Goal: Task Accomplishment & Management: Manage account settings

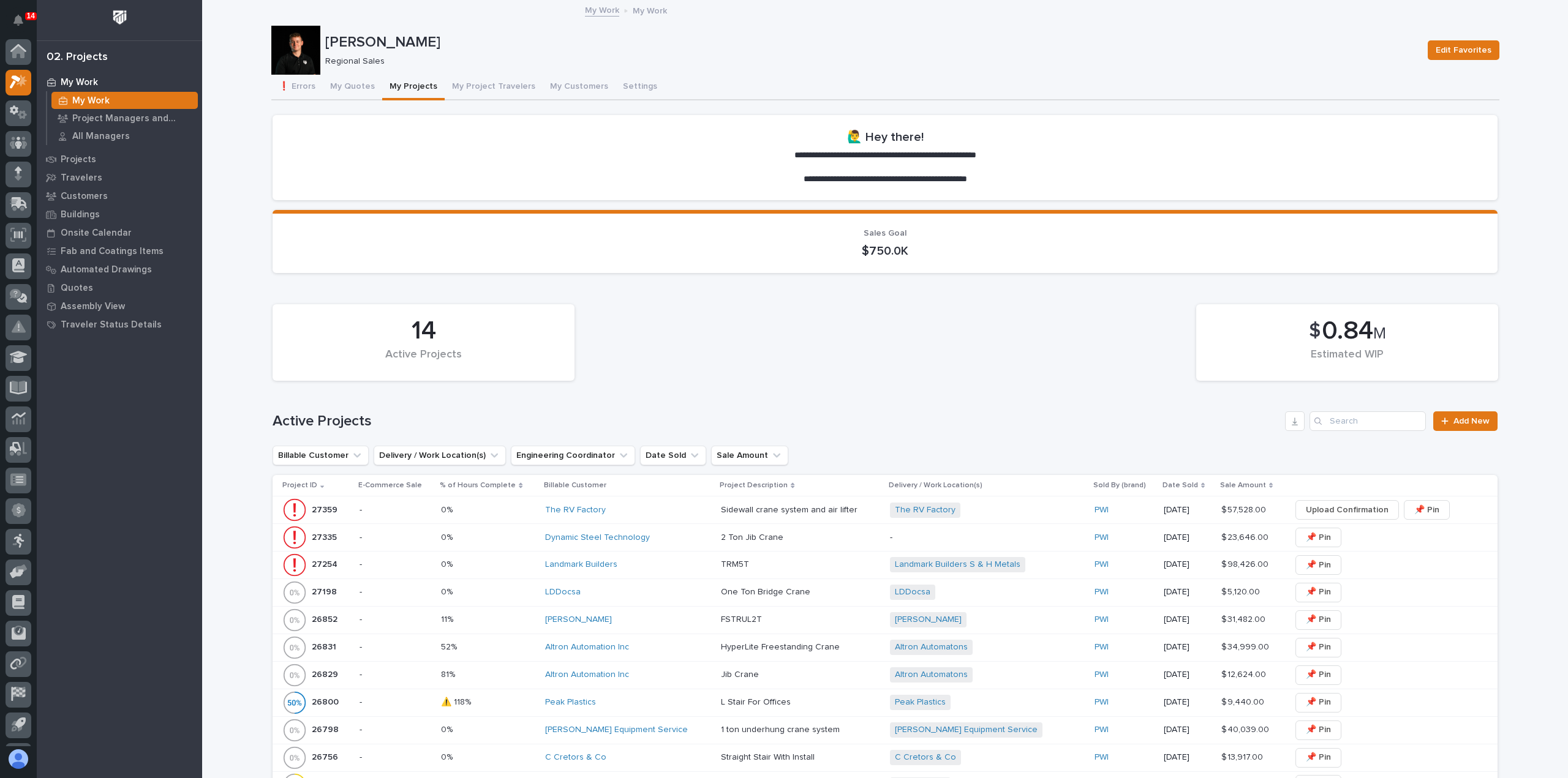
scroll to position [27, 0]
click at [348, 92] on button "My Quotes" at bounding box center [352, 88] width 59 height 26
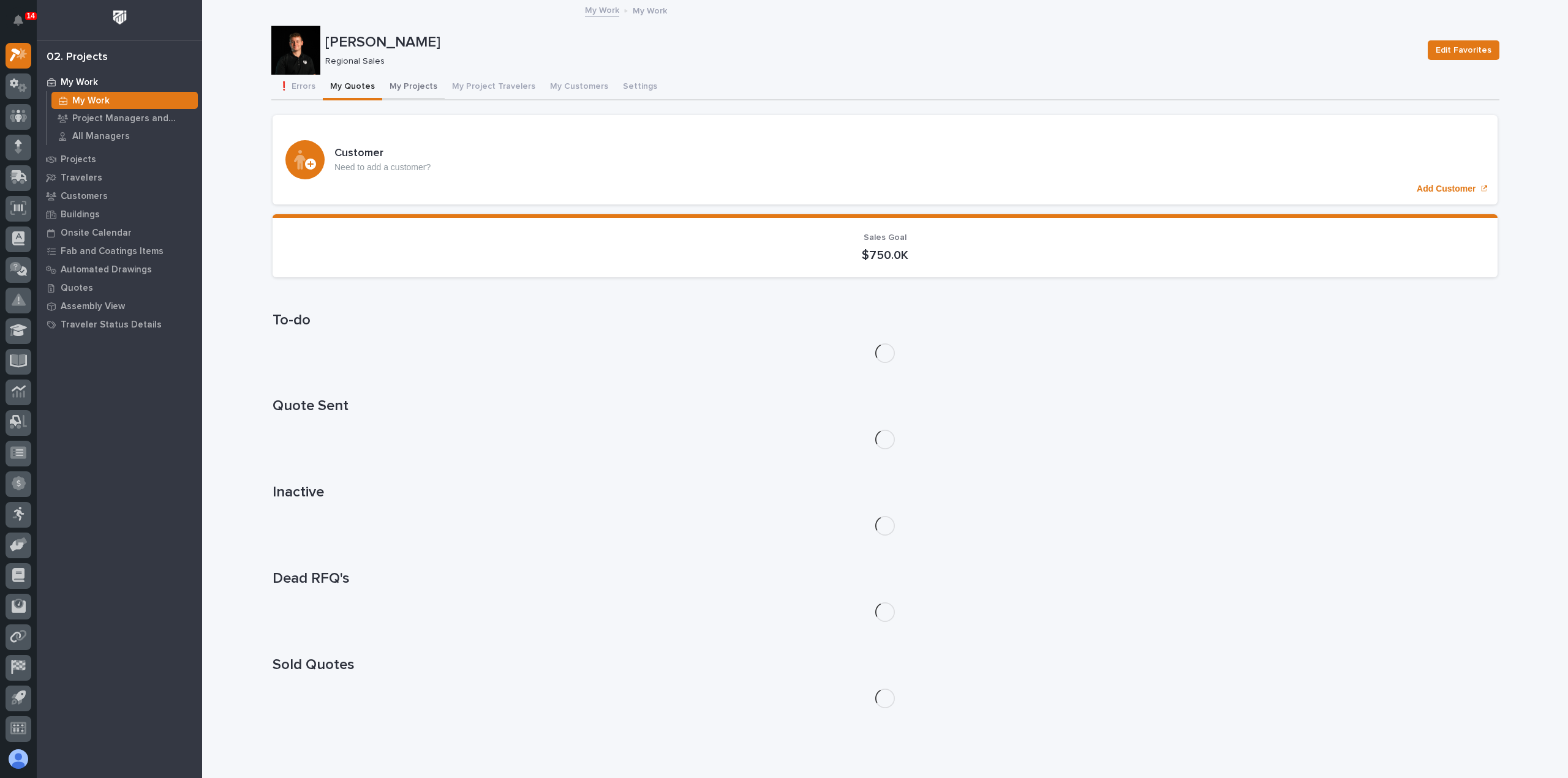
click at [413, 82] on button "My Projects" at bounding box center [413, 88] width 62 height 26
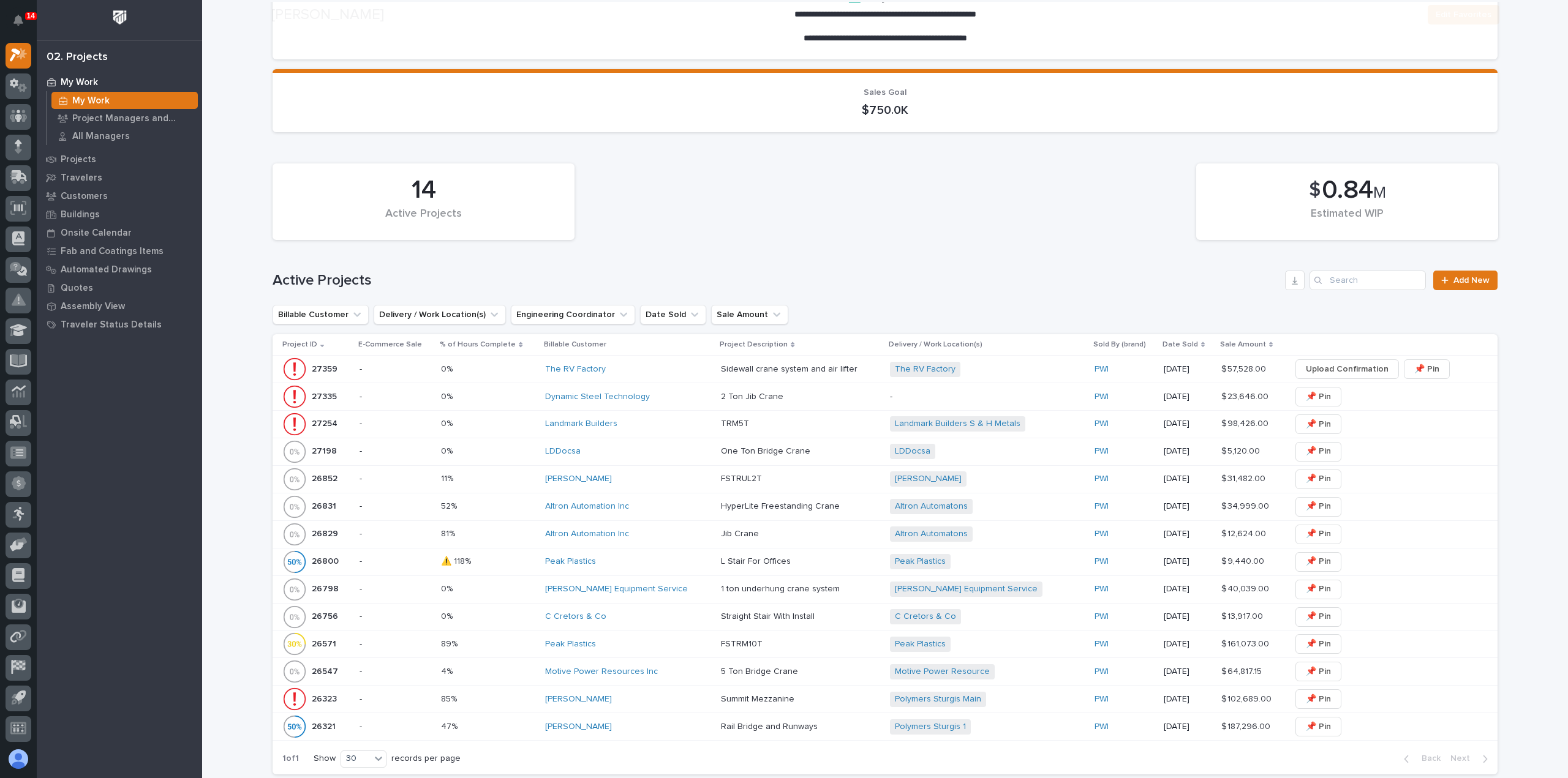
scroll to position [367, 0]
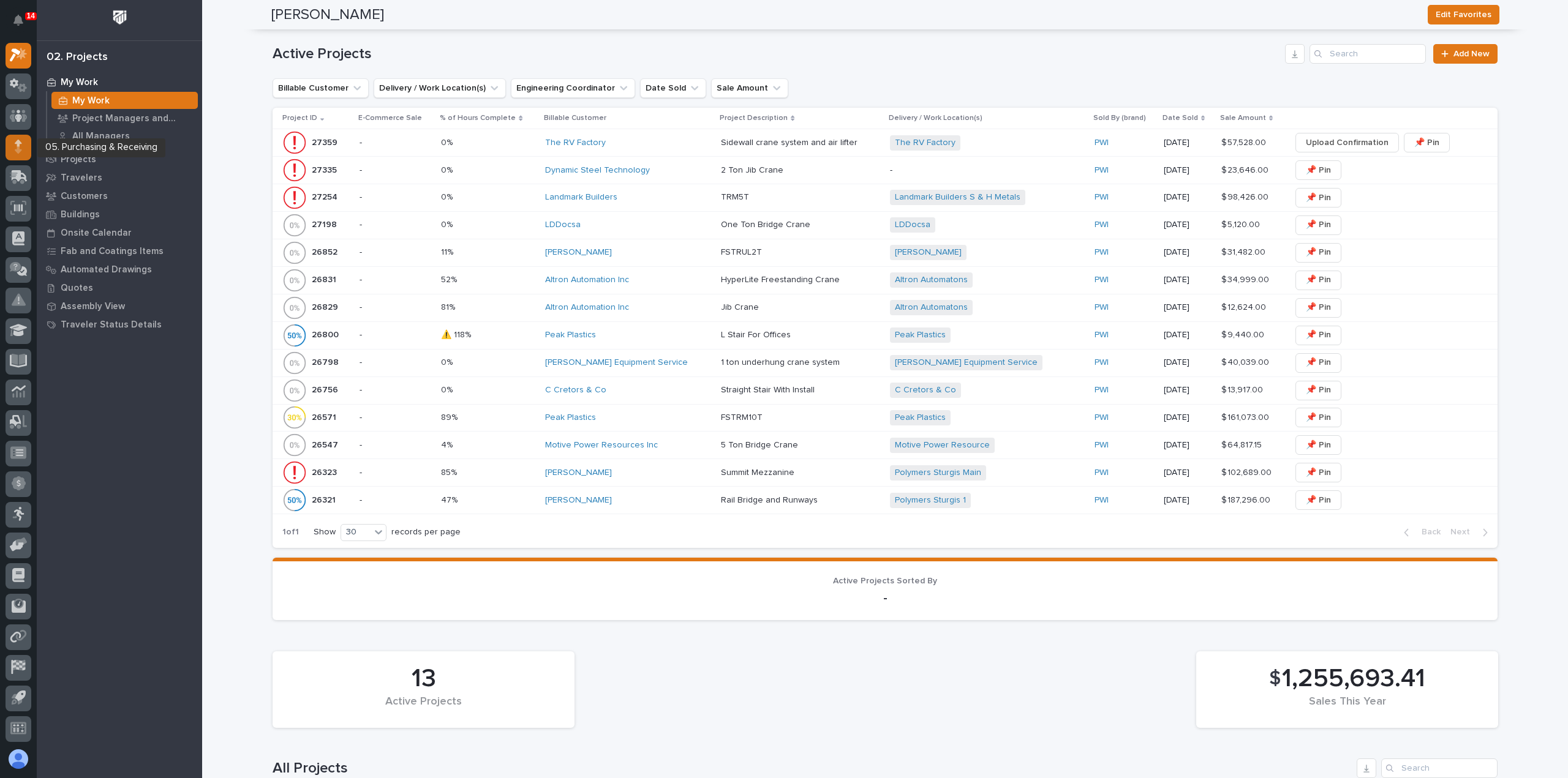
click at [26, 151] on div at bounding box center [18, 147] width 26 height 26
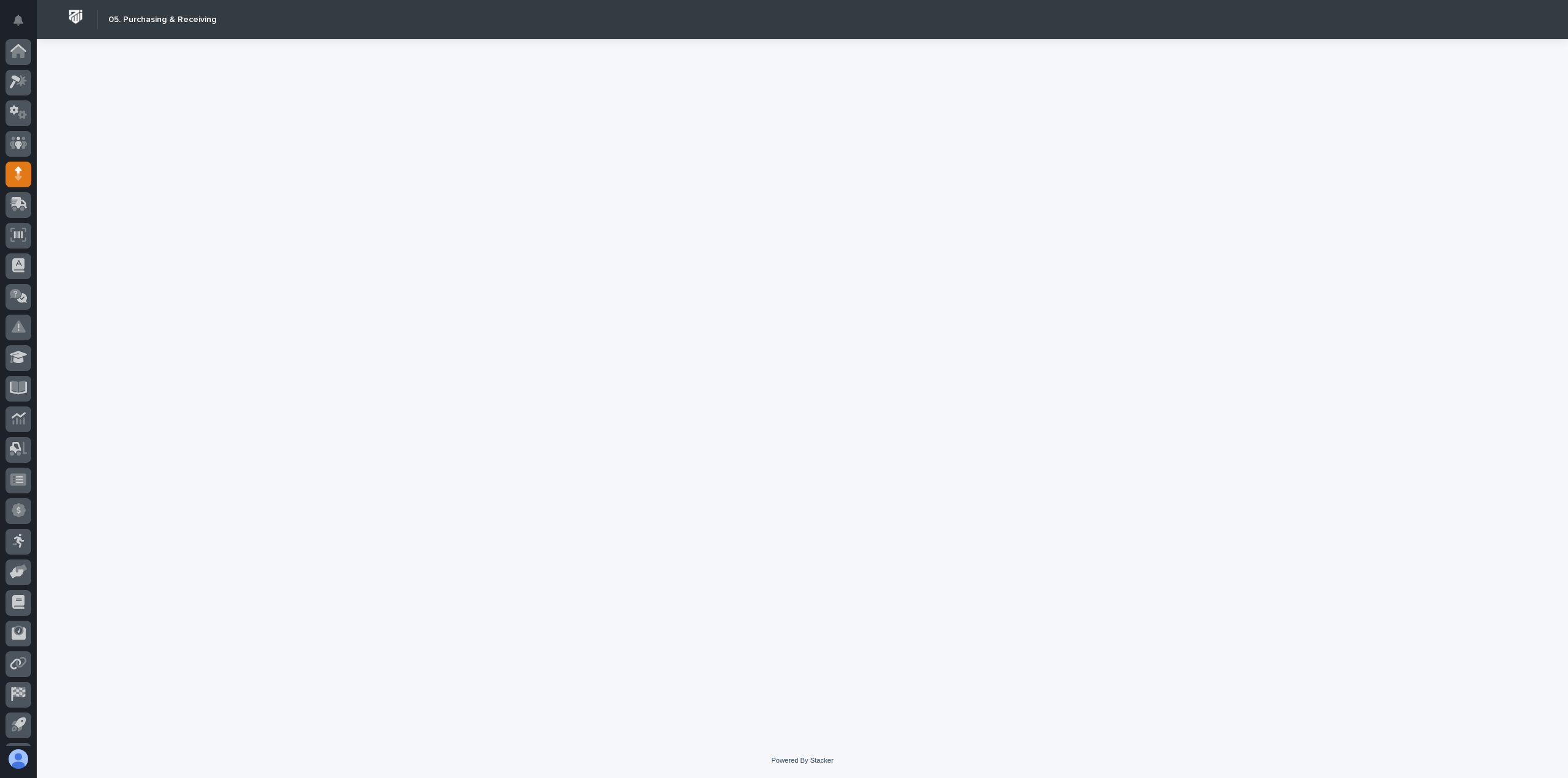
scroll to position [27, 0]
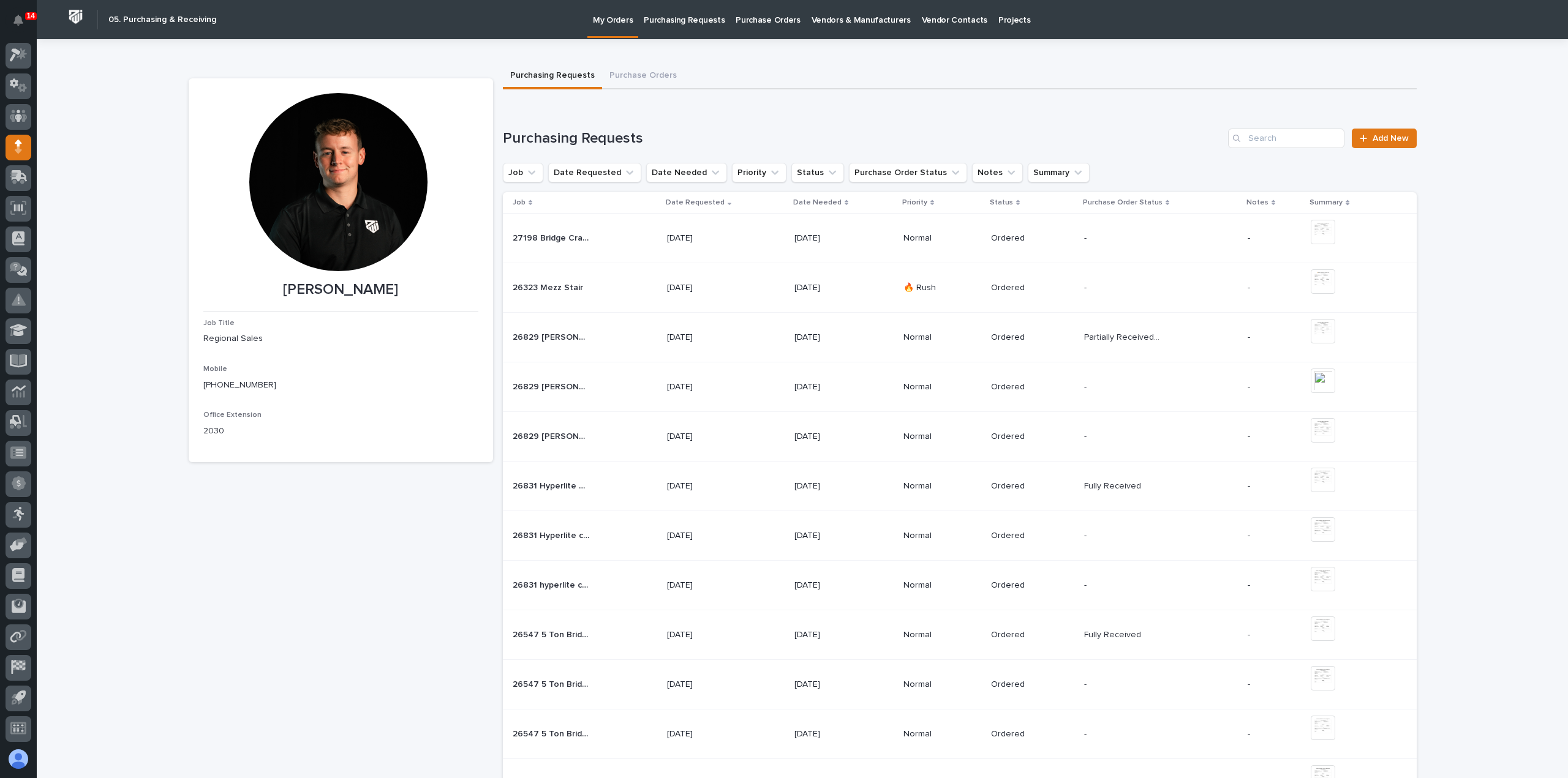
click at [702, 24] on p "Purchasing Requests" at bounding box center [683, 13] width 81 height 26
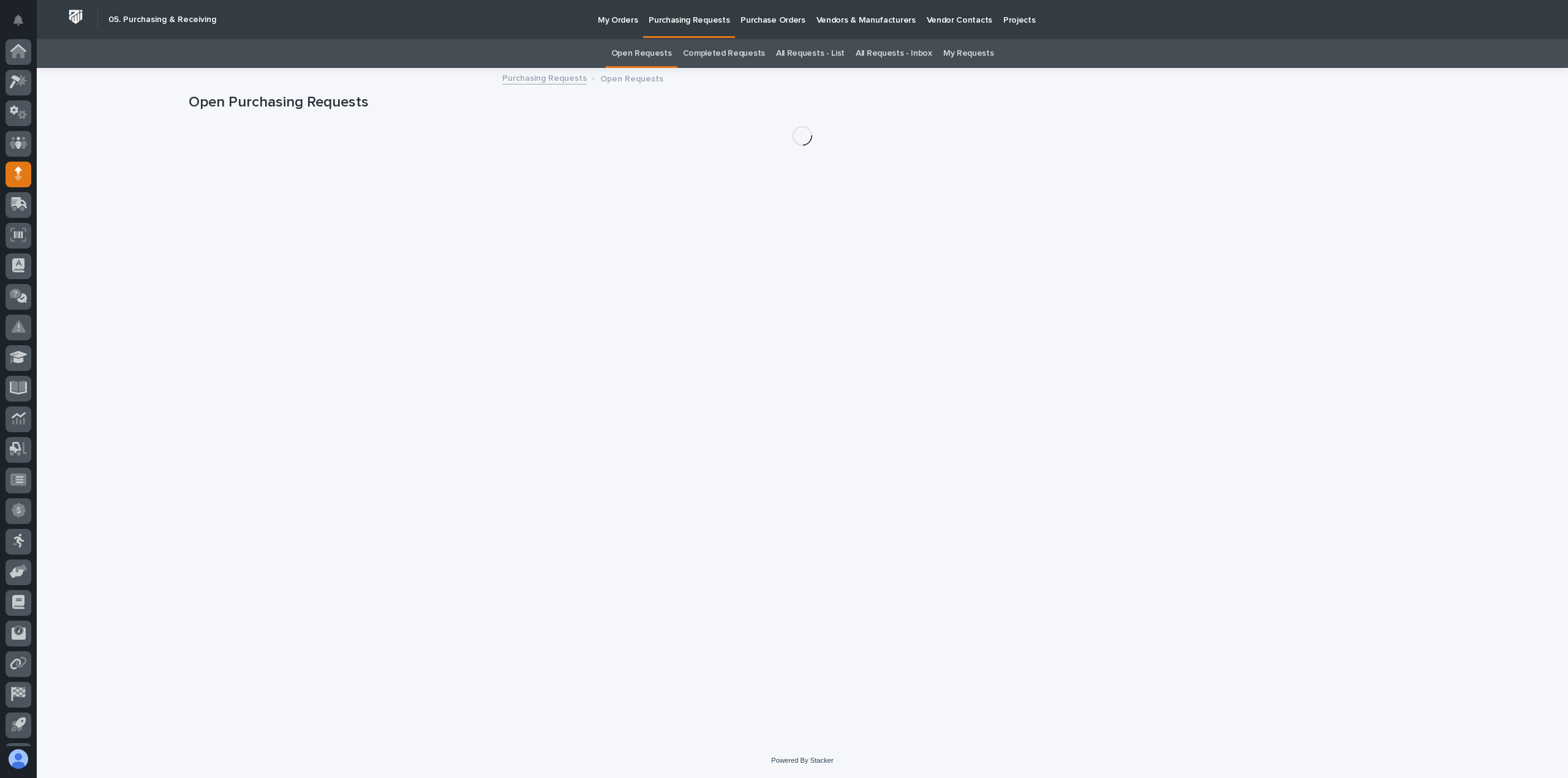
scroll to position [27, 0]
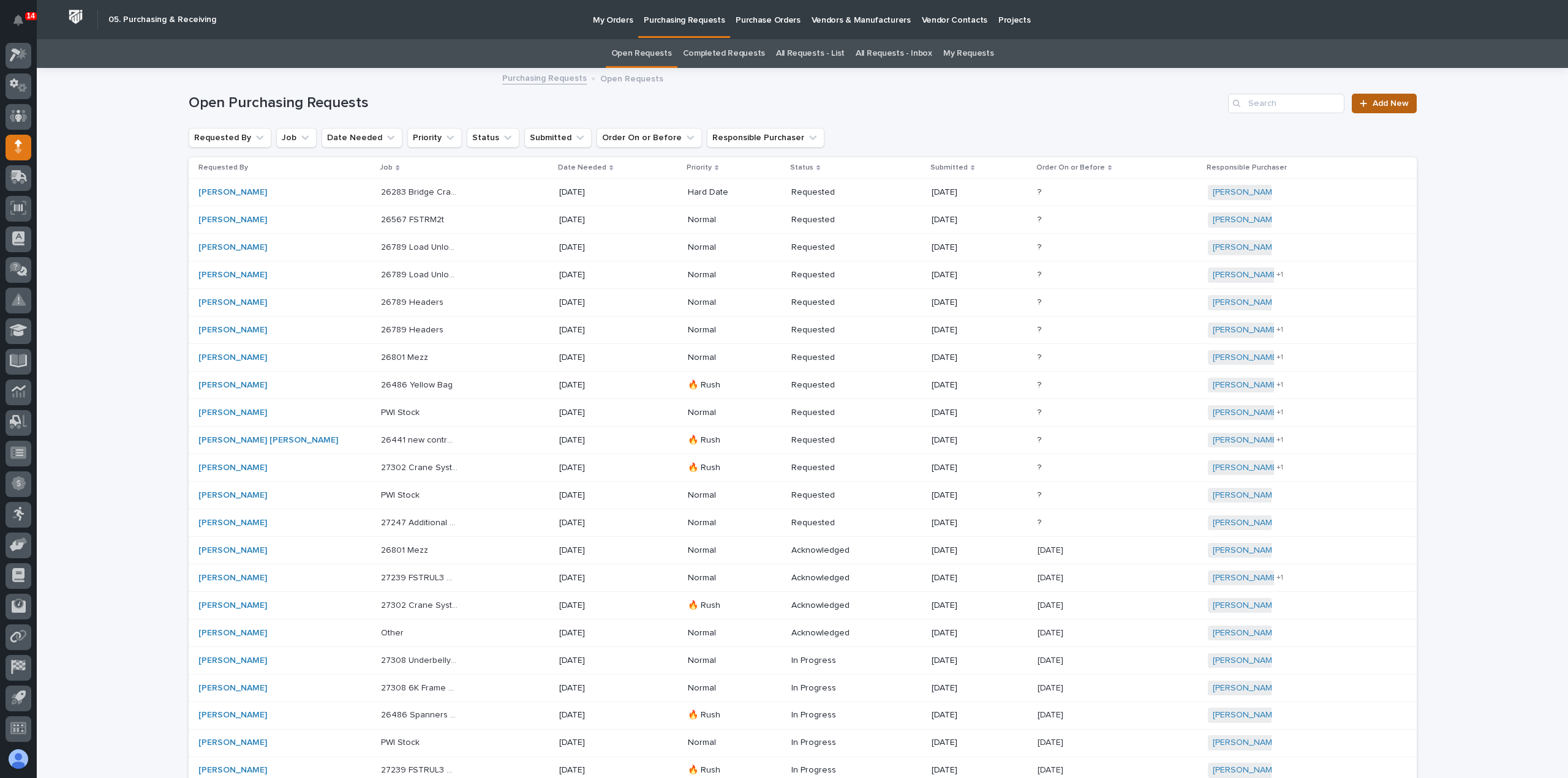
click at [1390, 110] on link "Add New" at bounding box center [1384, 103] width 65 height 19
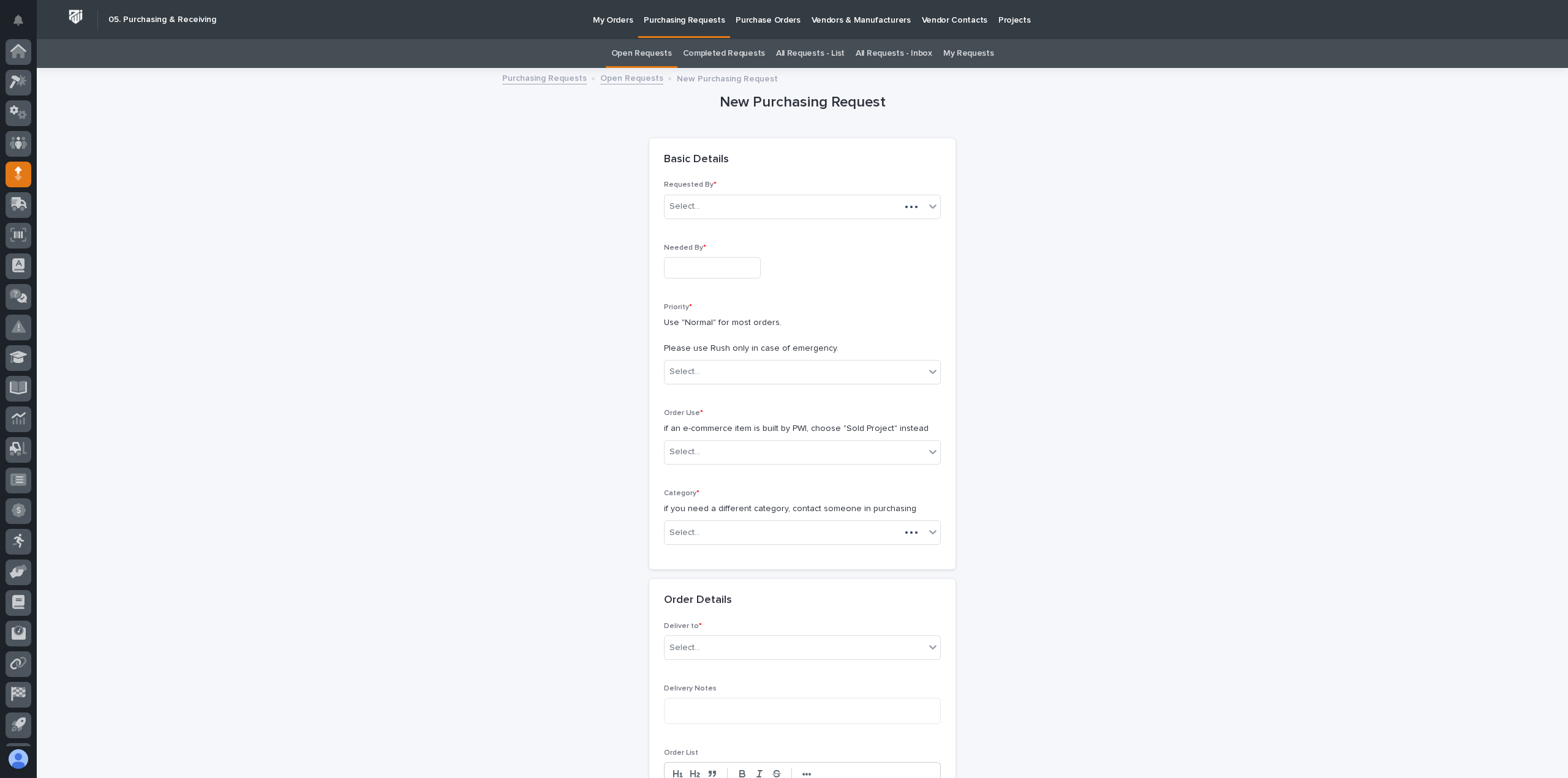
scroll to position [27, 0]
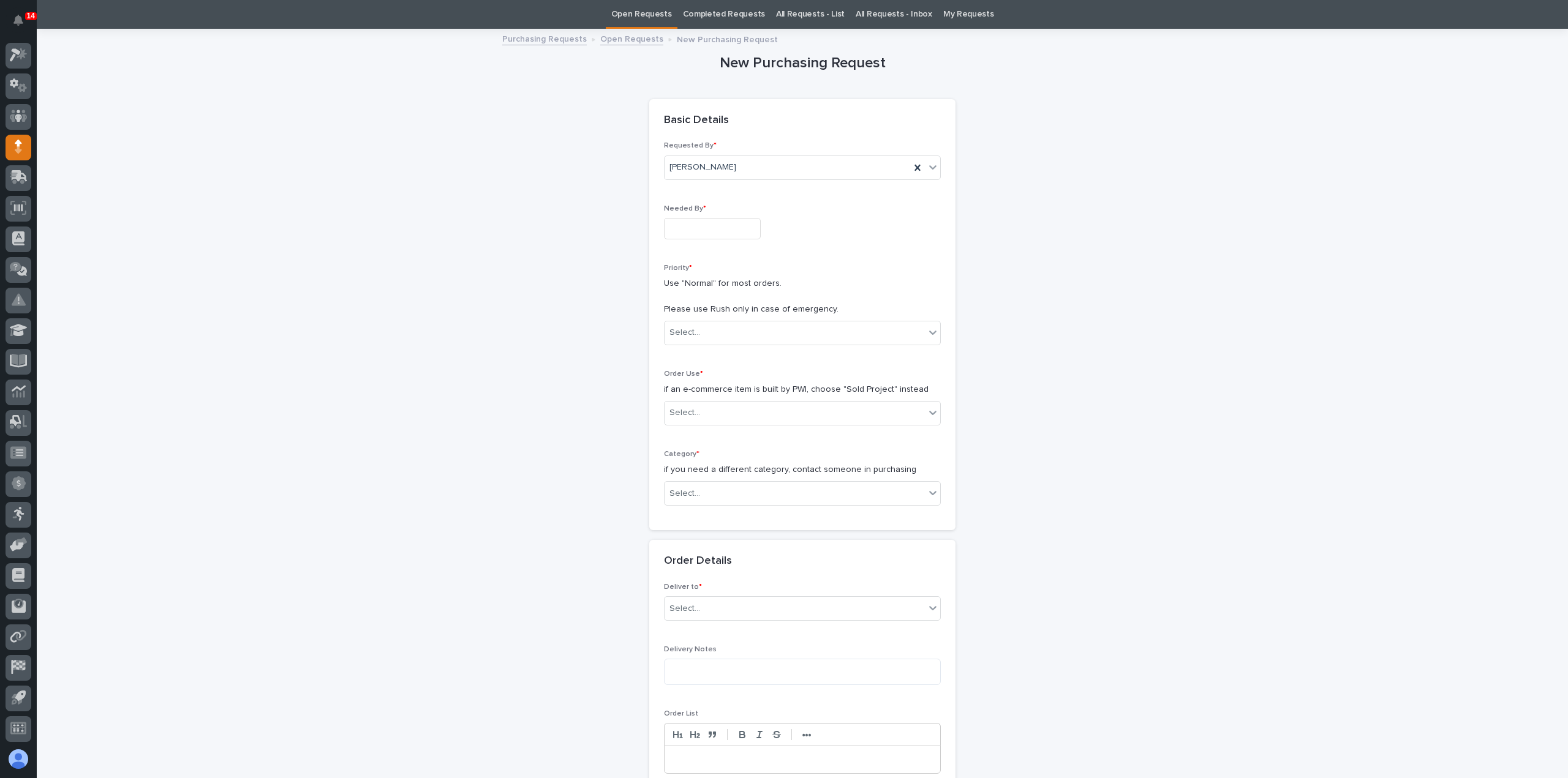
click at [710, 231] on input "text" at bounding box center [712, 229] width 97 height 22
click at [723, 129] on div "16" at bounding box center [724, 128] width 16 height 16
type input "**********"
click at [726, 338] on div "Select..." at bounding box center [795, 332] width 260 height 20
click at [724, 371] on div "Hard Date" at bounding box center [797, 376] width 276 height 22
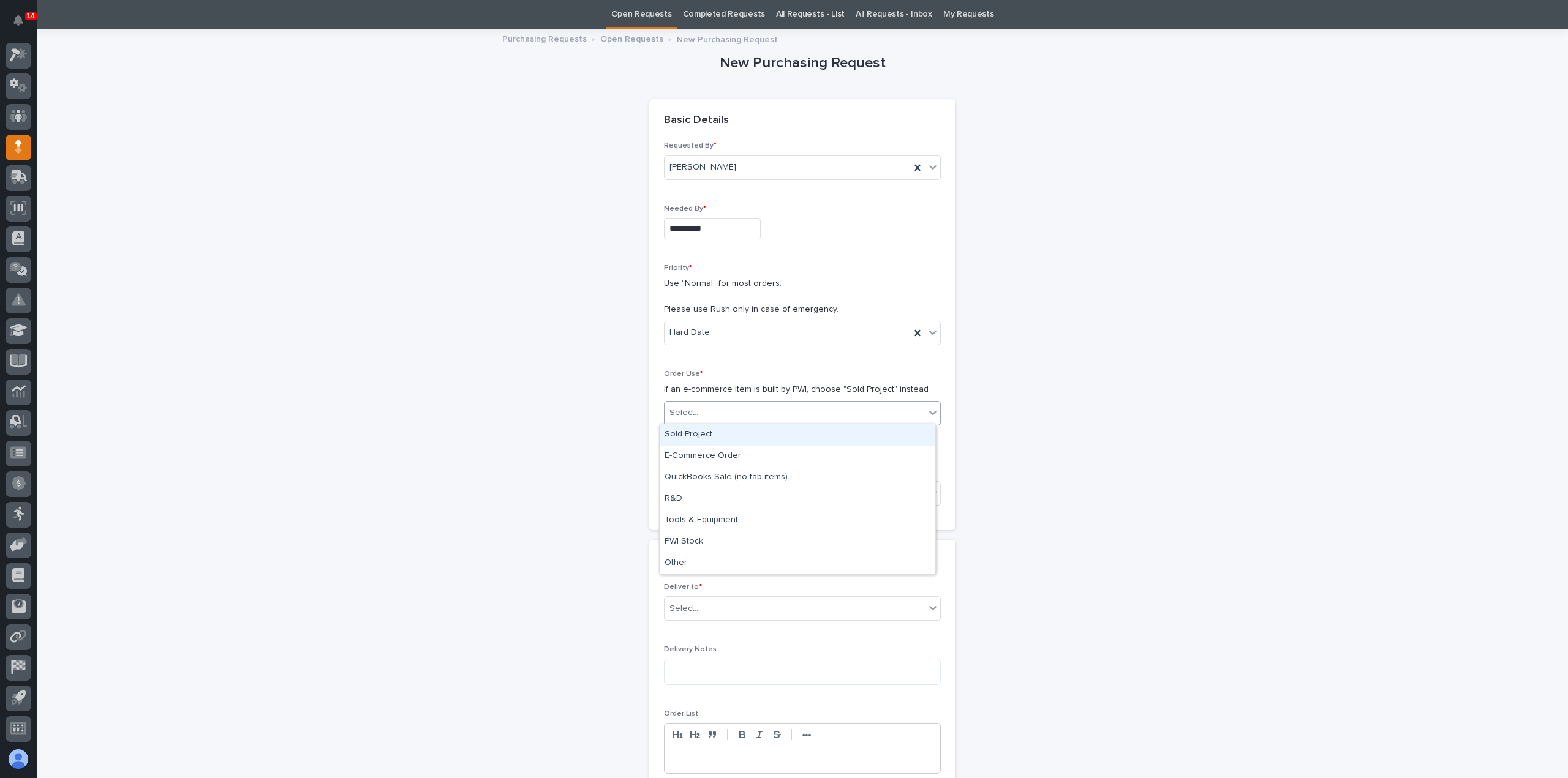
click at [711, 415] on div "Select..." at bounding box center [795, 412] width 260 height 20
click at [717, 437] on div "Sold Project" at bounding box center [797, 434] width 276 height 22
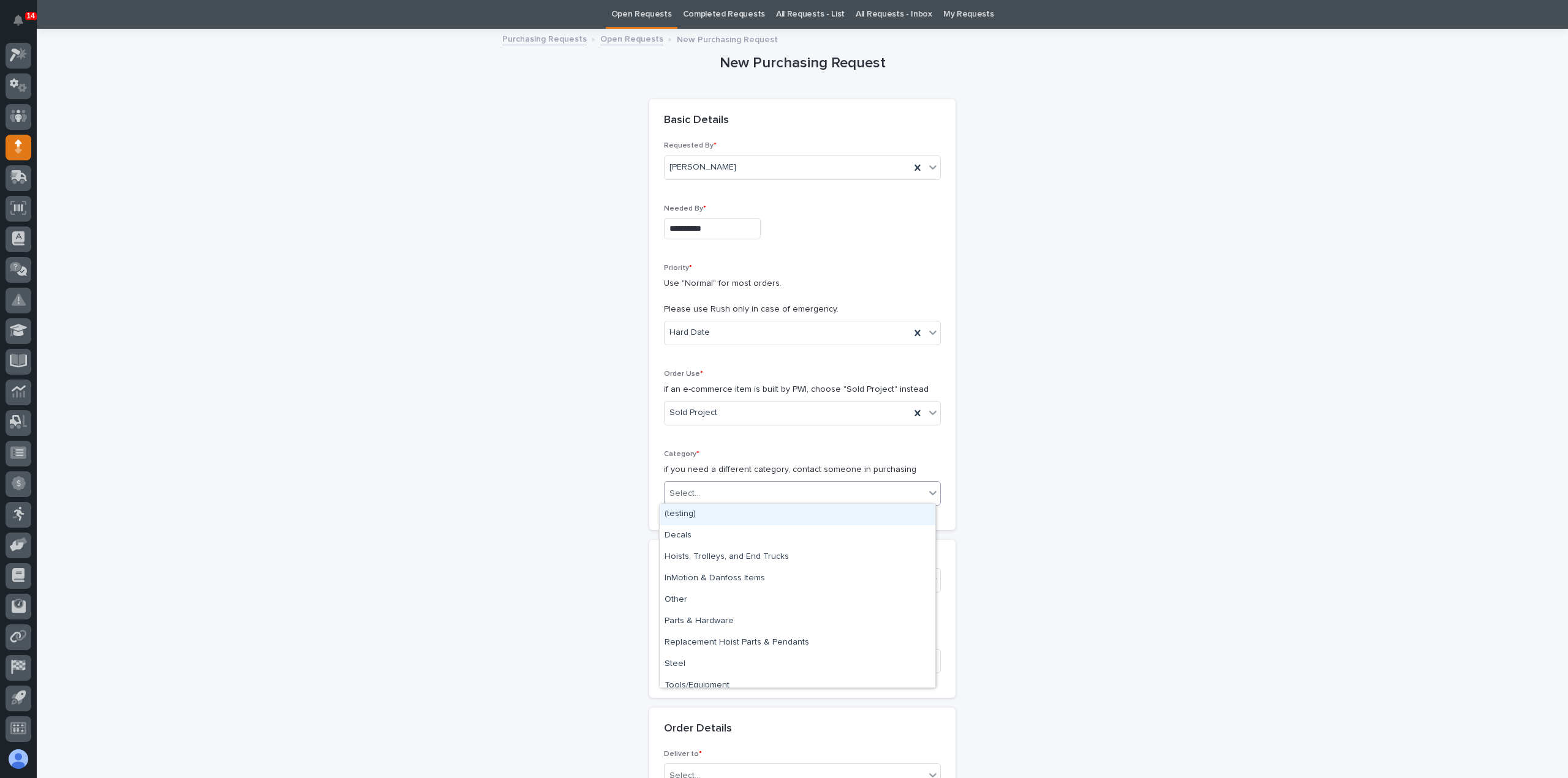
click at [730, 495] on div "Select..." at bounding box center [795, 493] width 260 height 20
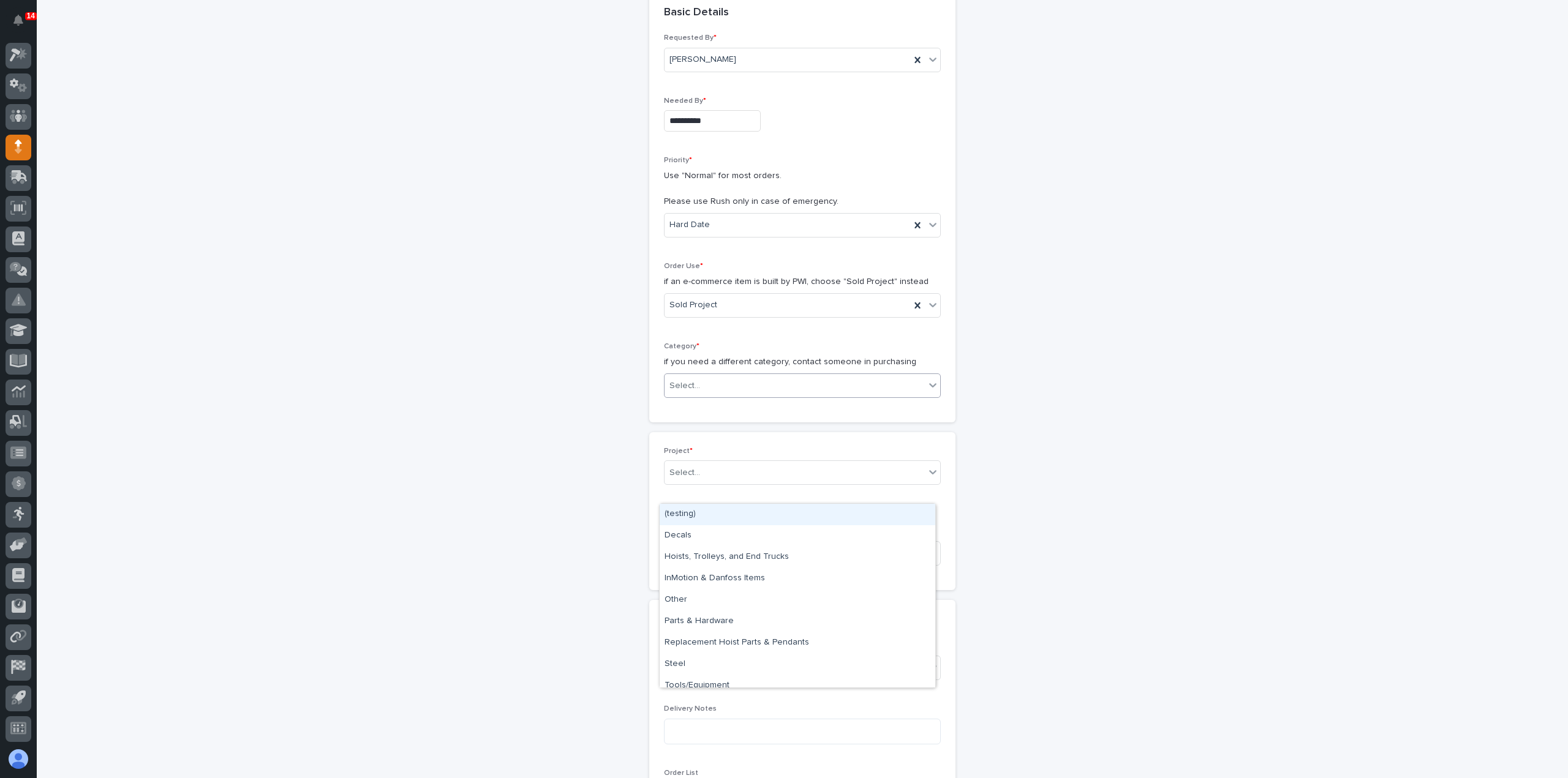
scroll to position [162, 0]
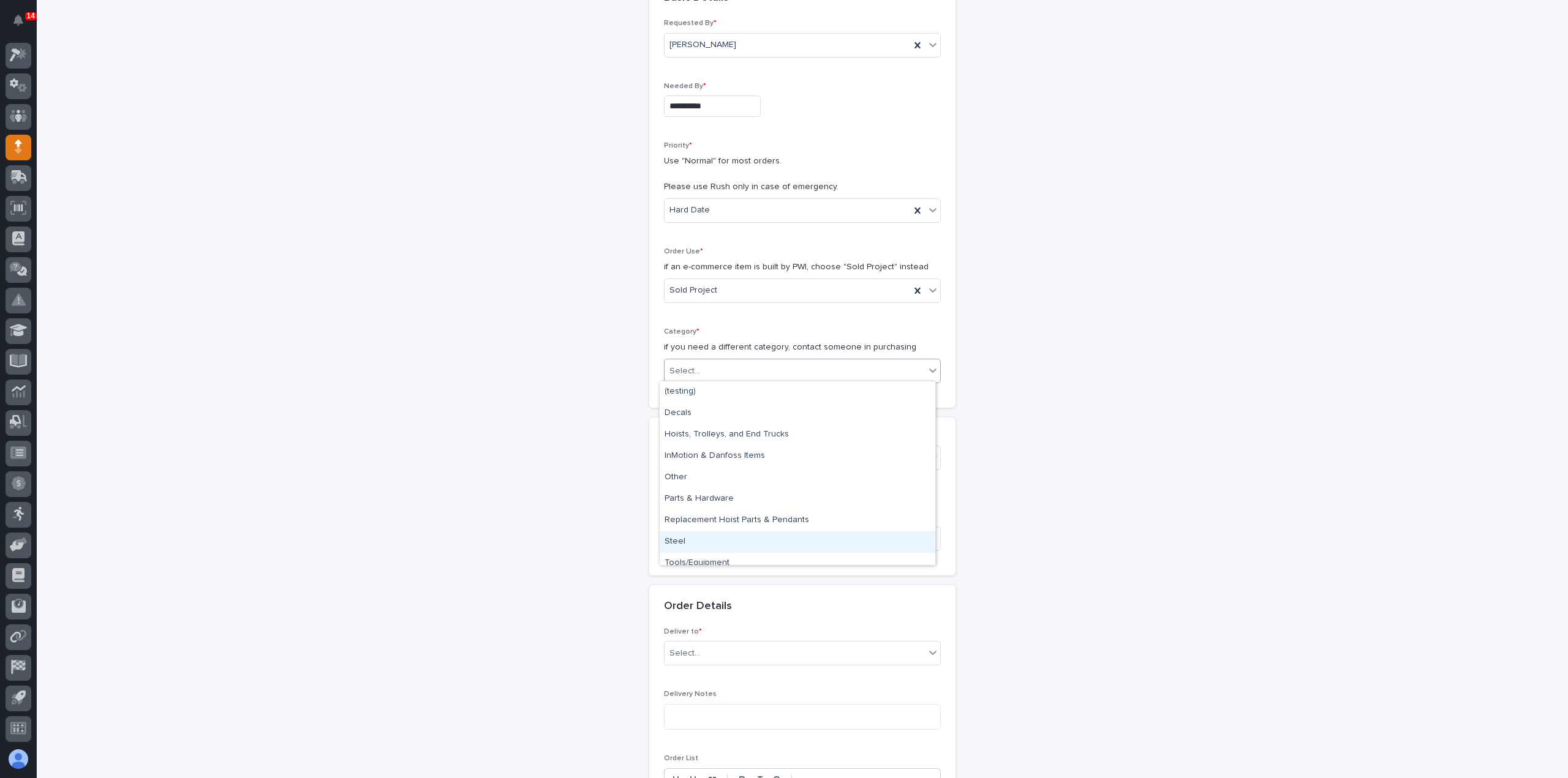
click at [719, 549] on div "Steel" at bounding box center [797, 542] width 276 height 22
click at [854, 461] on div "Select..." at bounding box center [795, 457] width 260 height 20
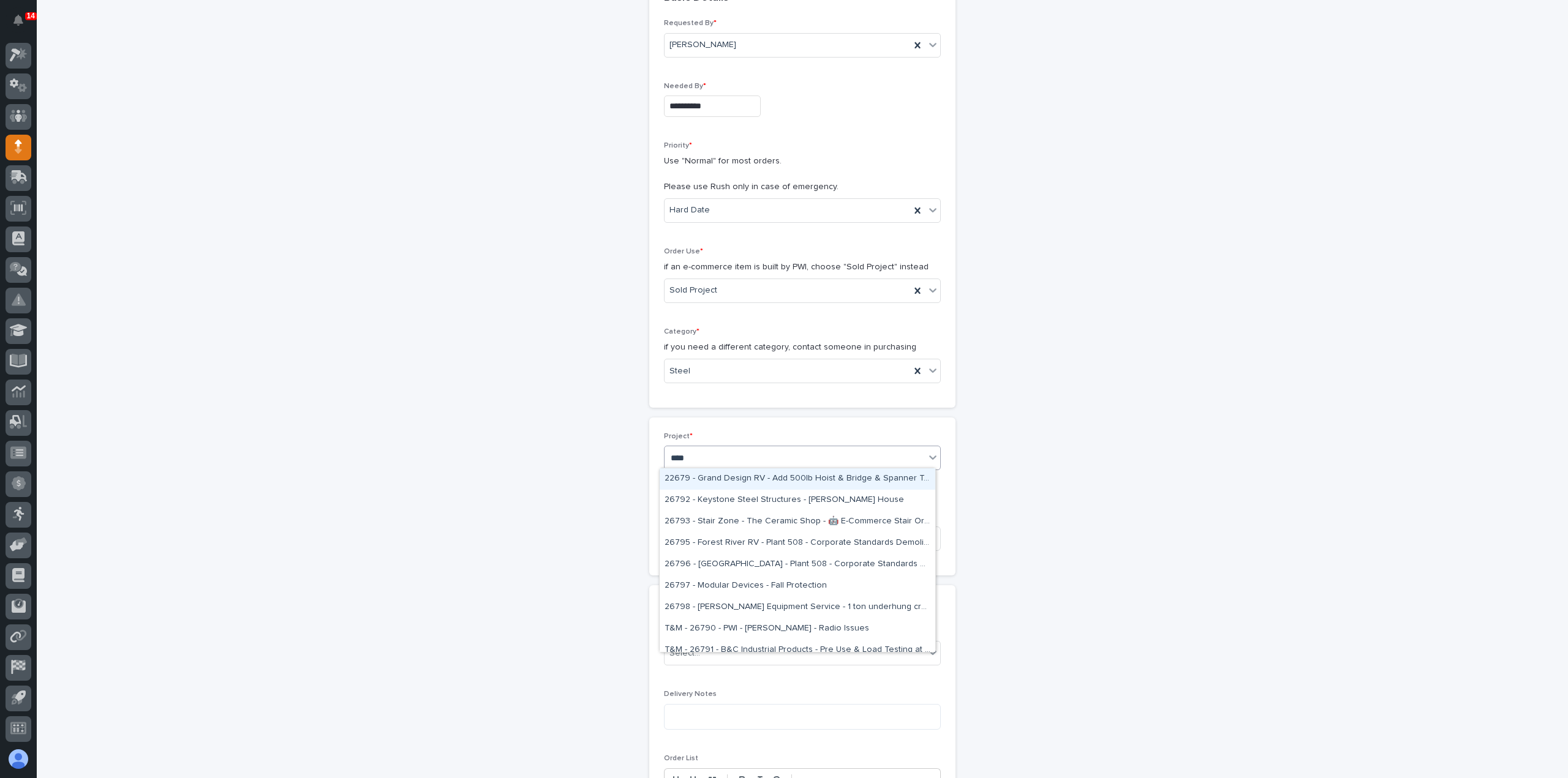
type input "*****"
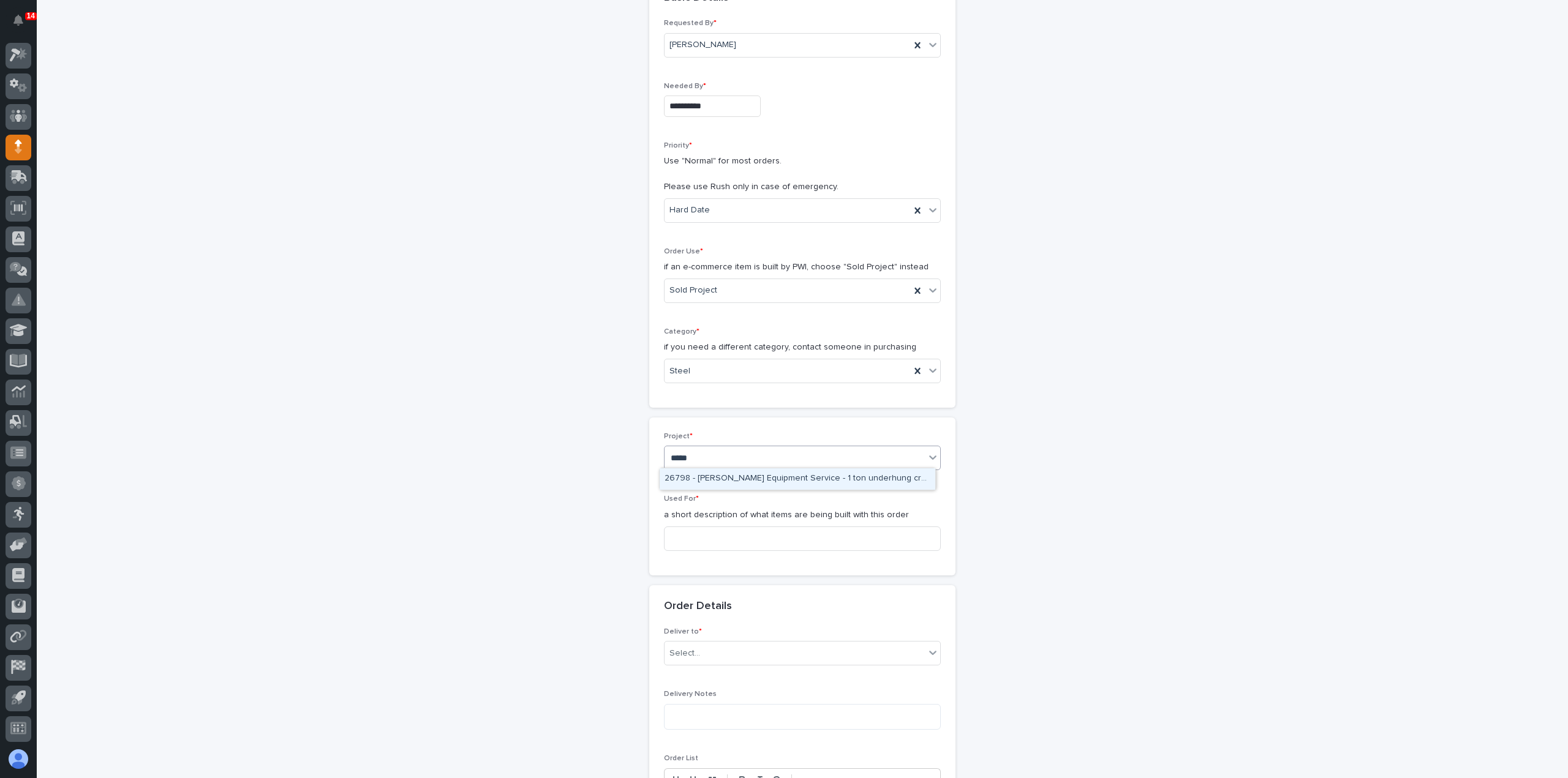
click at [864, 483] on div "26798 - [PERSON_NAME] Equipment Service - 1 ton underhung crane system" at bounding box center [797, 479] width 276 height 22
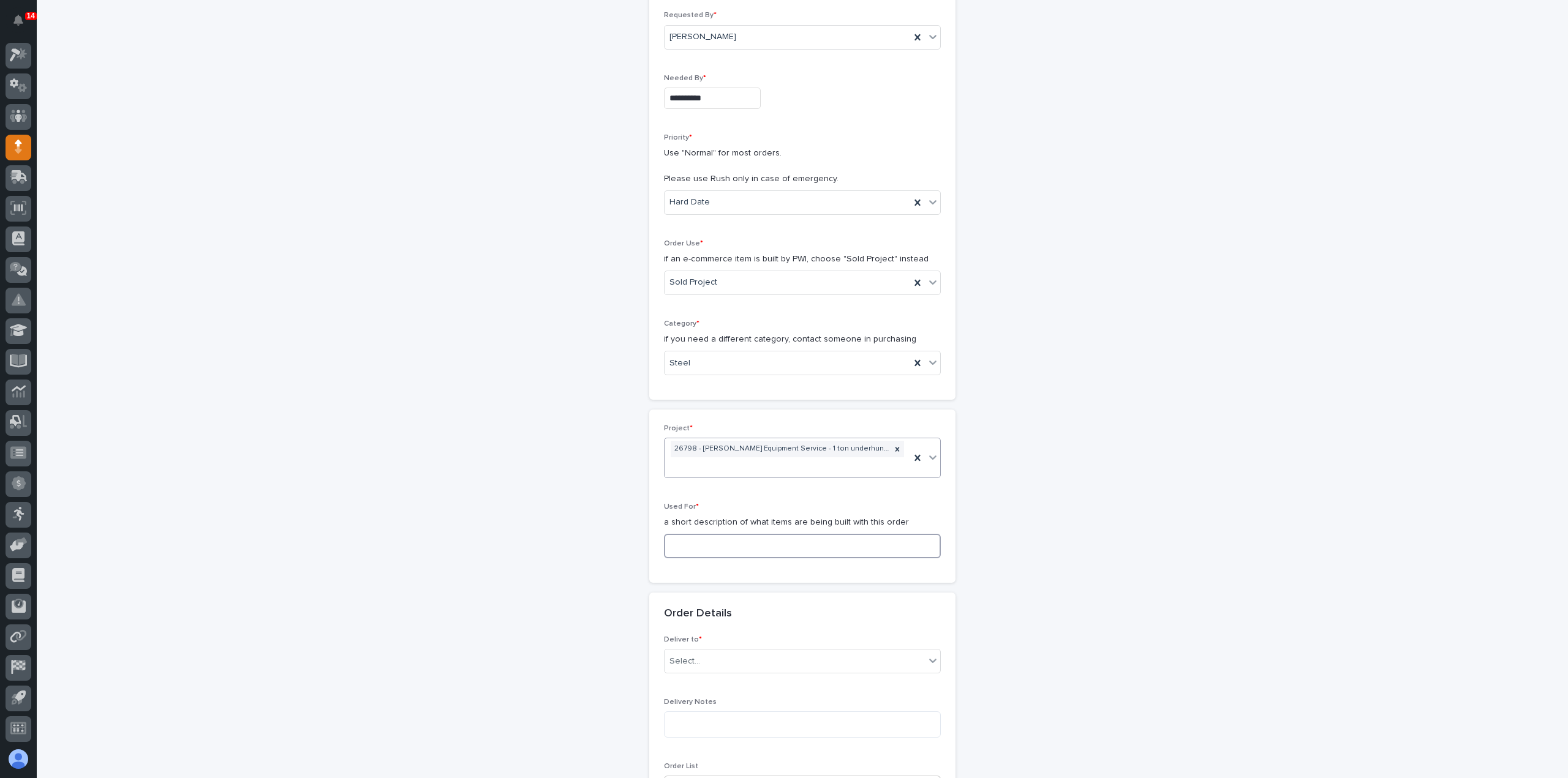
click at [757, 546] on input at bounding box center [802, 546] width 277 height 24
type input "UHUL1"
click at [759, 657] on div "Select..." at bounding box center [795, 661] width 260 height 20
click at [755, 687] on div "PWI" at bounding box center [797, 681] width 276 height 22
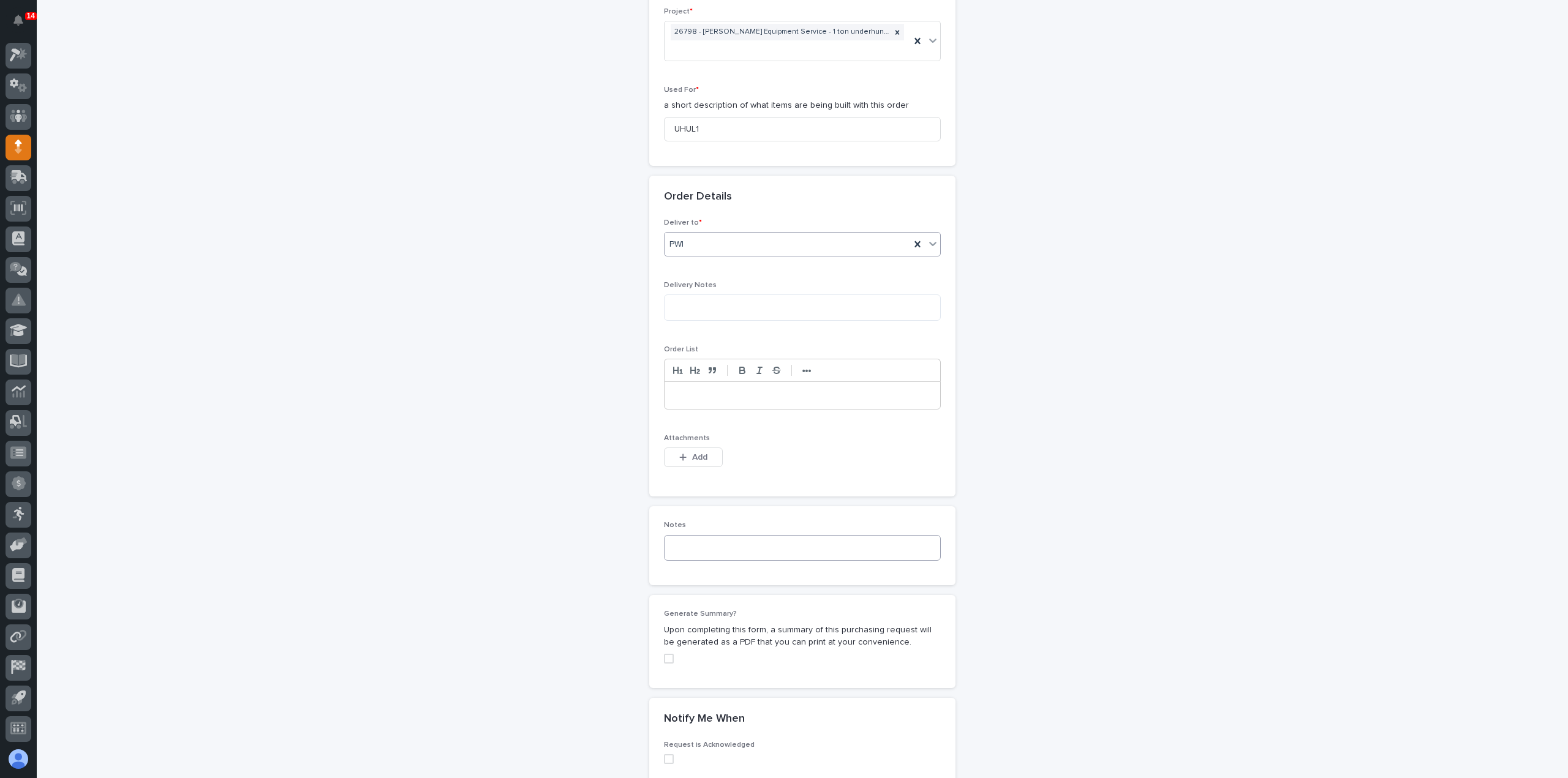
scroll to position [659, 0]
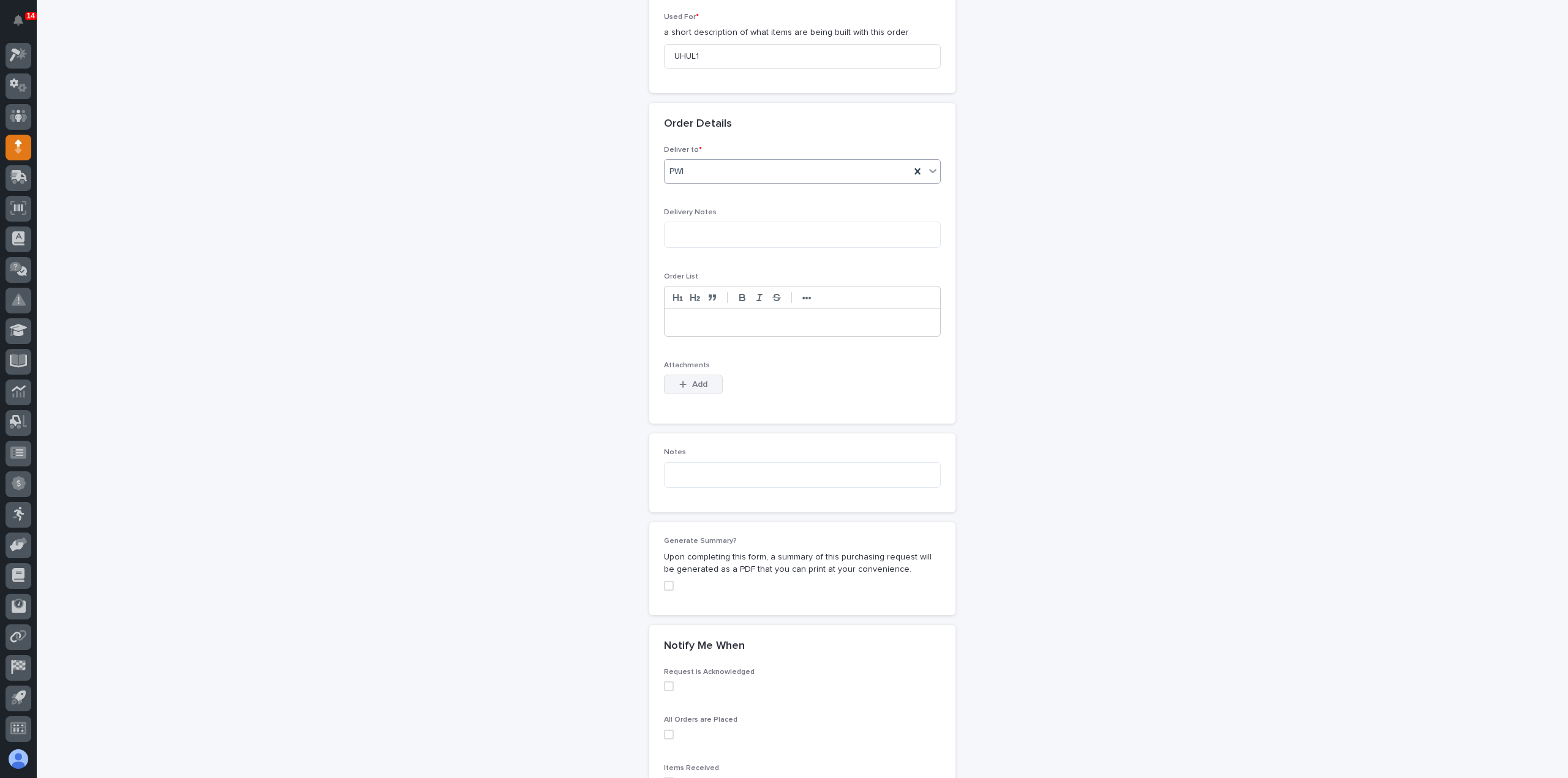
click at [680, 382] on icon "button" at bounding box center [683, 385] width 7 height 7
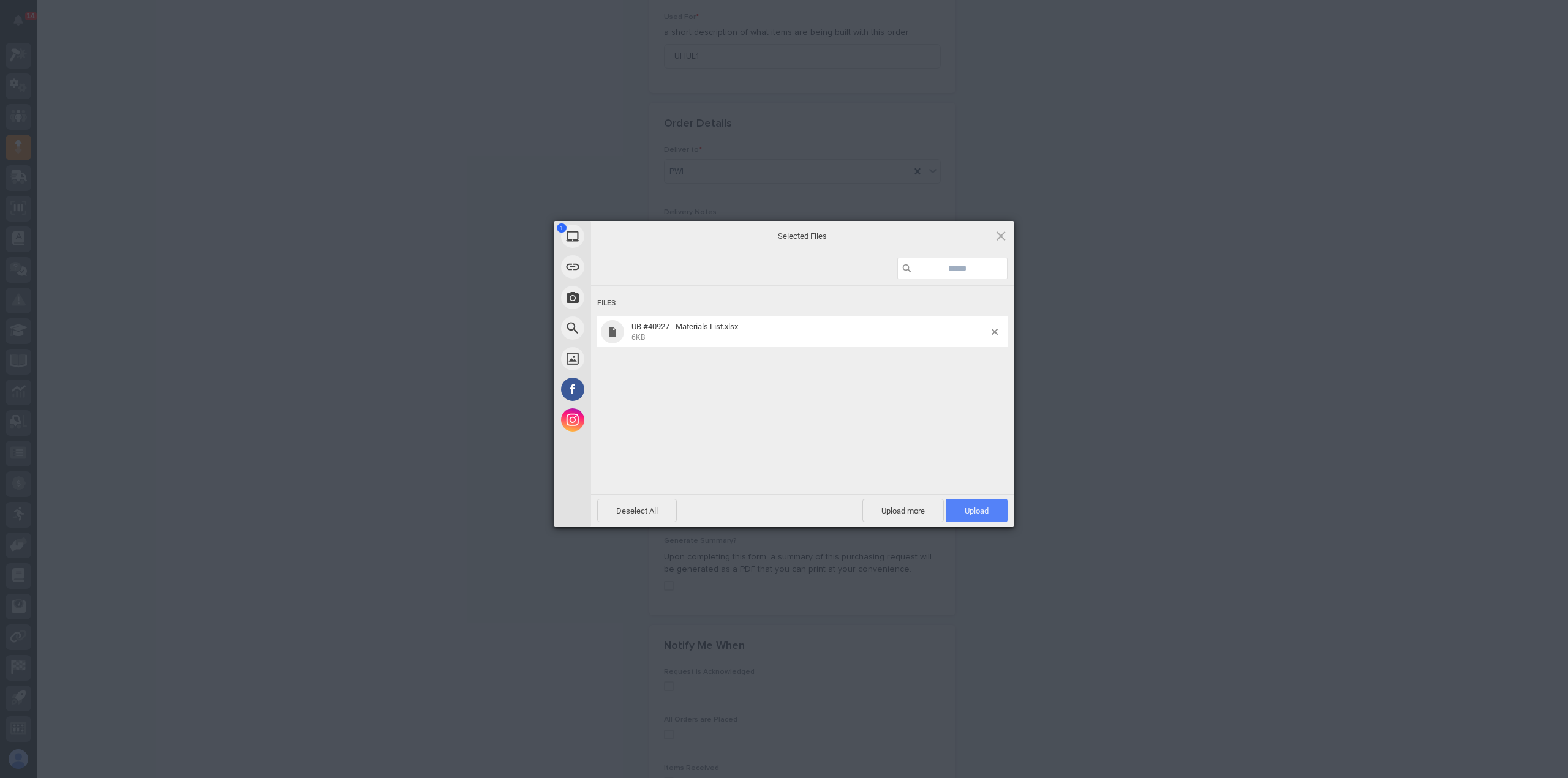
click at [967, 517] on span "Upload 1" at bounding box center [976, 510] width 62 height 23
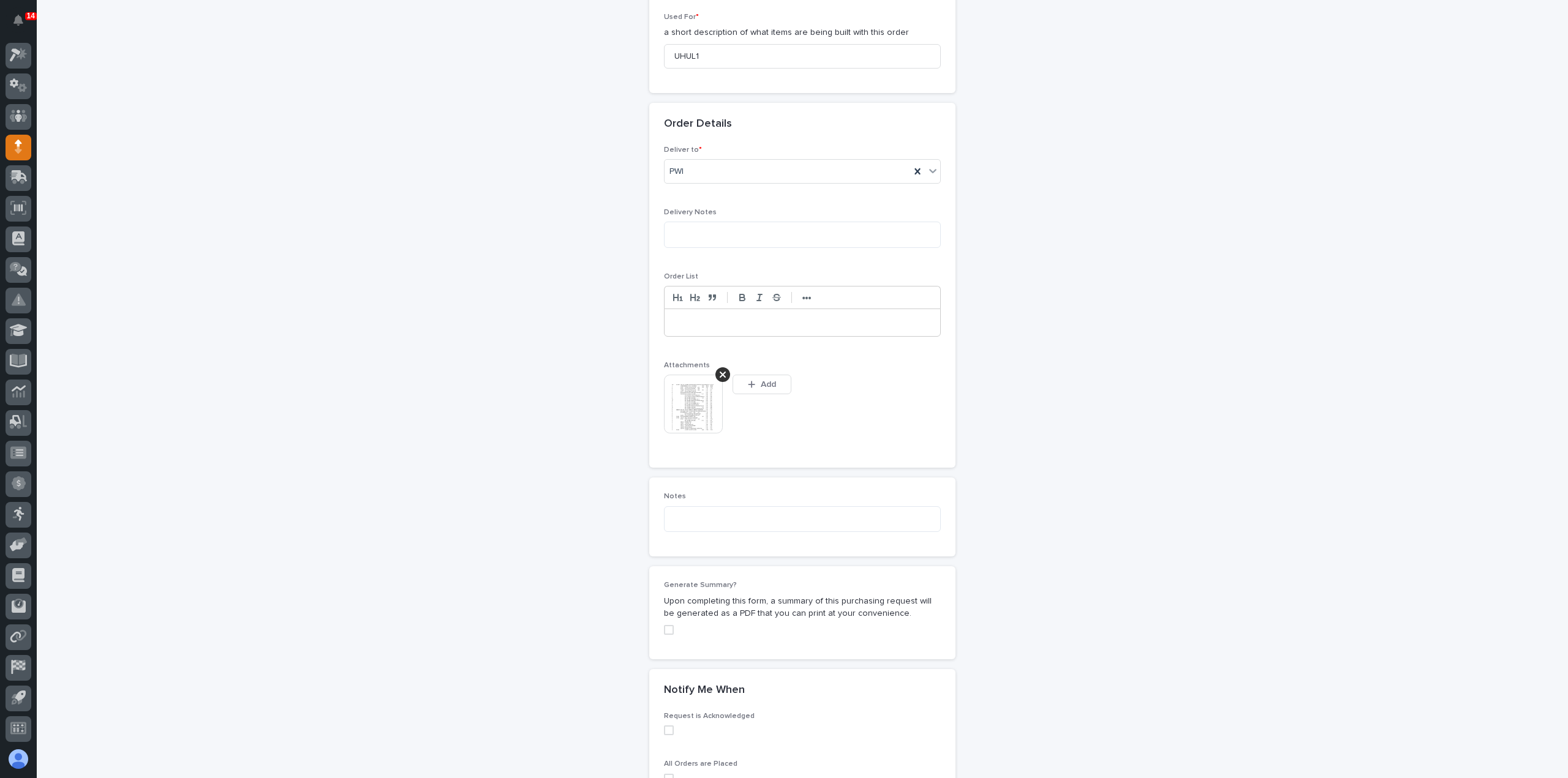
scroll to position [681, 0]
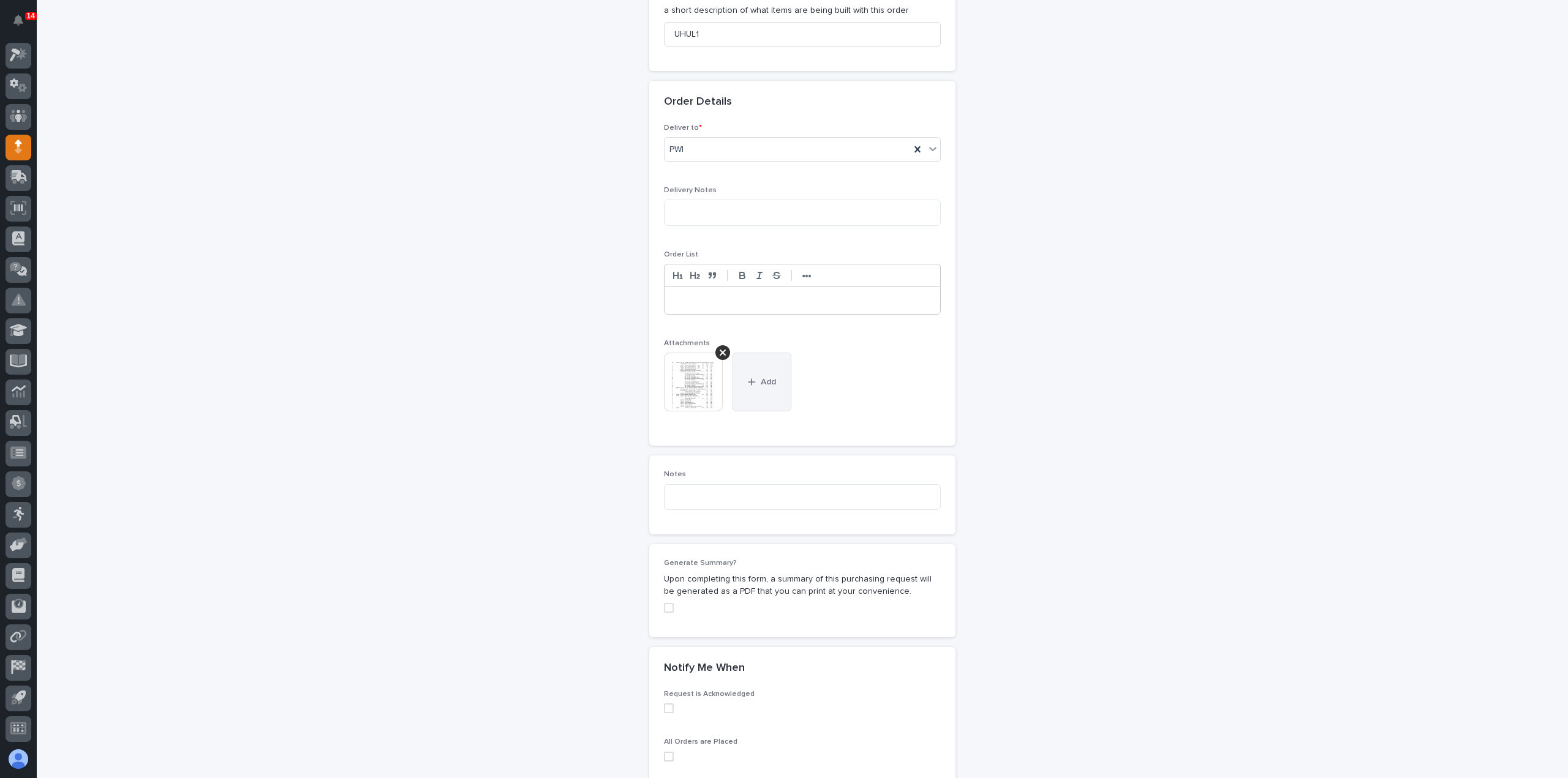
click at [761, 376] on span "Add" at bounding box center [768, 382] width 16 height 11
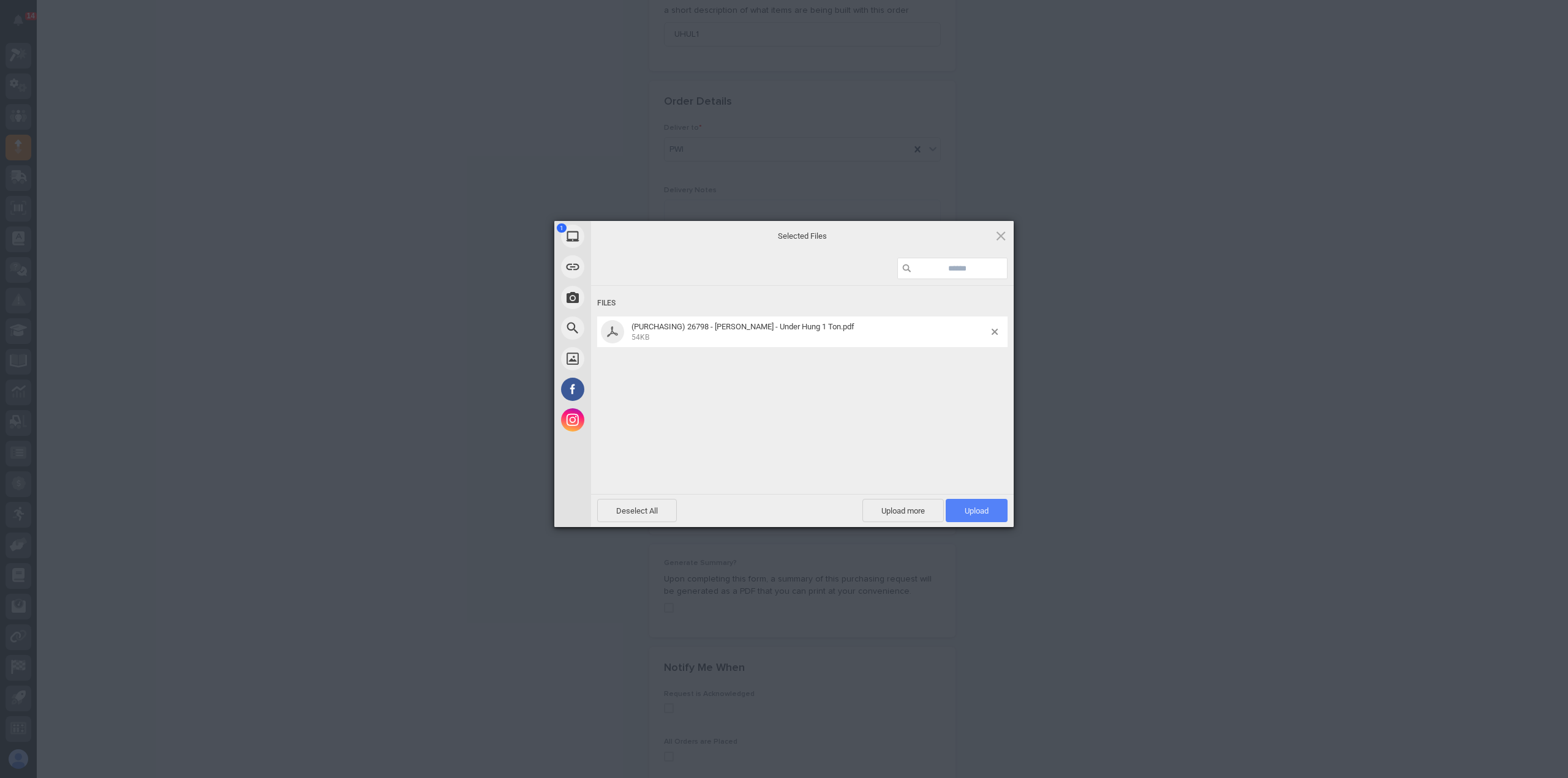
click at [1003, 514] on span "Upload 1" at bounding box center [976, 510] width 62 height 23
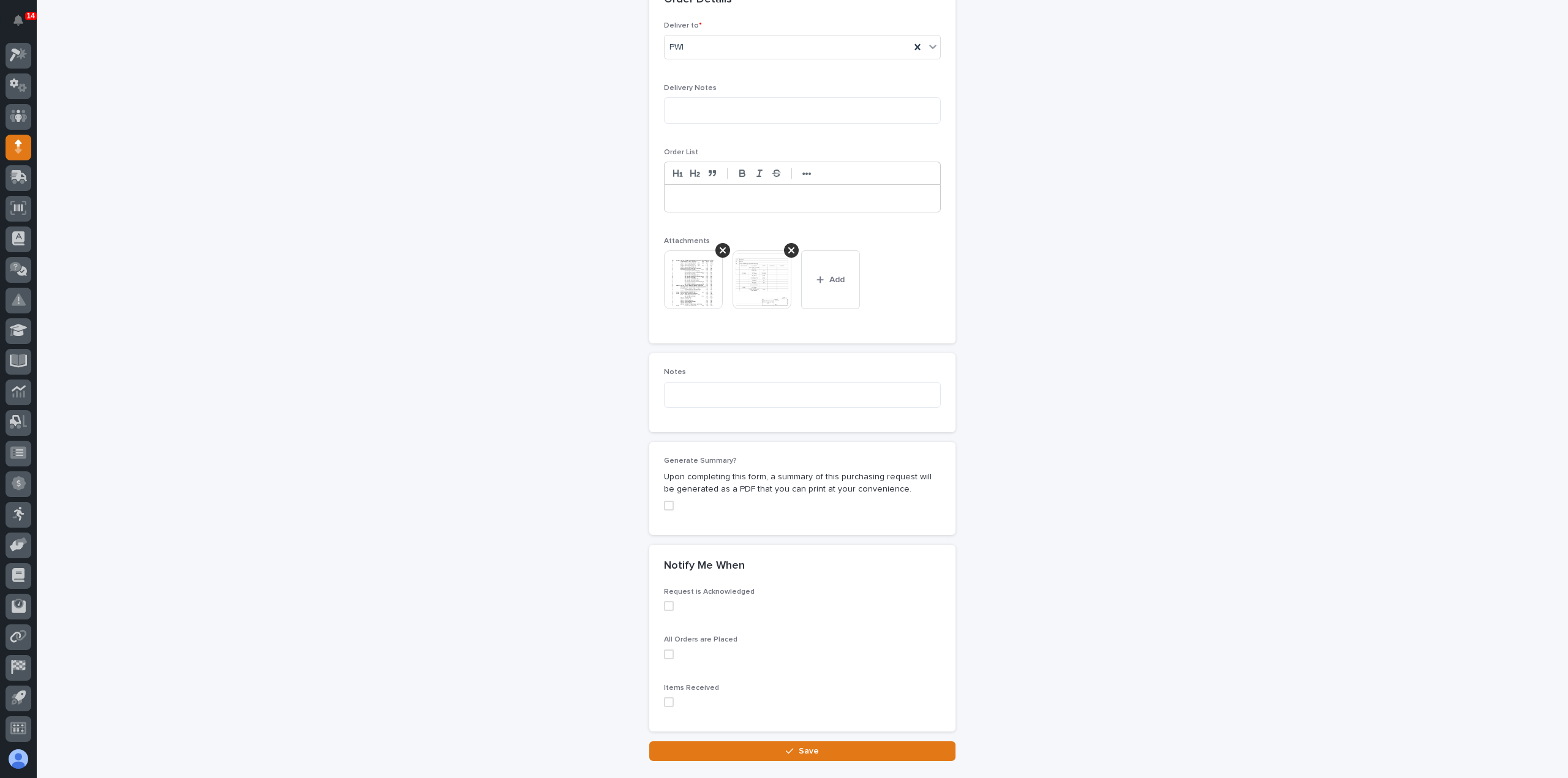
scroll to position [858, 0]
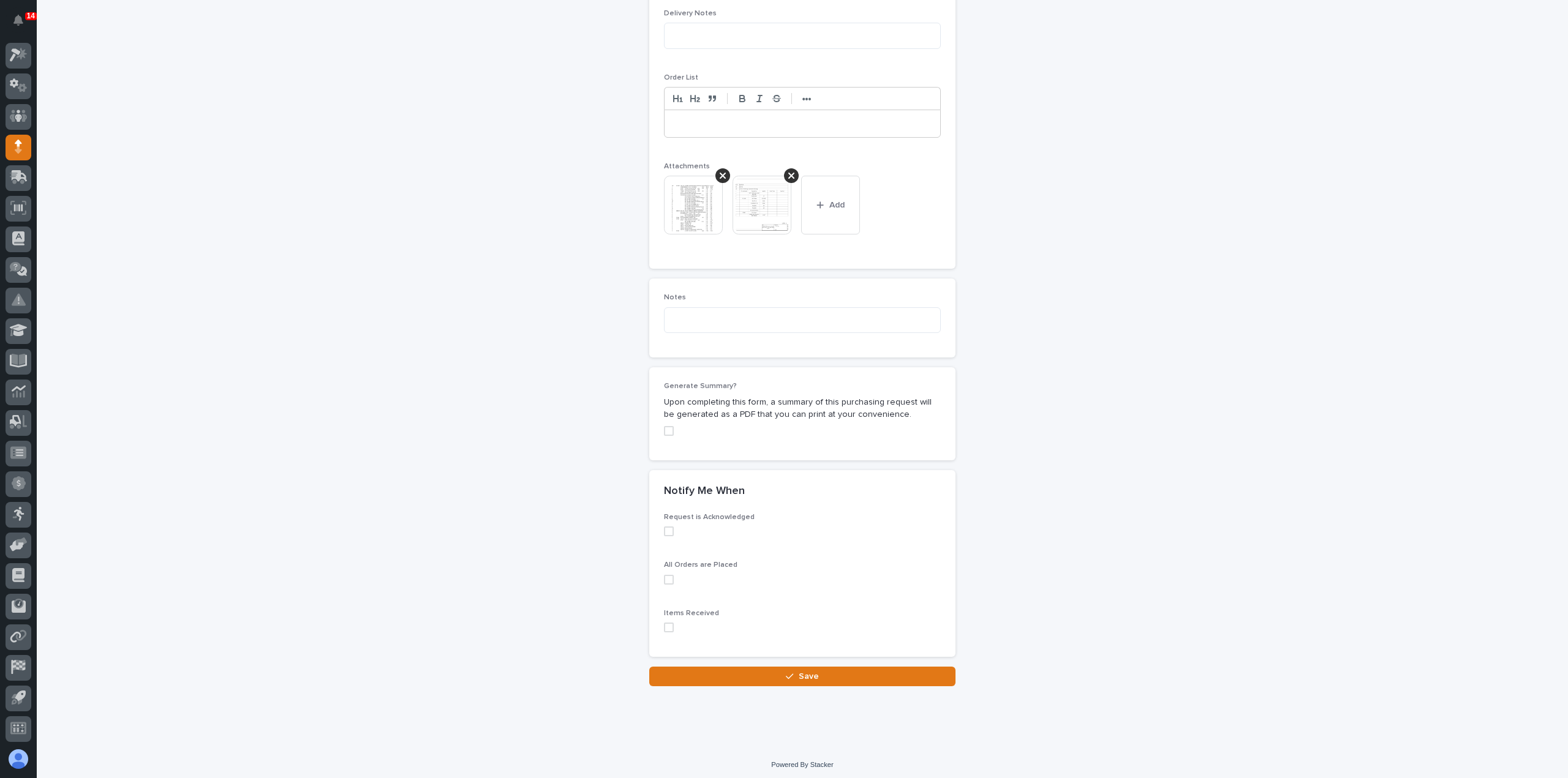
click at [667, 624] on span at bounding box center [668, 627] width 10 height 10
click at [679, 669] on button "Save" at bounding box center [802, 676] width 306 height 19
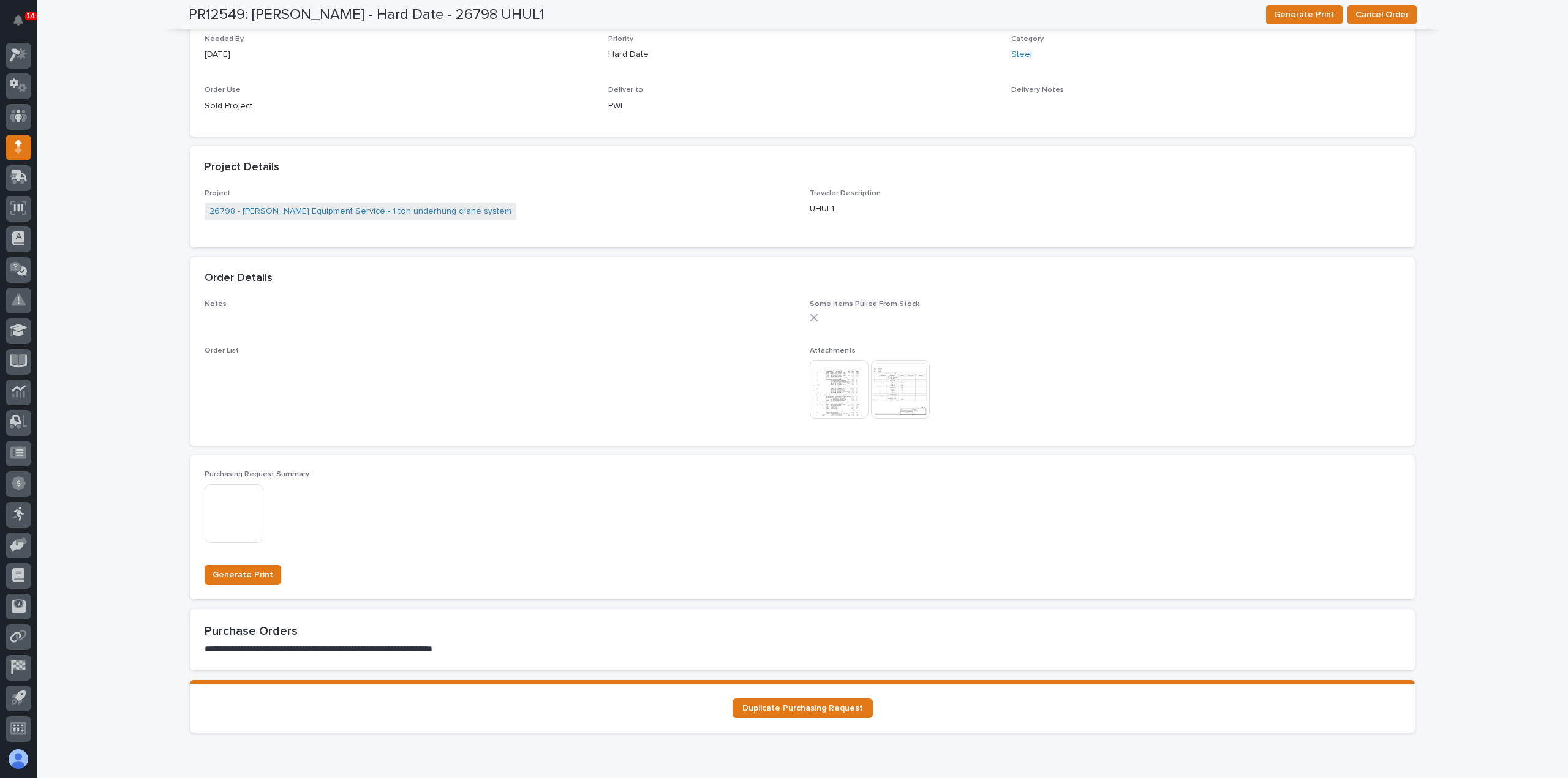
scroll to position [733, 0]
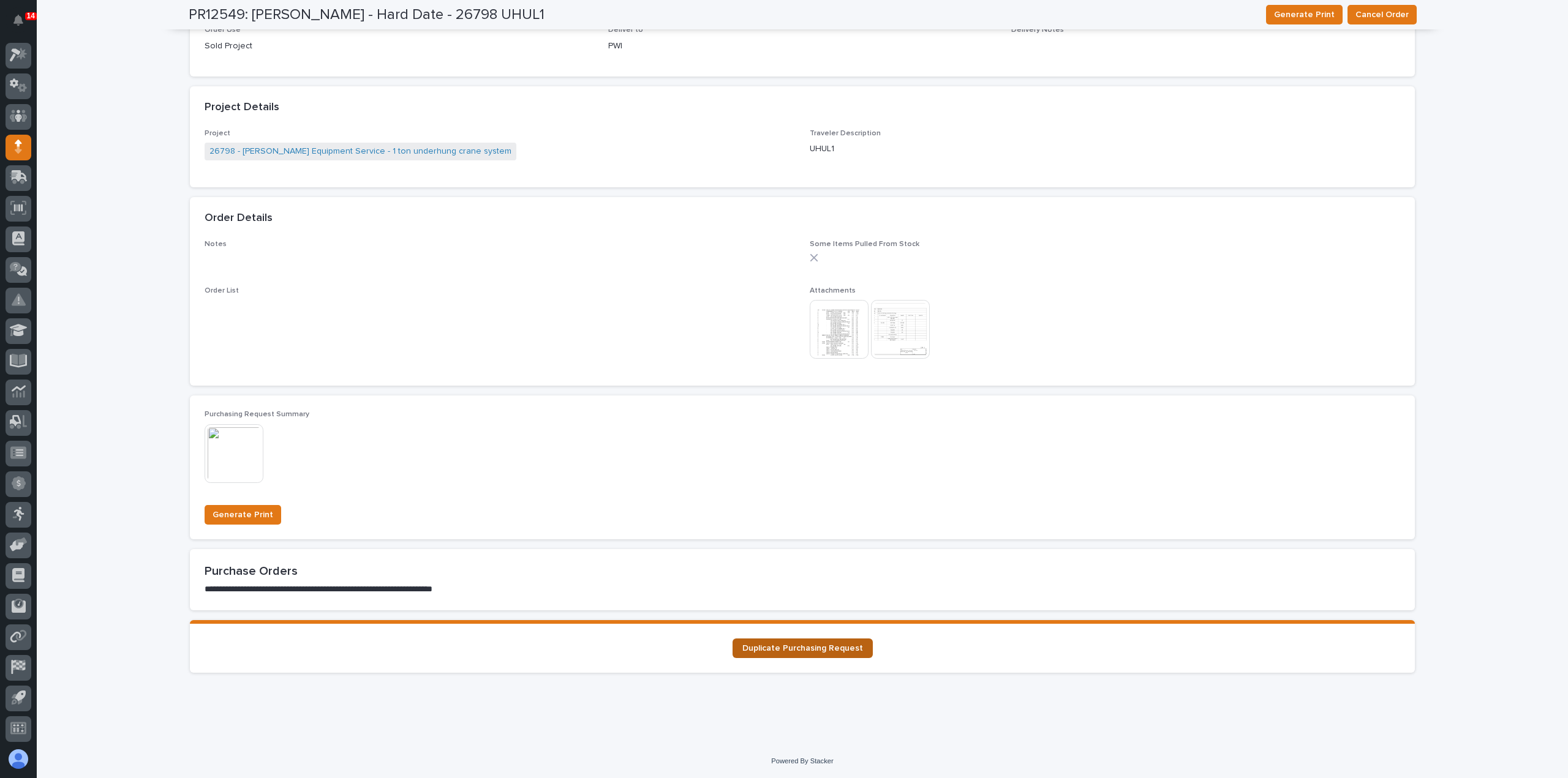
click at [815, 652] on link "Duplicate Purchasing Request" at bounding box center [802, 648] width 140 height 19
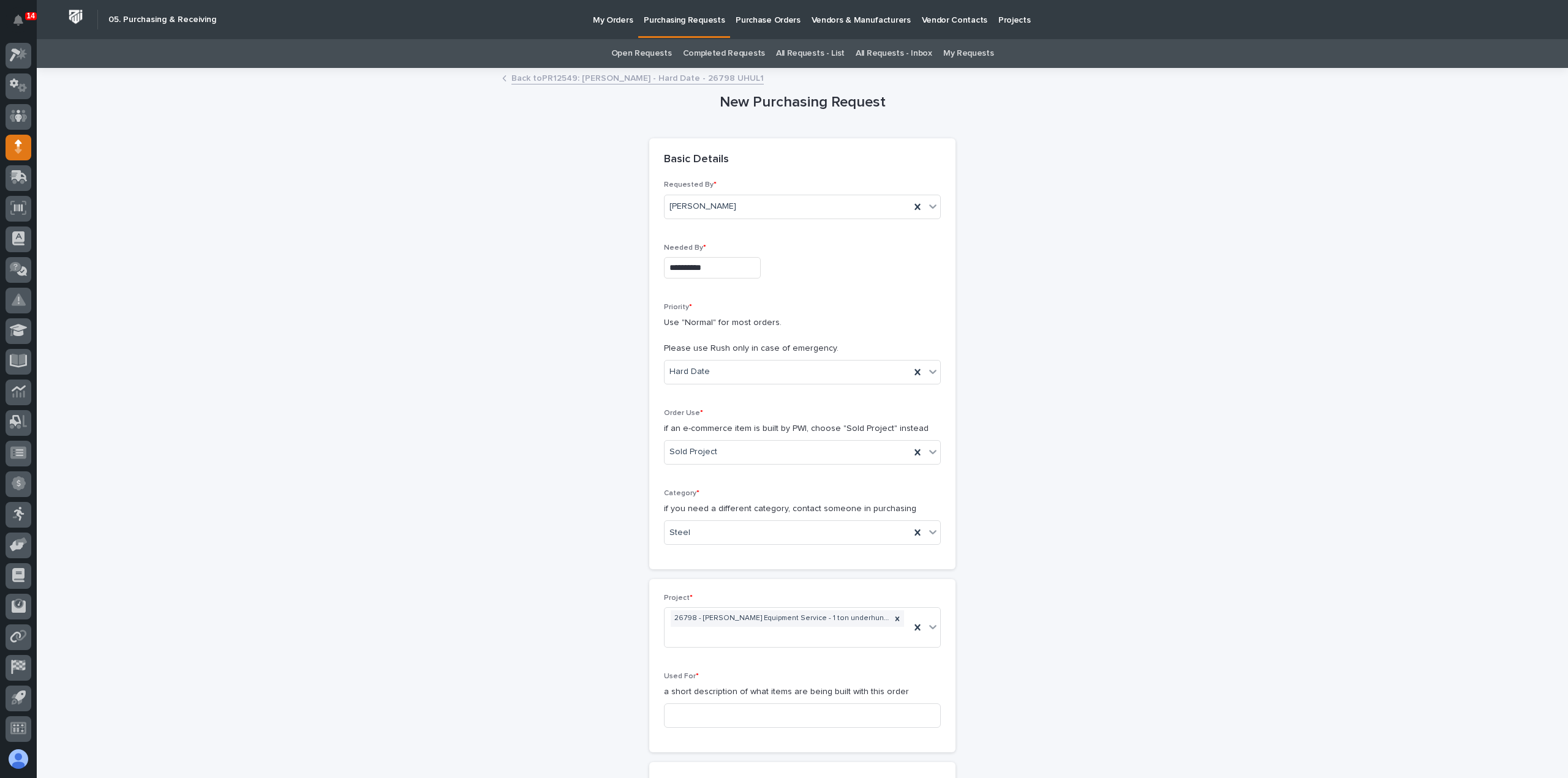
scroll to position [245, 0]
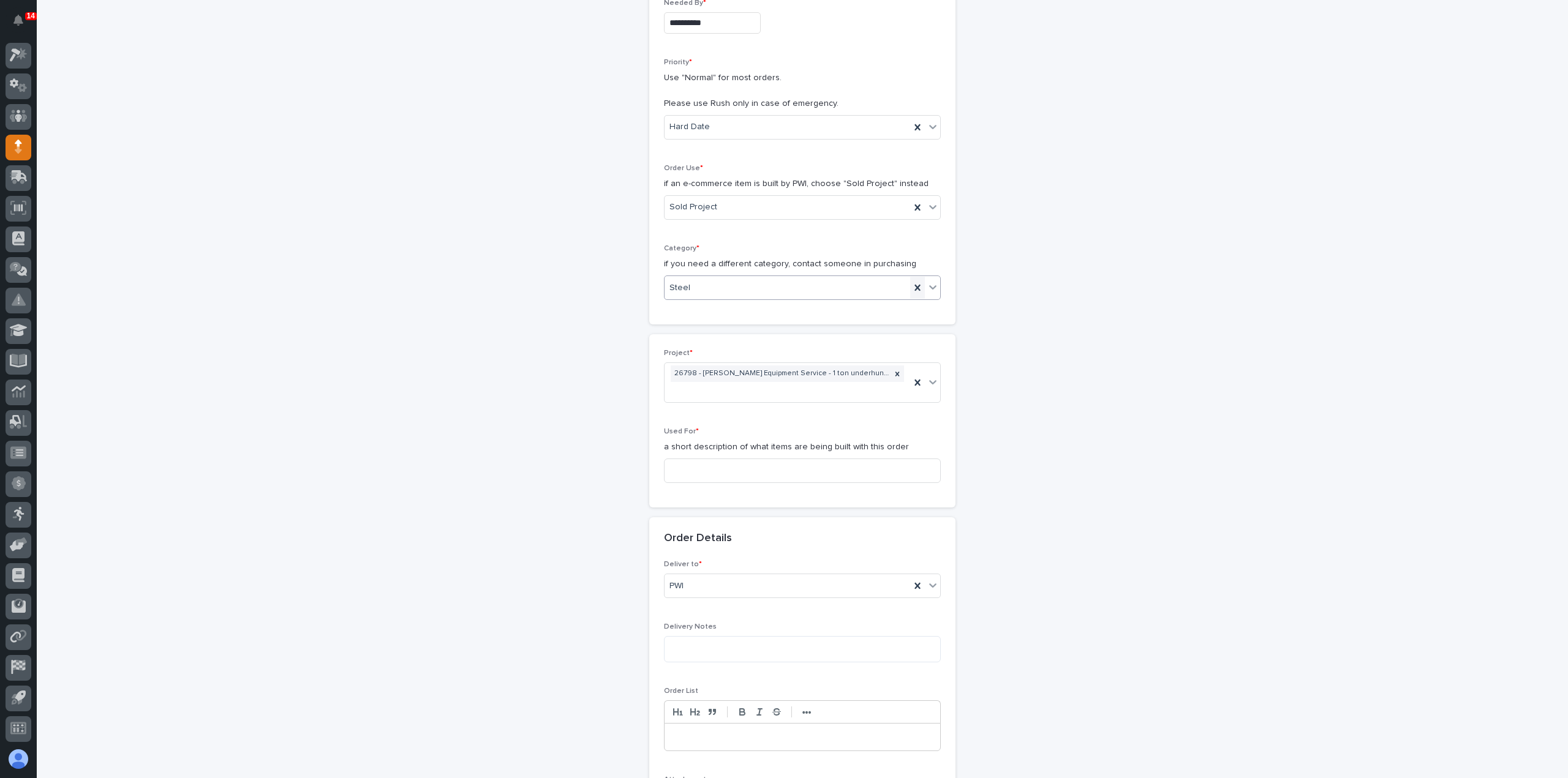
click at [911, 284] on icon at bounding box center [917, 287] width 12 height 12
click at [929, 286] on icon at bounding box center [933, 287] width 7 height 4
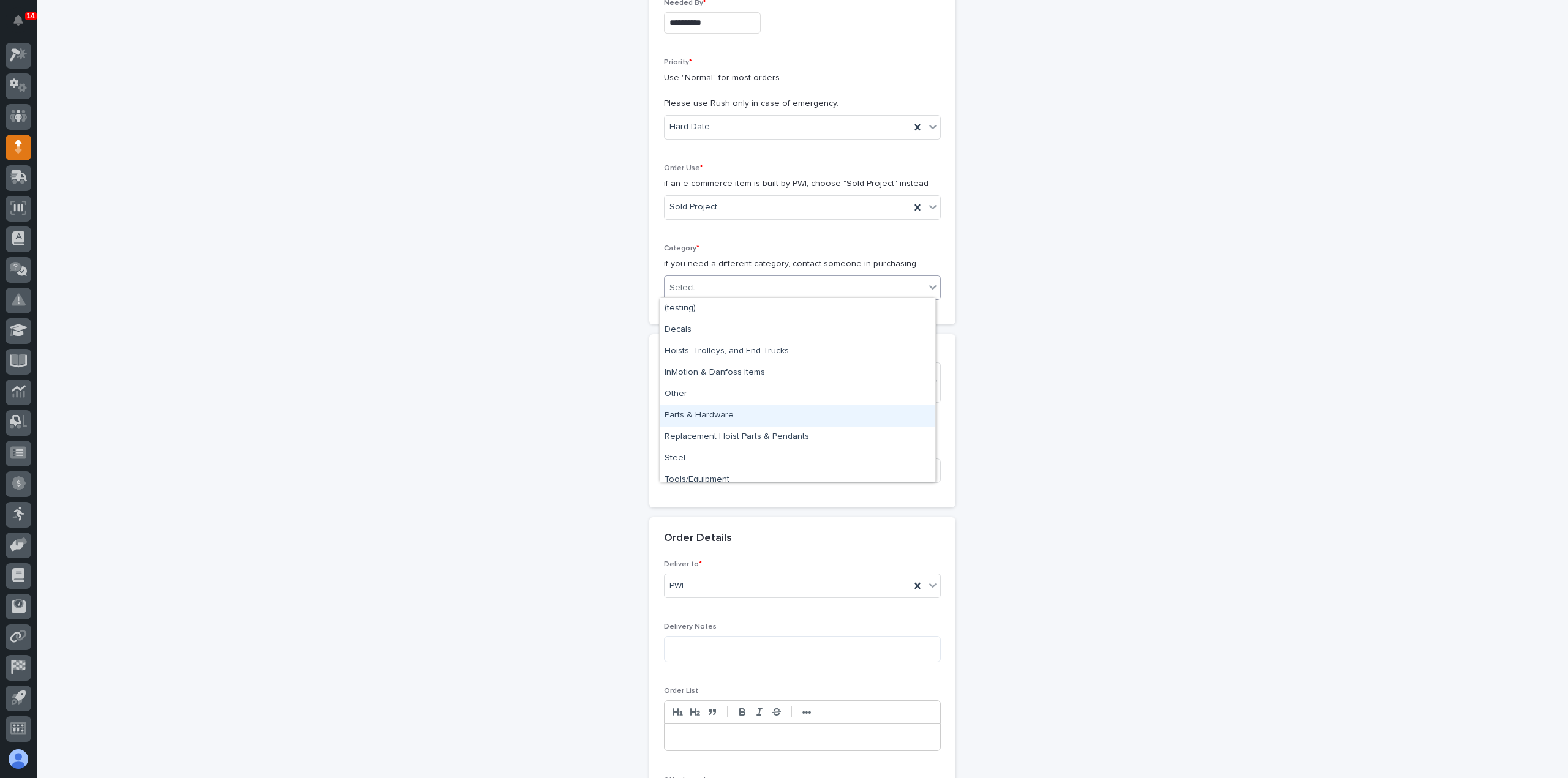
click at [888, 416] on div "Parts & Hardware" at bounding box center [797, 416] width 276 height 22
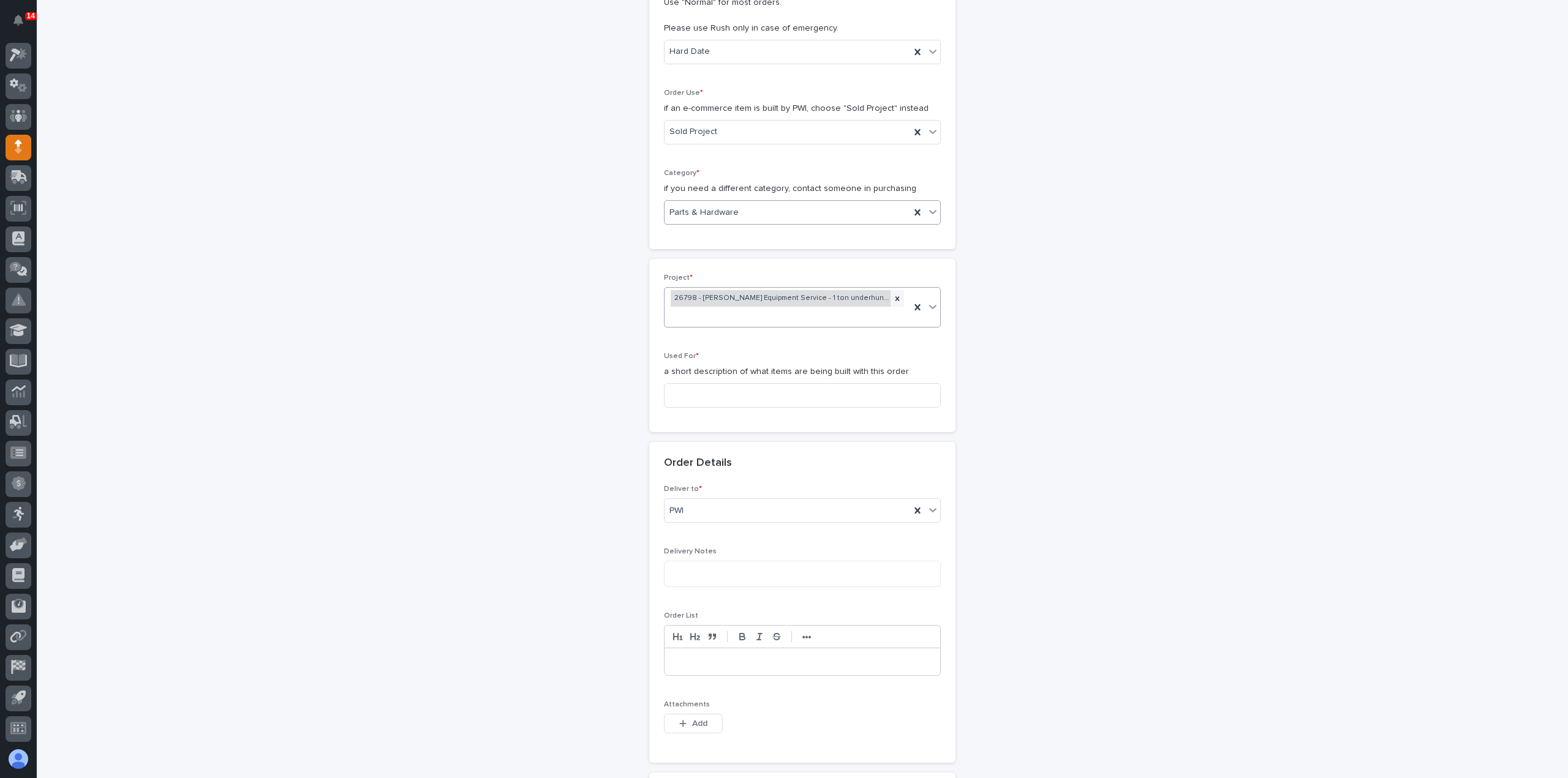
scroll to position [428, 0]
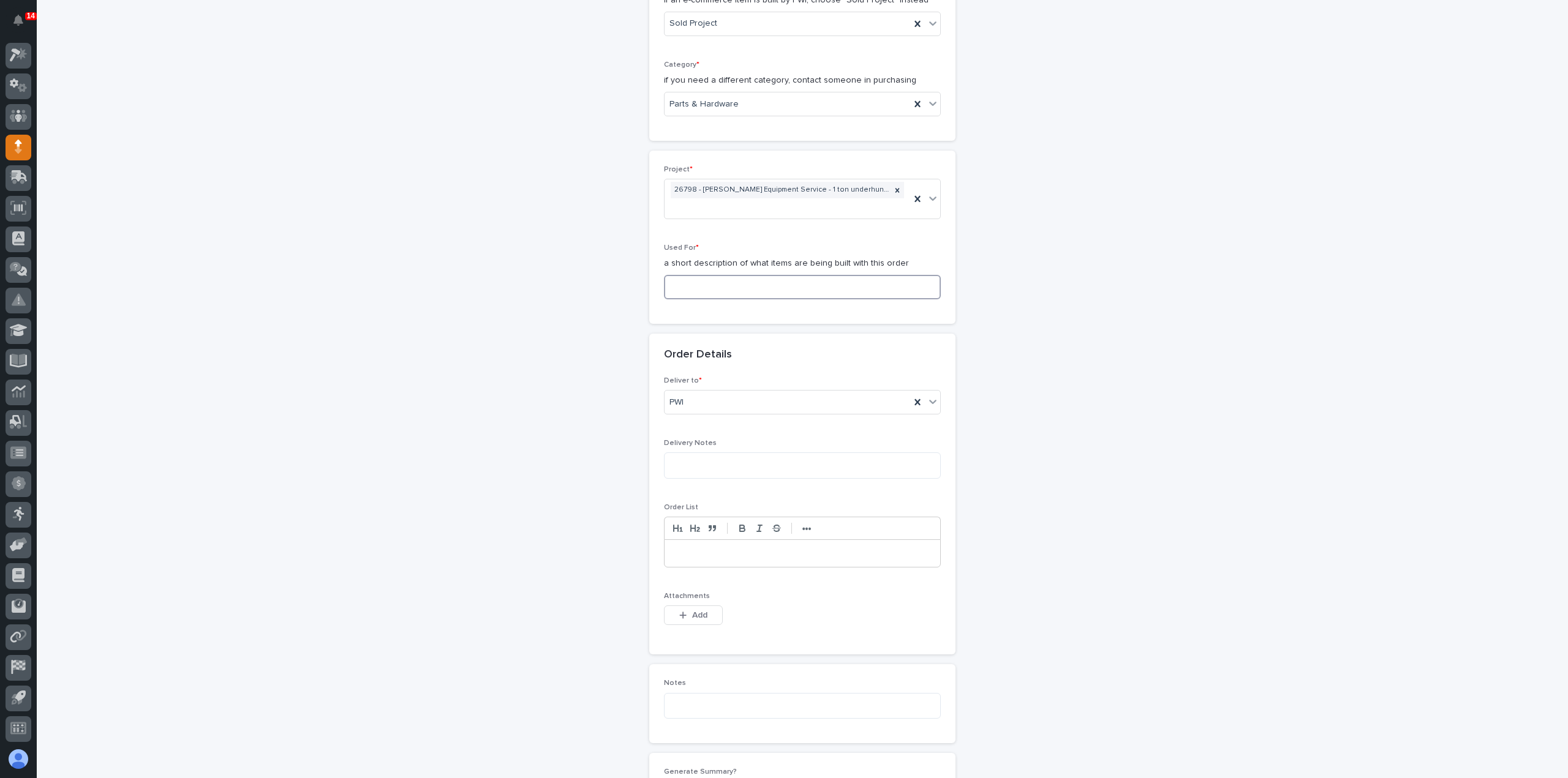
click at [730, 278] on input at bounding box center [802, 287] width 277 height 24
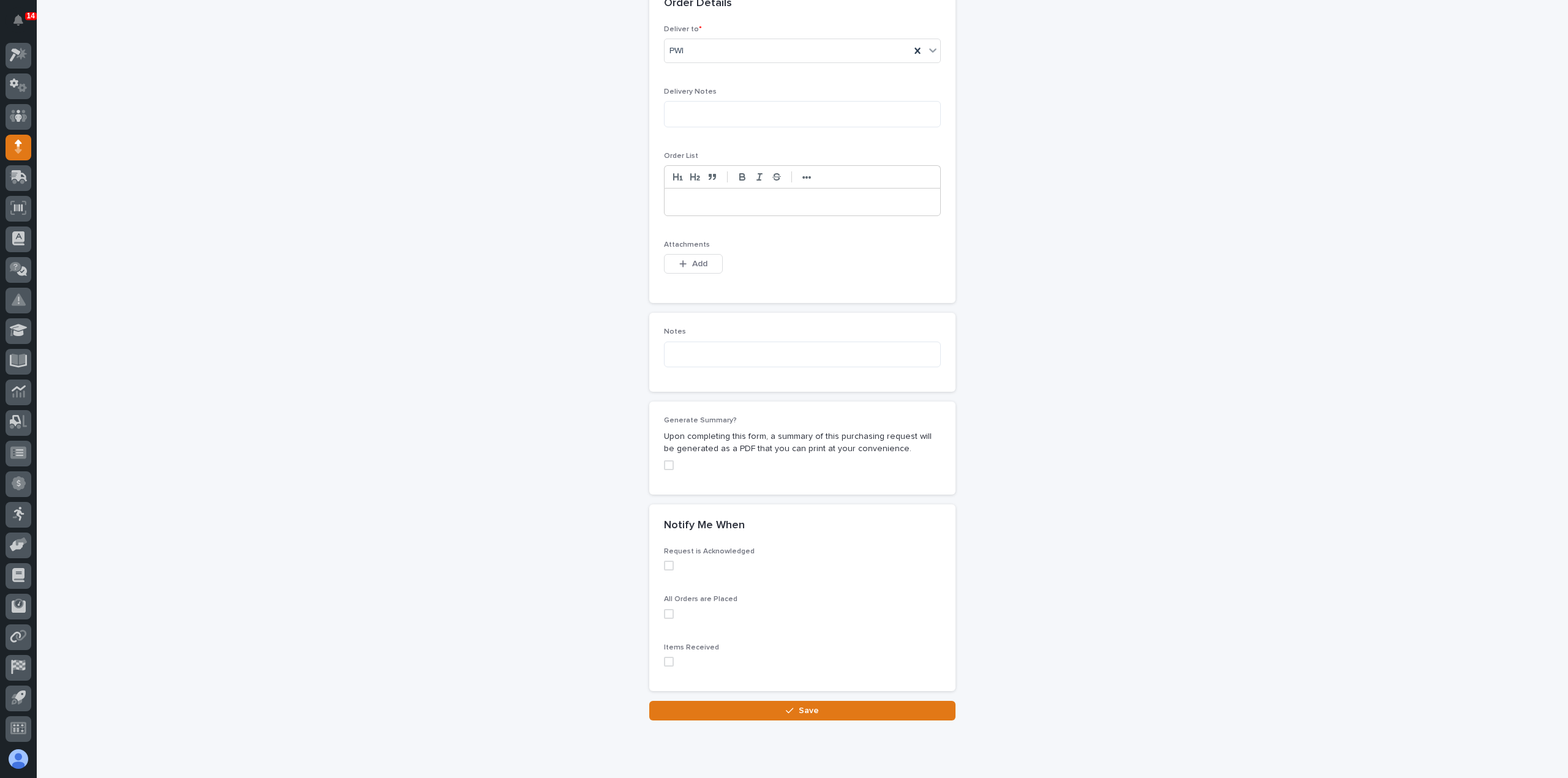
scroll to position [796, 0]
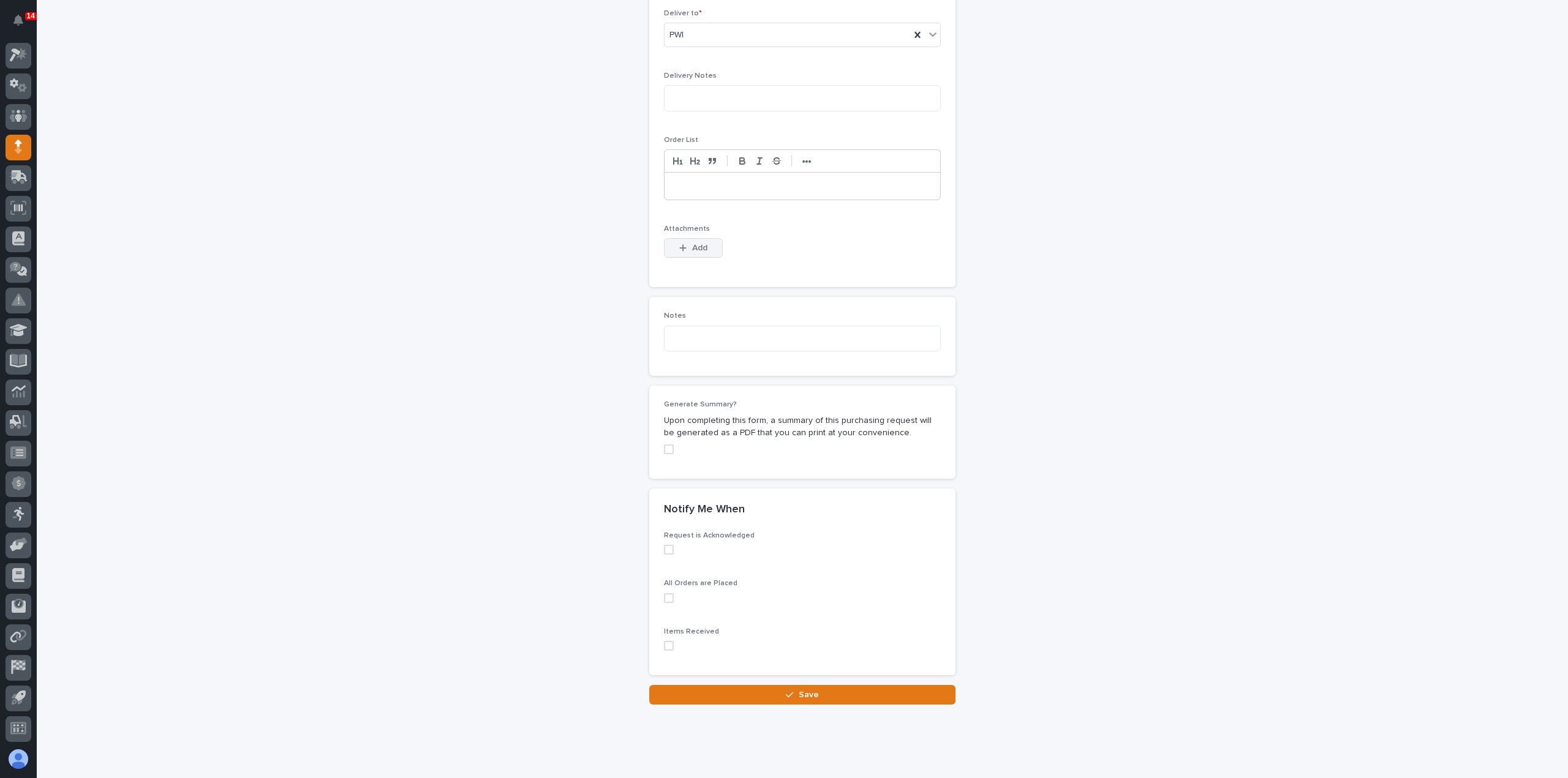
type input "UHUL1"
click at [697, 242] on span "Add" at bounding box center [700, 247] width 16 height 11
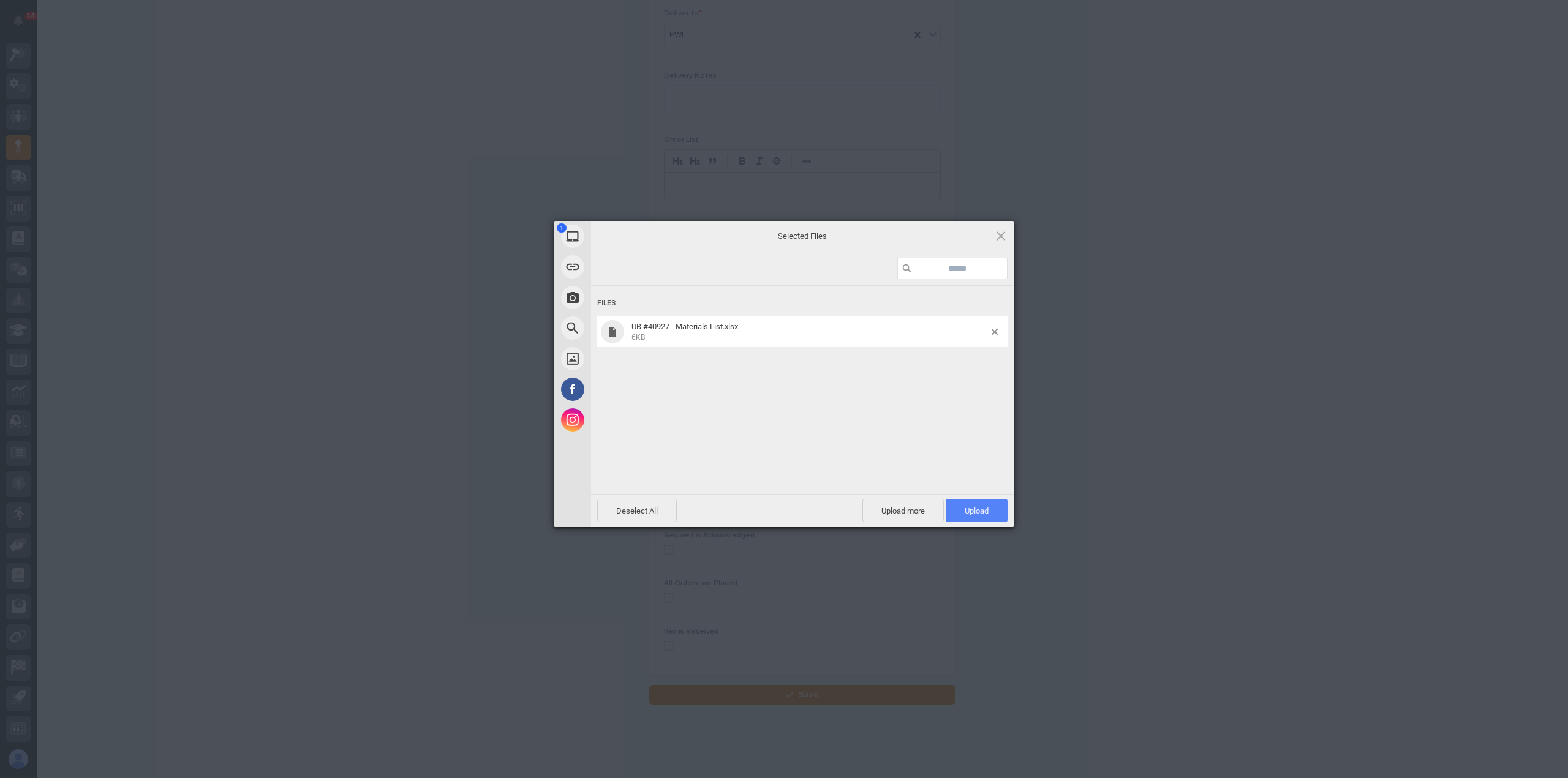
click at [963, 511] on span "Upload 1" at bounding box center [976, 510] width 62 height 23
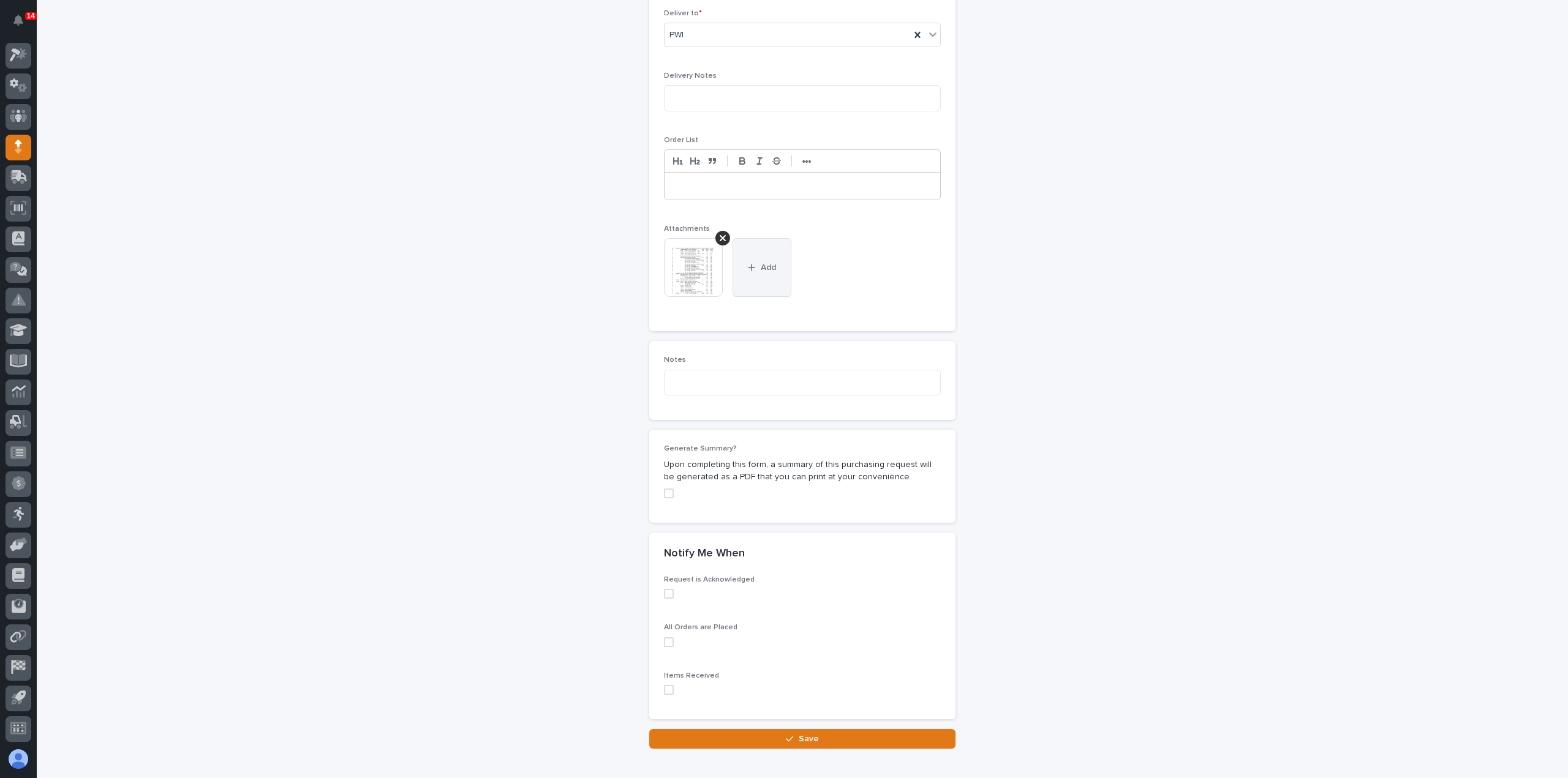
click at [748, 264] on icon "button" at bounding box center [751, 267] width 7 height 7
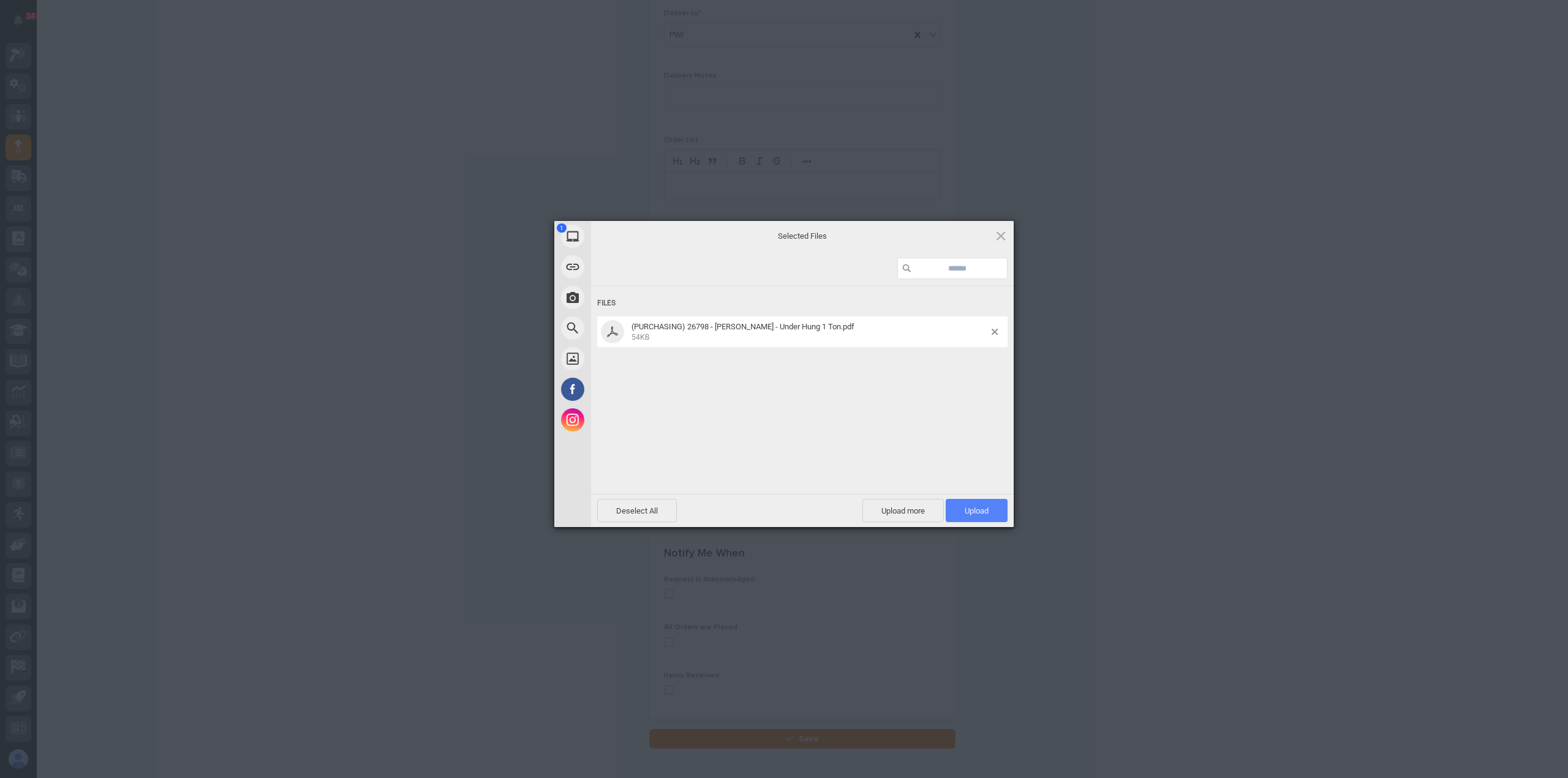
click at [996, 514] on span "Upload 1" at bounding box center [976, 510] width 62 height 23
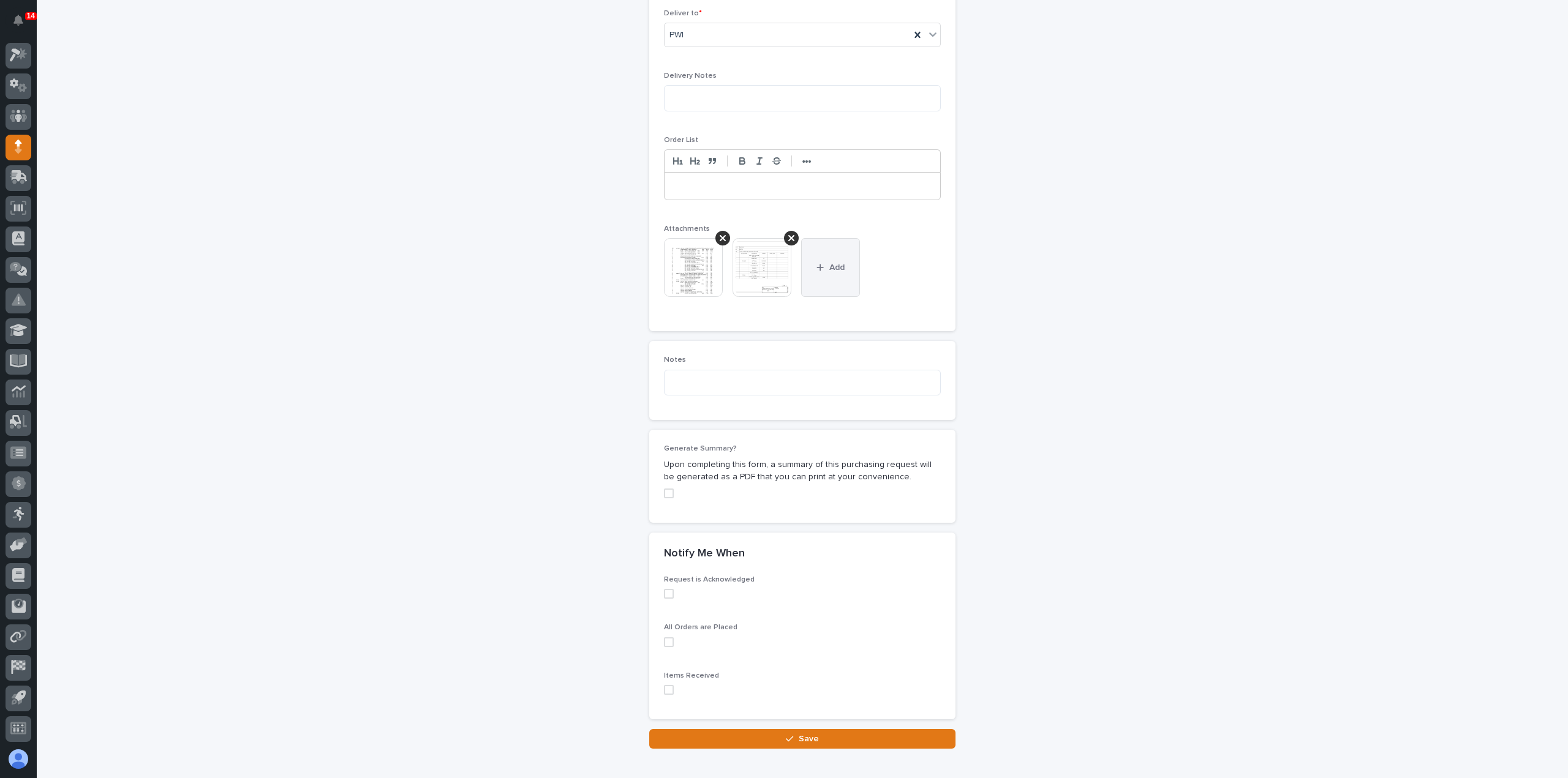
click at [836, 271] on button "Add" at bounding box center [830, 267] width 59 height 59
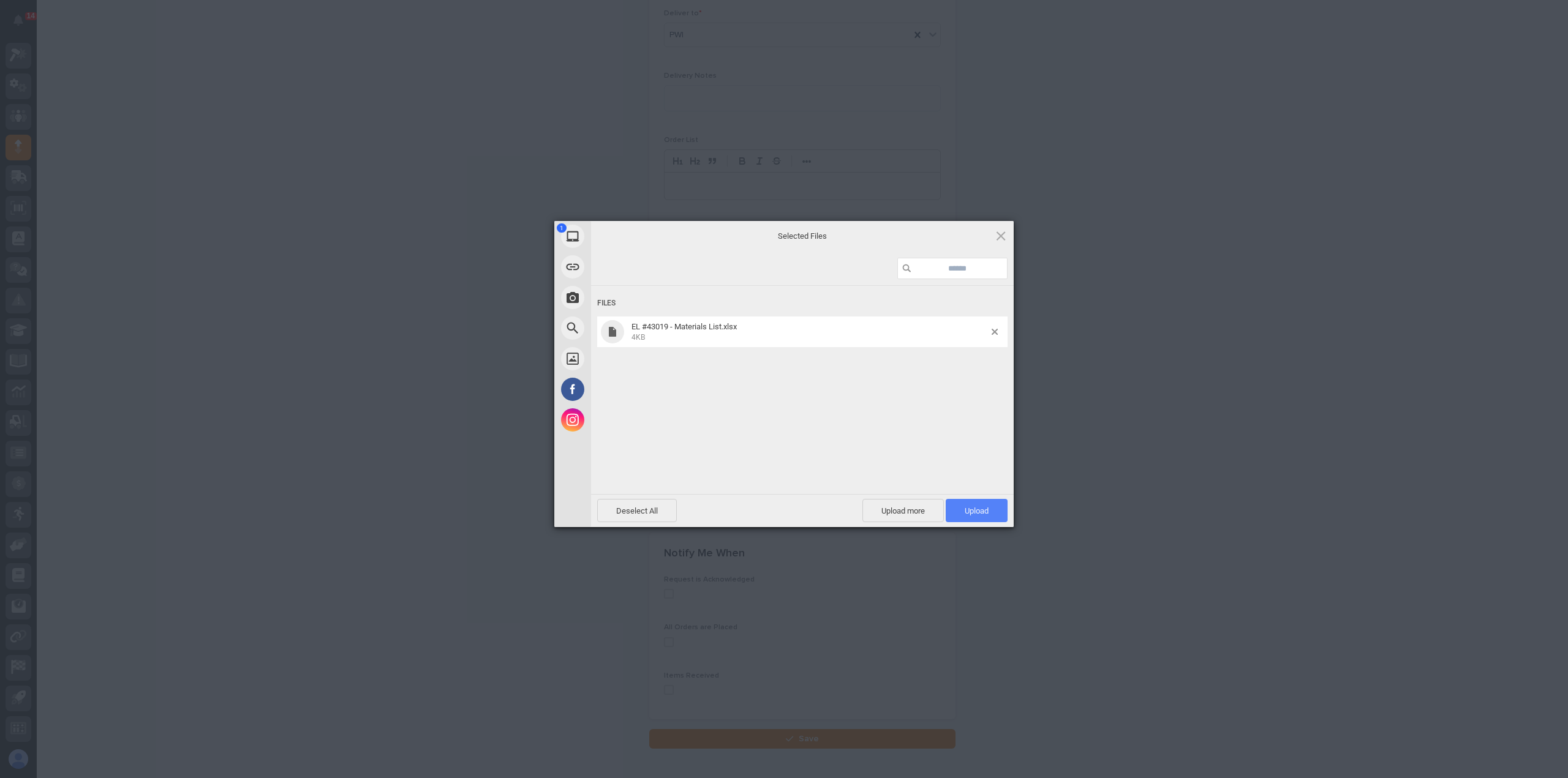
click at [987, 509] on span "Upload 1" at bounding box center [976, 511] width 24 height 9
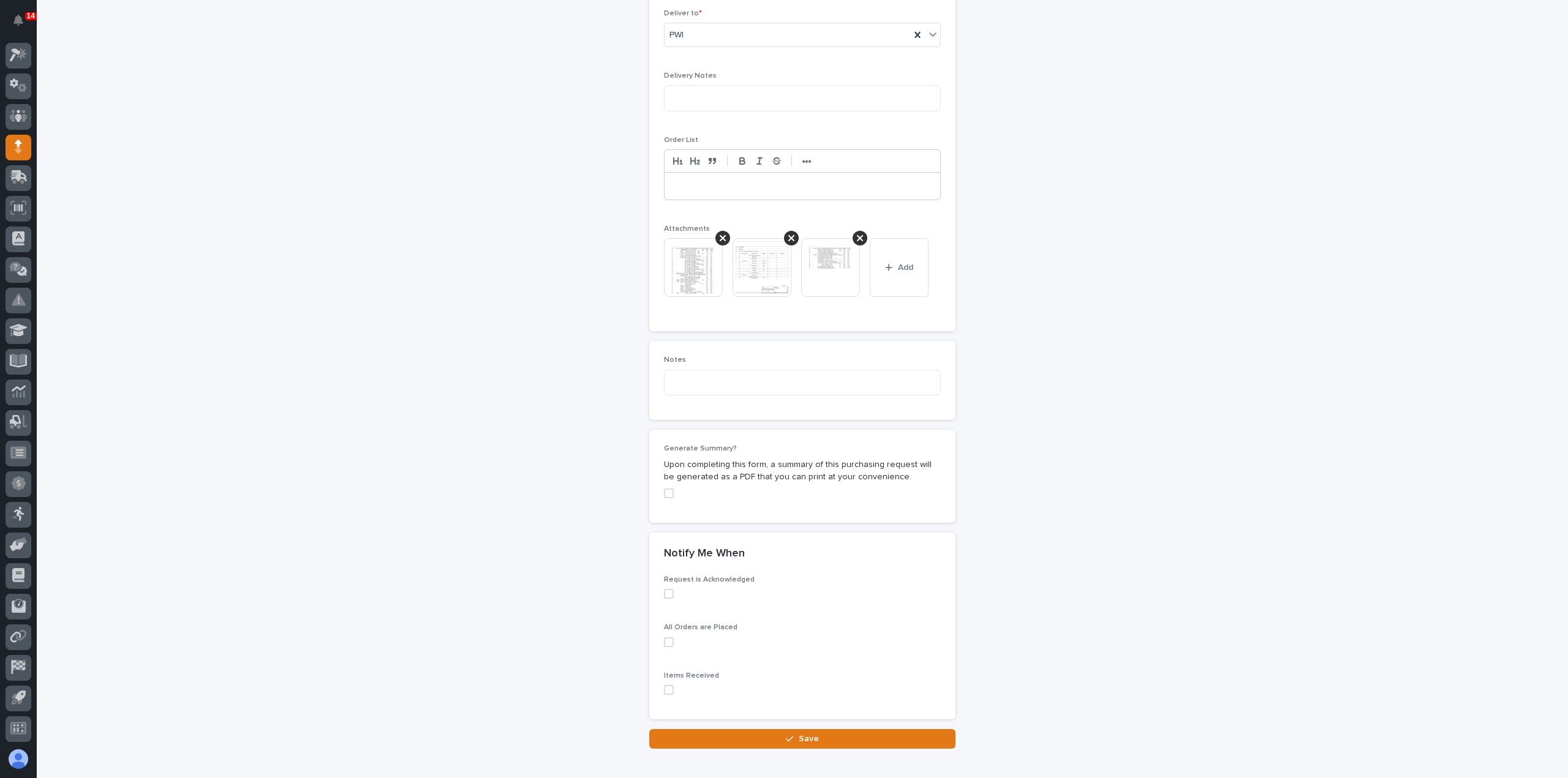
click at [664, 690] on span at bounding box center [668, 690] width 10 height 10
click at [704, 736] on button "Save" at bounding box center [802, 739] width 306 height 19
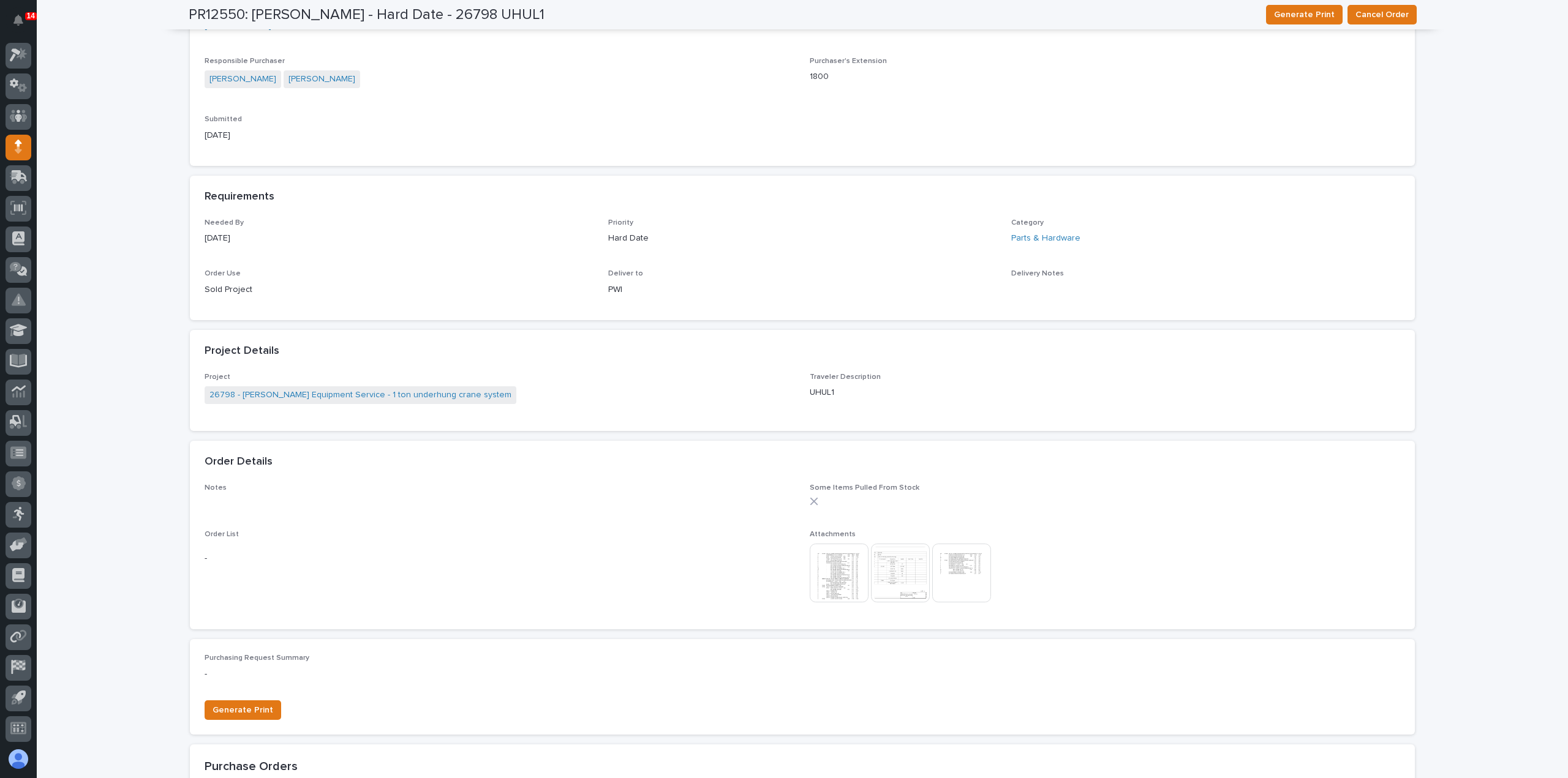
scroll to position [684, 0]
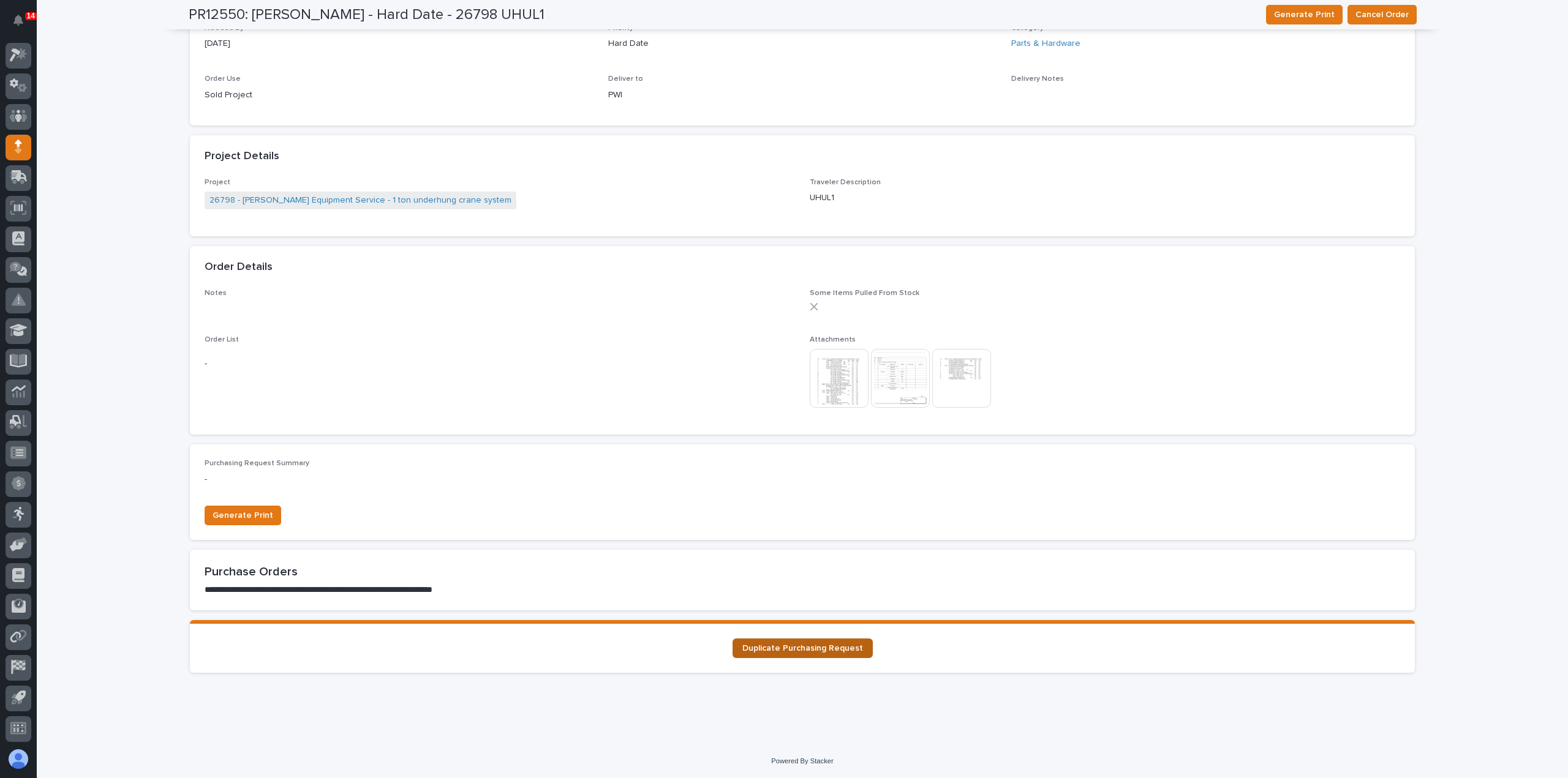
click at [775, 649] on span "Duplicate Purchasing Request" at bounding box center [802, 648] width 120 height 9
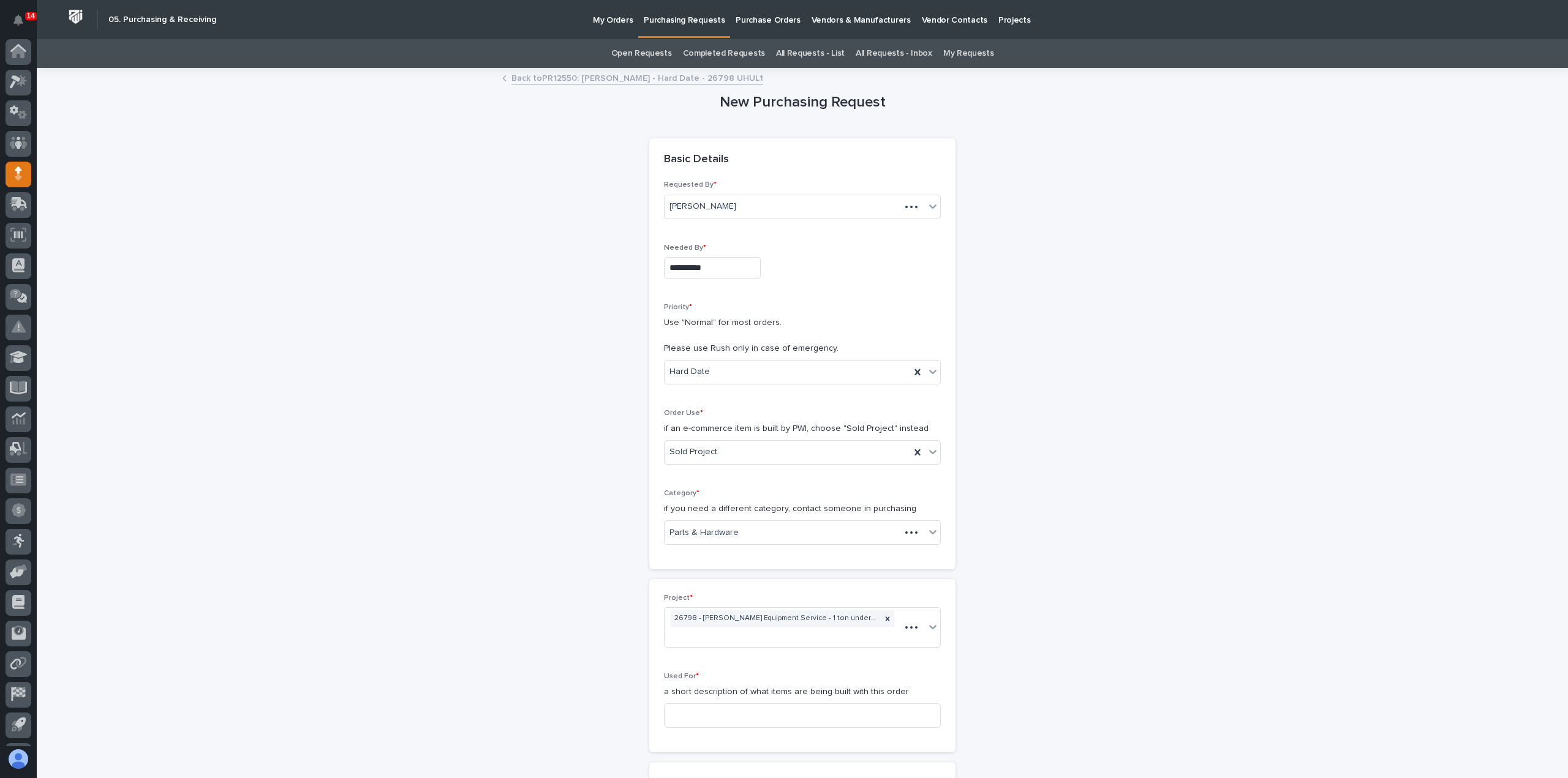
scroll to position [27, 0]
click at [911, 370] on icon at bounding box center [917, 372] width 12 height 12
click at [926, 373] on icon at bounding box center [932, 371] width 12 height 12
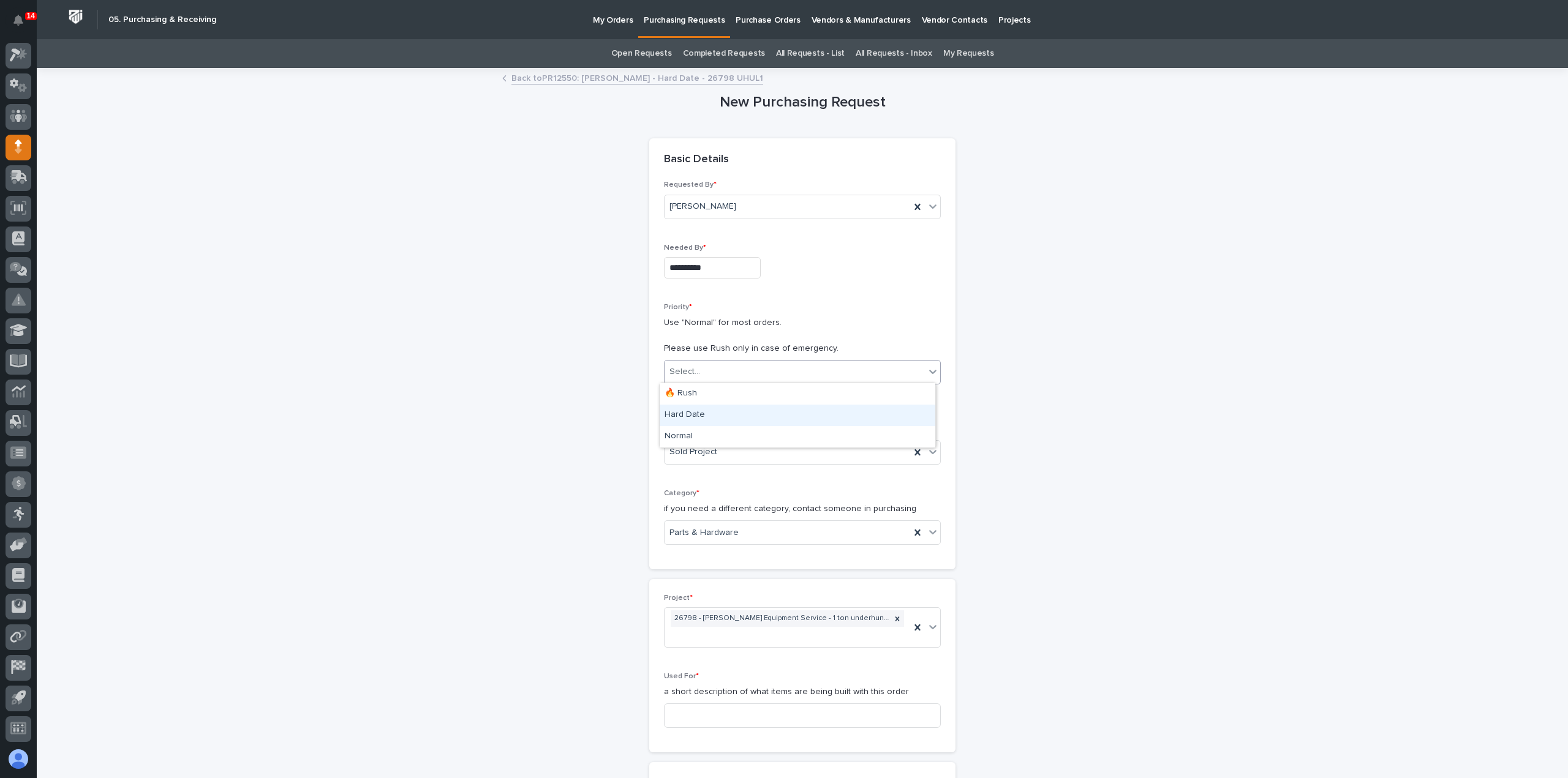
click at [878, 418] on div "Hard Date" at bounding box center [797, 415] width 276 height 22
click at [917, 532] on icon at bounding box center [917, 532] width 12 height 12
click at [931, 532] on icon at bounding box center [932, 532] width 12 height 12
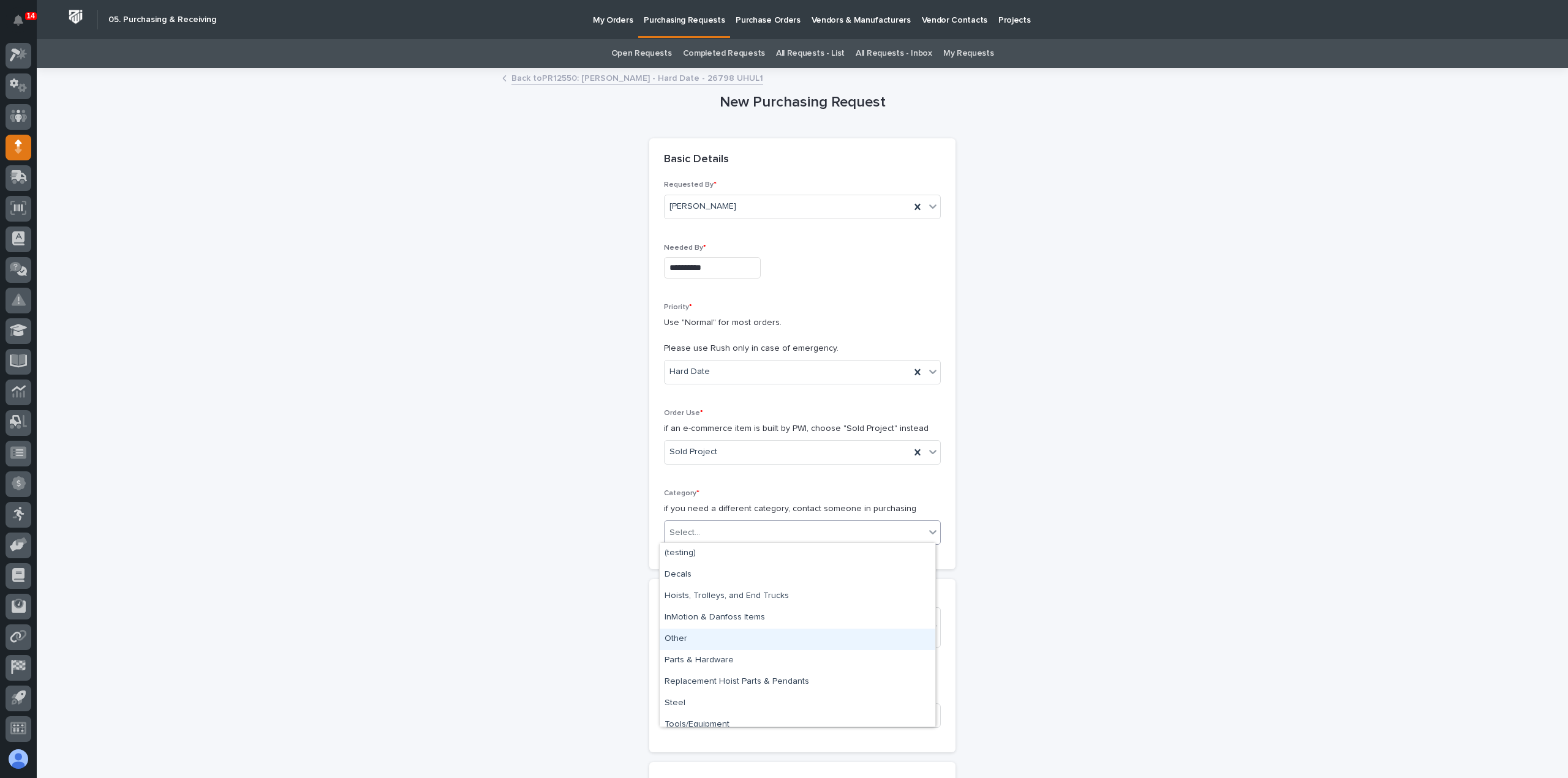
scroll to position [9, 0]
click at [832, 593] on div "Hoists, Trolleys, and End Trucks" at bounding box center [797, 587] width 276 height 22
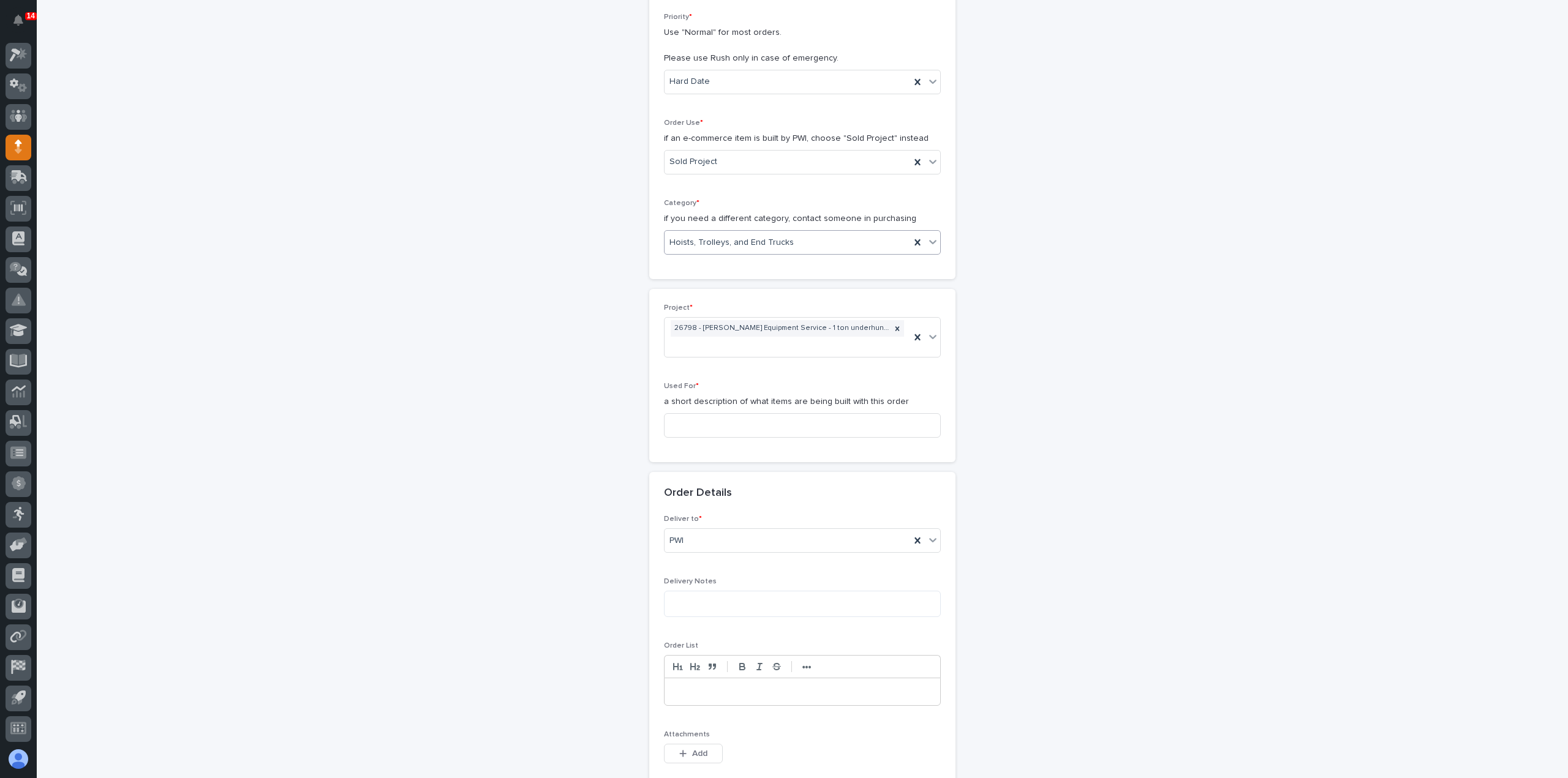
scroll to position [306, 0]
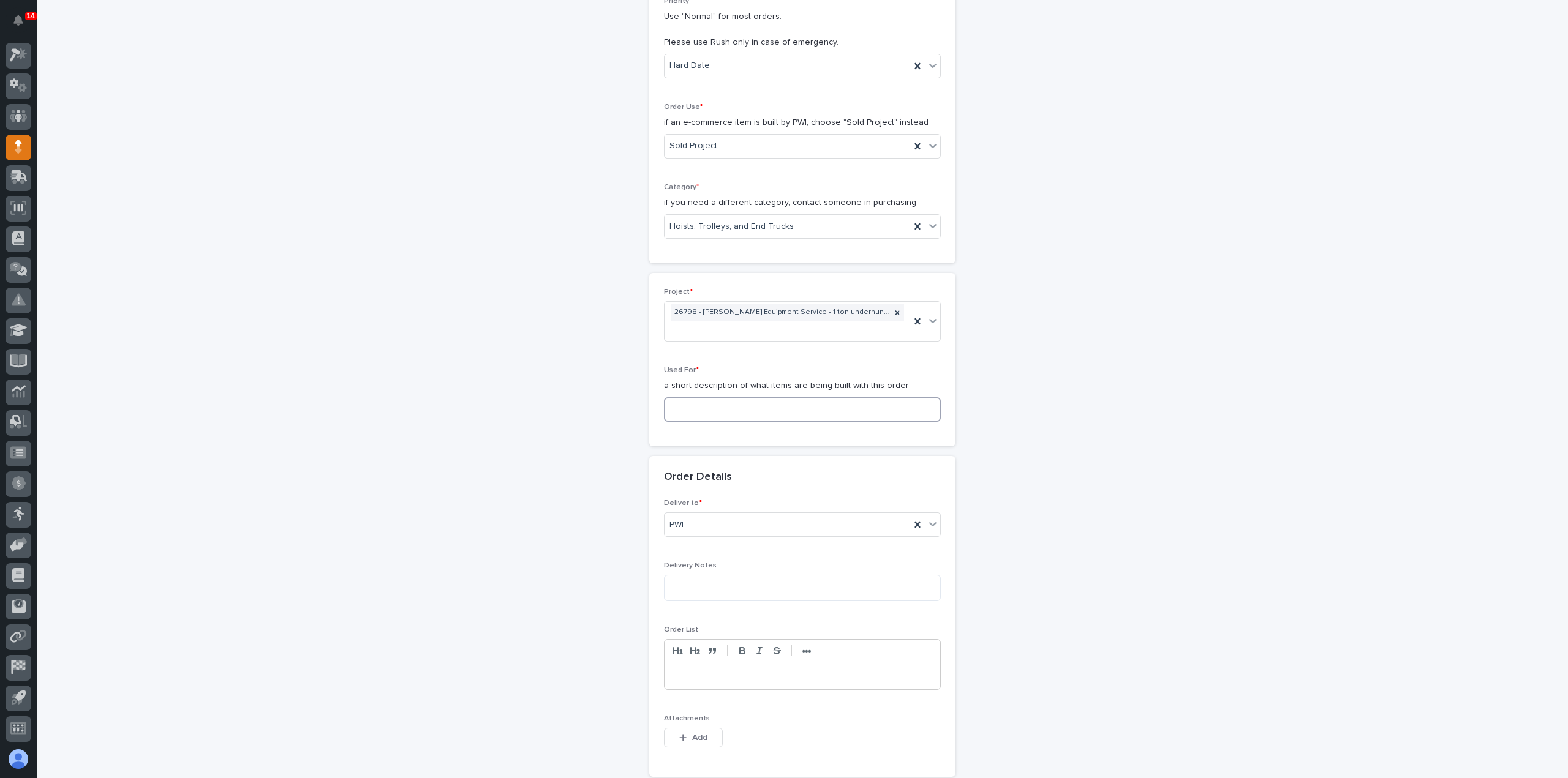
click at [706, 408] on input at bounding box center [802, 409] width 277 height 24
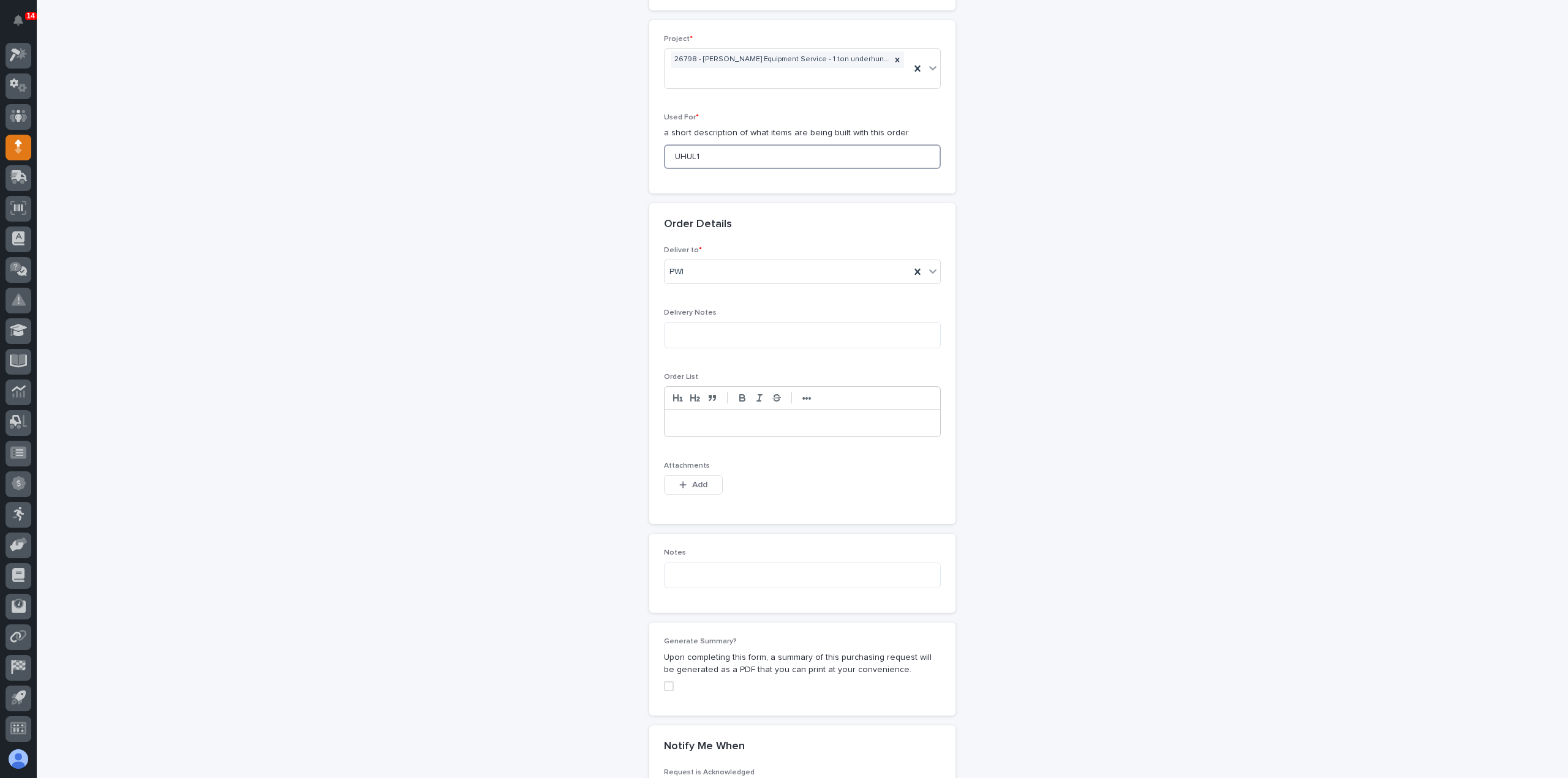
scroll to position [734, 0]
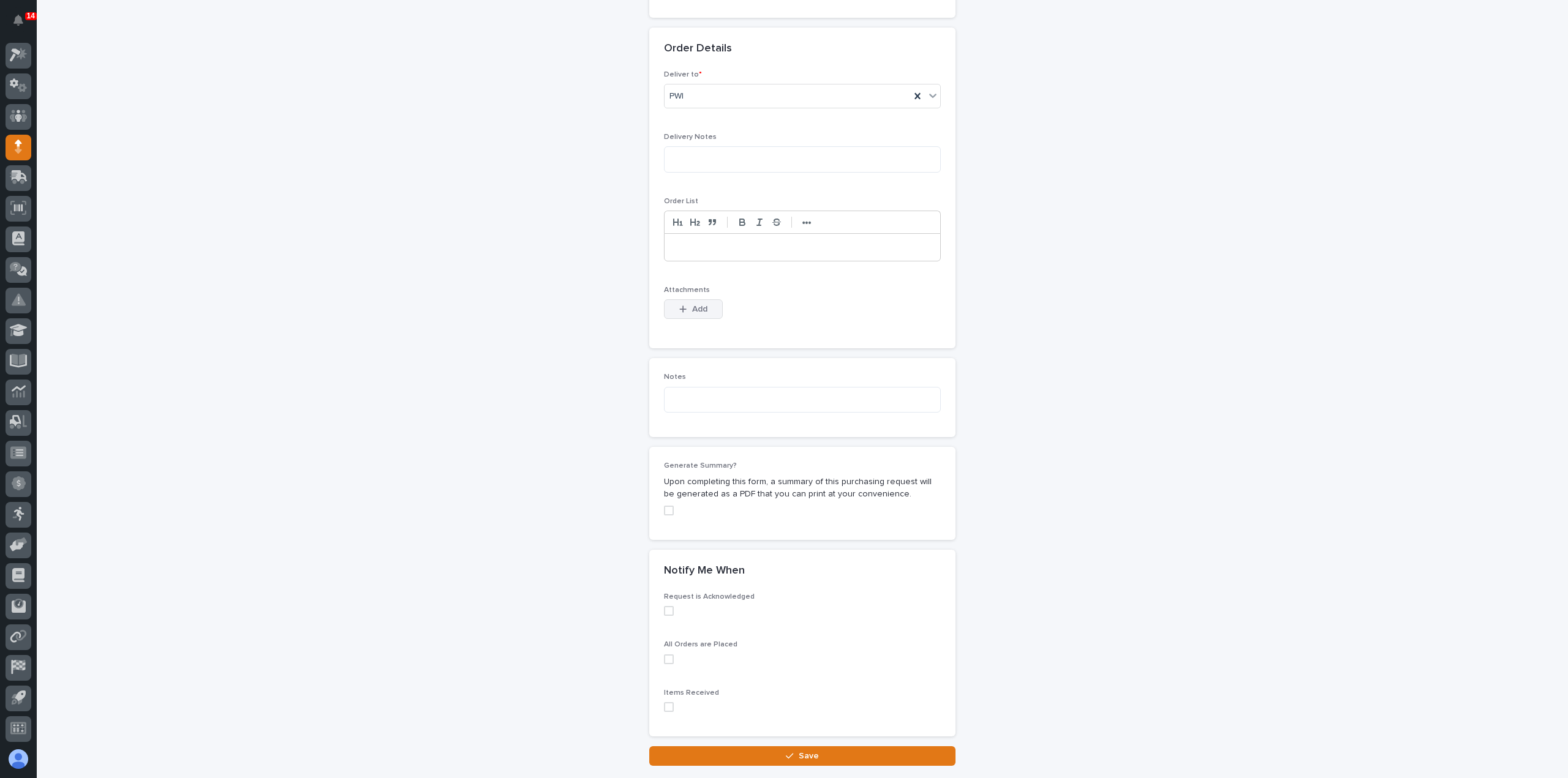
type input "UHUL1"
click at [692, 307] on span "Add" at bounding box center [700, 309] width 16 height 11
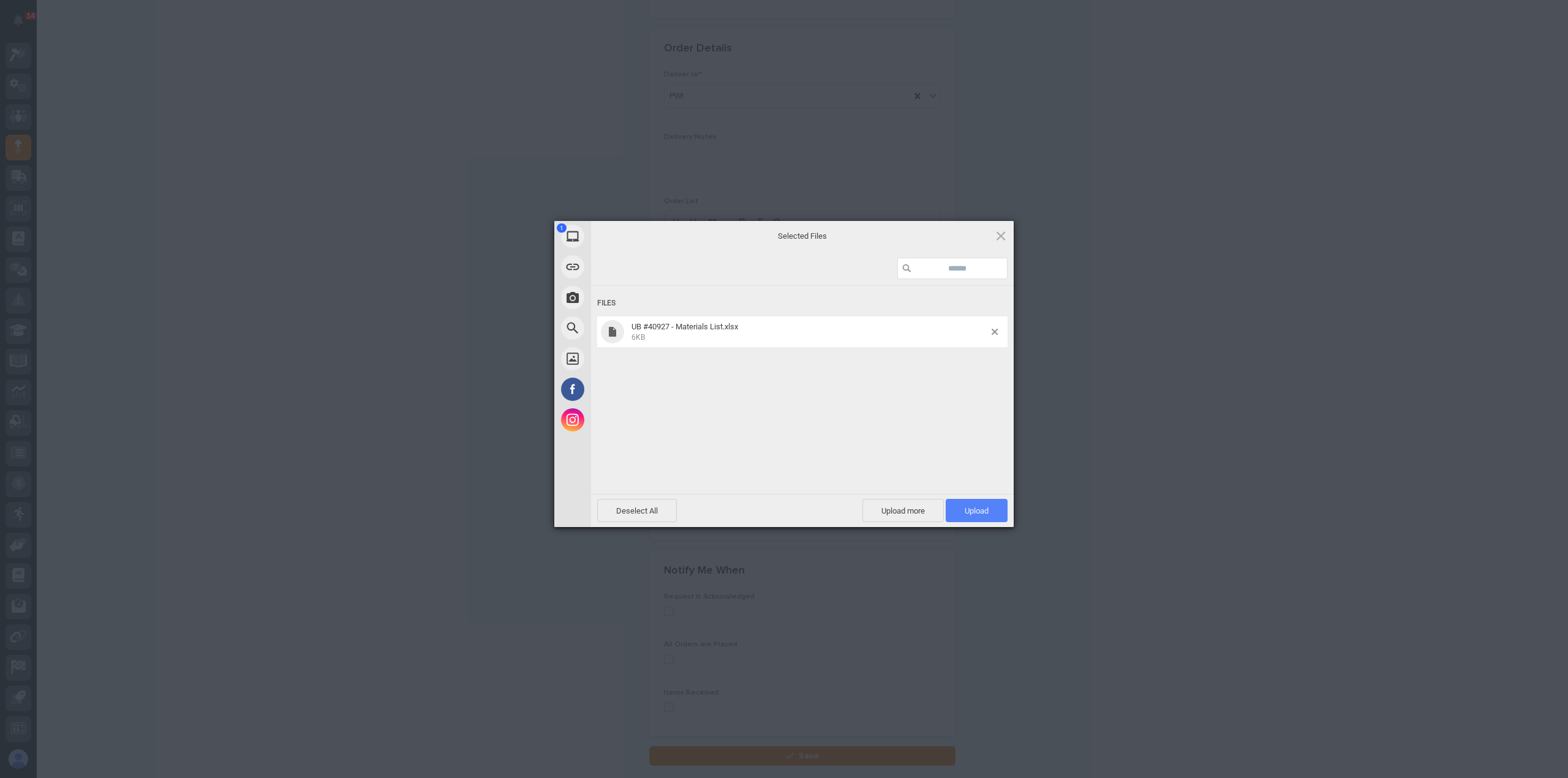
click at [996, 511] on span "Upload 1" at bounding box center [976, 510] width 62 height 23
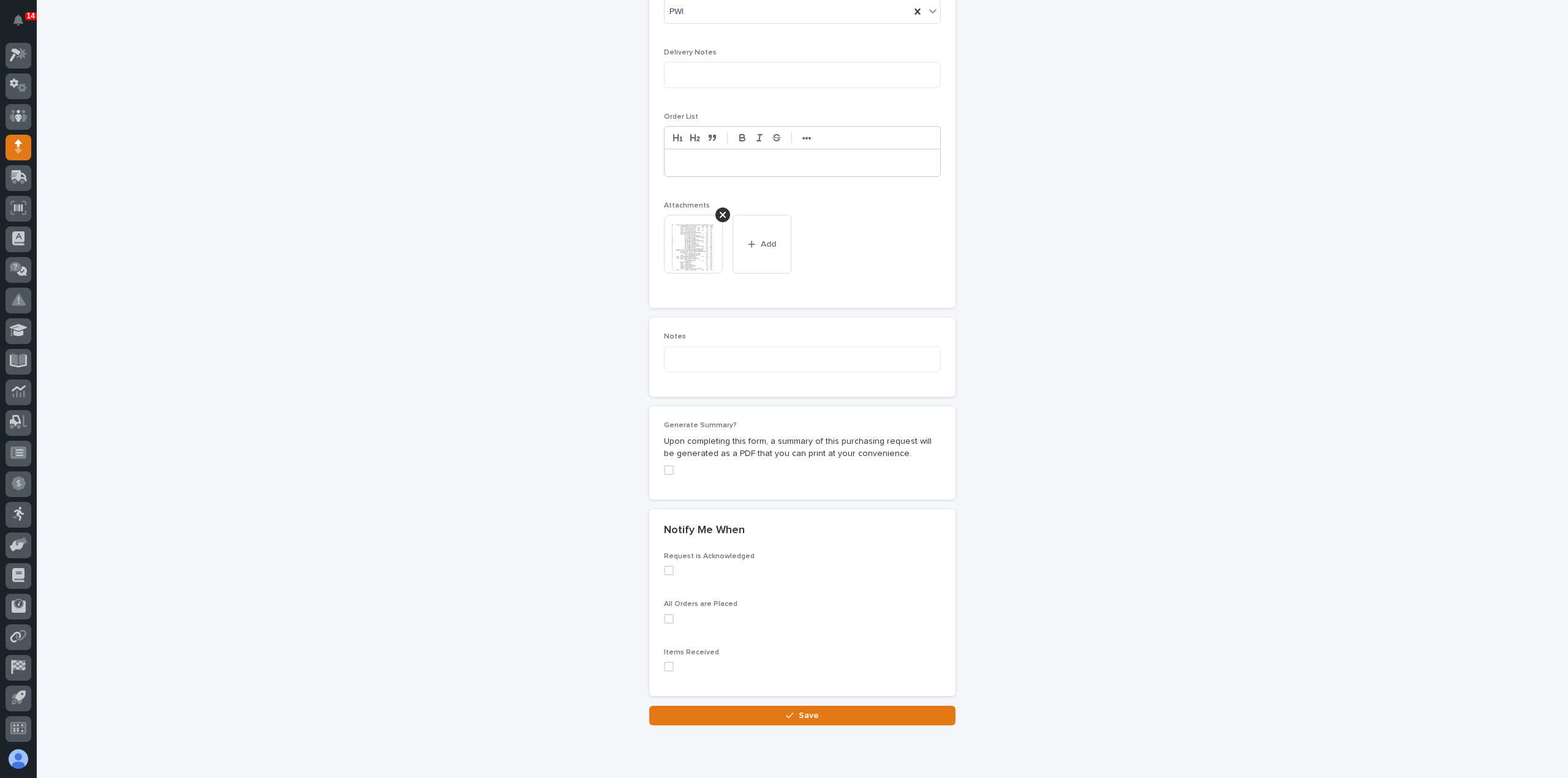
scroll to position [858, 0]
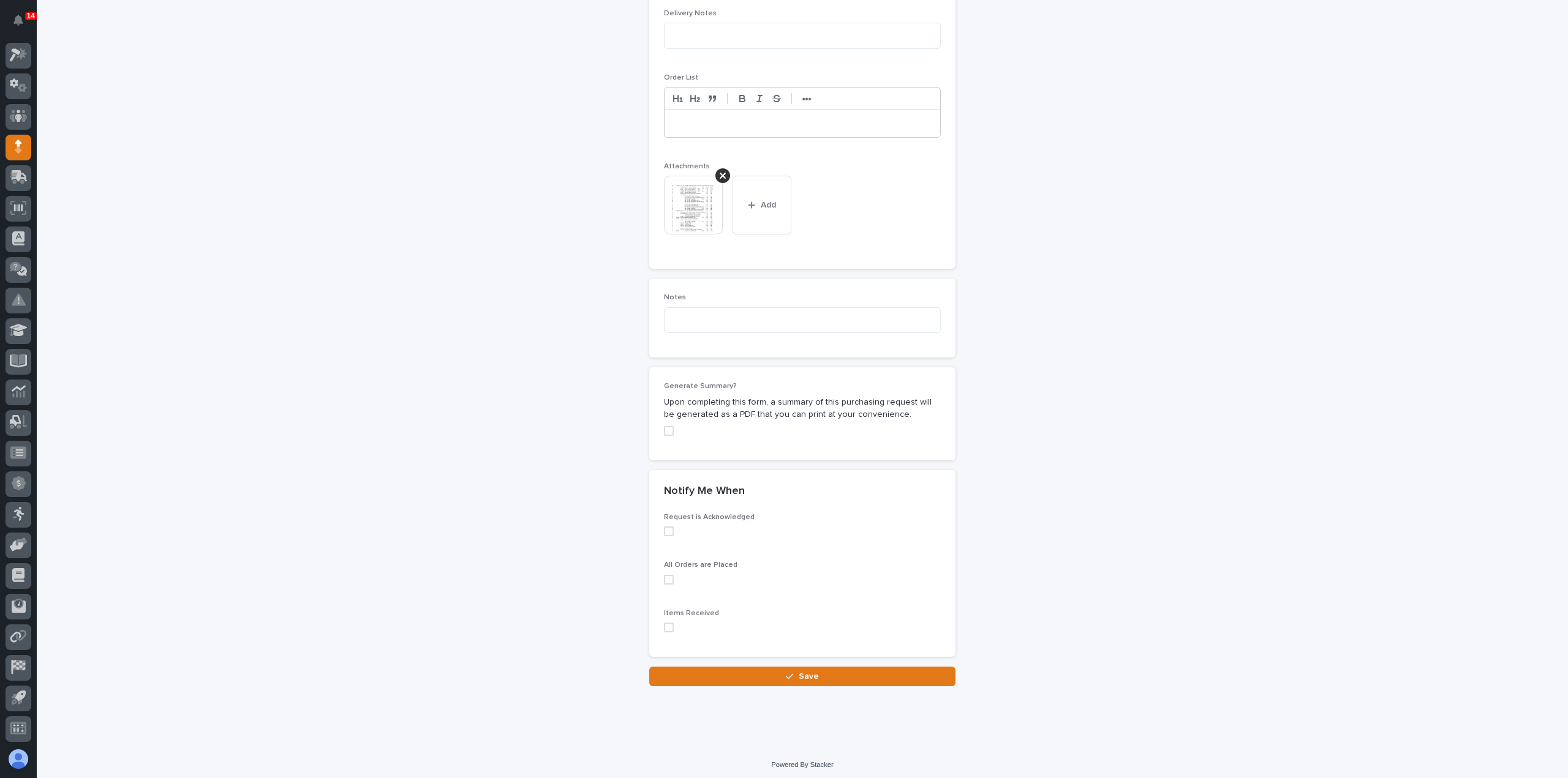
click at [664, 622] on span at bounding box center [668, 627] width 10 height 10
click at [704, 678] on button "Save" at bounding box center [802, 676] width 306 height 19
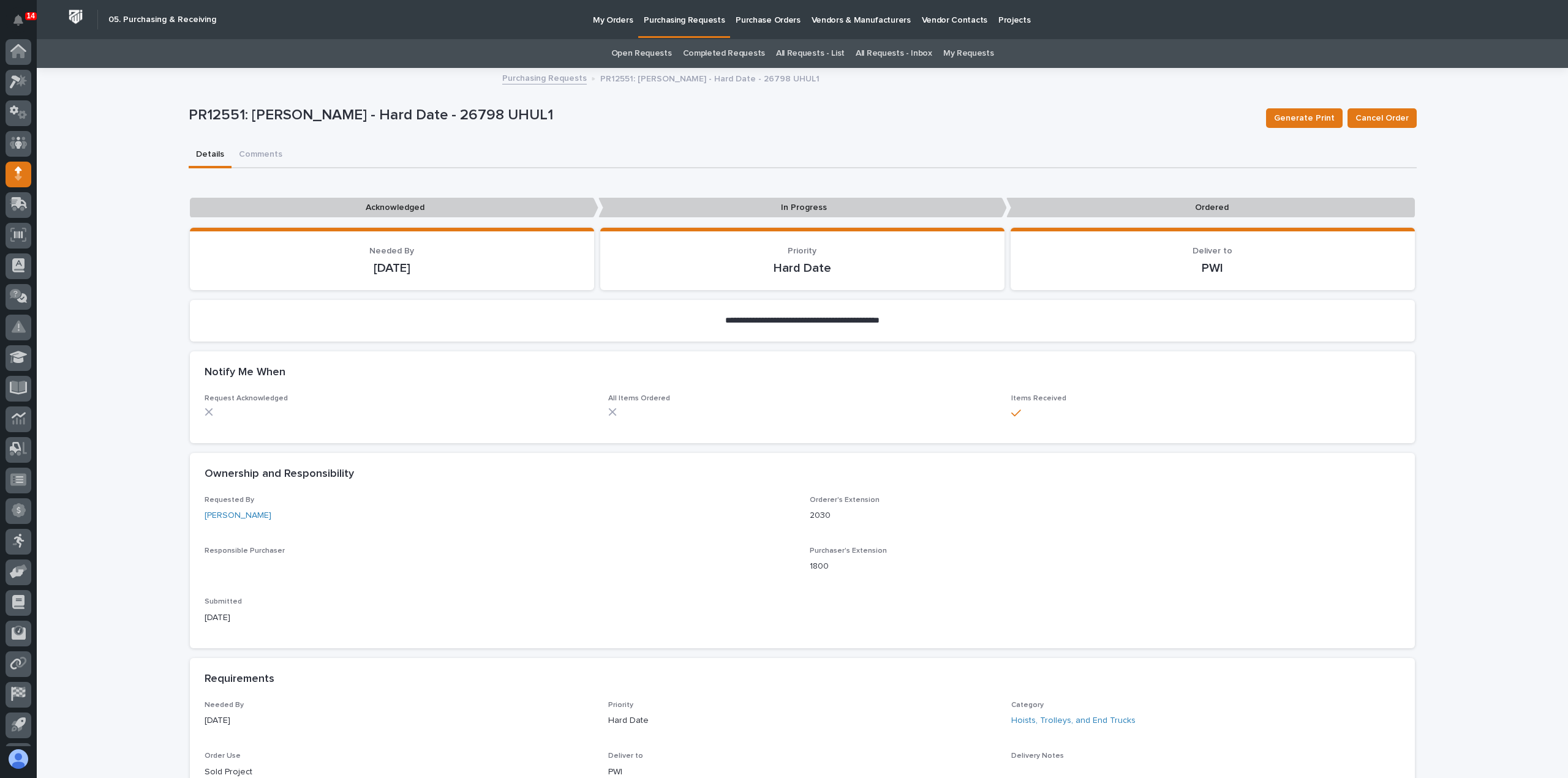
scroll to position [27, 0]
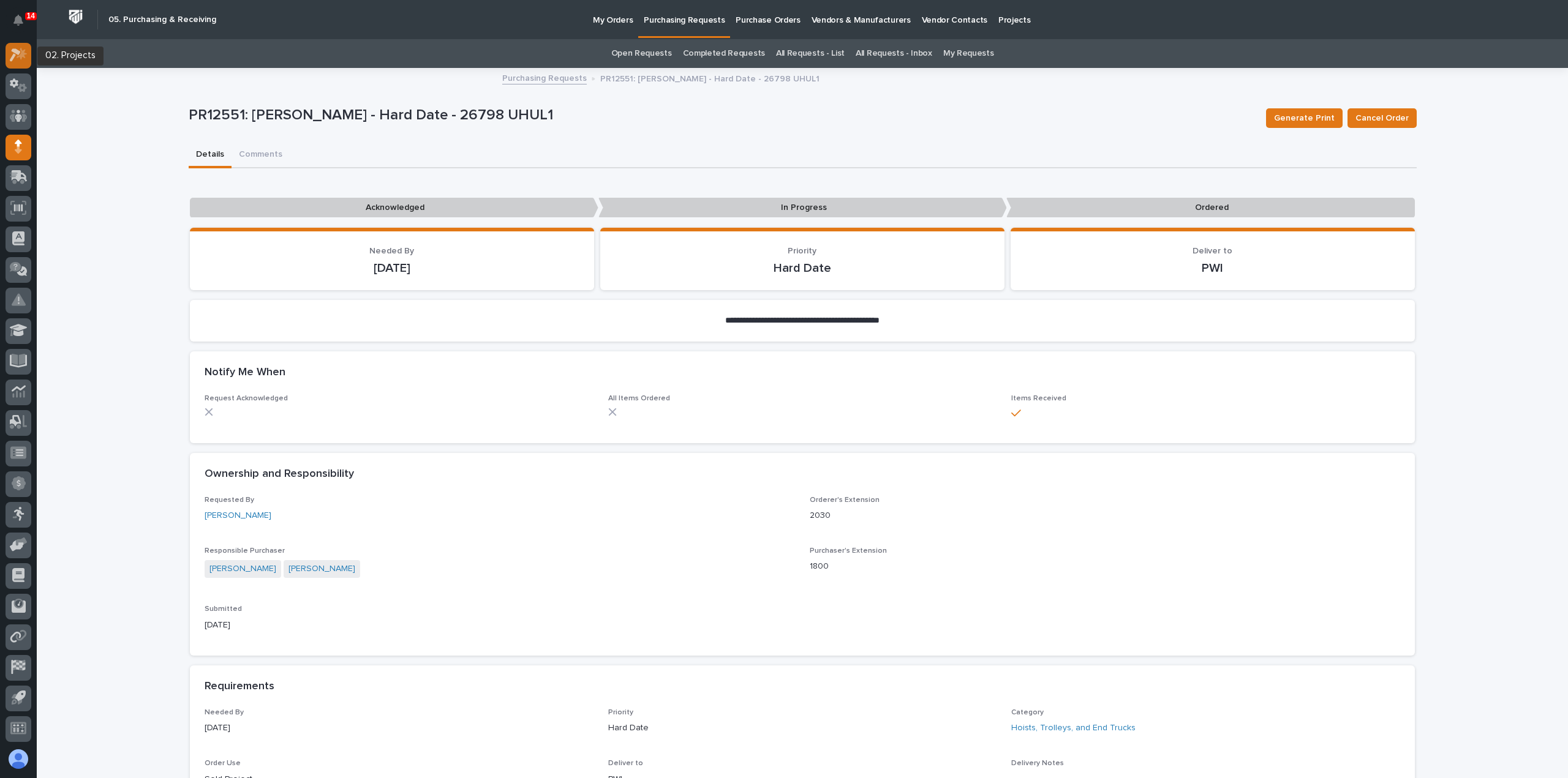
click at [26, 59] on icon at bounding box center [19, 54] width 18 height 14
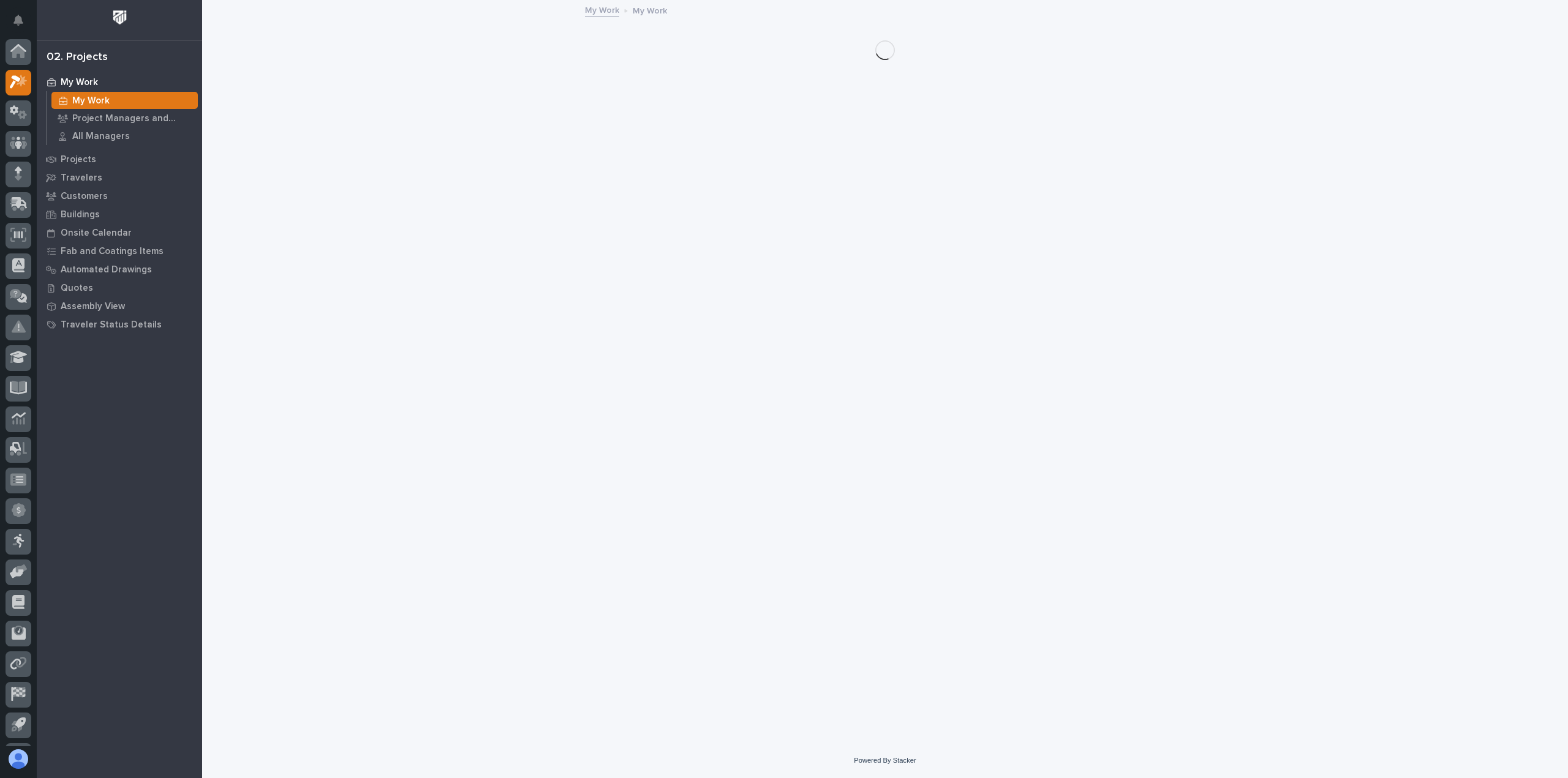
scroll to position [27, 0]
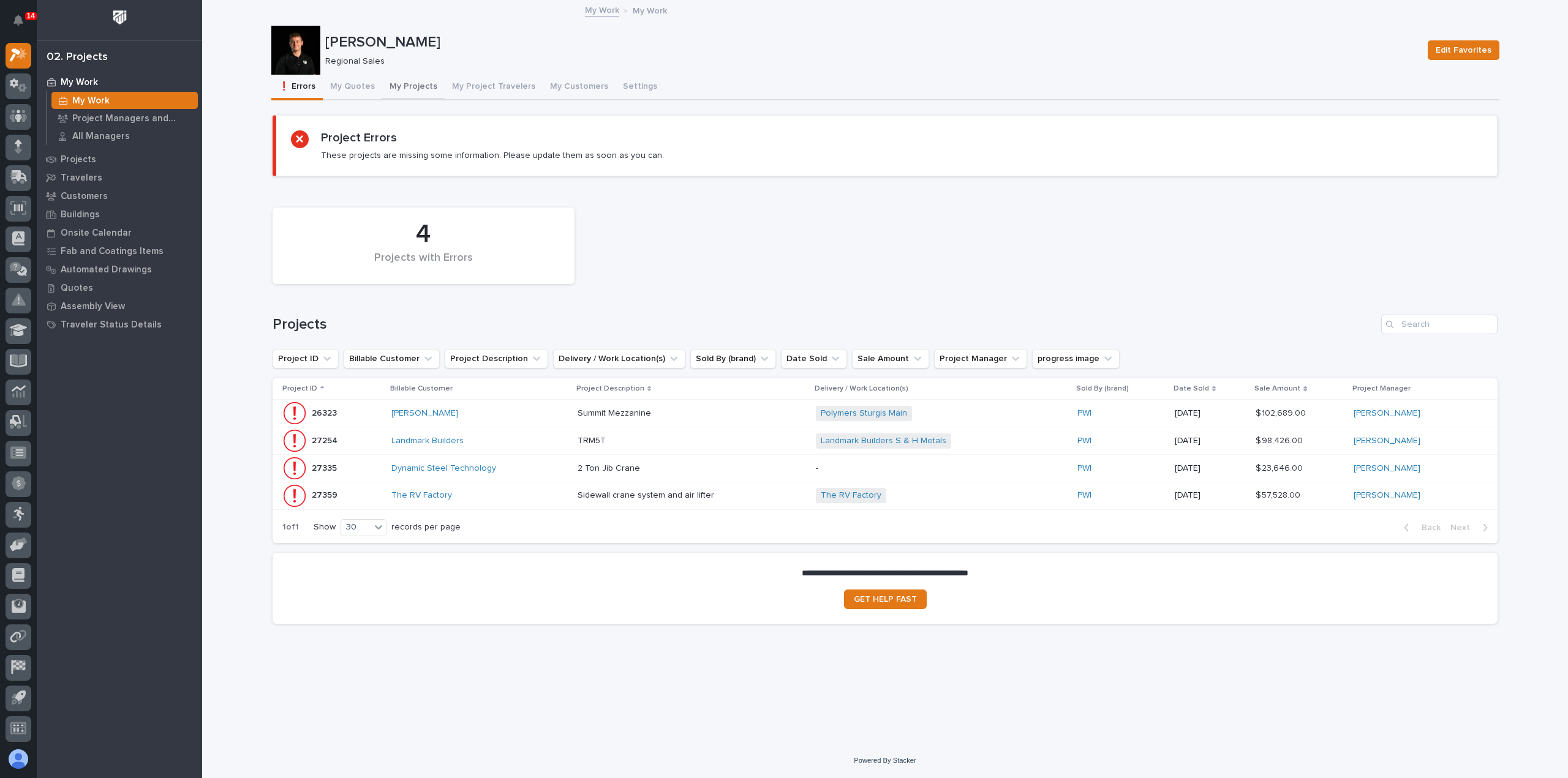
click at [396, 84] on button "My Projects" at bounding box center [413, 88] width 62 height 26
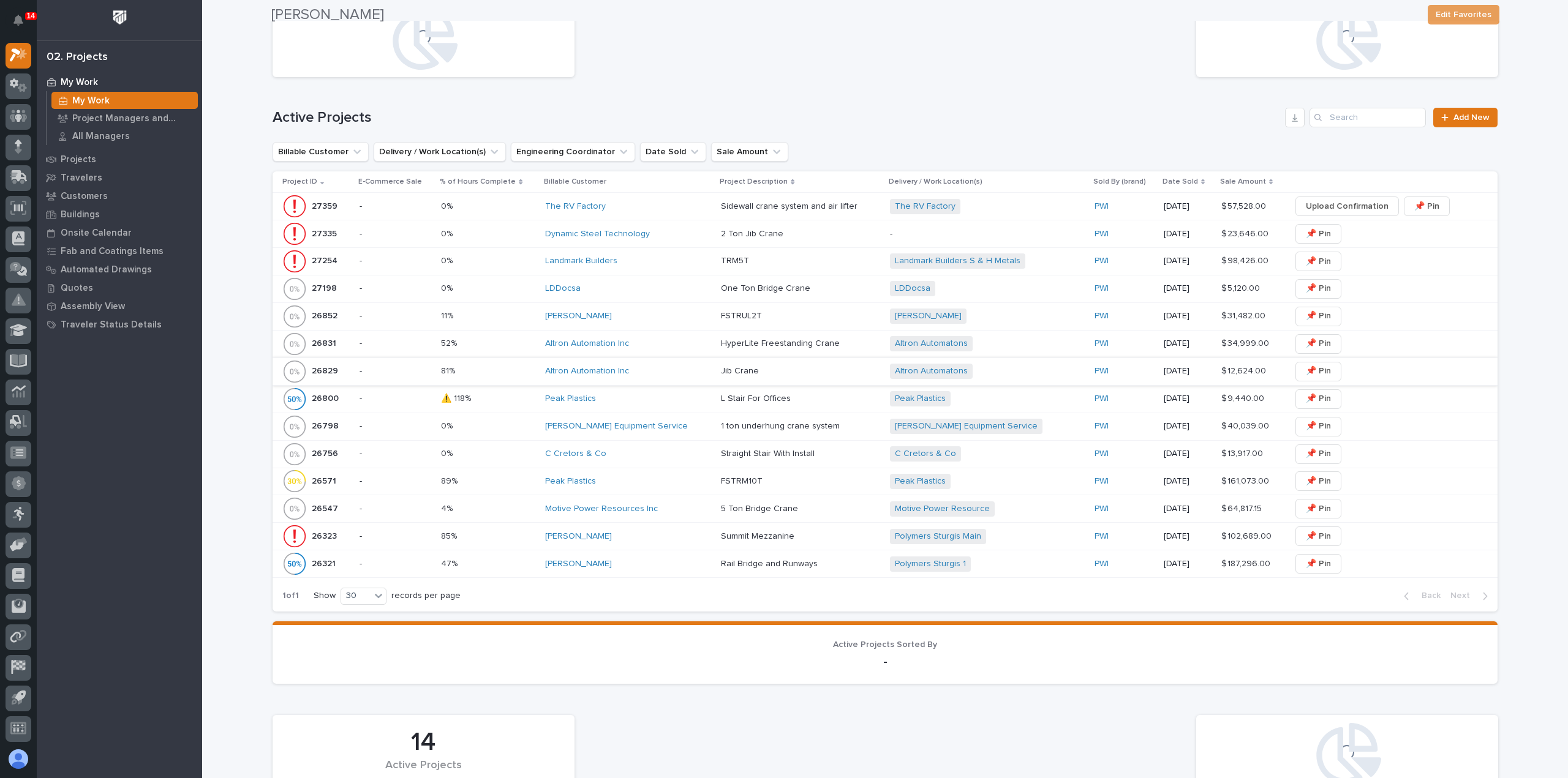
scroll to position [306, 0]
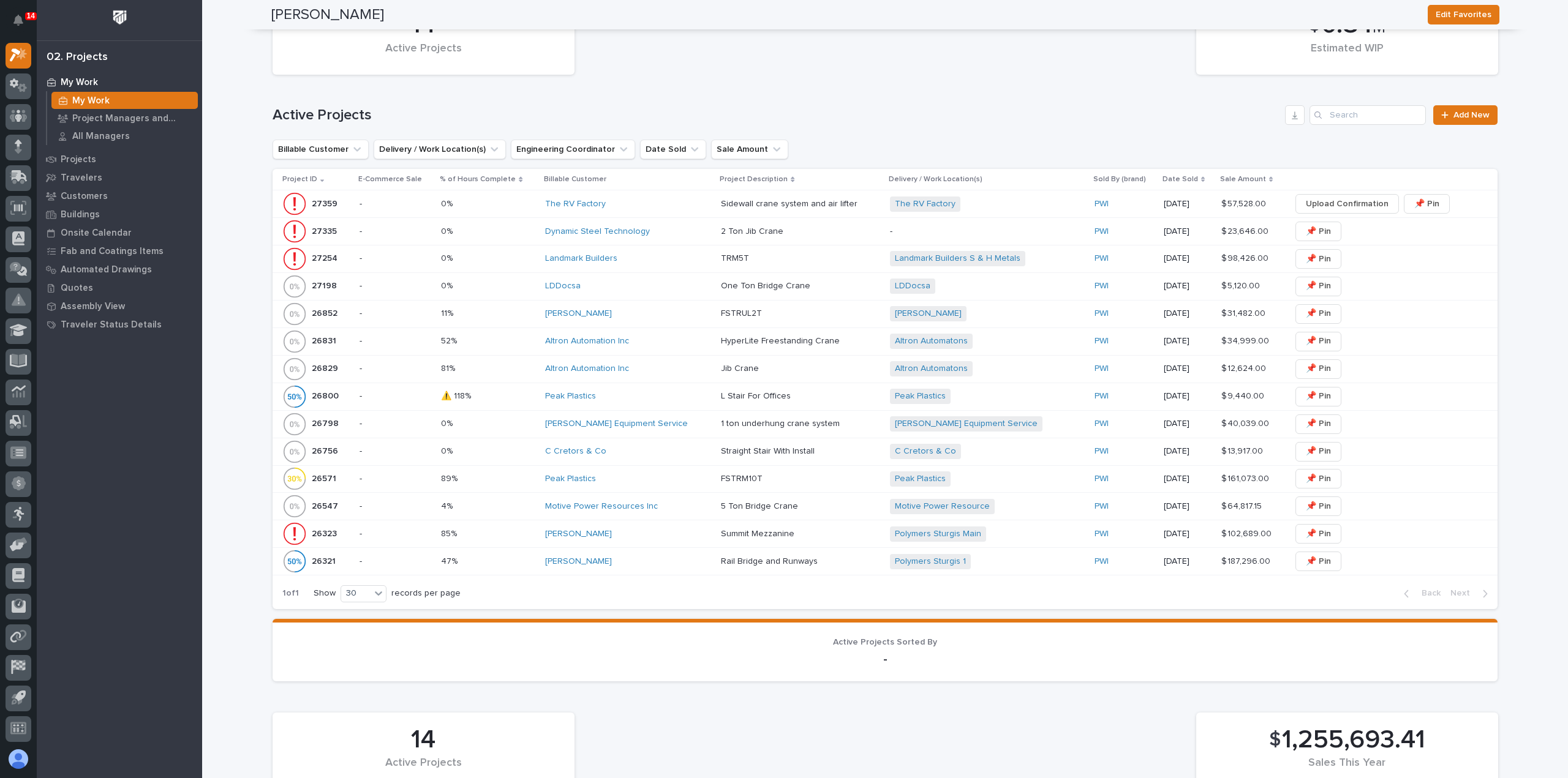
click at [682, 418] on td "[PERSON_NAME] Equipment Service" at bounding box center [628, 423] width 176 height 27
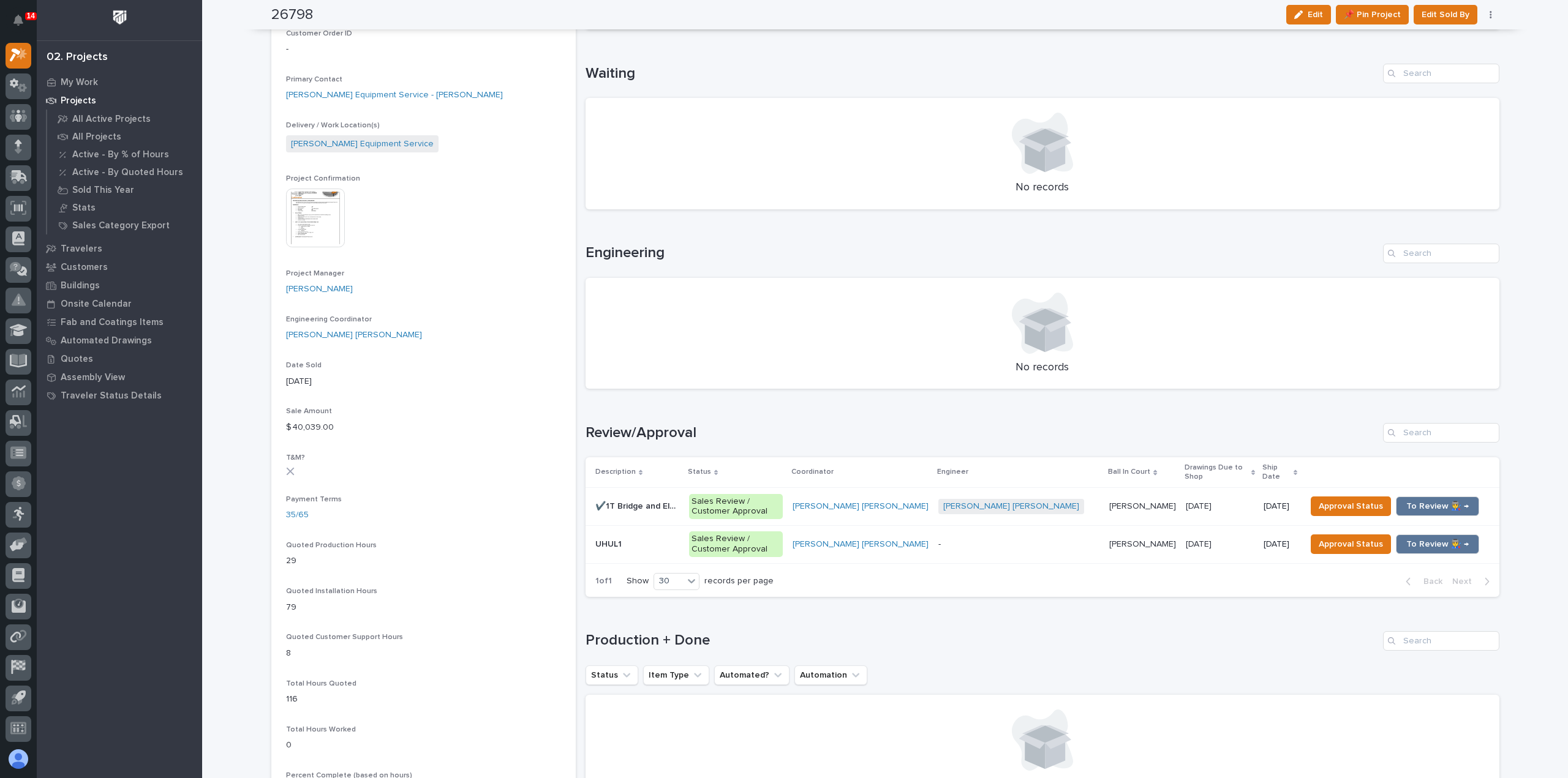
scroll to position [428, 0]
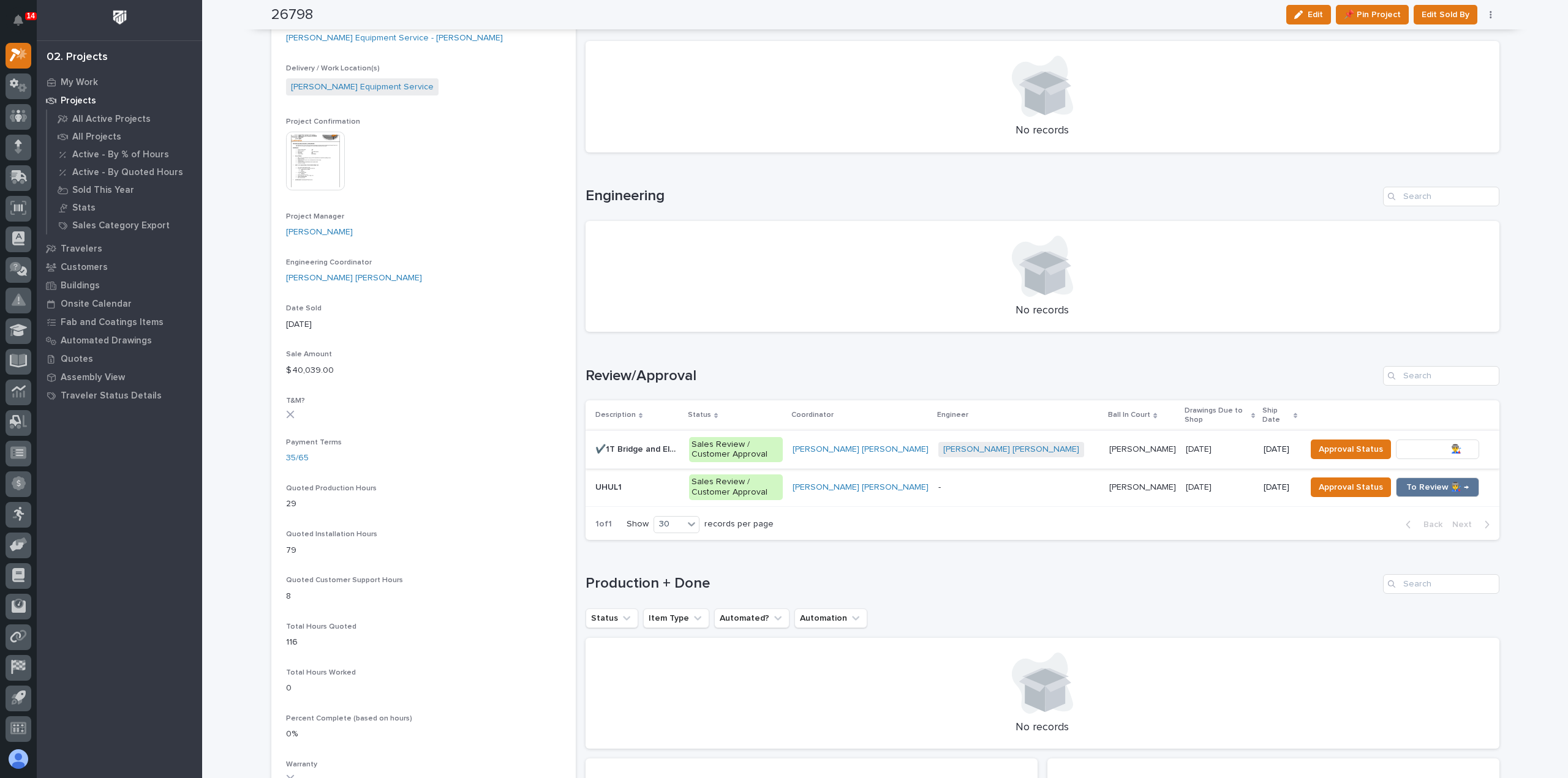
click at [1421, 442] on span "To Review 👨‍🏭 →" at bounding box center [1437, 449] width 62 height 15
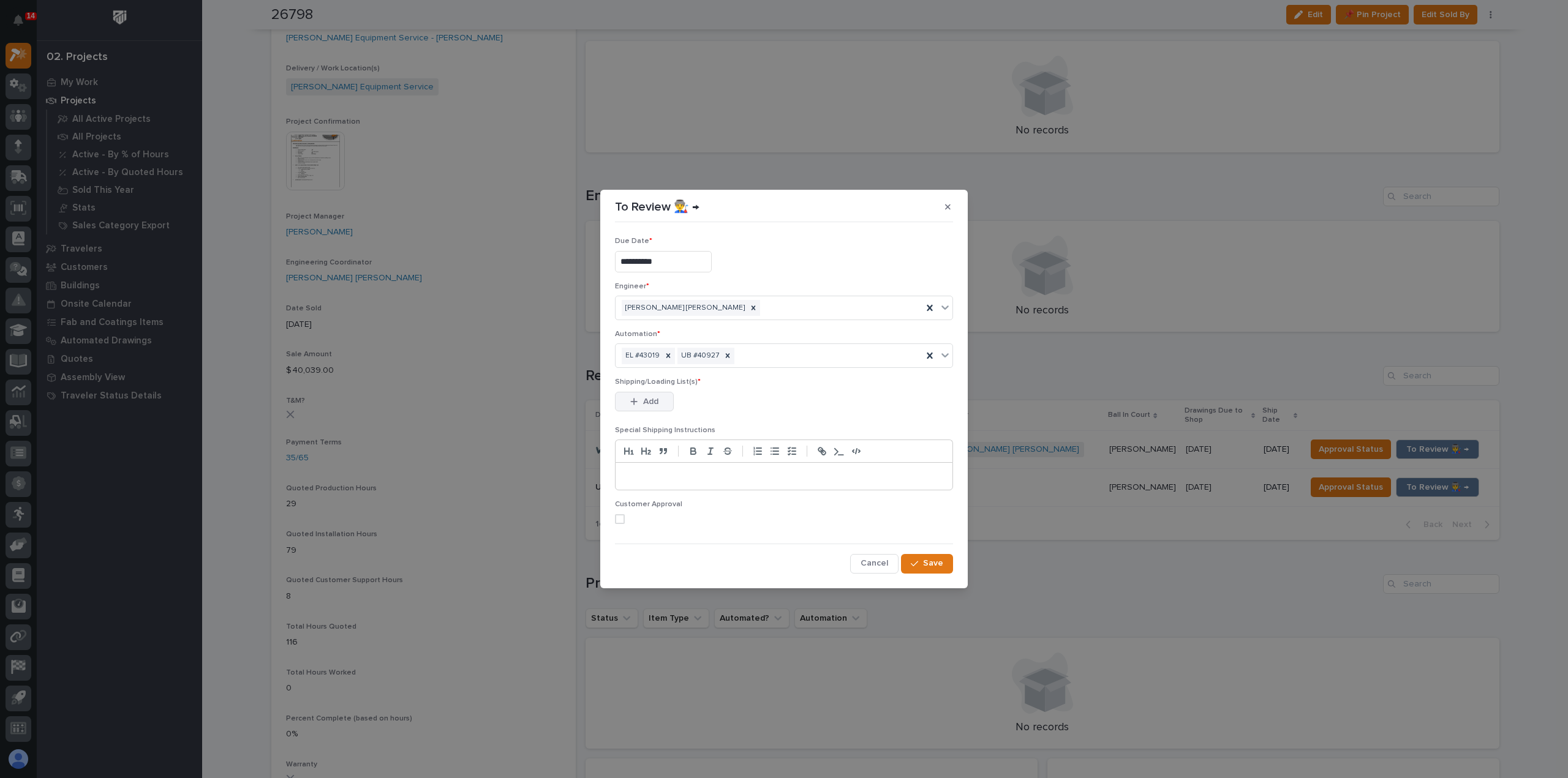
click at [659, 402] on button "Add" at bounding box center [644, 402] width 59 height 19
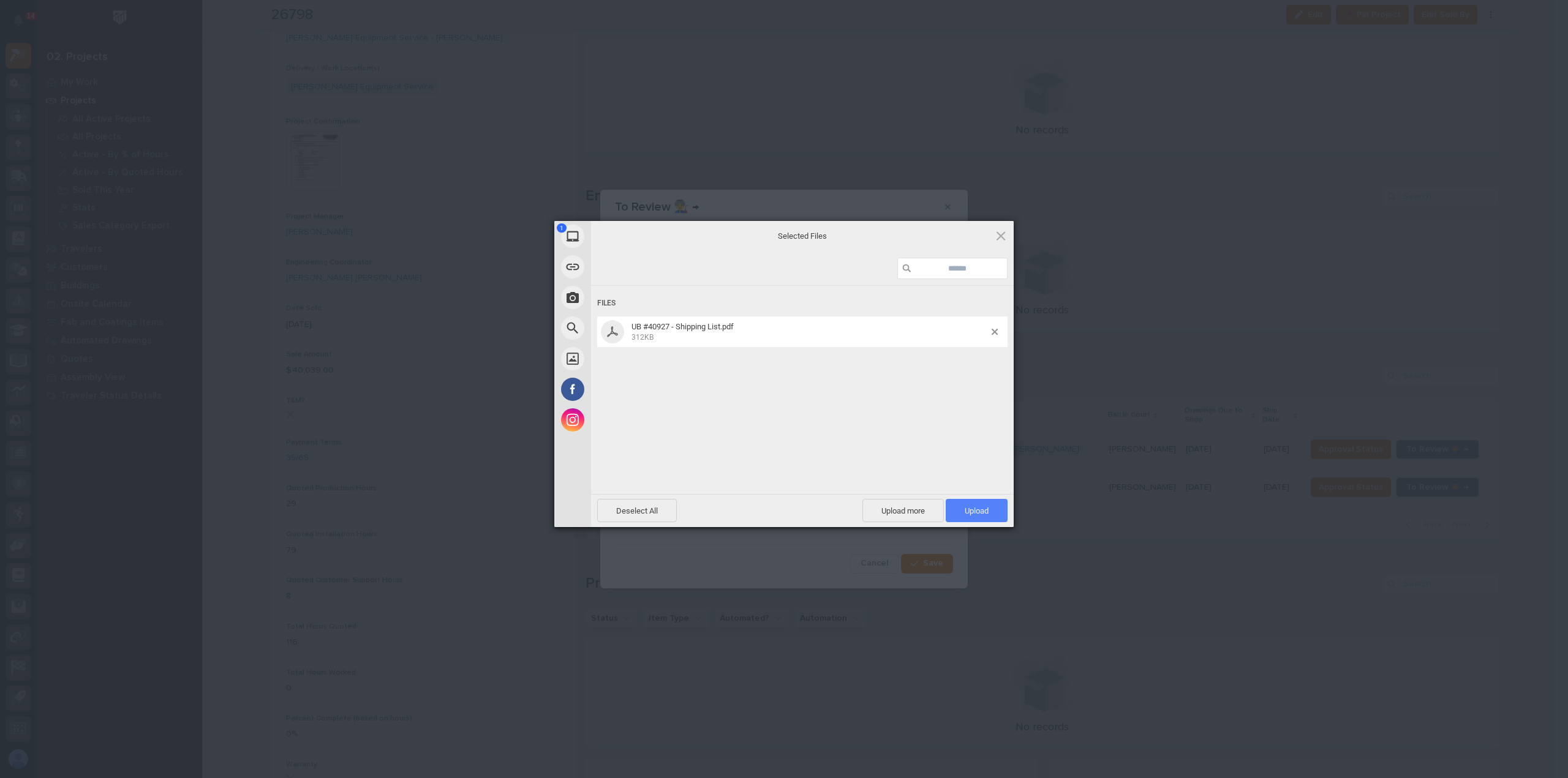
click at [968, 505] on span "Upload 1" at bounding box center [976, 510] width 62 height 23
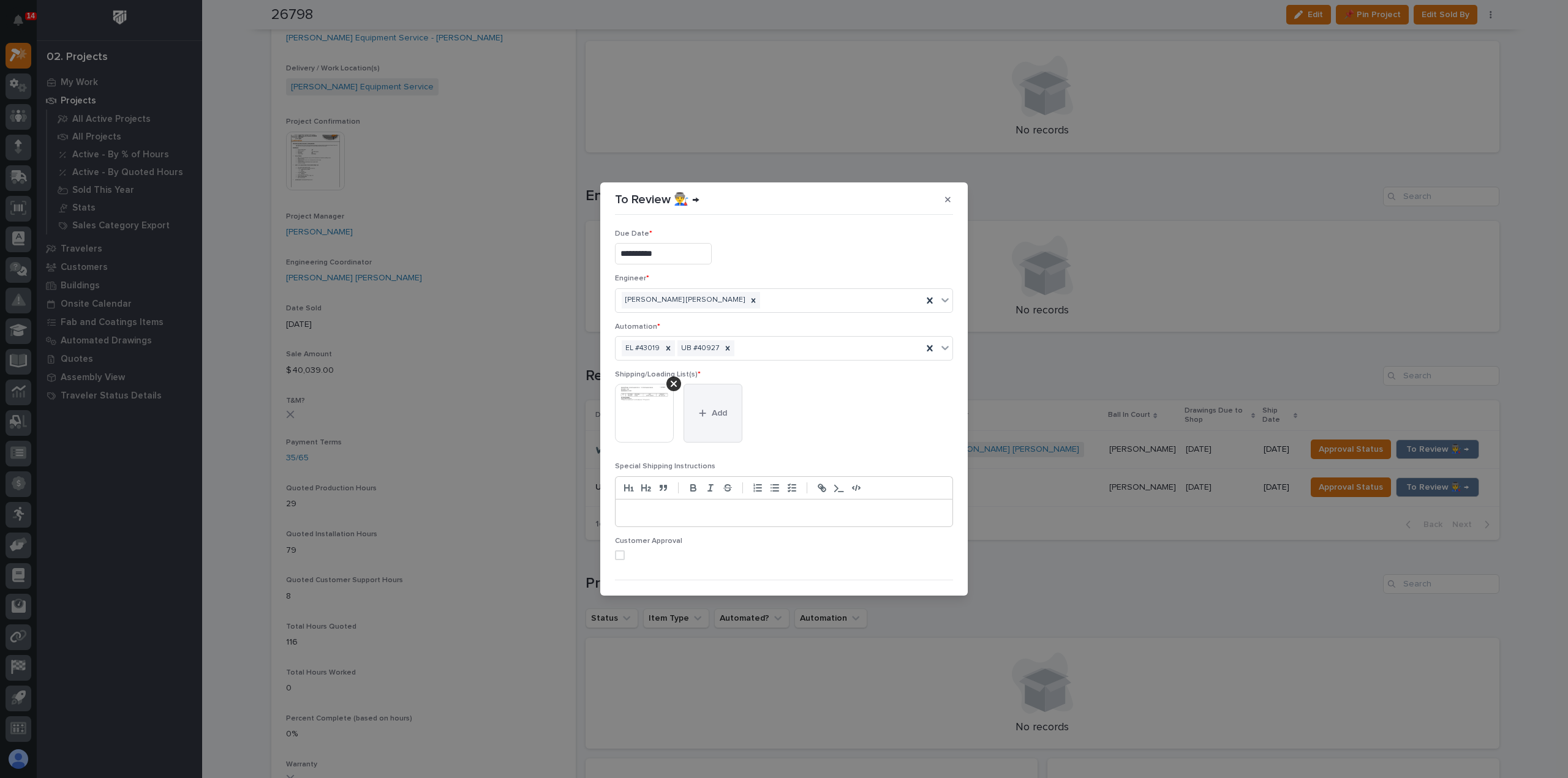
click at [721, 404] on button "Add" at bounding box center [712, 413] width 59 height 59
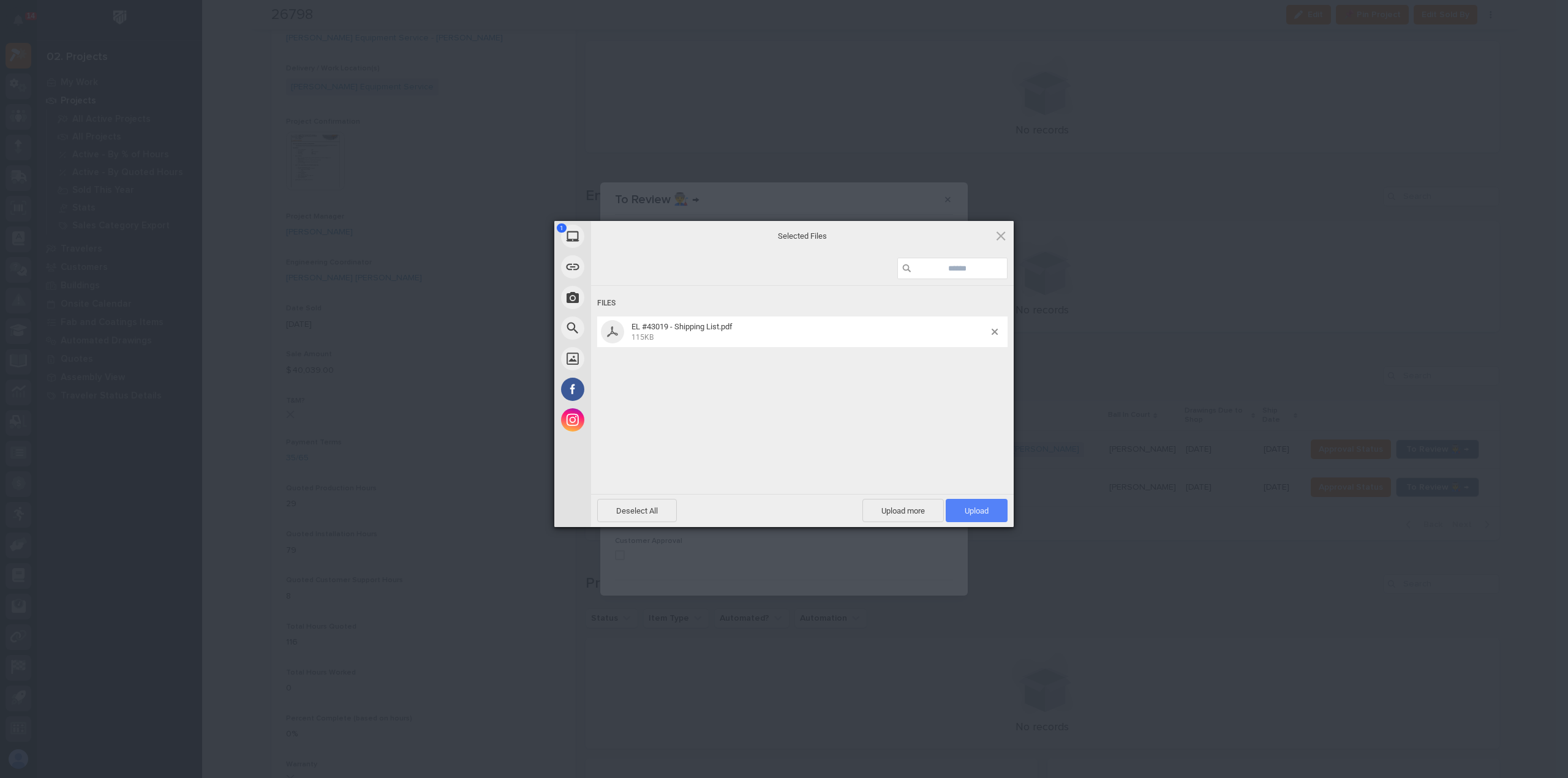
click at [959, 514] on span "Upload 1" at bounding box center [976, 510] width 62 height 23
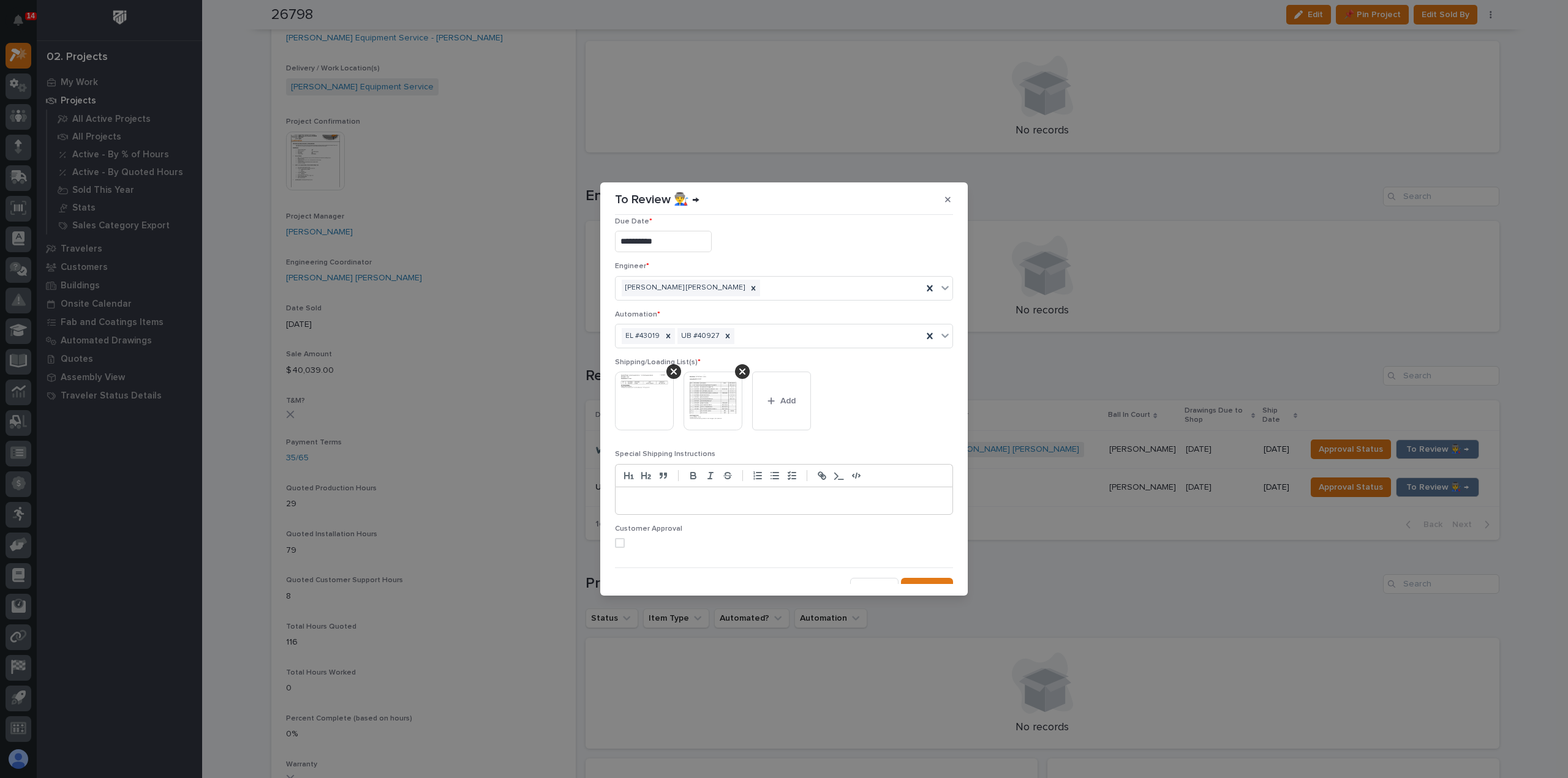
scroll to position [24, 0]
click at [615, 528] on span at bounding box center [619, 531] width 10 height 10
click at [916, 575] on div "button" at bounding box center [917, 576] width 12 height 9
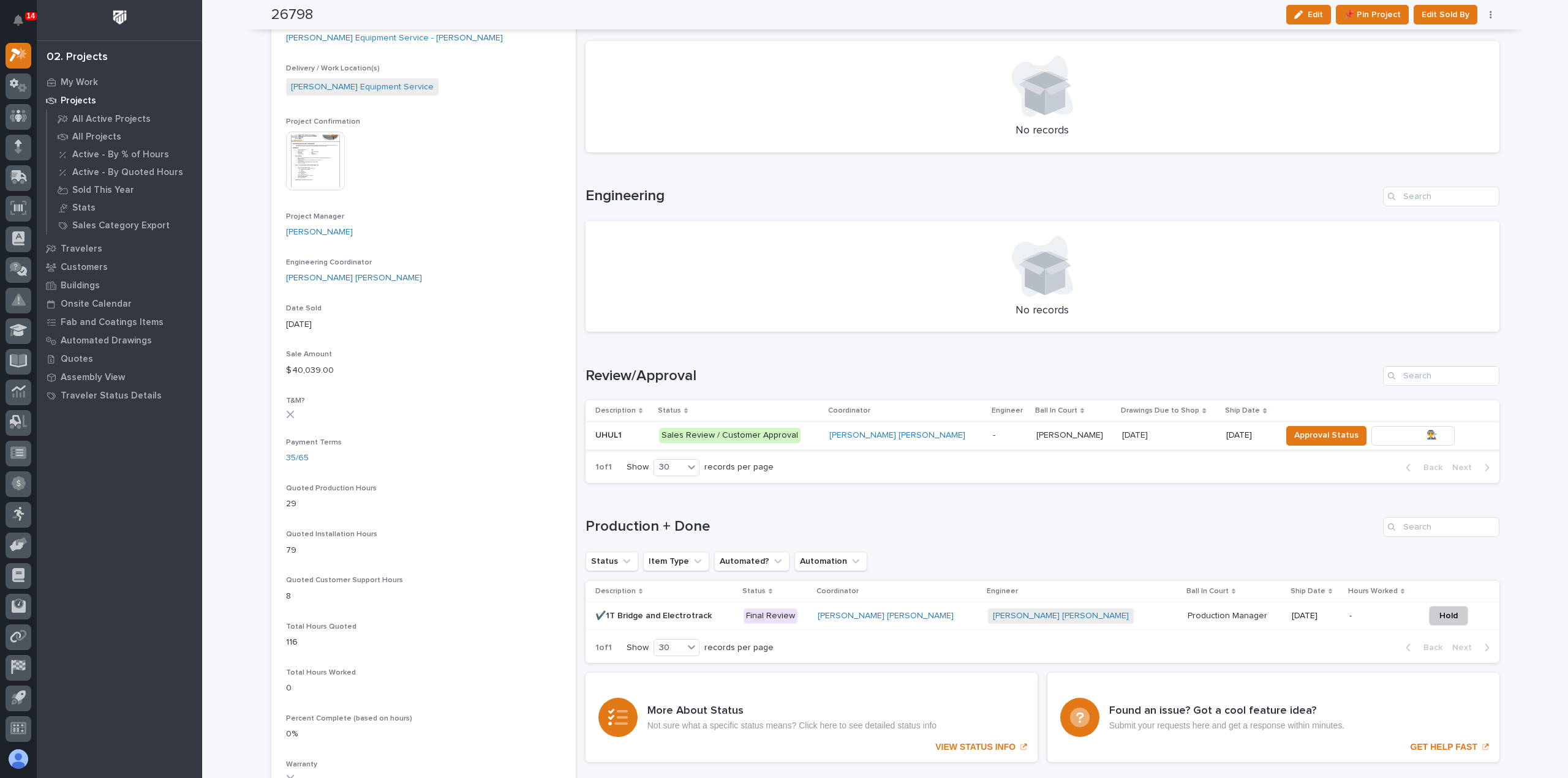
click at [1382, 435] on span "To Review 👨‍🏭 →" at bounding box center [1413, 435] width 62 height 15
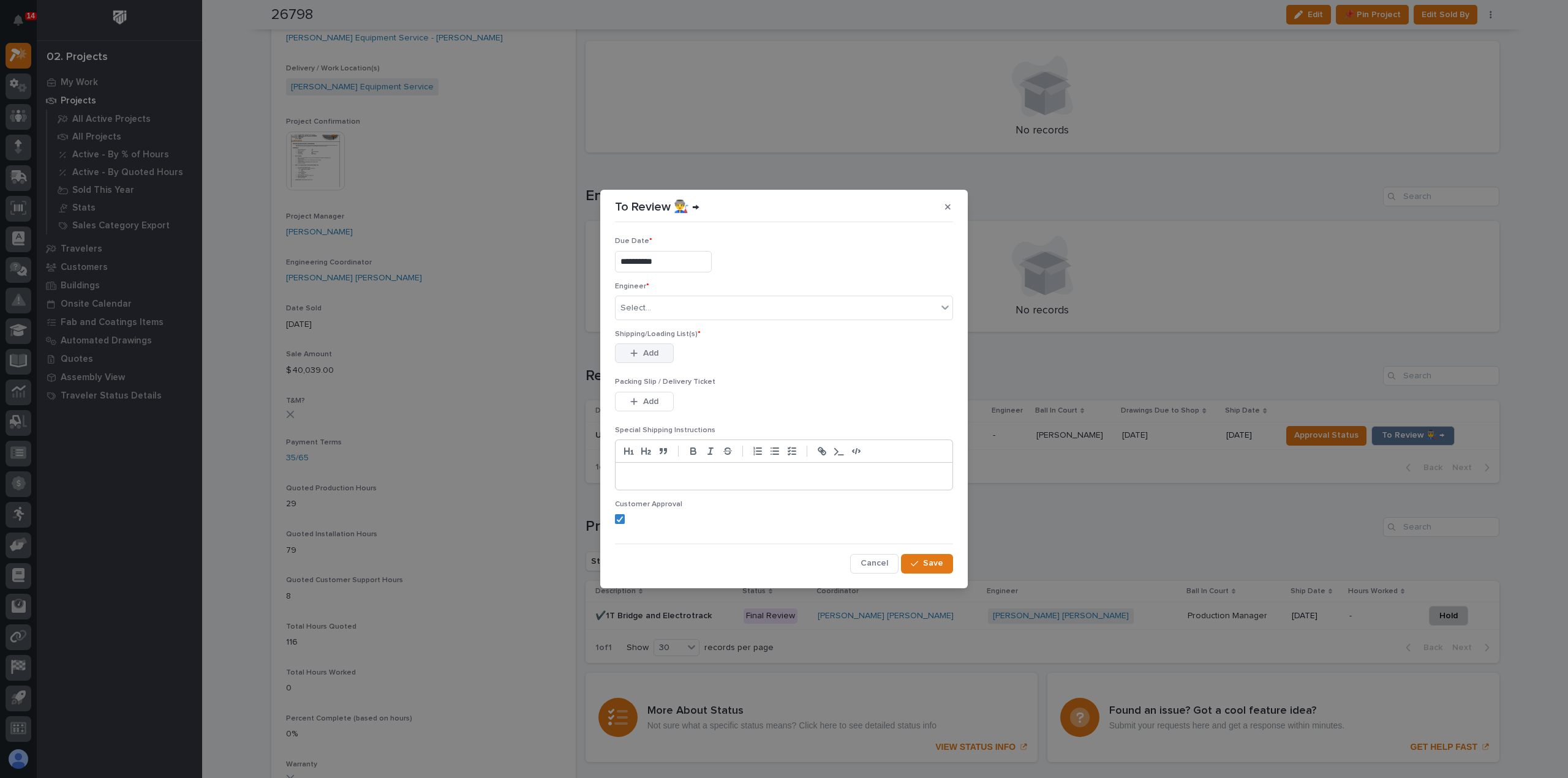
click at [643, 350] on span "Add" at bounding box center [651, 353] width 16 height 11
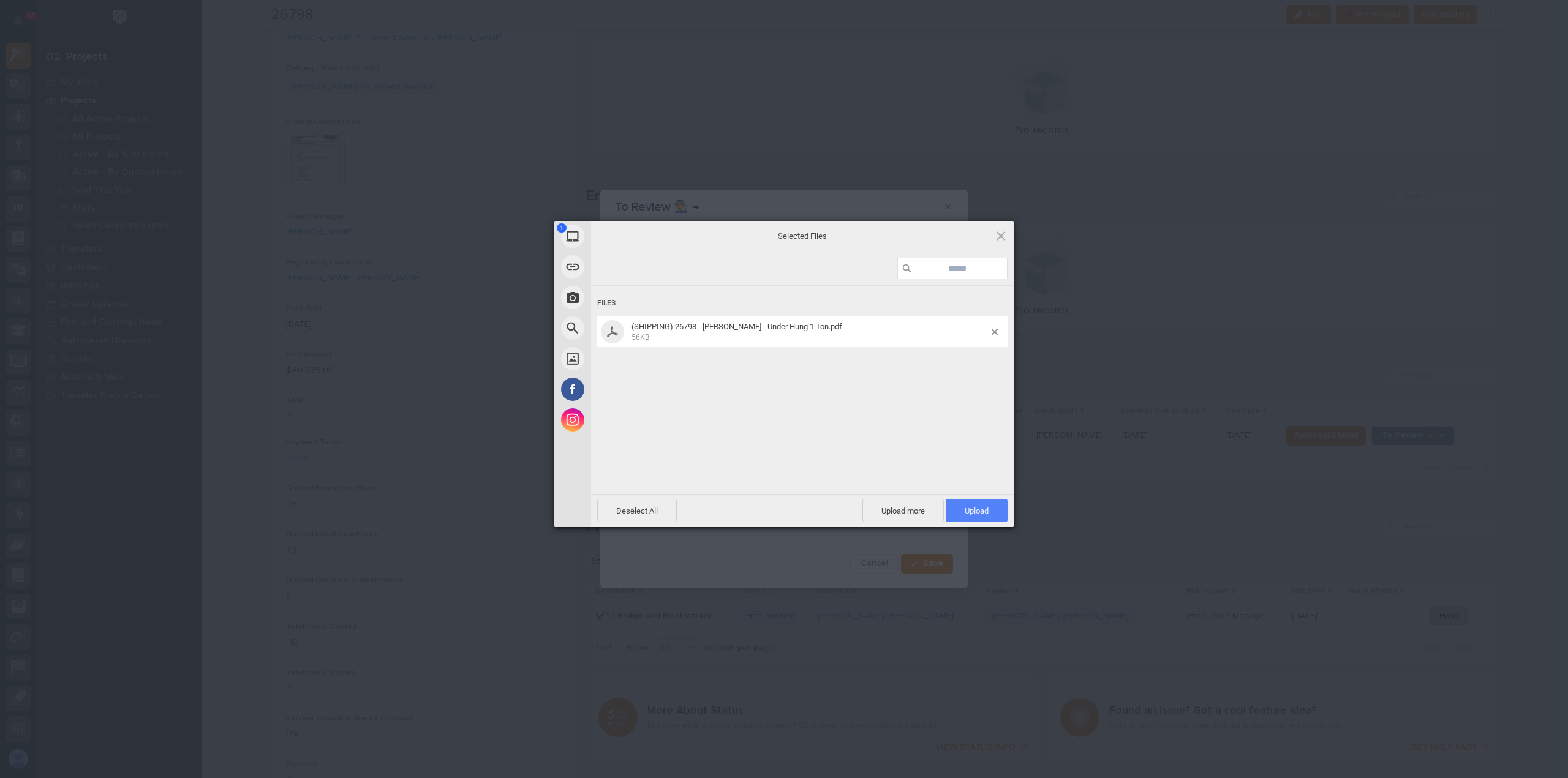
click at [964, 507] on span "Upload 1" at bounding box center [976, 511] width 24 height 9
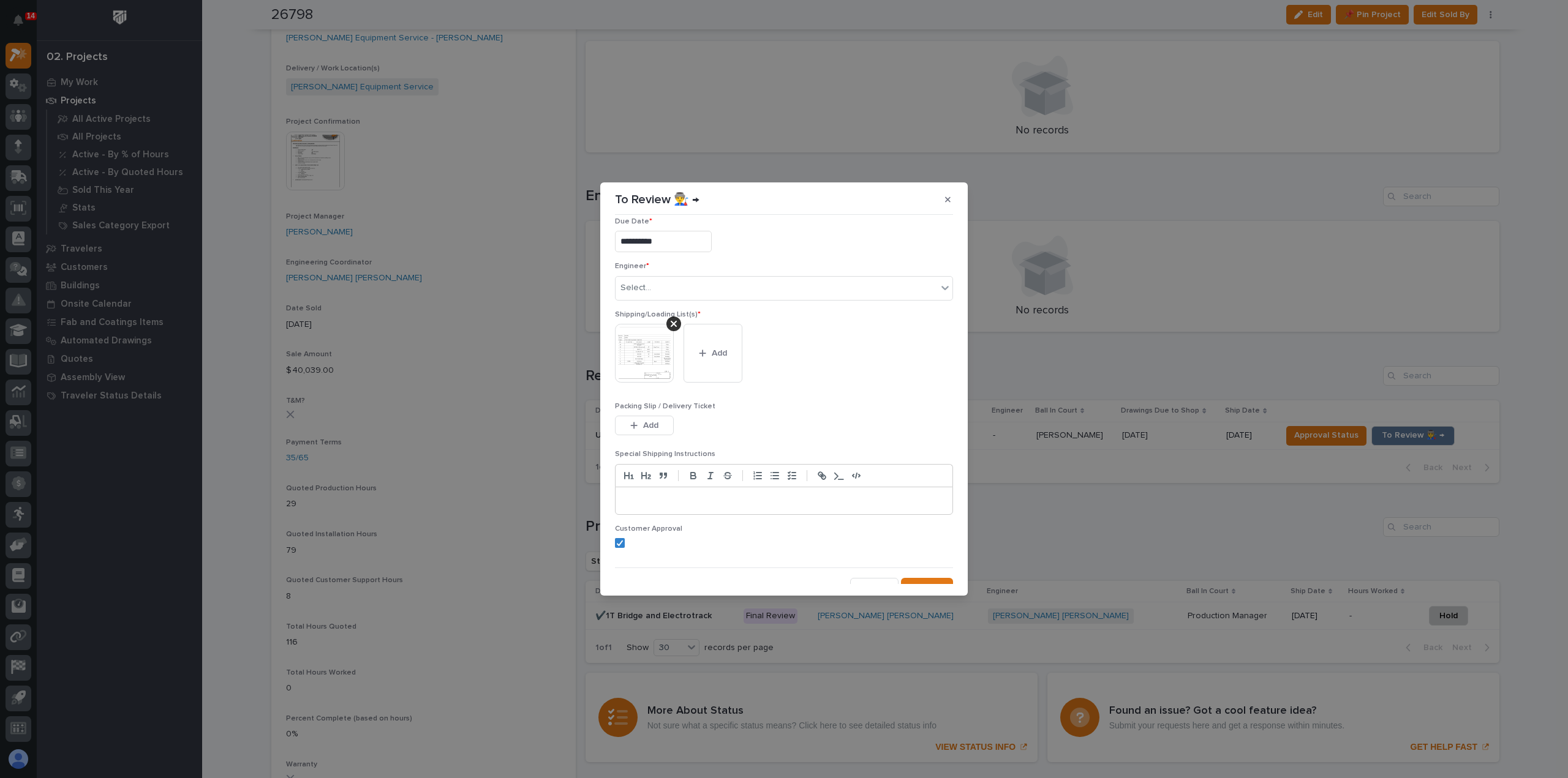
scroll to position [24, 0]
click at [923, 575] on span "Save" at bounding box center [932, 575] width 20 height 11
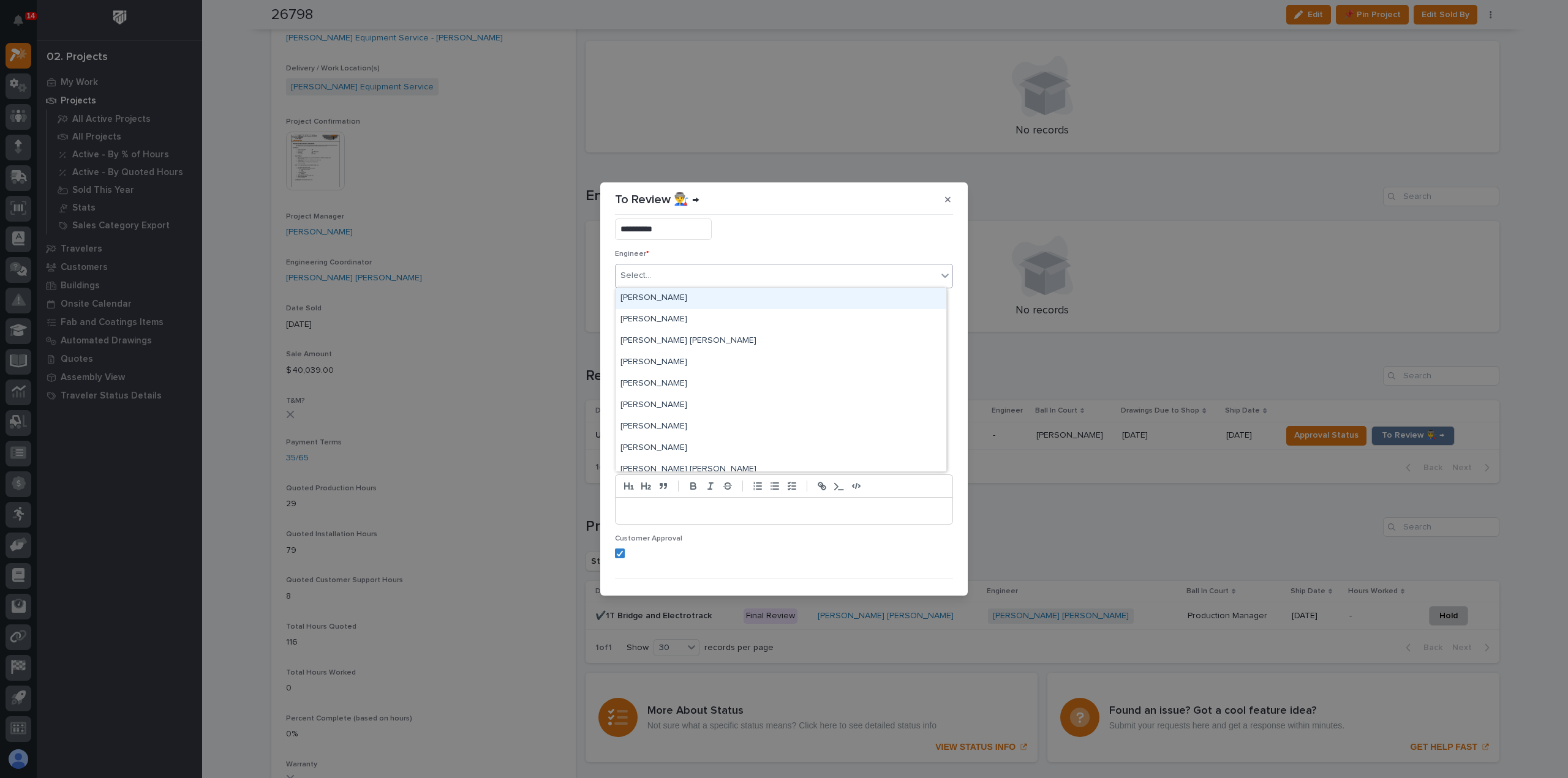
click at [643, 281] on div "Select..." at bounding box center [635, 275] width 30 height 13
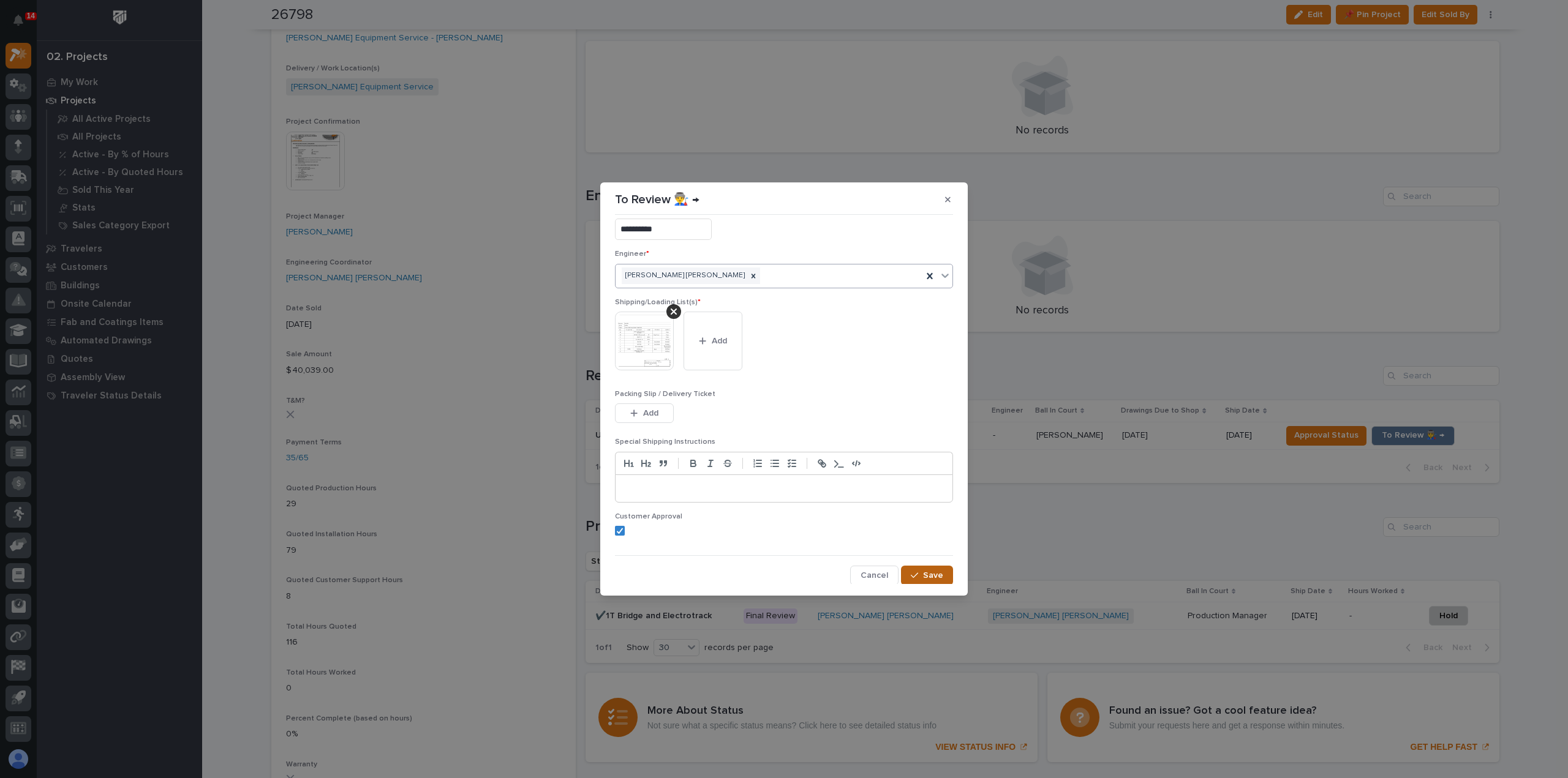
click at [923, 572] on span "Save" at bounding box center [932, 575] width 20 height 11
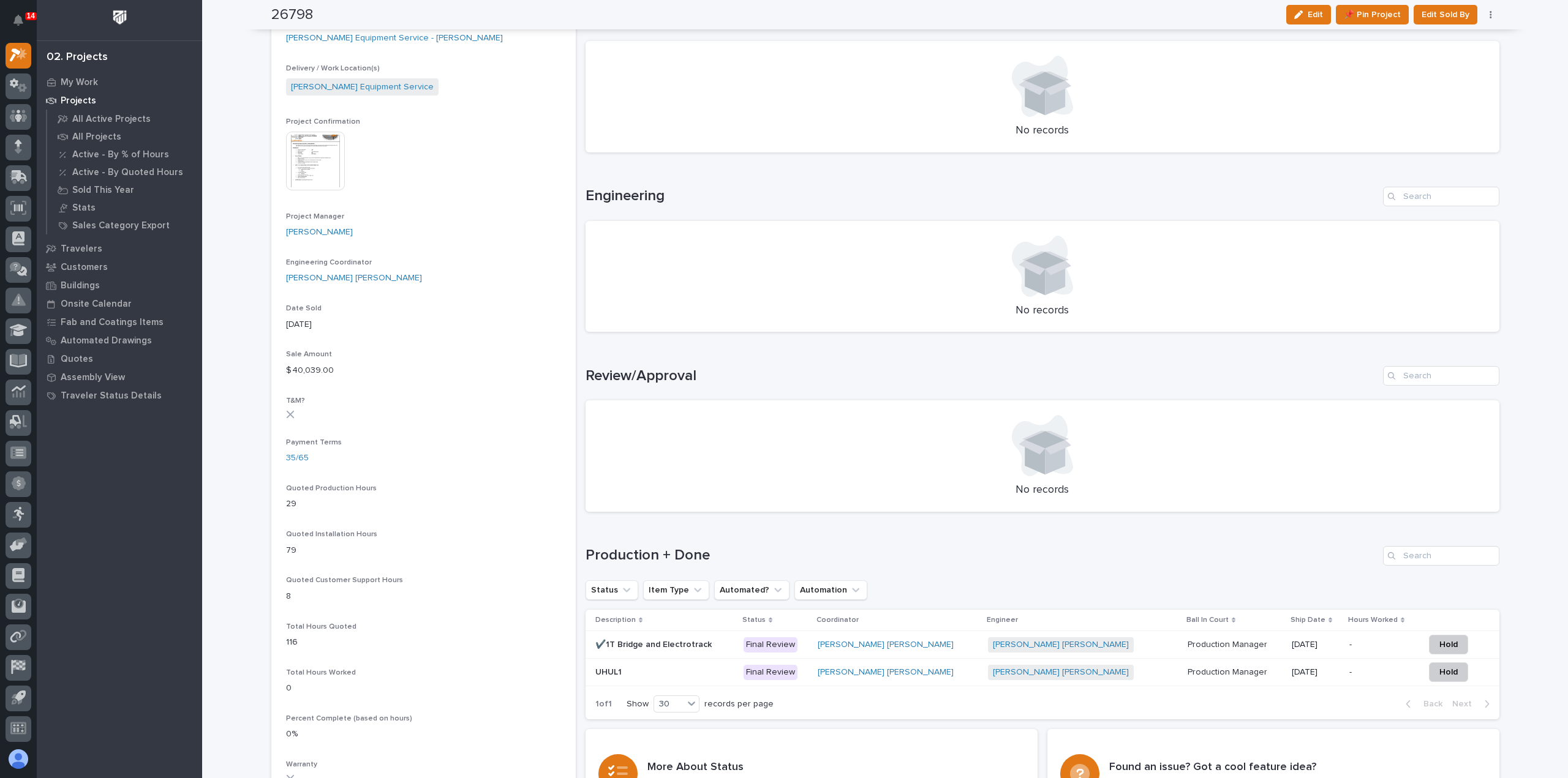
click at [1286, 654] on td "10/20/2025" at bounding box center [1315, 644] width 57 height 27
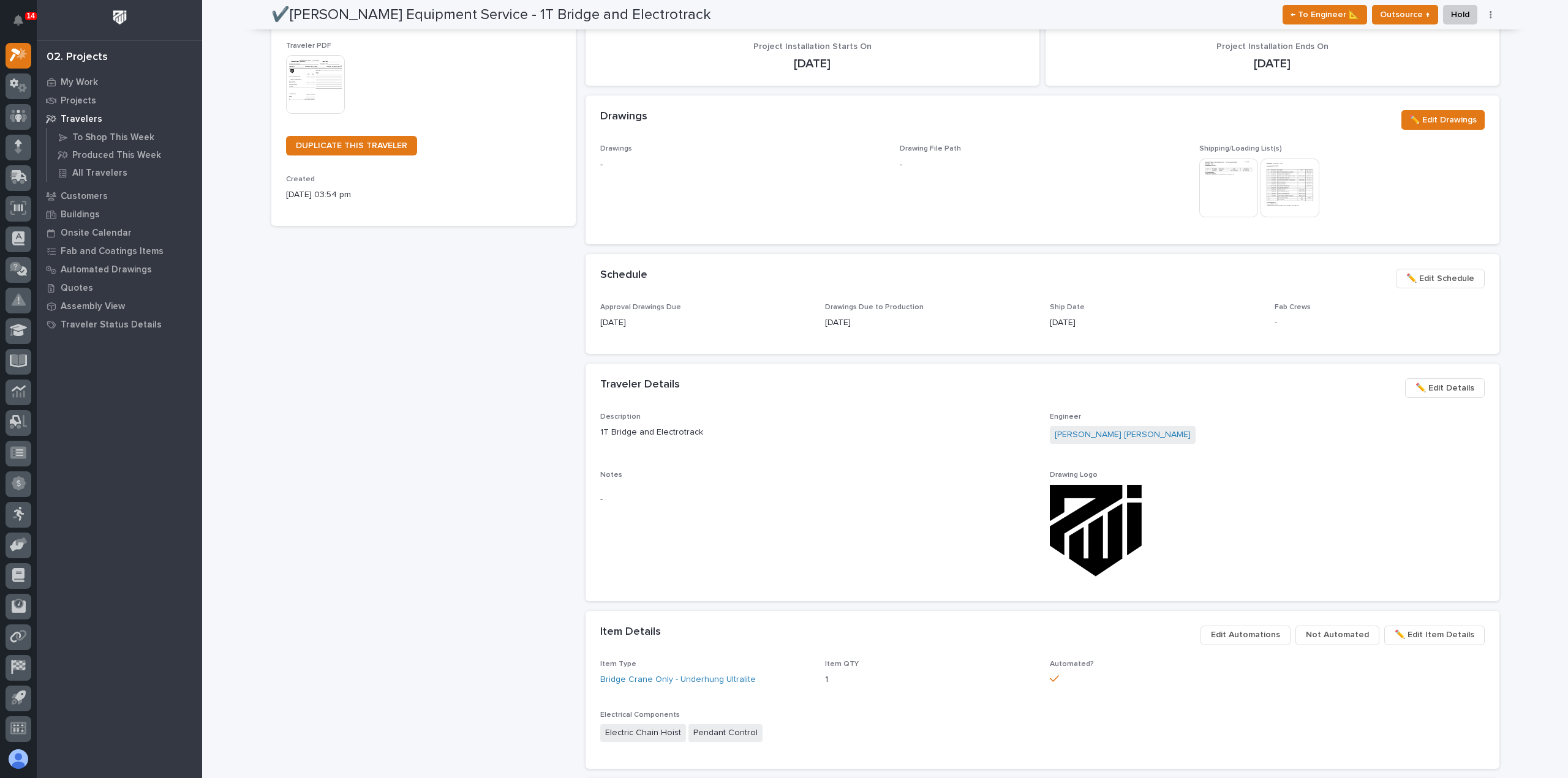
scroll to position [367, 0]
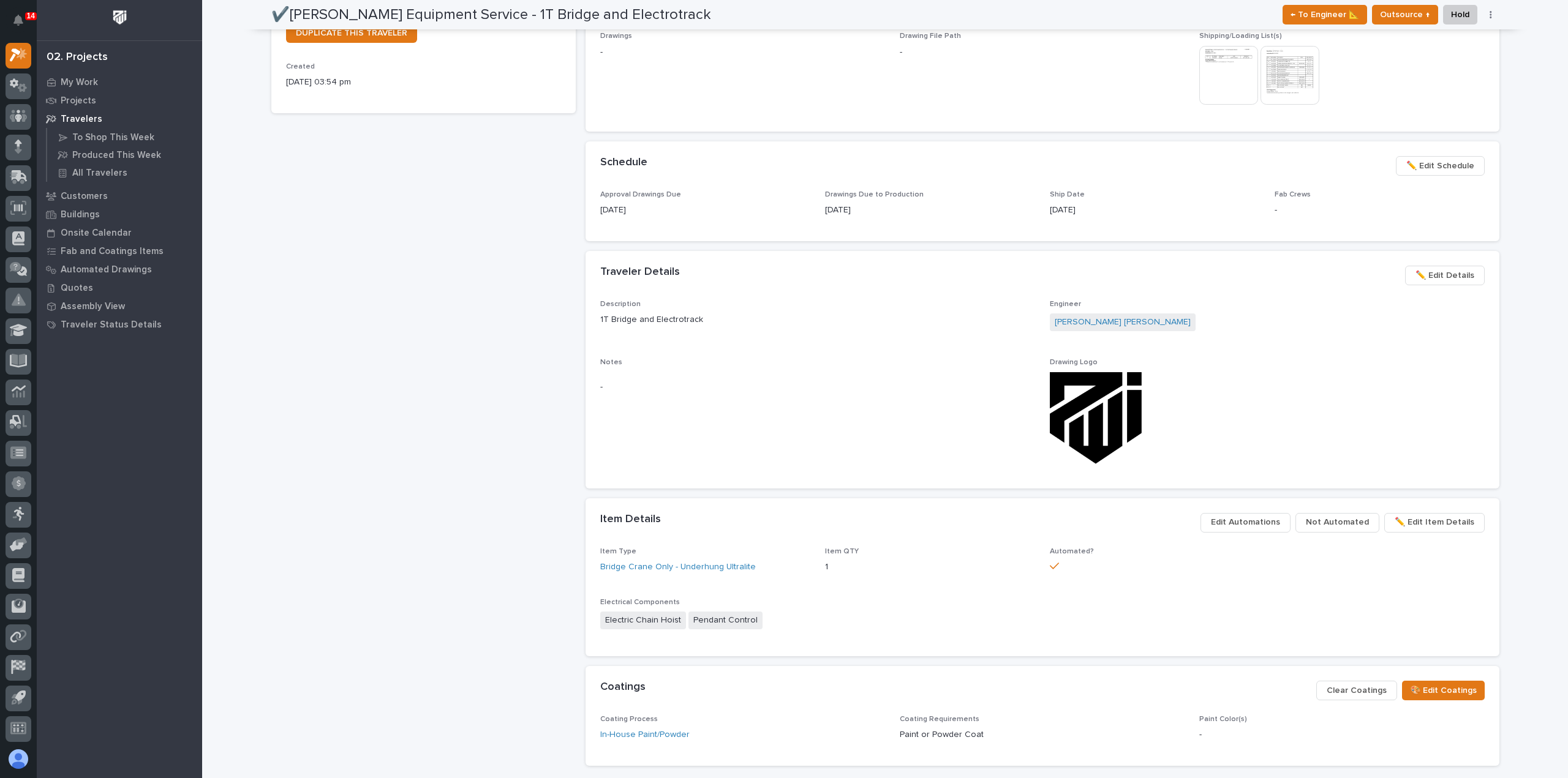
click at [1421, 169] on span "✏️ Edit Schedule" at bounding box center [1440, 166] width 68 height 15
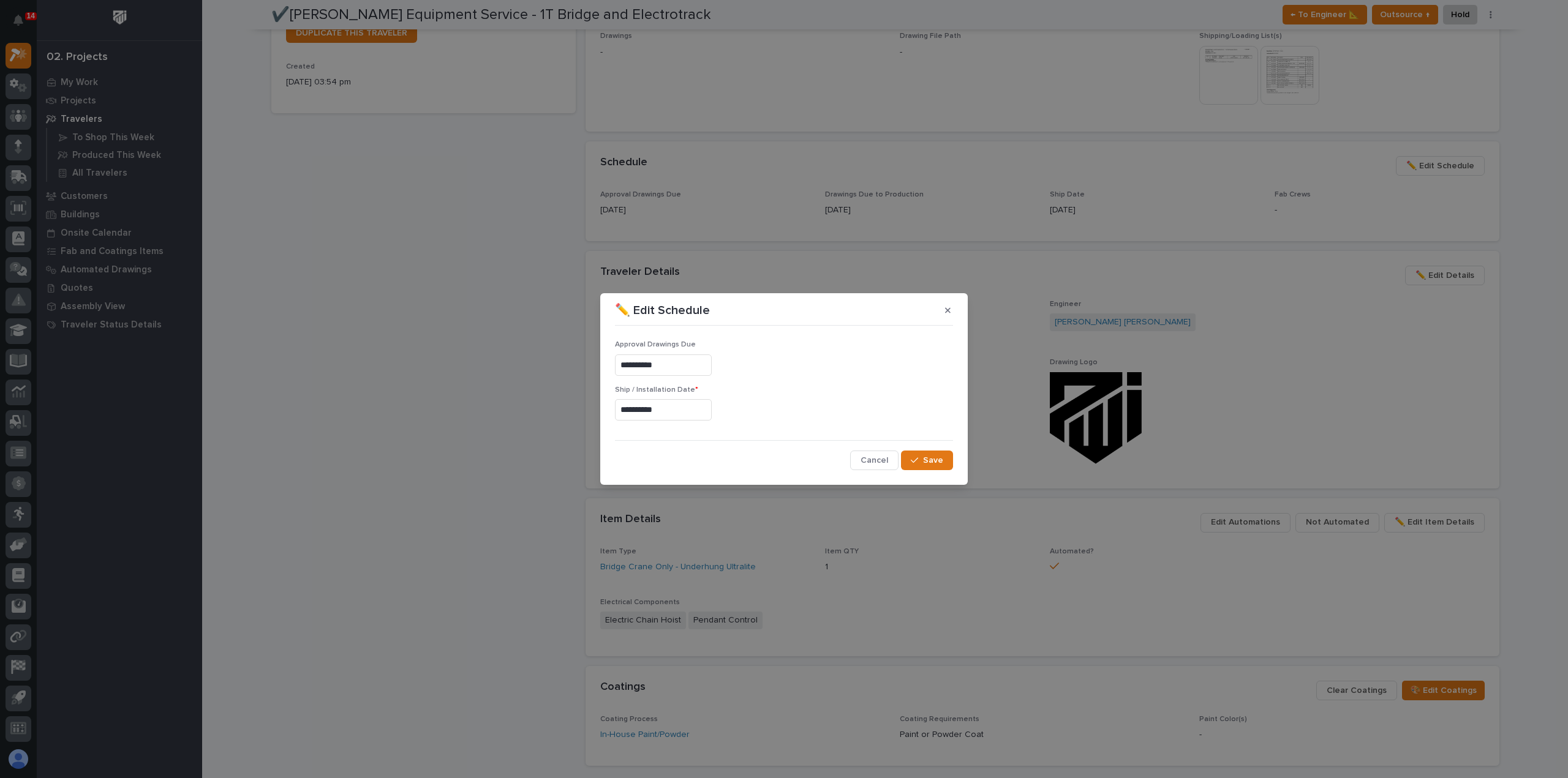
click at [664, 407] on input "**********" at bounding box center [663, 410] width 97 height 22
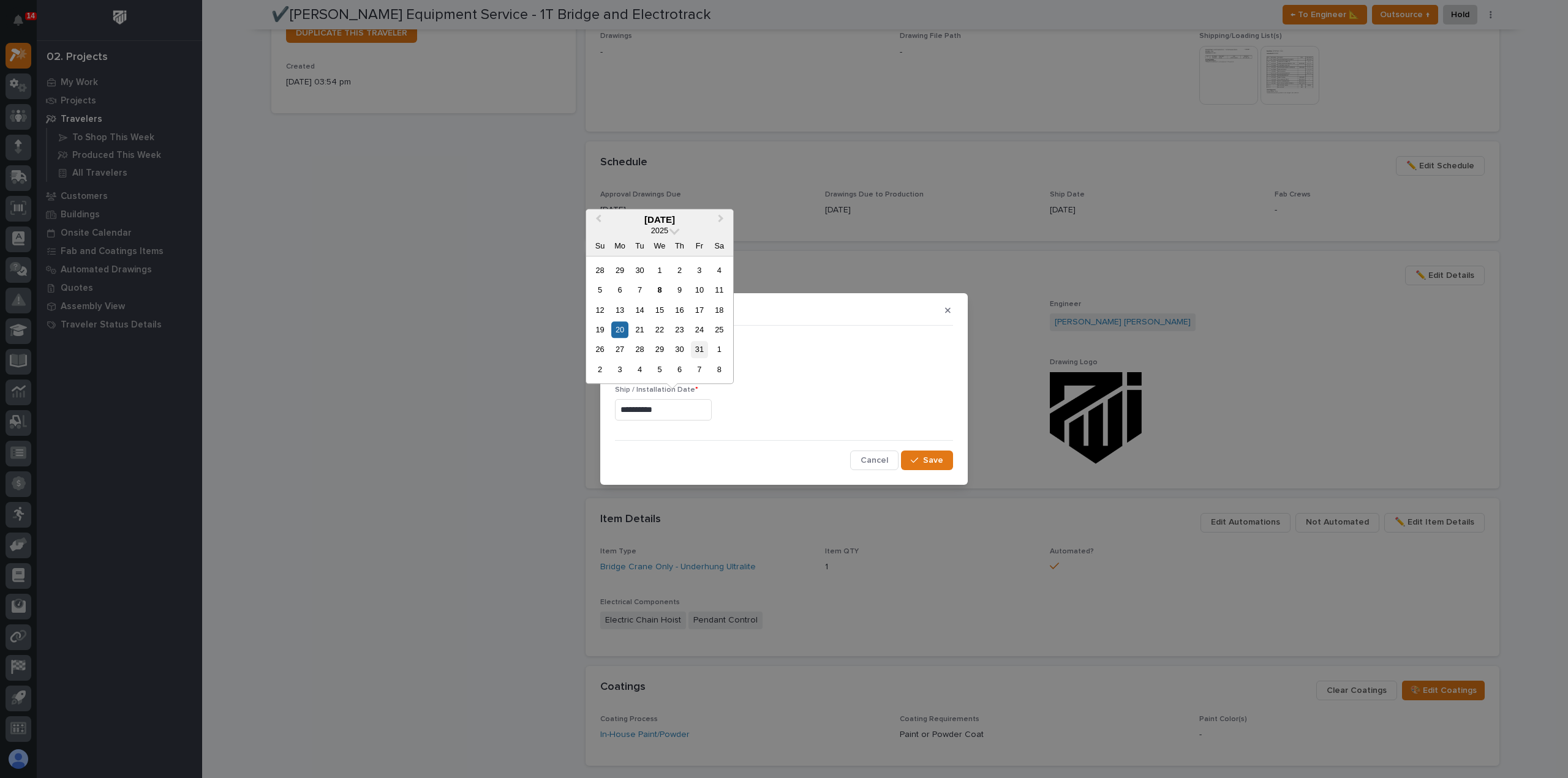
click at [702, 353] on div "31" at bounding box center [699, 350] width 16 height 16
type input "**********"
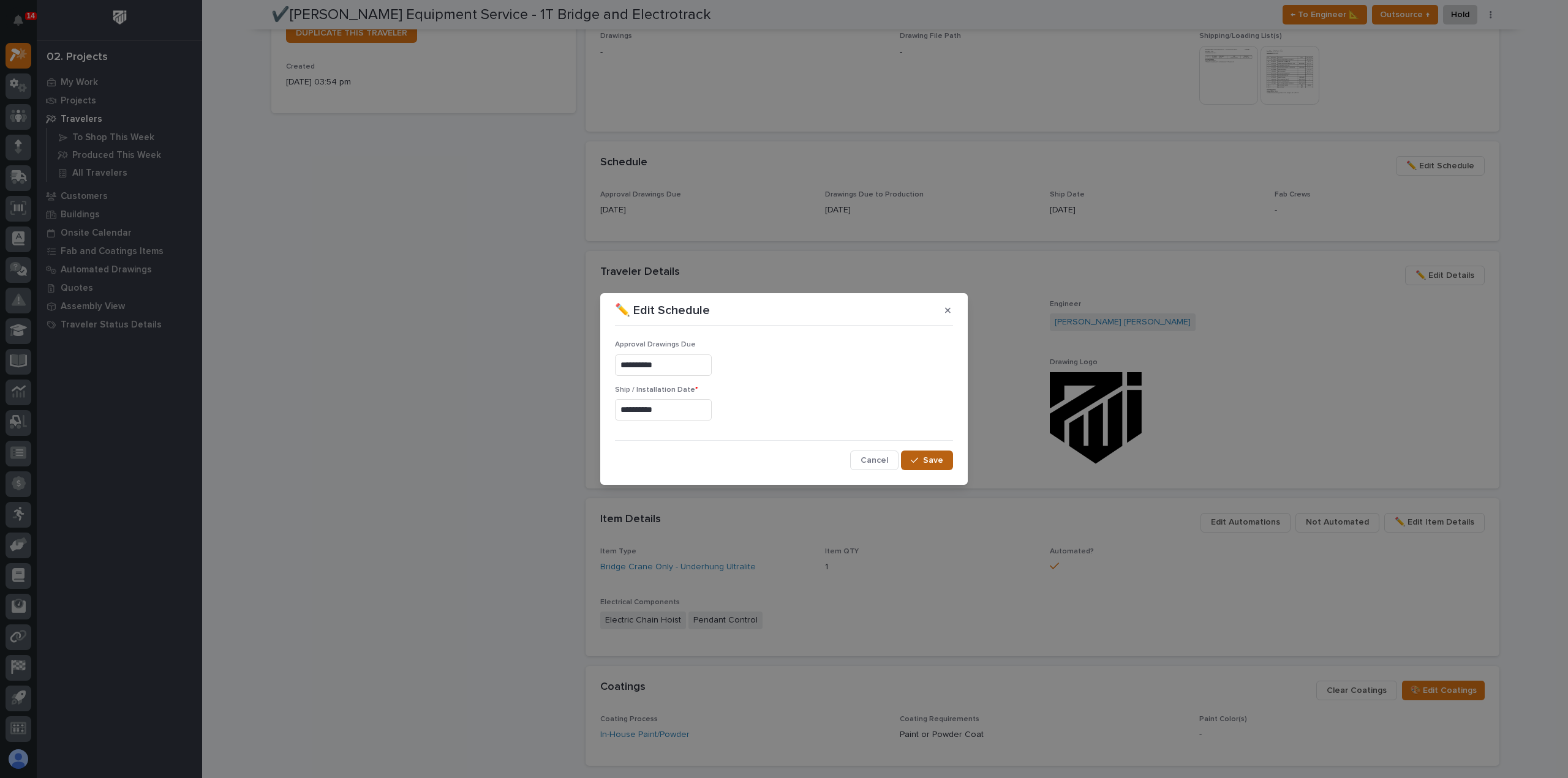
click at [925, 463] on span "Save" at bounding box center [932, 460] width 20 height 11
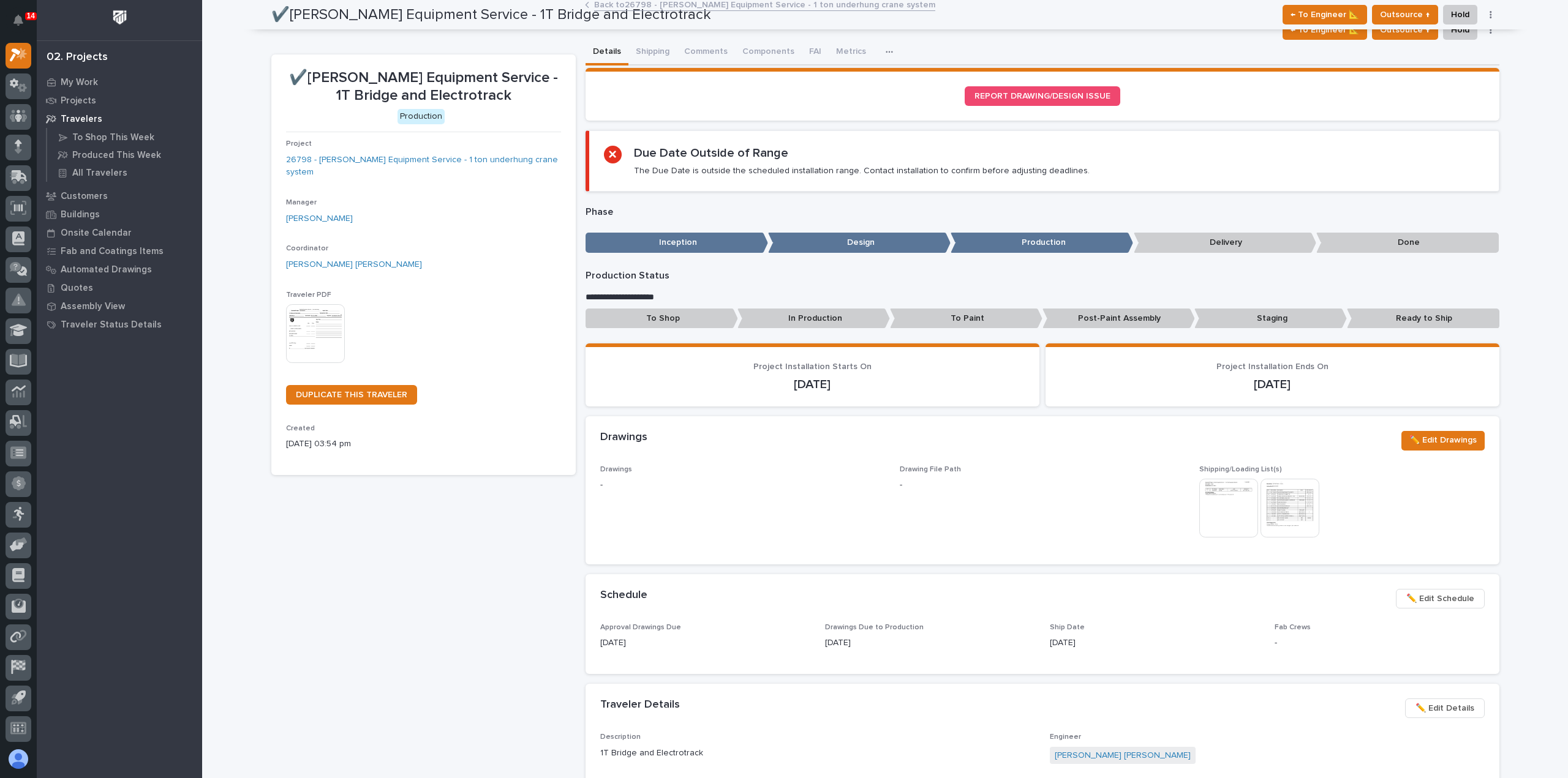
scroll to position [0, 0]
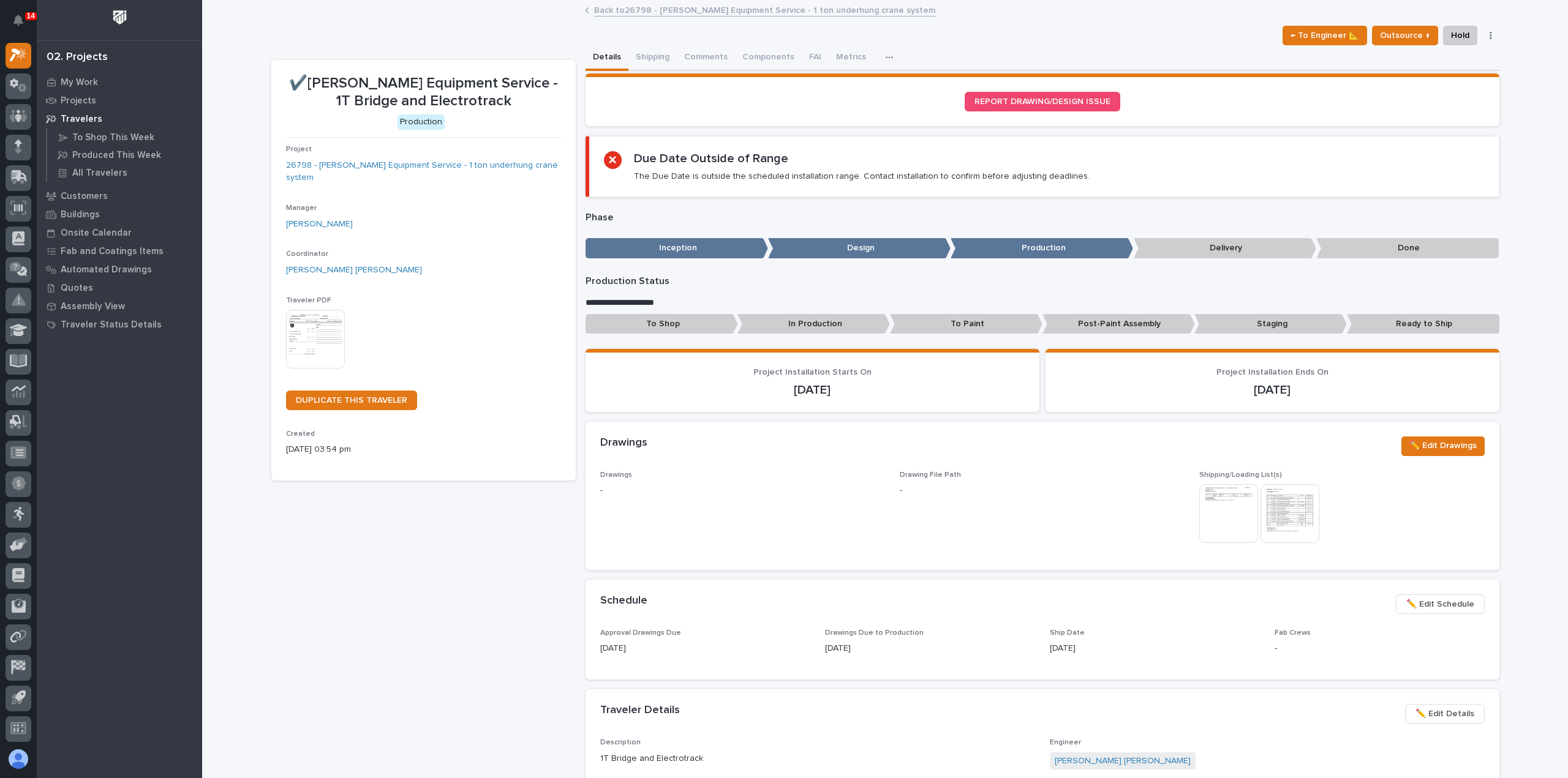
click at [751, 8] on link "Back to 26798 - Canfield Equipment Service - 1 ton underhung crane system" at bounding box center [764, 9] width 341 height 14
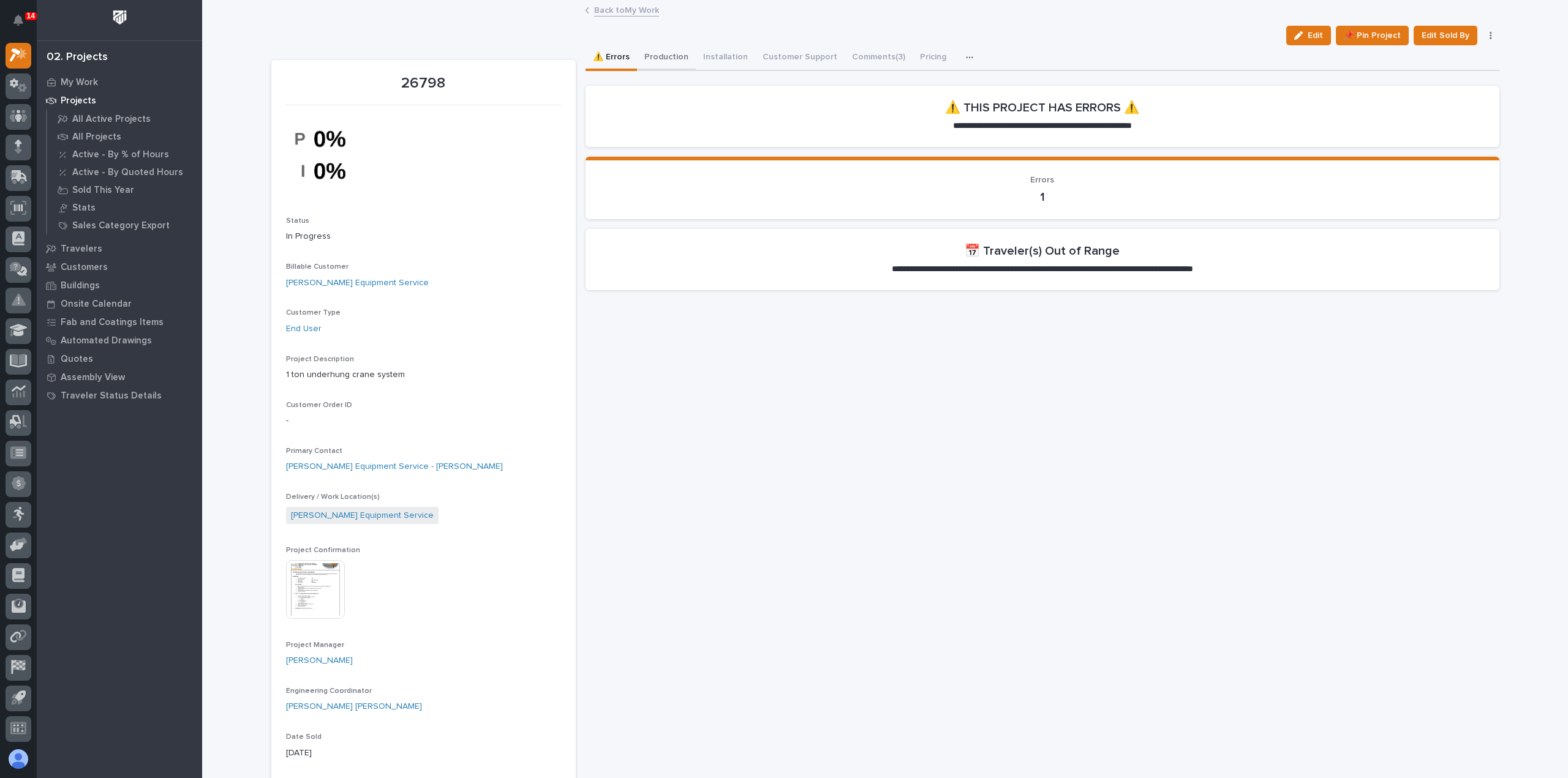
click at [659, 57] on button "Production" at bounding box center [666, 58] width 59 height 26
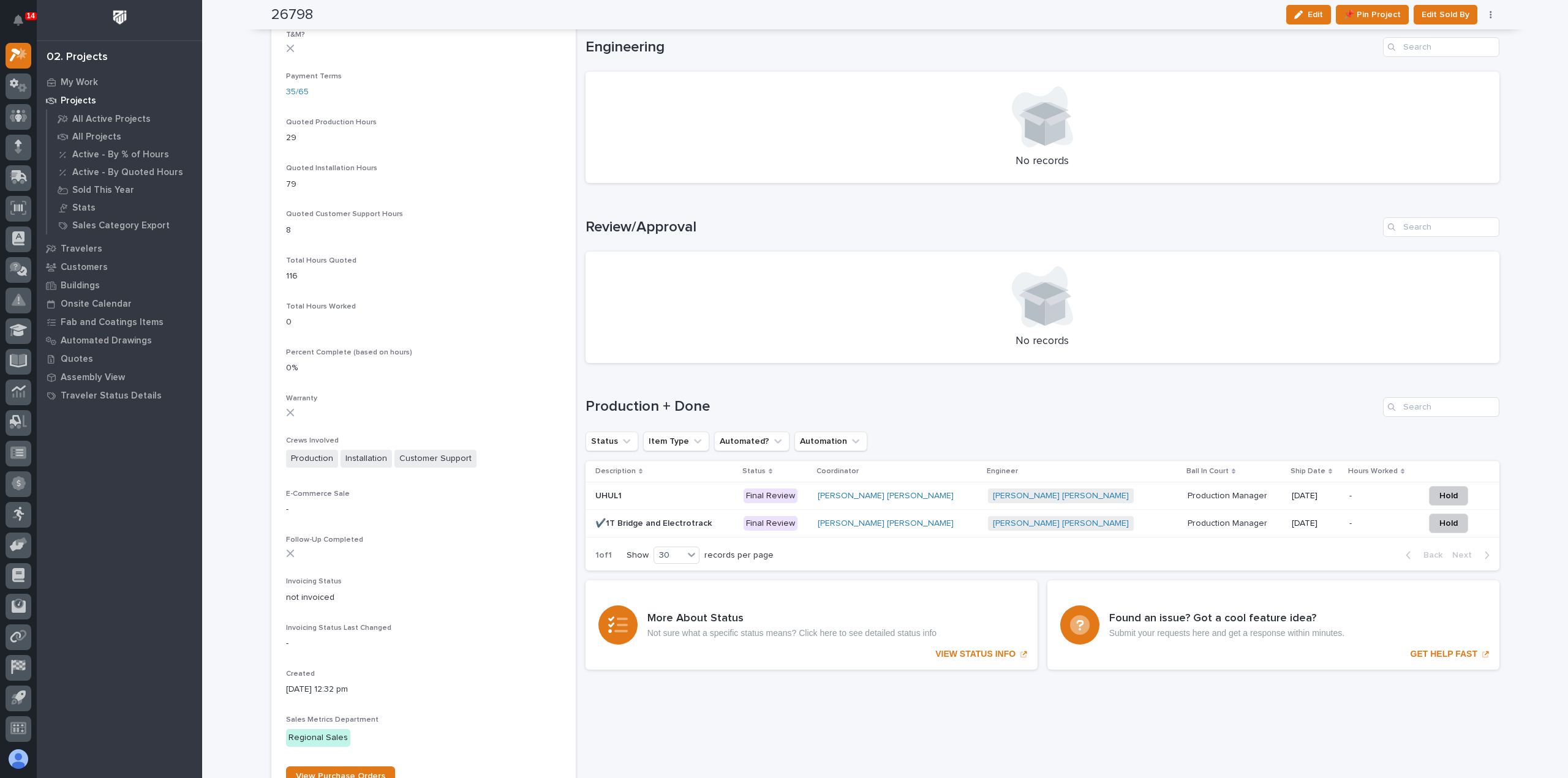
scroll to position [857, 0]
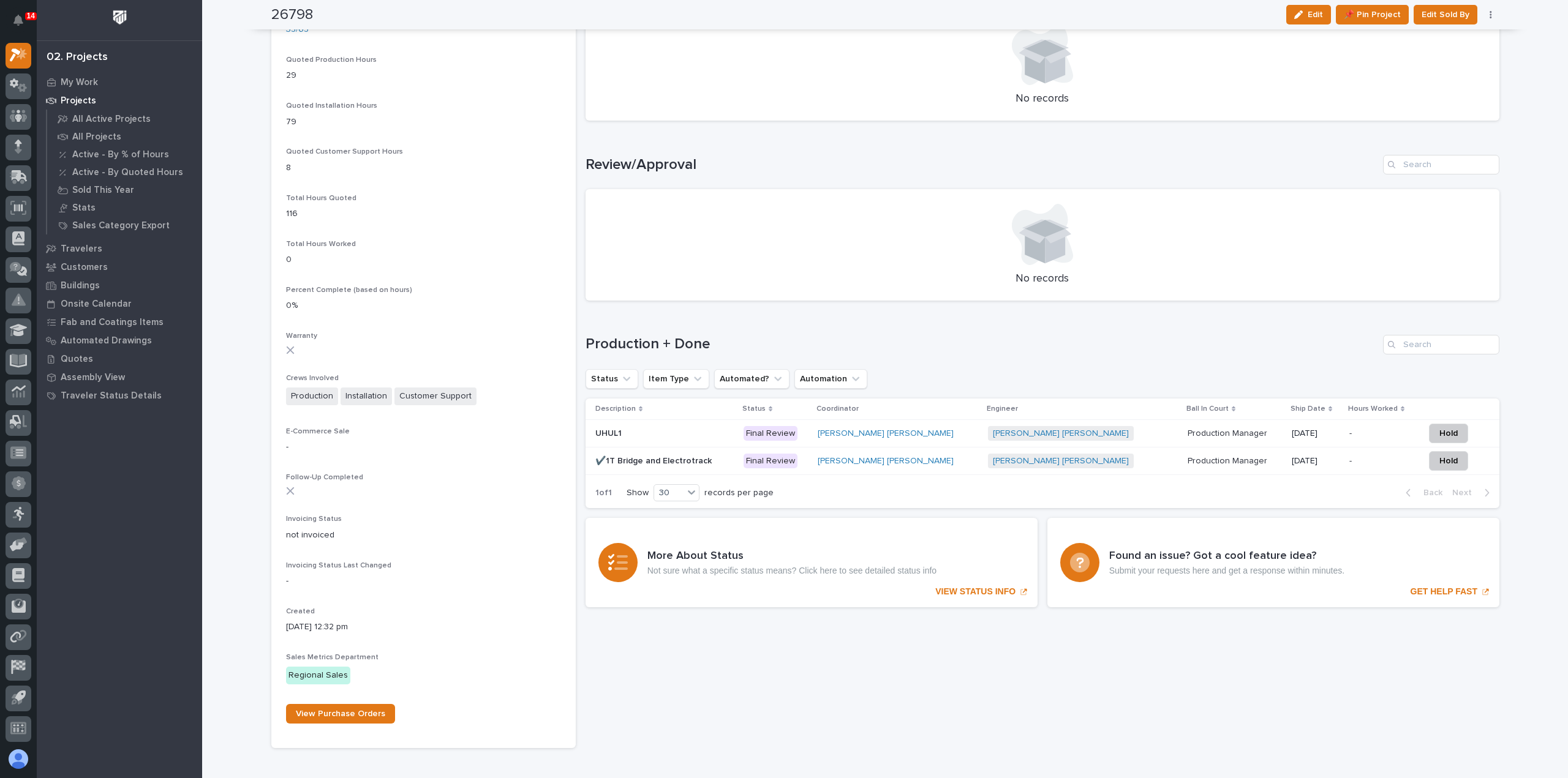
click at [1041, 441] on div "Ben Lee Miller + 0" at bounding box center [1083, 434] width 190 height 25
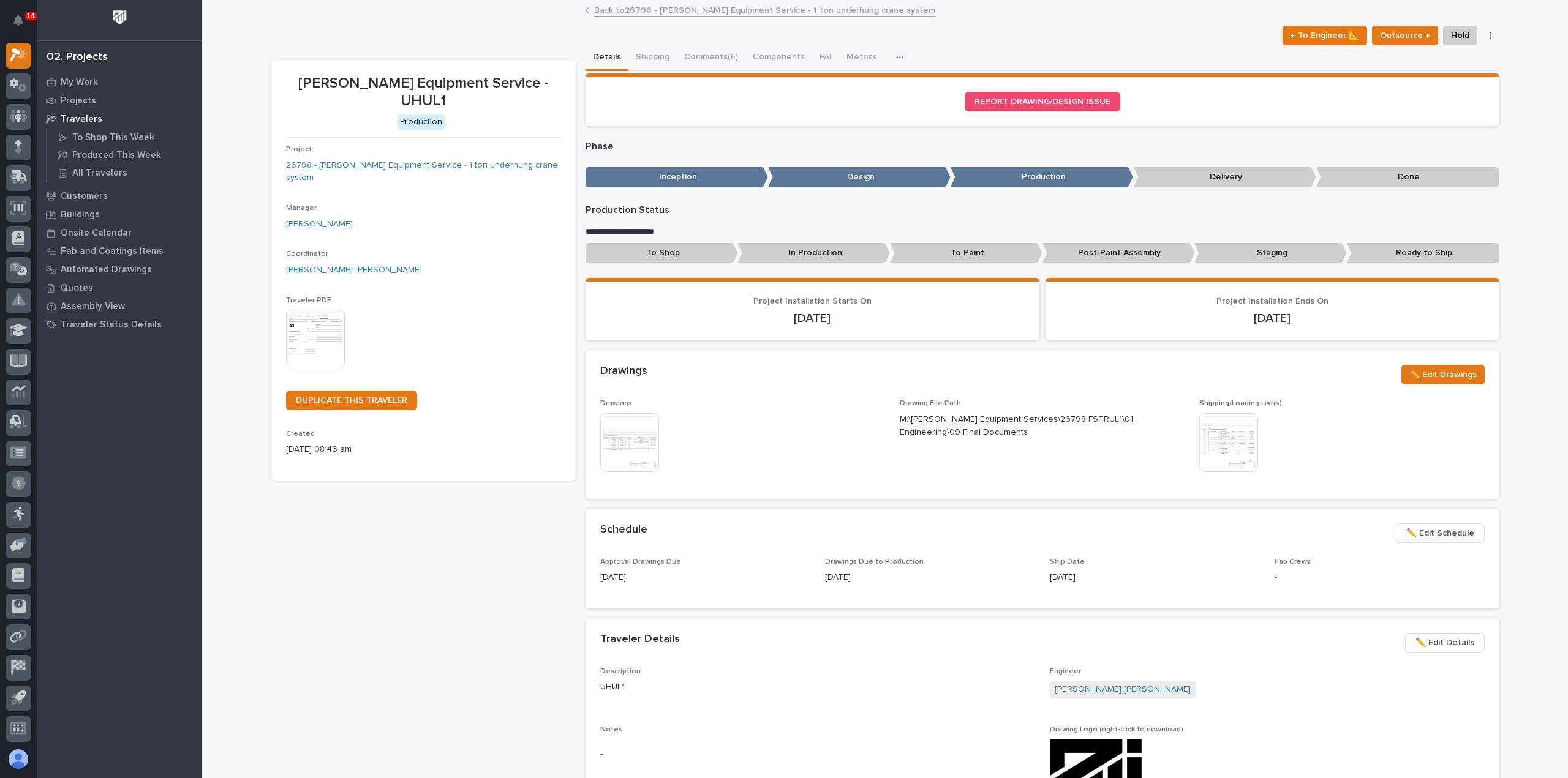
scroll to position [183, 0]
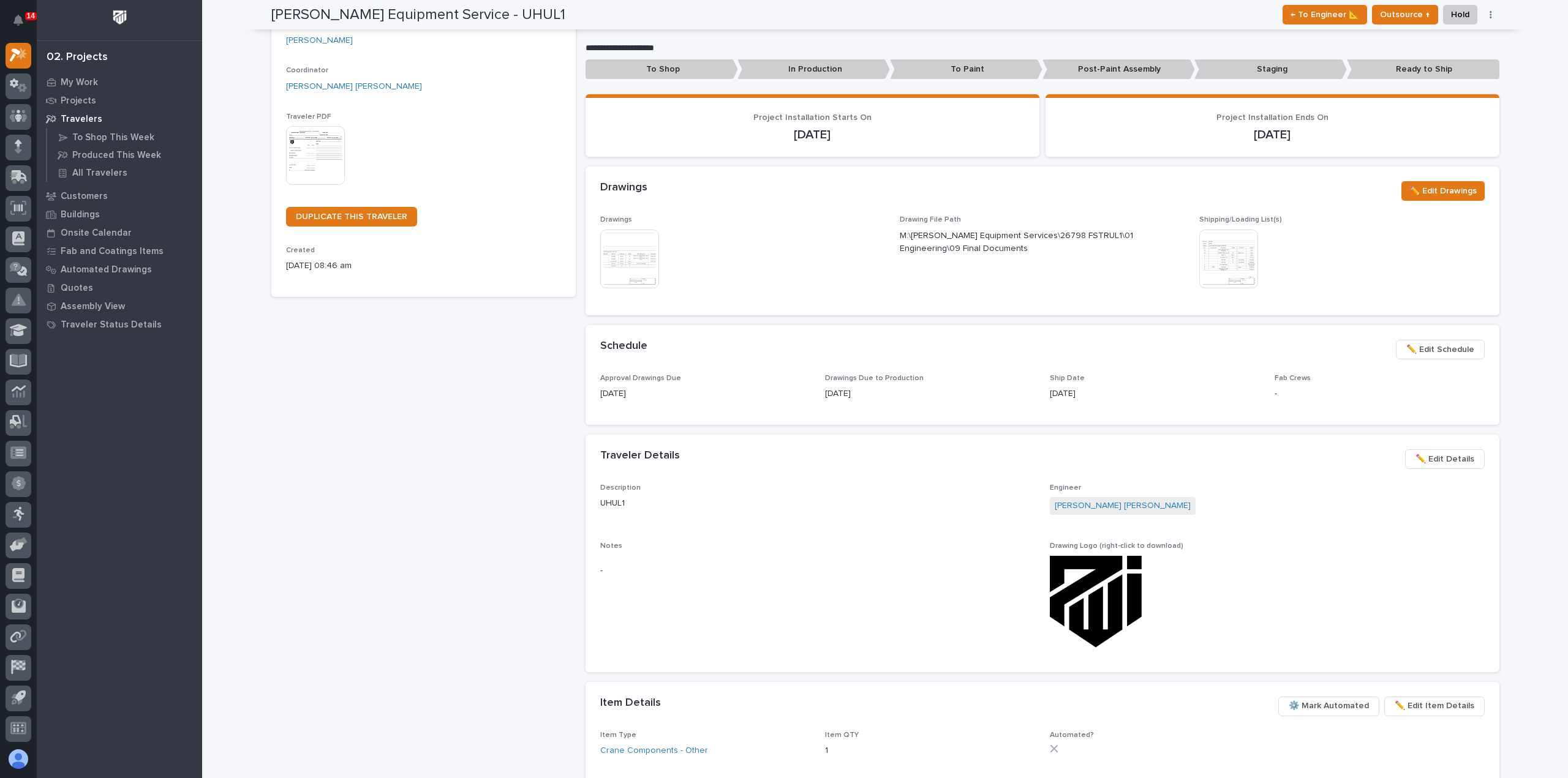
click at [1429, 351] on span "✏️ Edit Schedule" at bounding box center [1440, 350] width 68 height 15
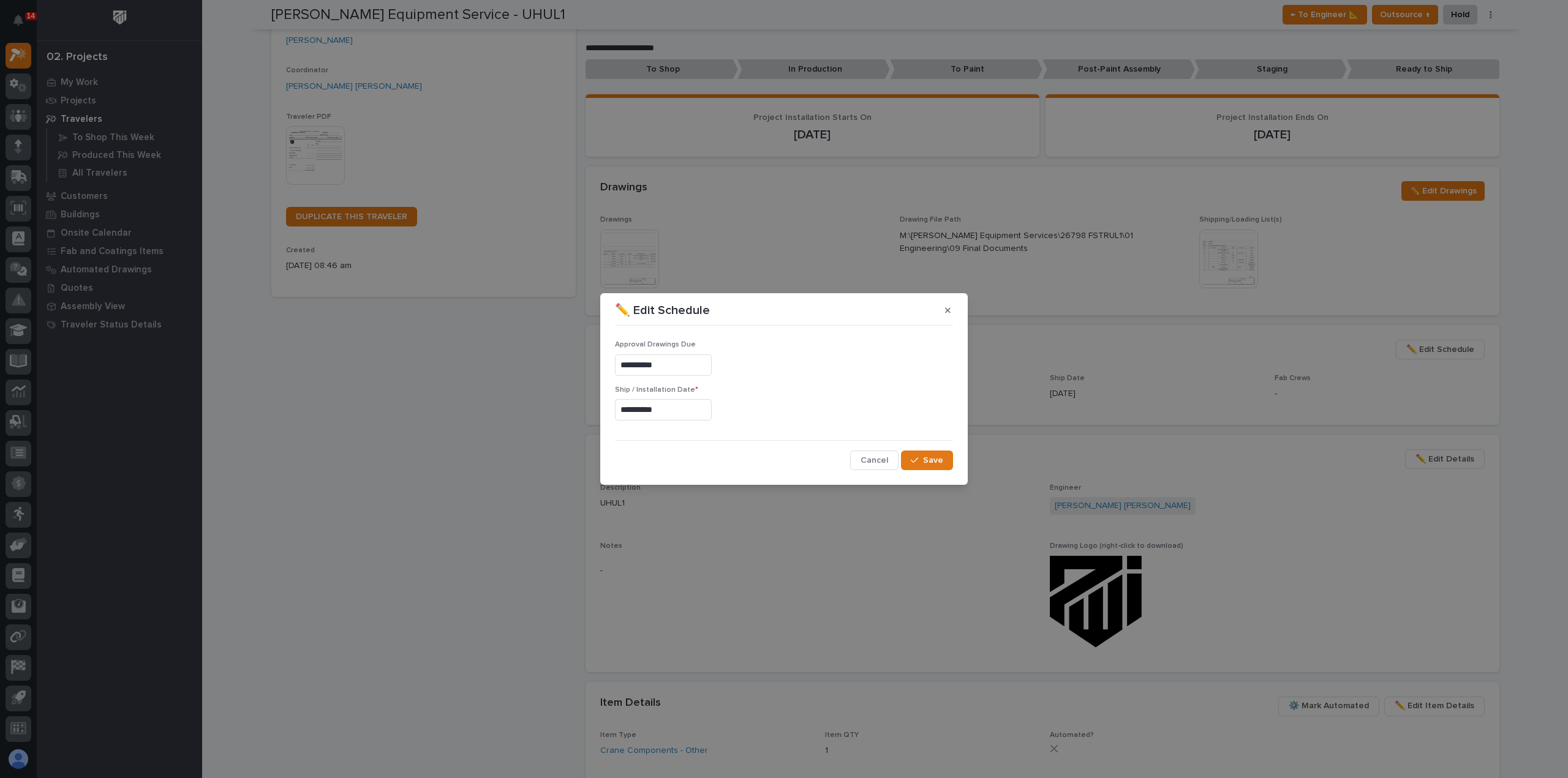
click at [671, 404] on input "**********" at bounding box center [663, 410] width 97 height 22
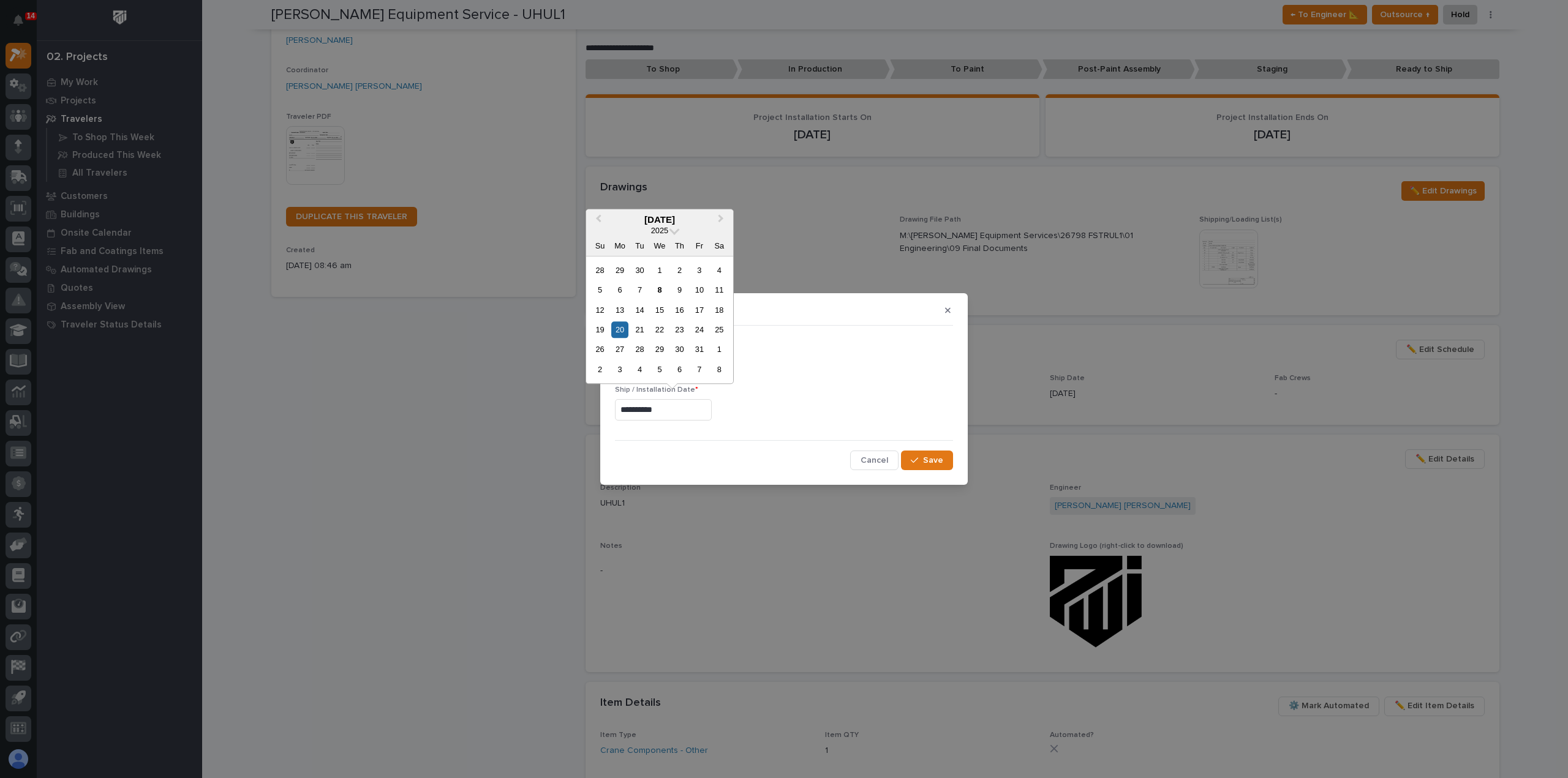
drag, startPoint x: 699, startPoint y: 354, endPoint x: 713, endPoint y: 361, distance: 15.7
click at [700, 354] on div "31" at bounding box center [699, 350] width 16 height 16
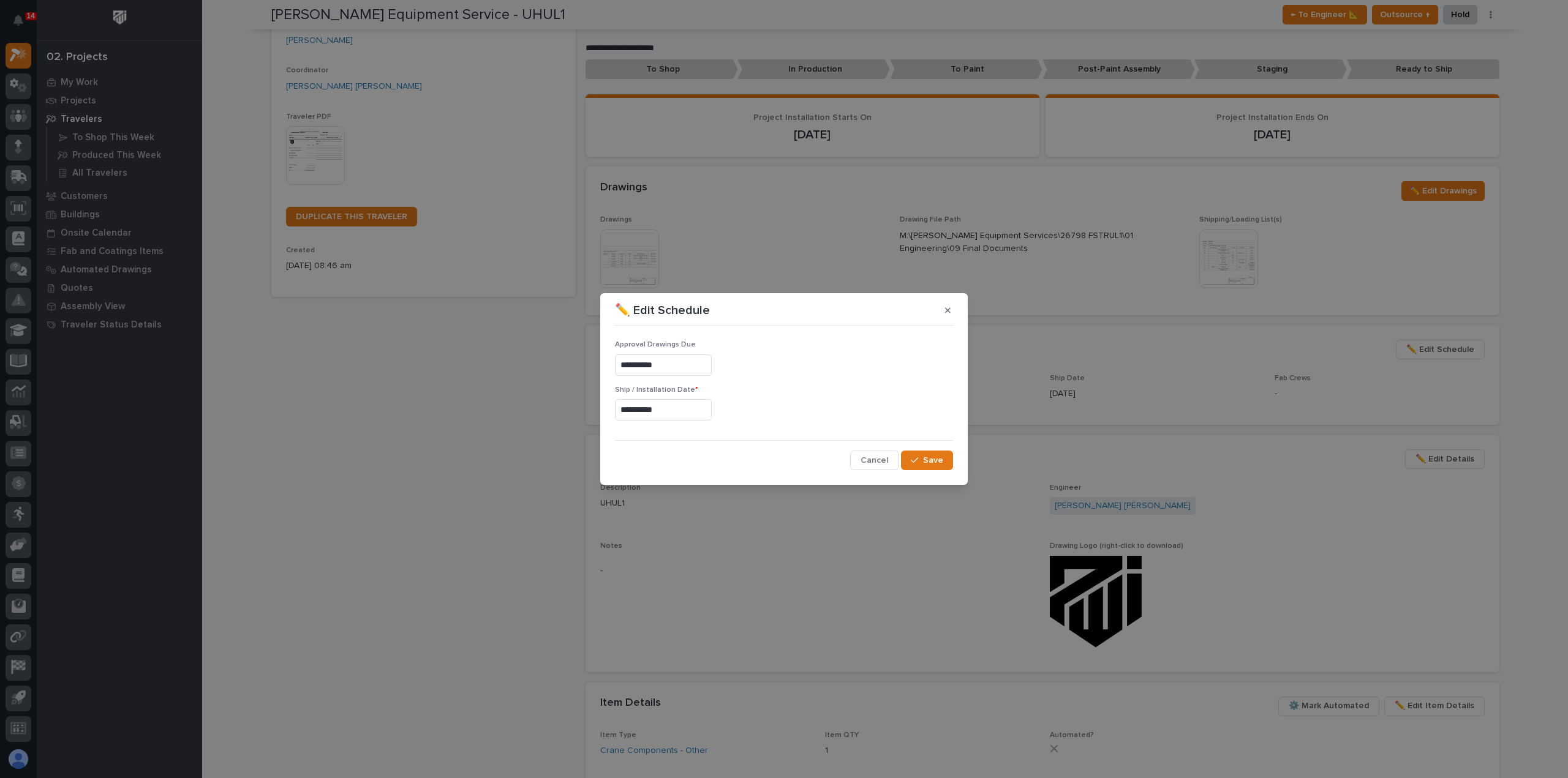
type input "**********"
click at [938, 462] on span "Save" at bounding box center [932, 460] width 20 height 11
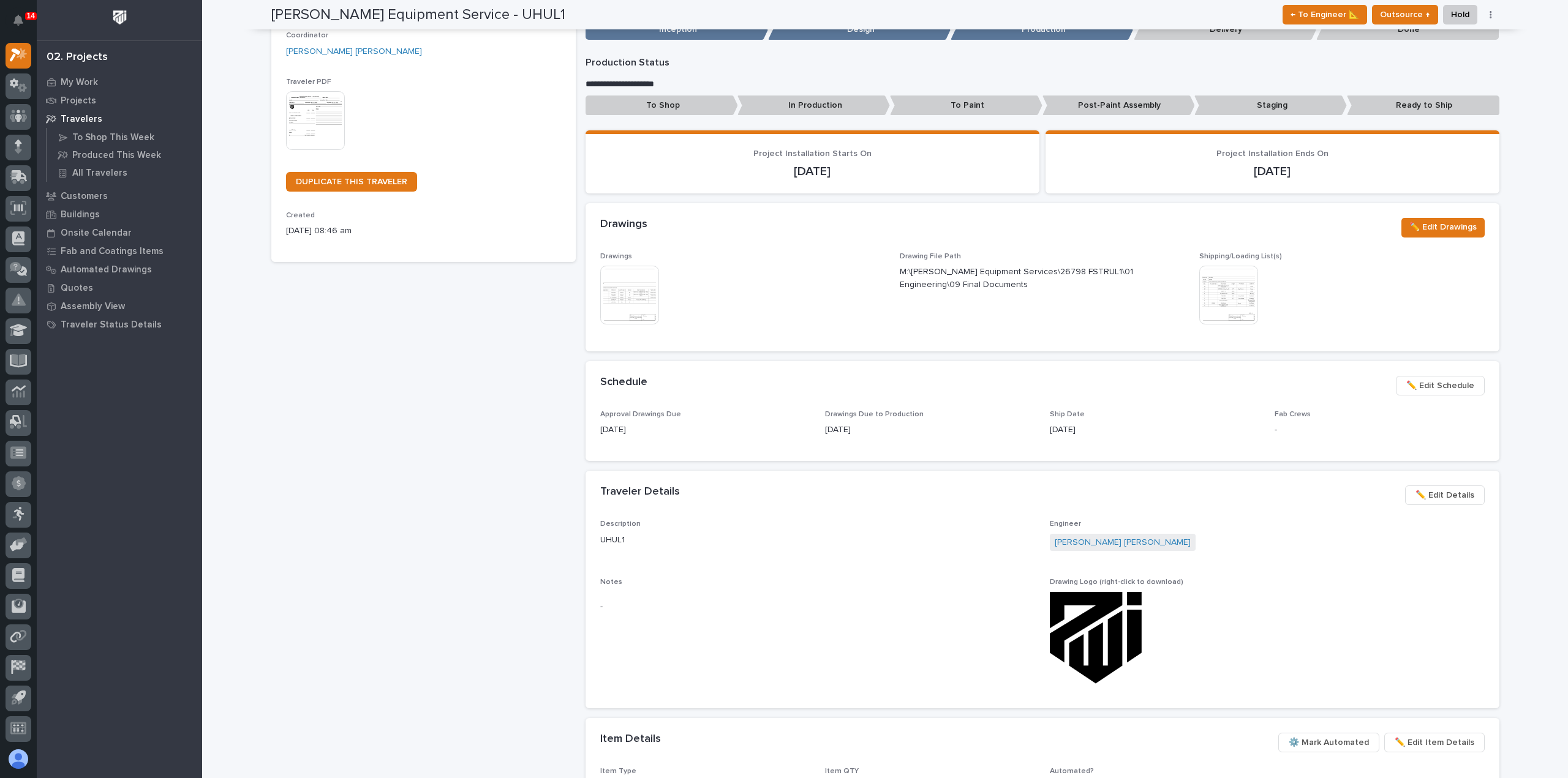
scroll to position [0, 0]
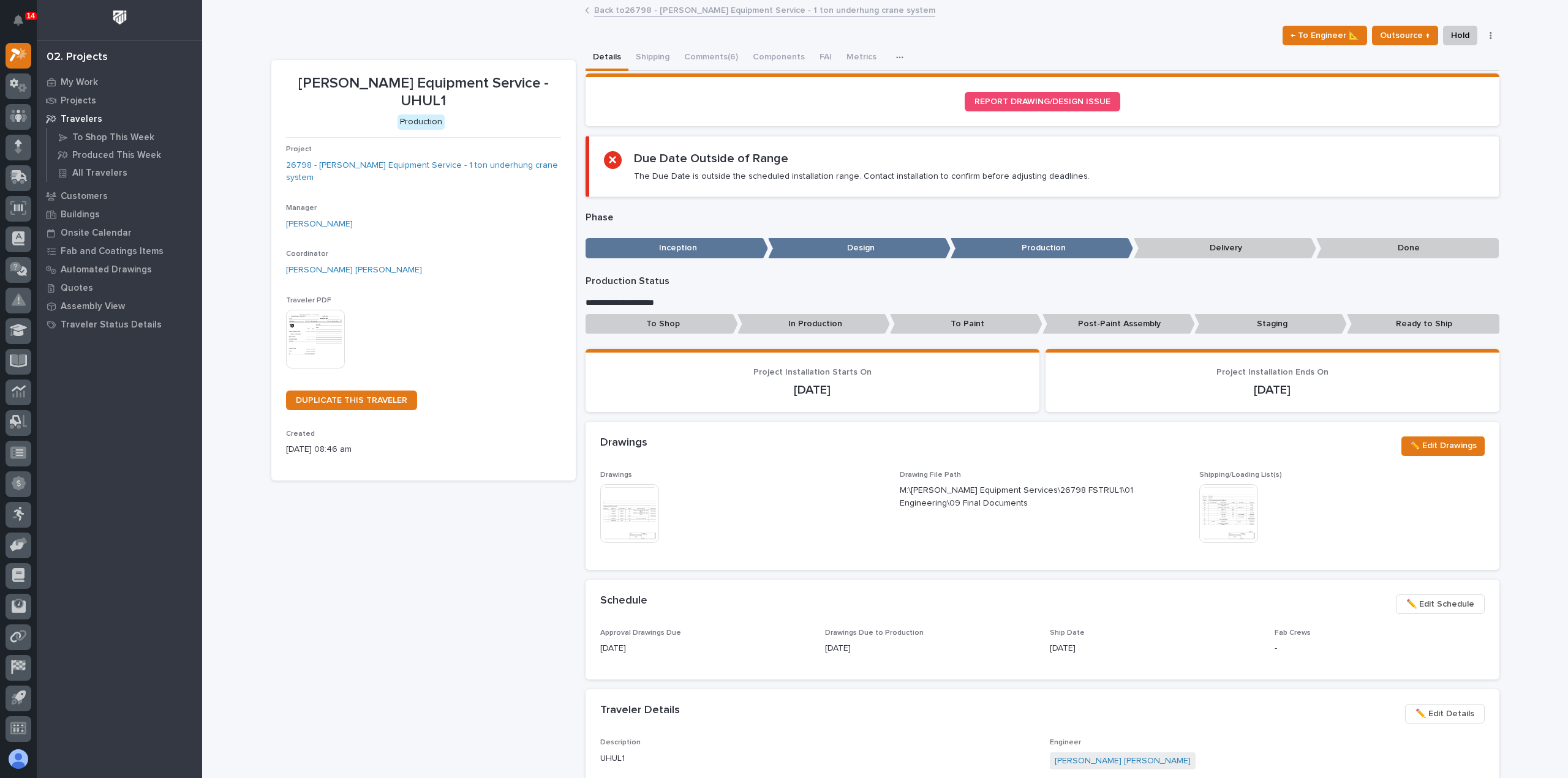
click at [700, 10] on link "Back to 26798 - Canfield Equipment Service - 1 ton underhung crane system" at bounding box center [764, 9] width 341 height 14
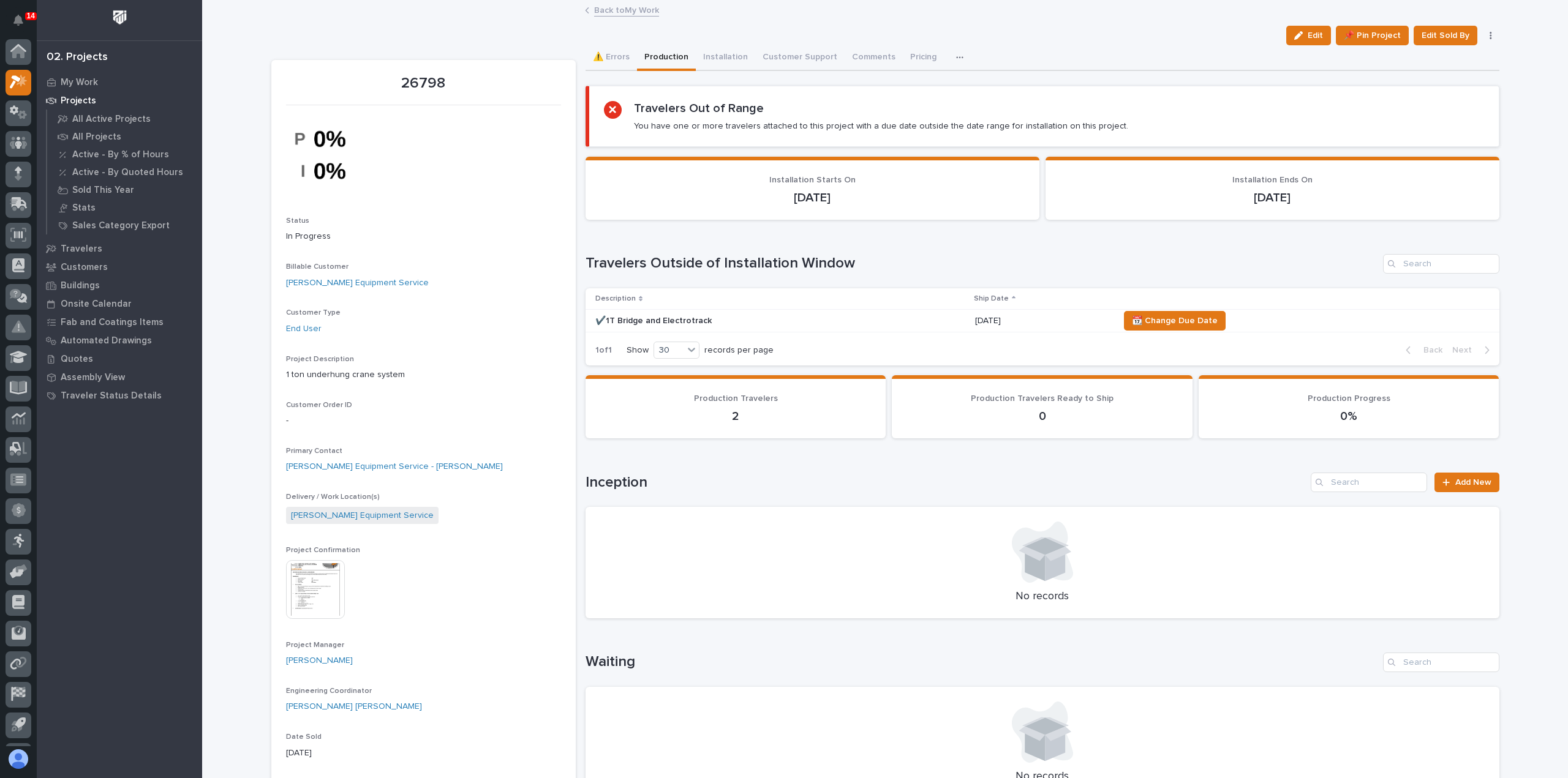
scroll to position [27, 0]
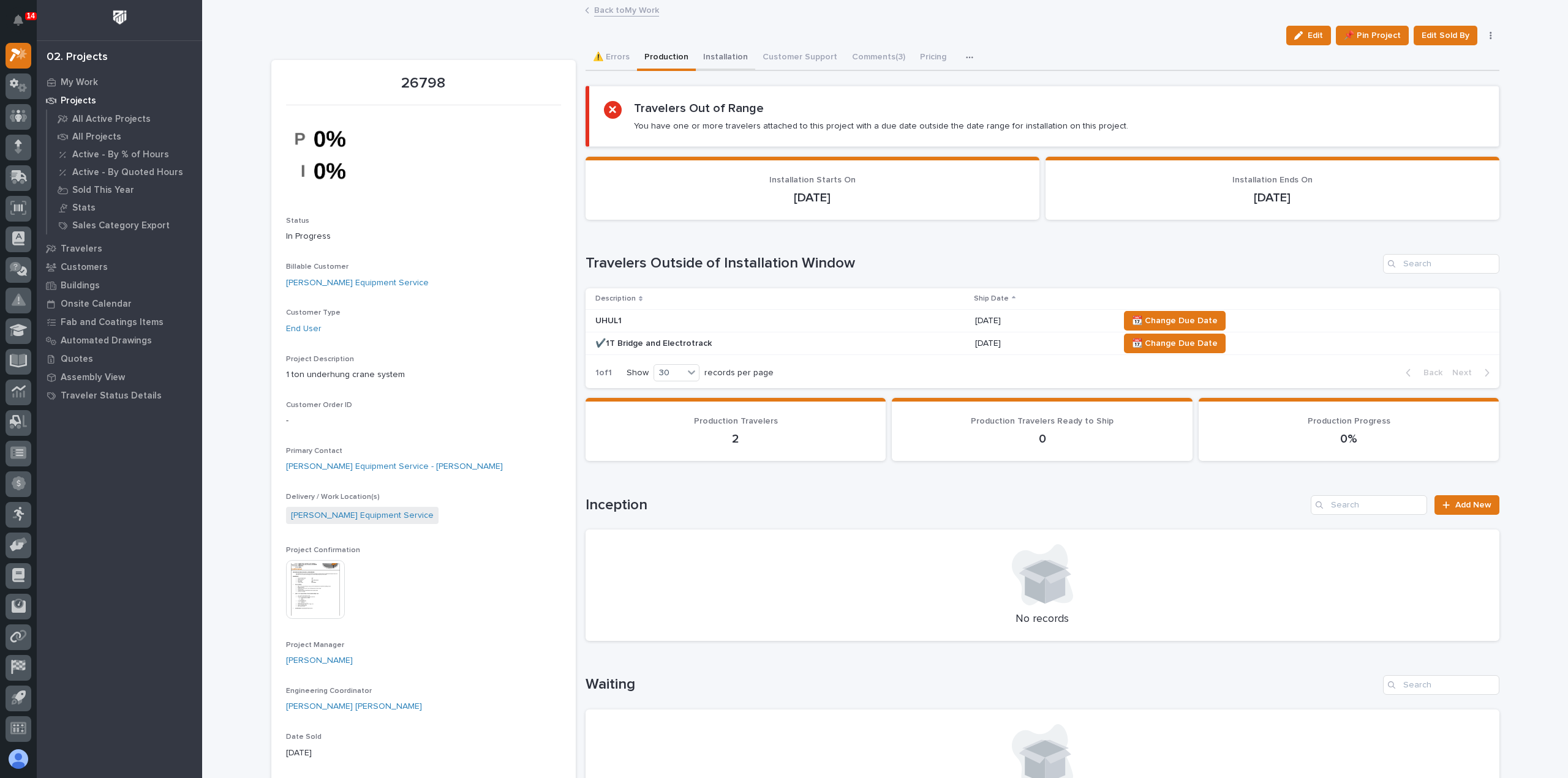
click at [703, 55] on button "Installation" at bounding box center [726, 58] width 59 height 26
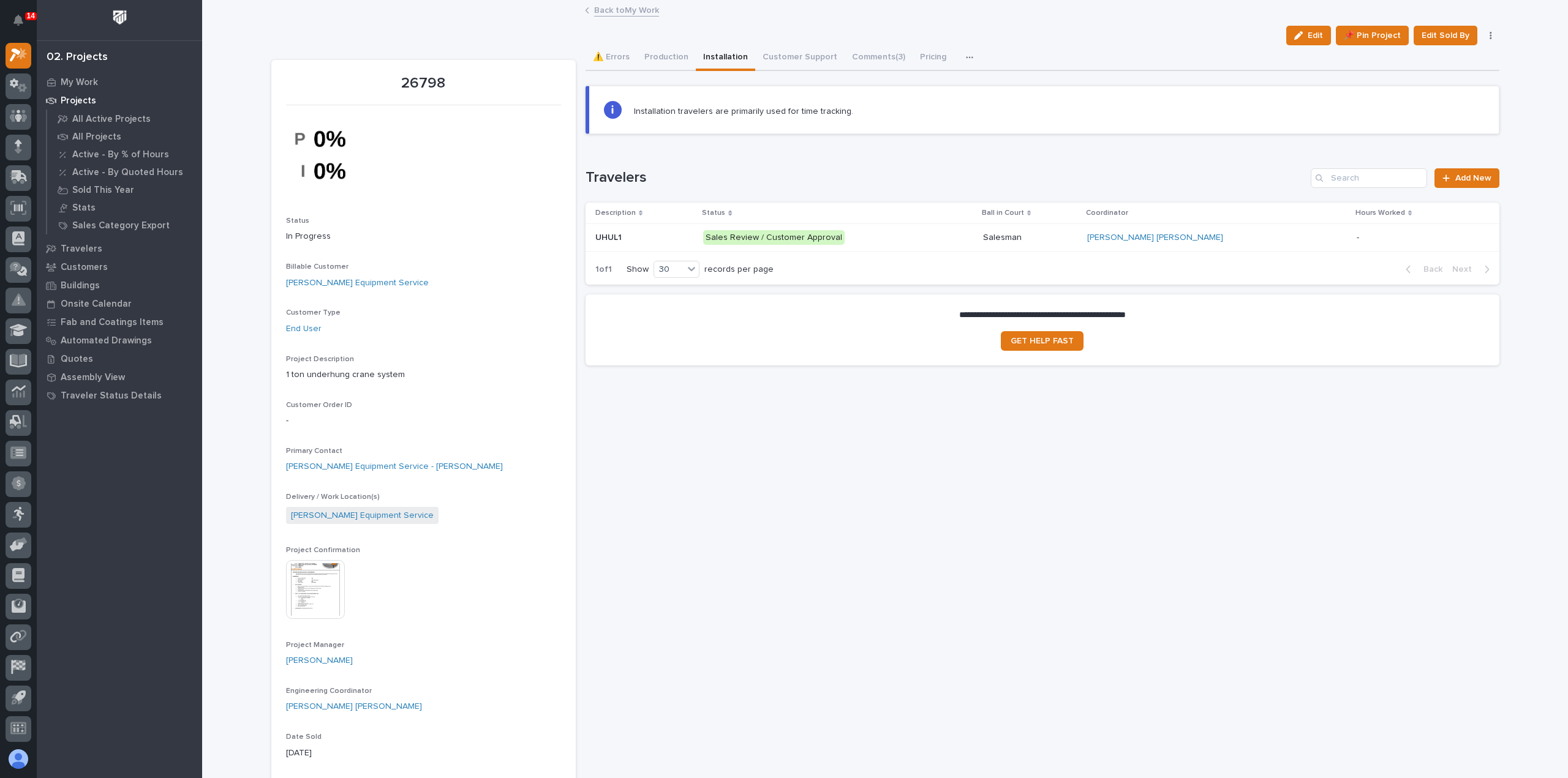
click at [642, 13] on link "Back to My Work" at bounding box center [626, 9] width 65 height 14
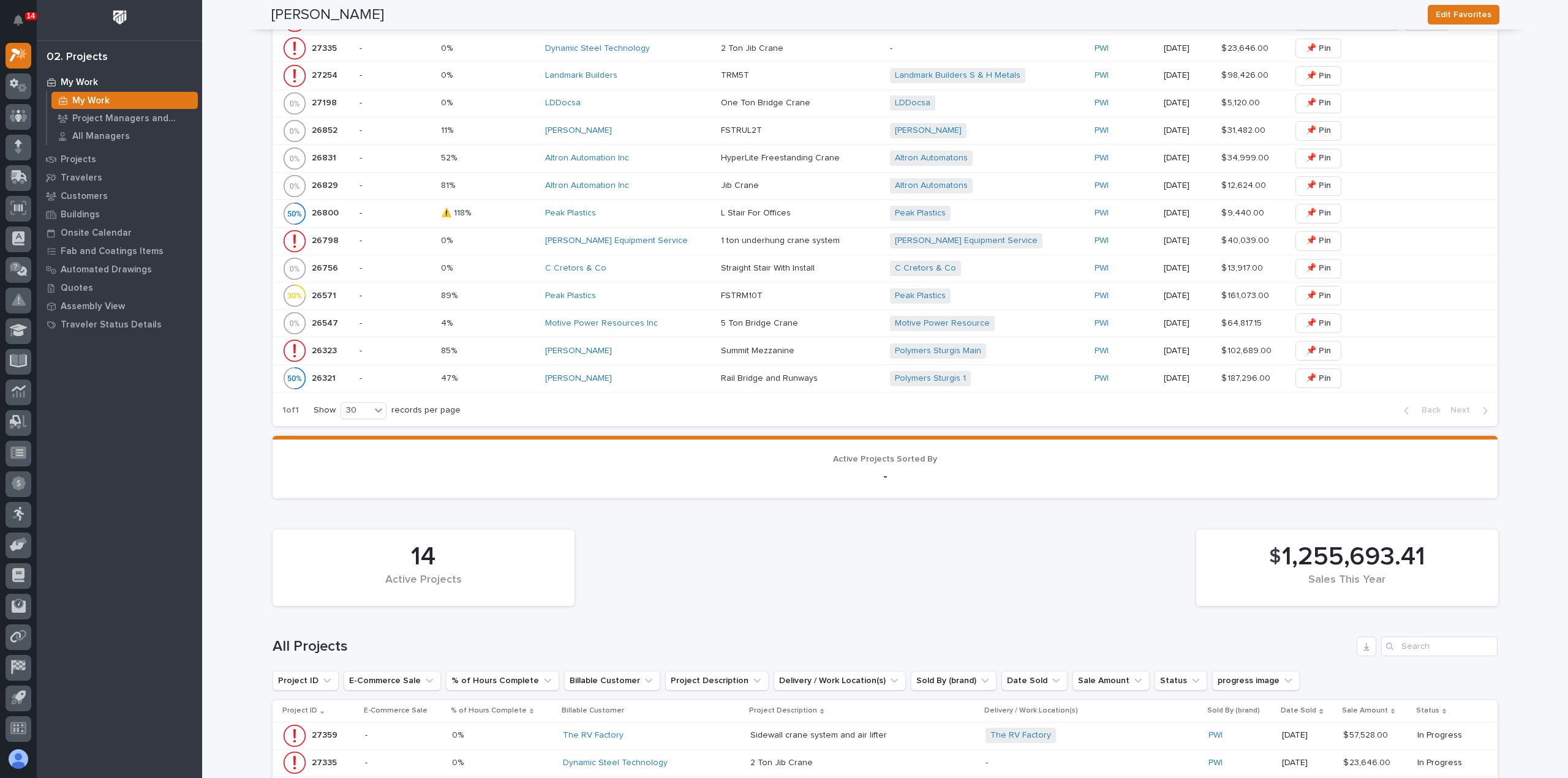
scroll to position [490, 0]
click at [666, 244] on div "[PERSON_NAME] Equipment Service" at bounding box center [628, 240] width 166 height 20
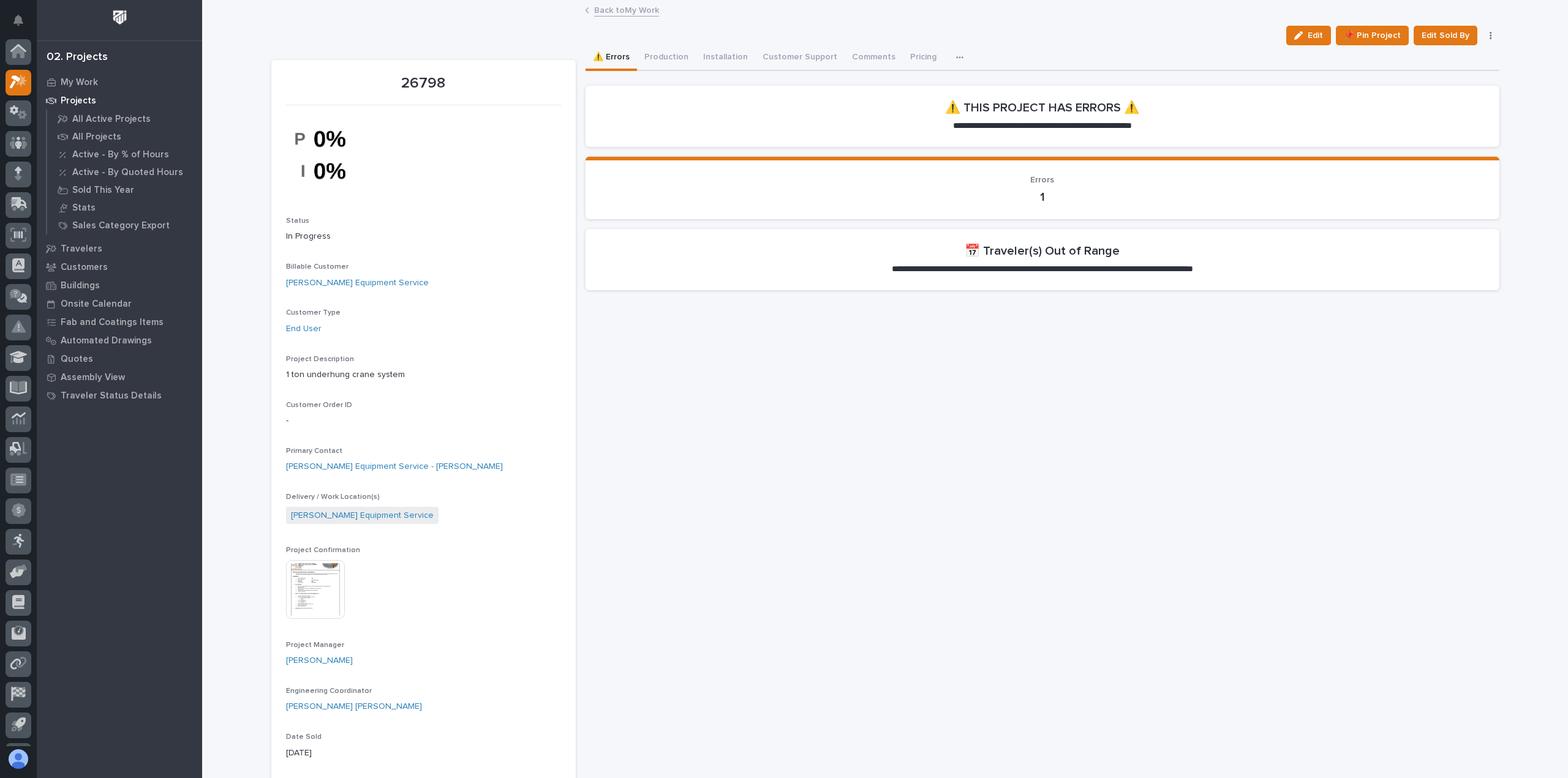
scroll to position [27, 0]
click at [720, 58] on button "Installation" at bounding box center [726, 58] width 59 height 26
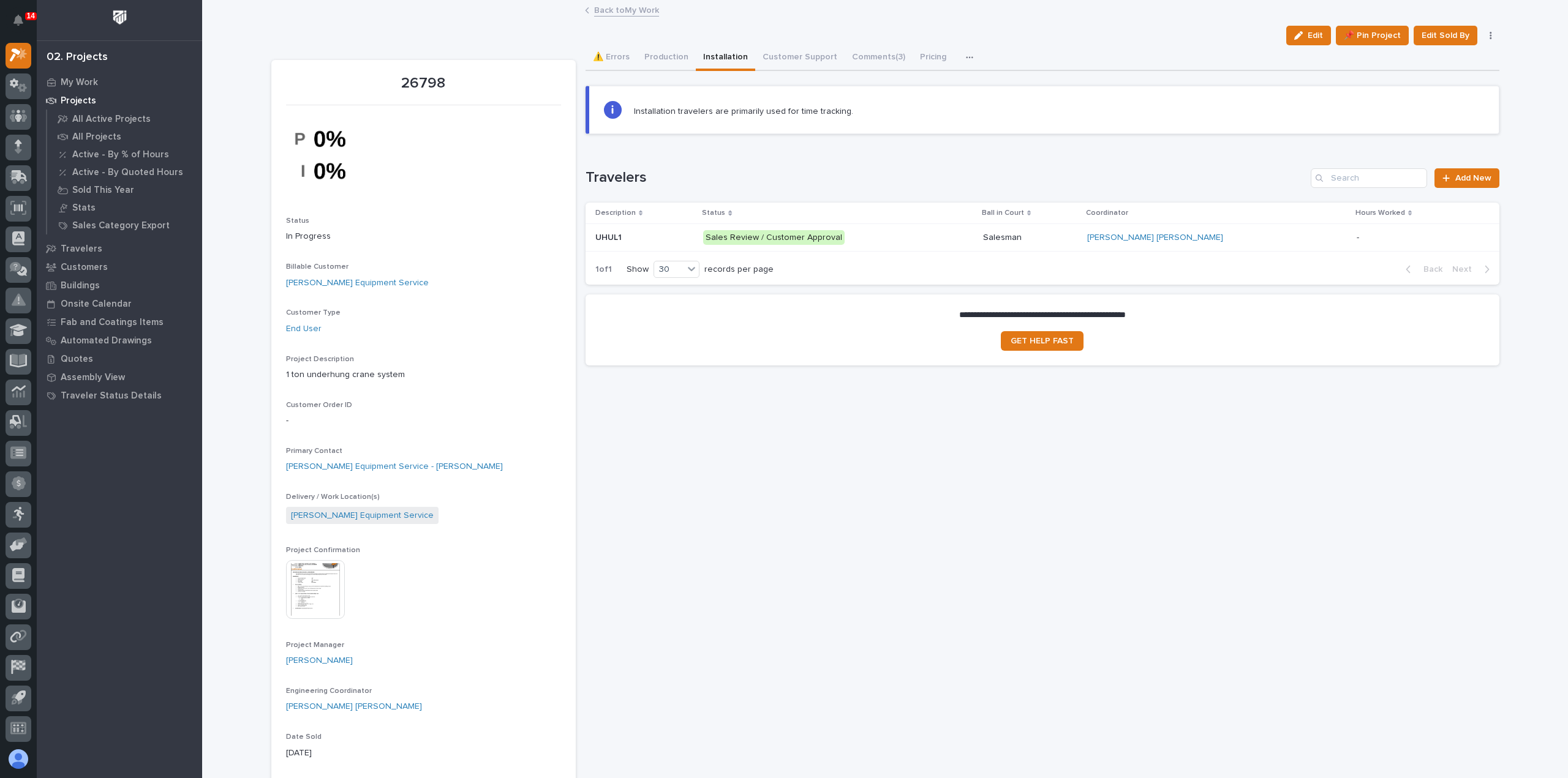
click at [1077, 235] on p "Salesman" at bounding box center [1029, 238] width 94 height 10
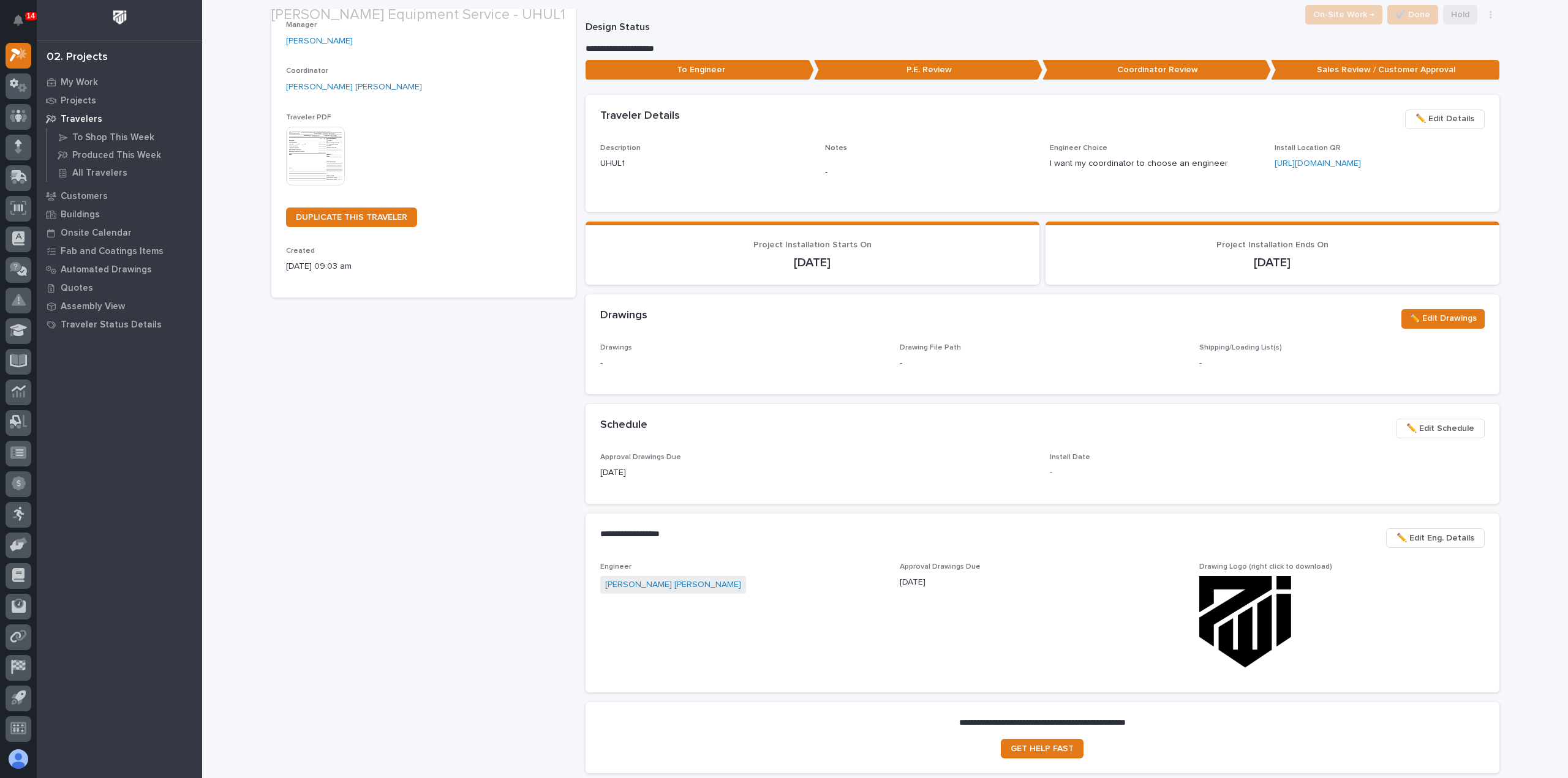
scroll to position [183, 0]
click at [1442, 425] on span "✏️ Edit Schedule" at bounding box center [1440, 428] width 68 height 15
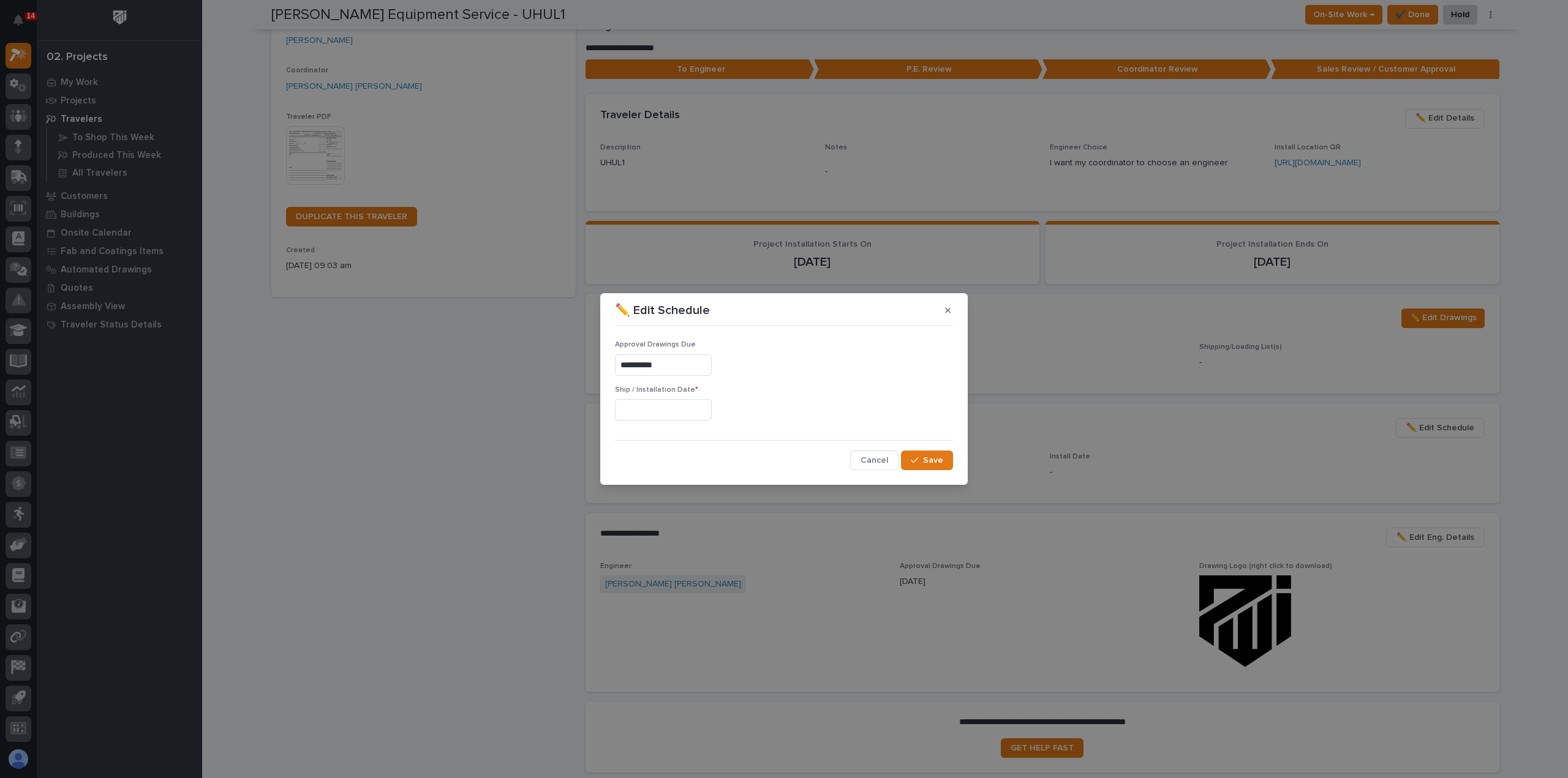
click at [670, 405] on input "text" at bounding box center [663, 410] width 97 height 22
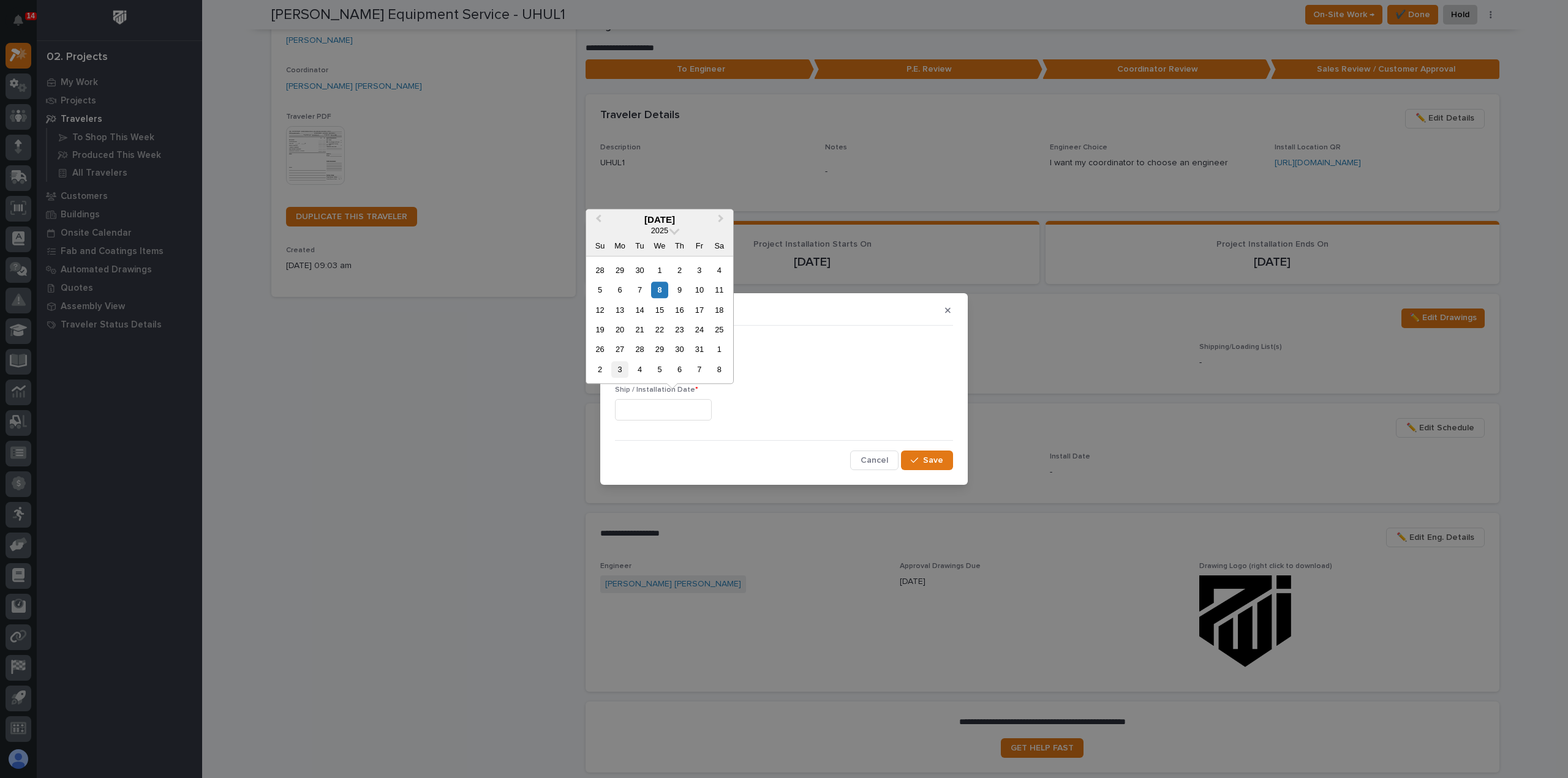
click at [620, 367] on div "3" at bounding box center [619, 369] width 16 height 16
type input "**********"
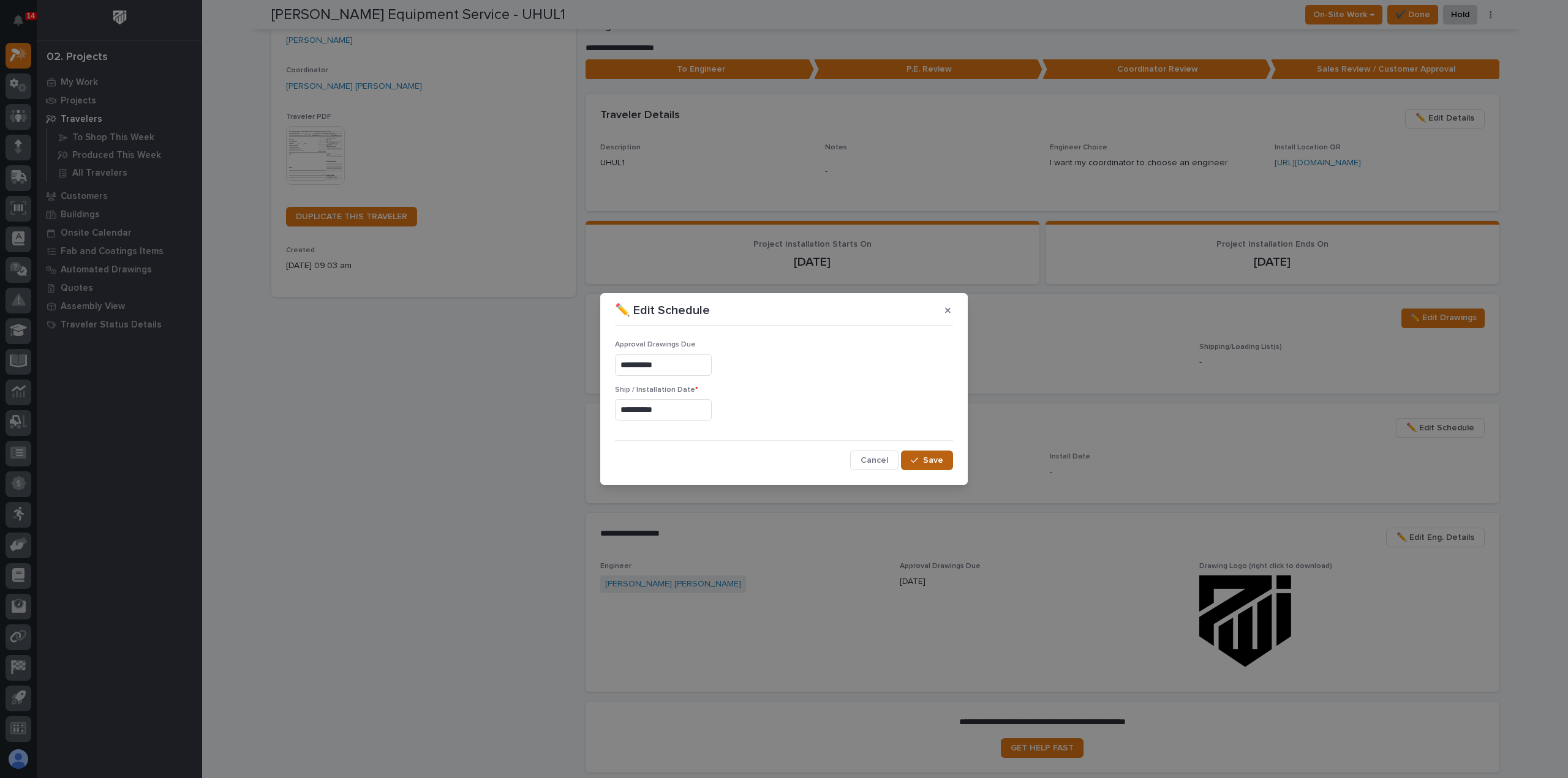
click at [931, 461] on span "Save" at bounding box center [932, 460] width 20 height 11
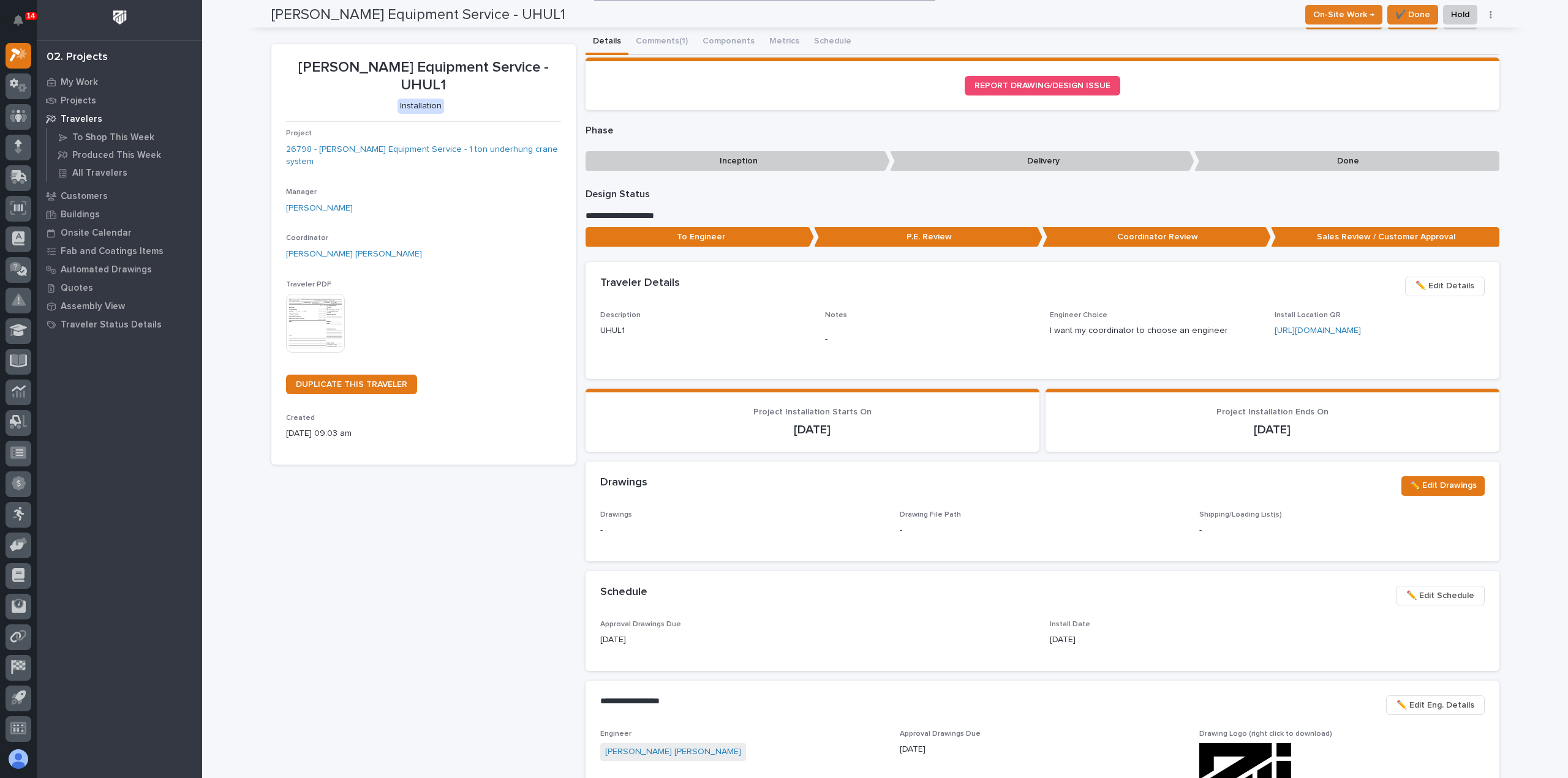
scroll to position [0, 0]
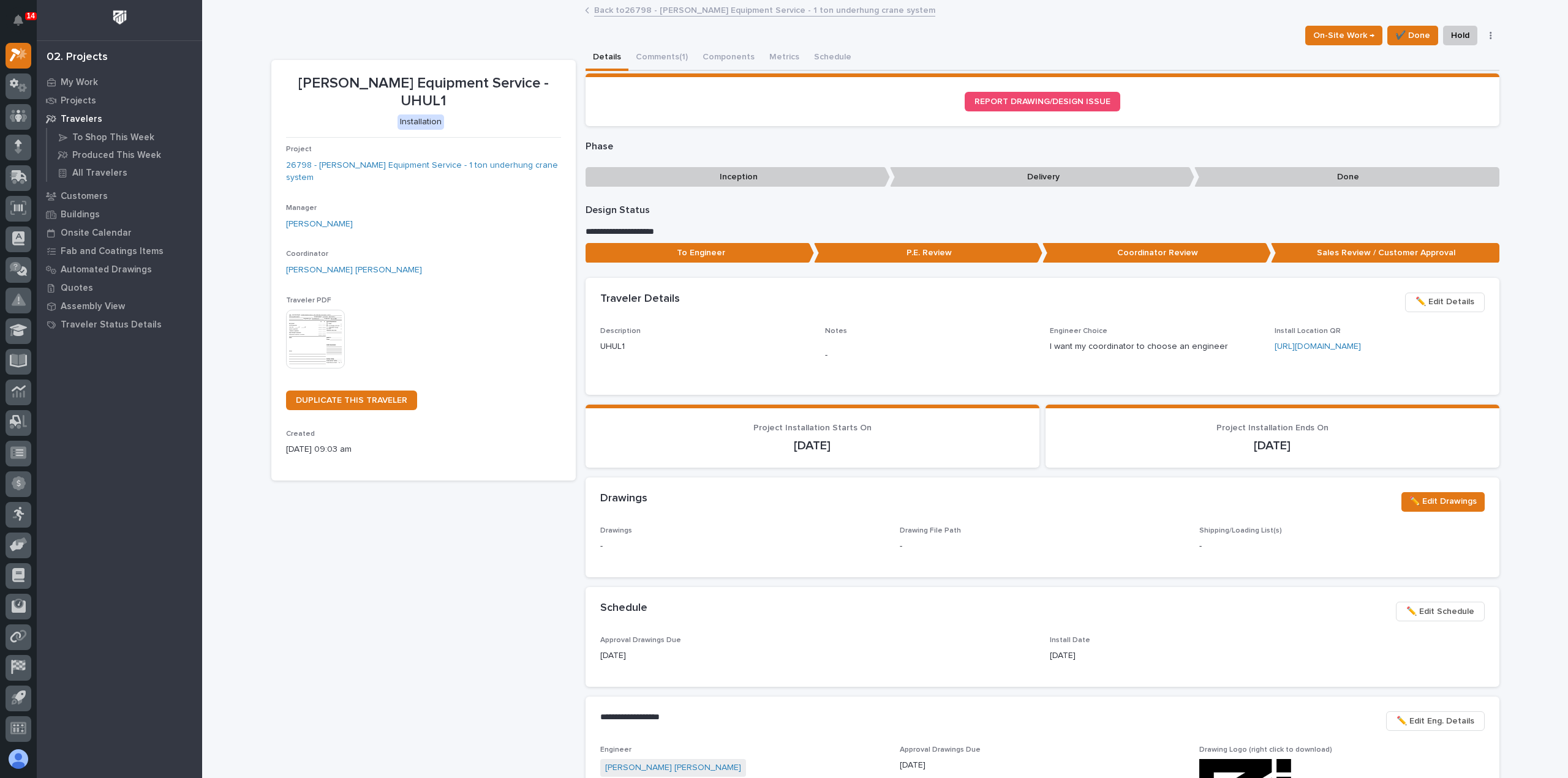
click at [610, 8] on link "Back to 26798 - Canfield Equipment Service - 1 ton underhung crane system" at bounding box center [764, 9] width 341 height 14
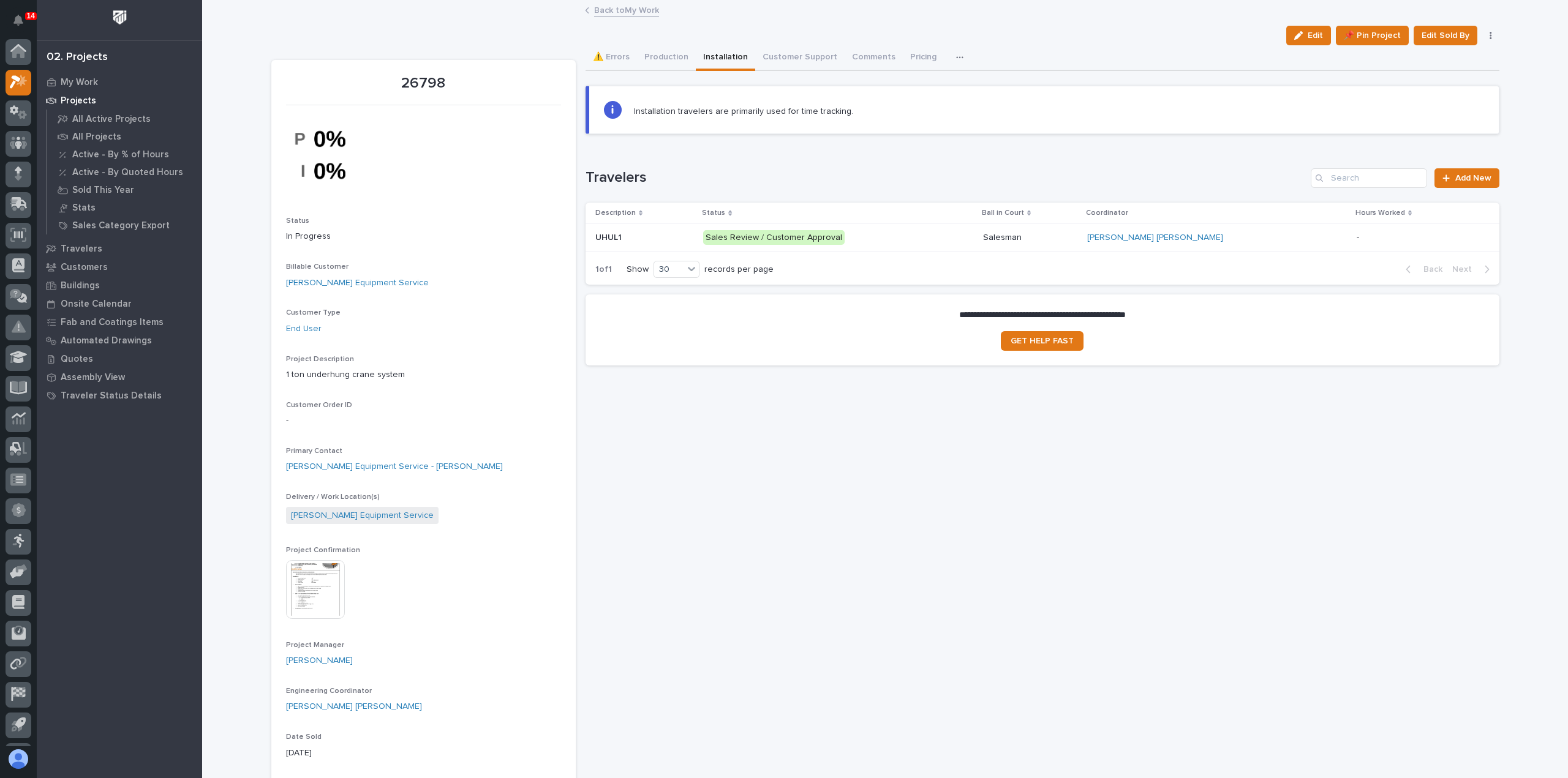
scroll to position [27, 0]
click at [668, 61] on button "Production" at bounding box center [666, 58] width 59 height 26
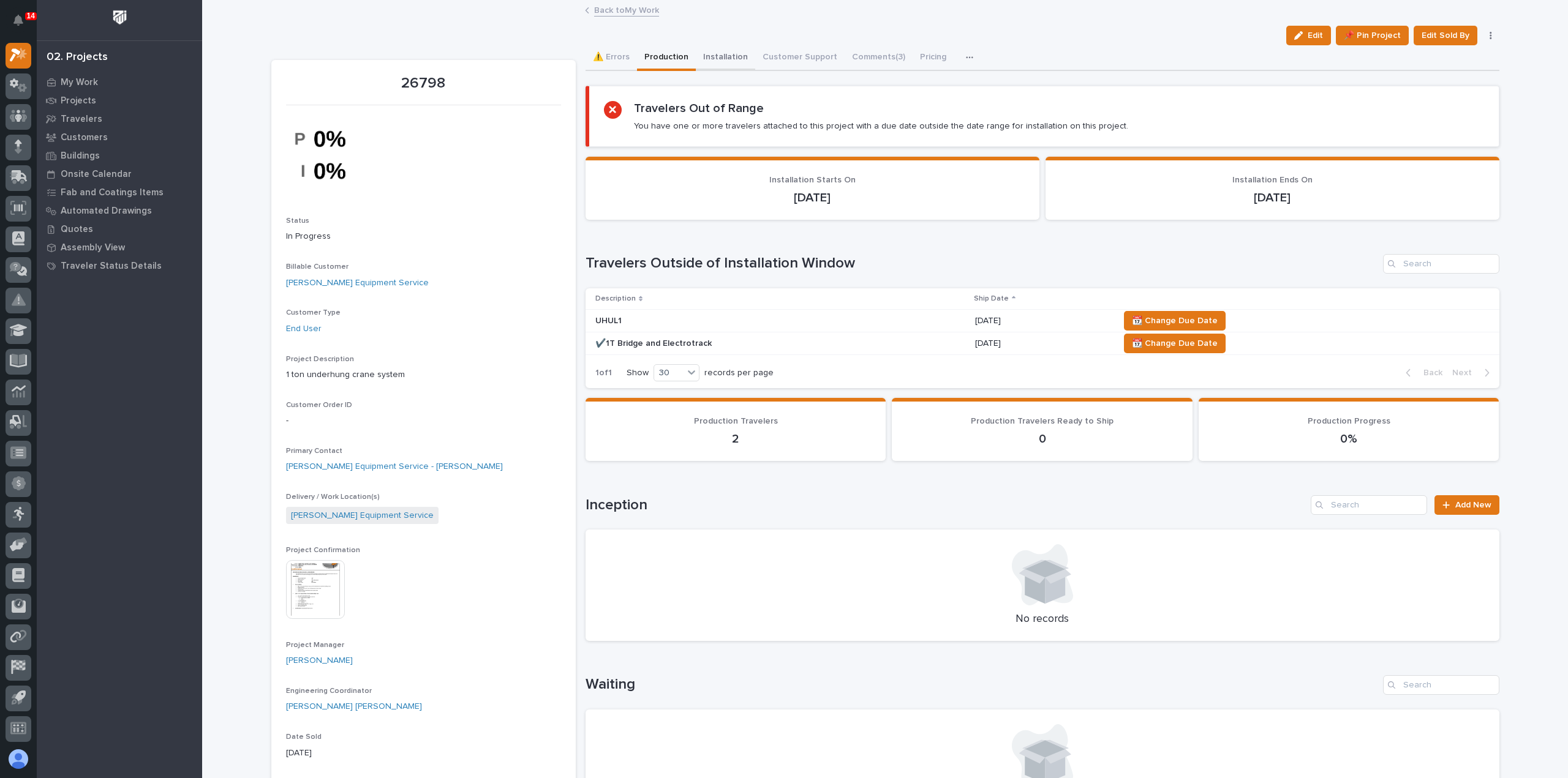
click at [722, 57] on button "Installation" at bounding box center [726, 58] width 59 height 26
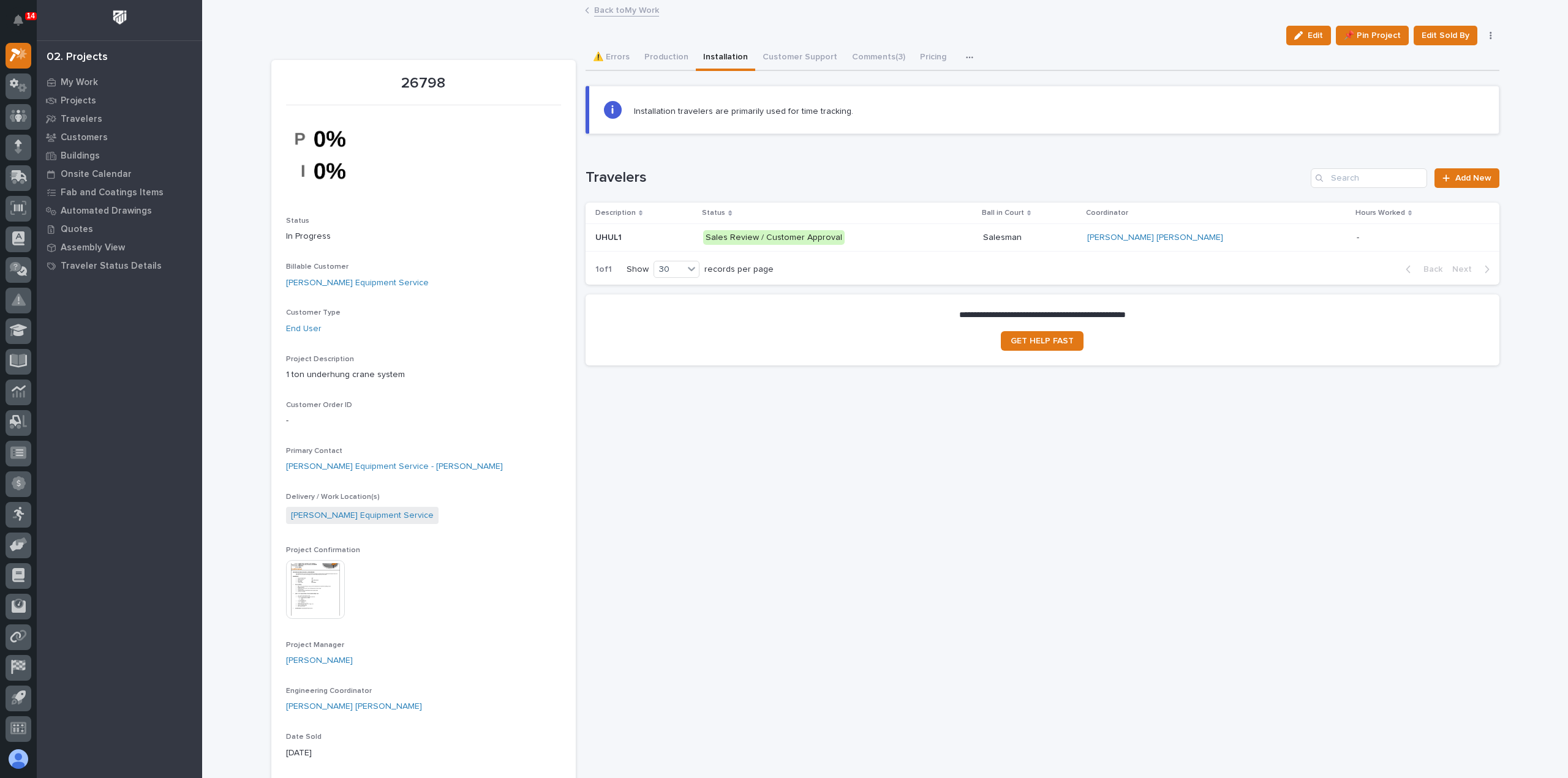
click at [885, 234] on p "Sales Review / Customer Approval" at bounding box center [810, 238] width 215 height 16
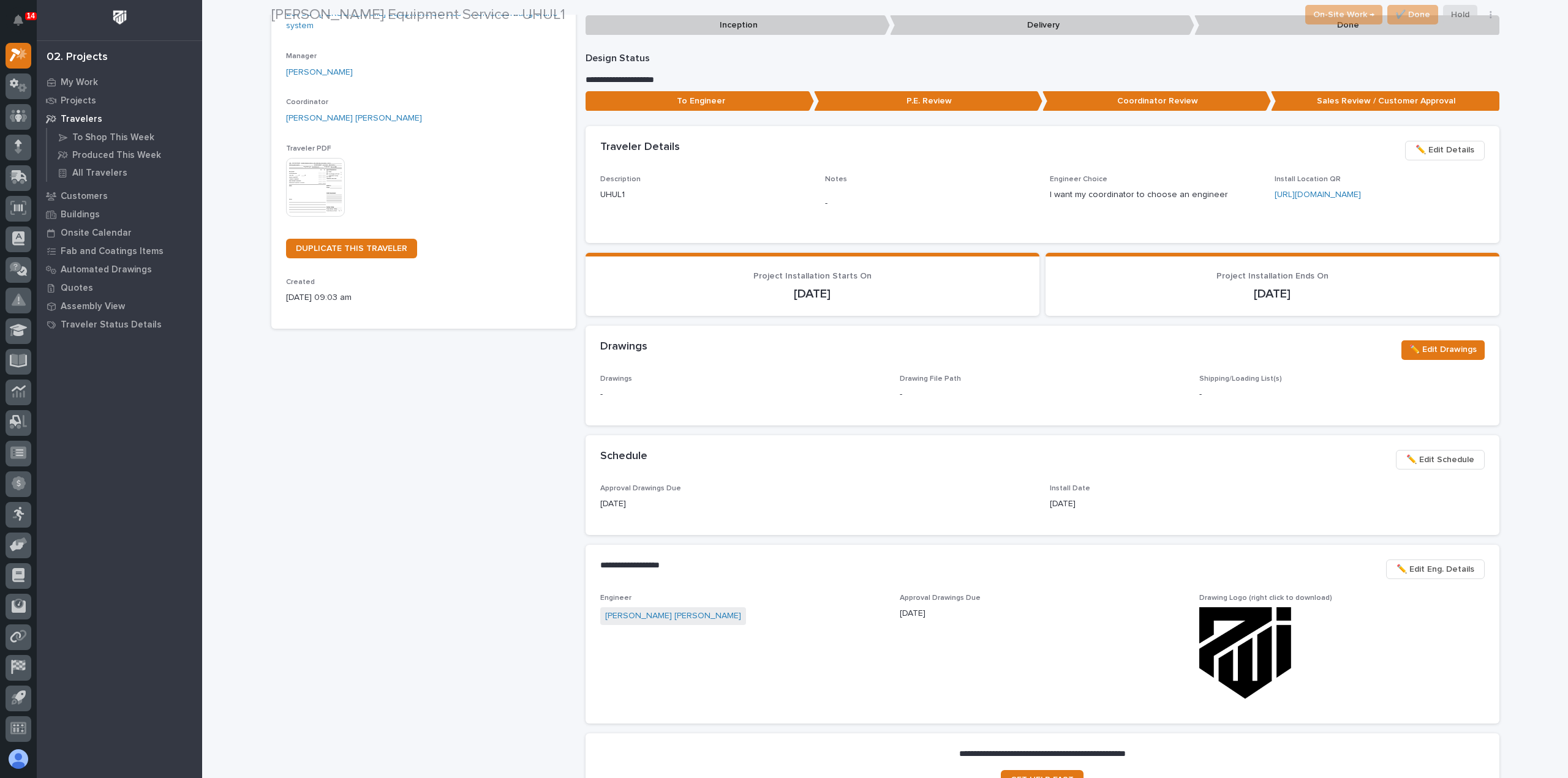
scroll to position [183, 0]
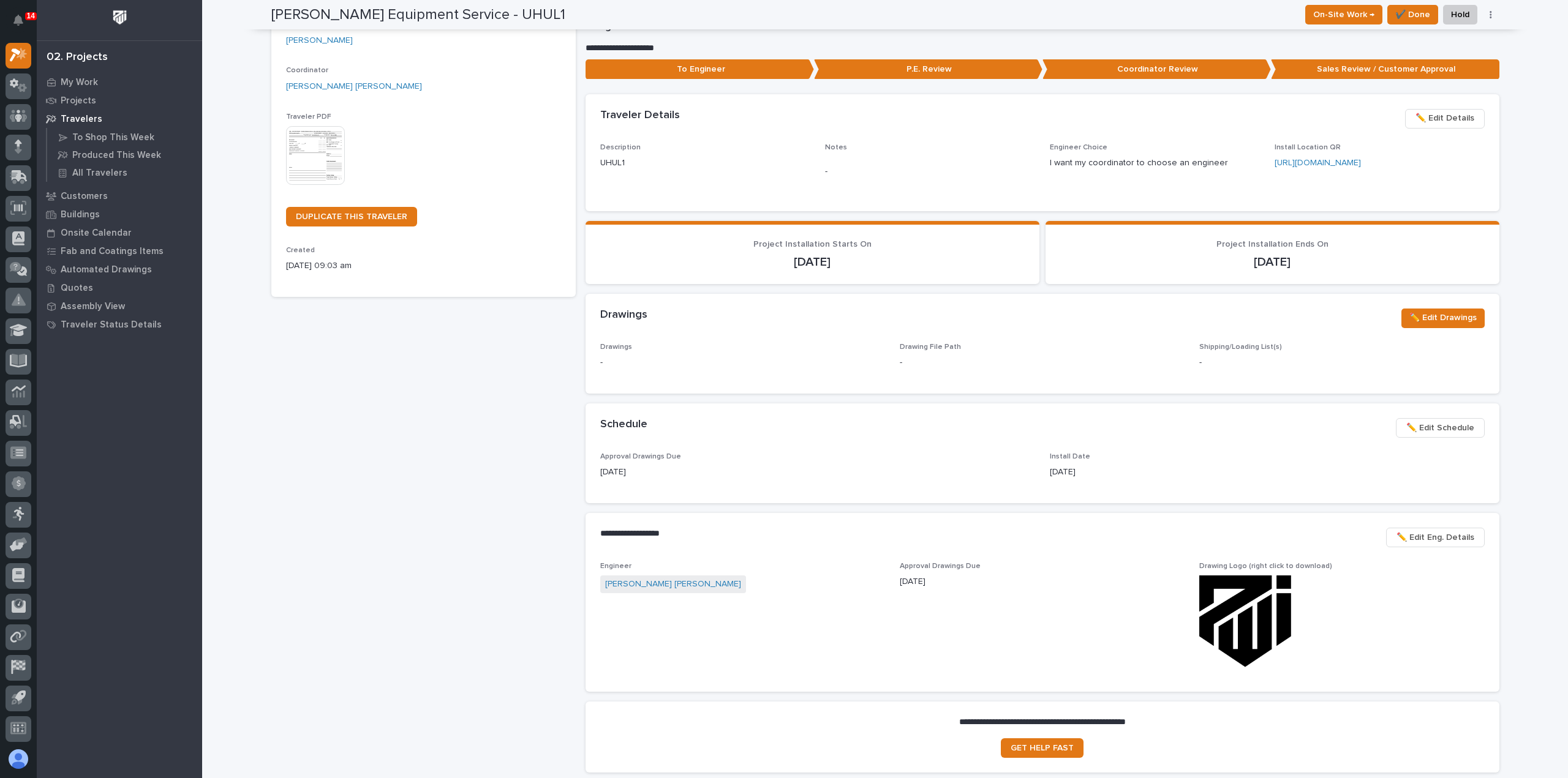
click at [1431, 431] on span "✏️ Edit Schedule" at bounding box center [1440, 428] width 68 height 15
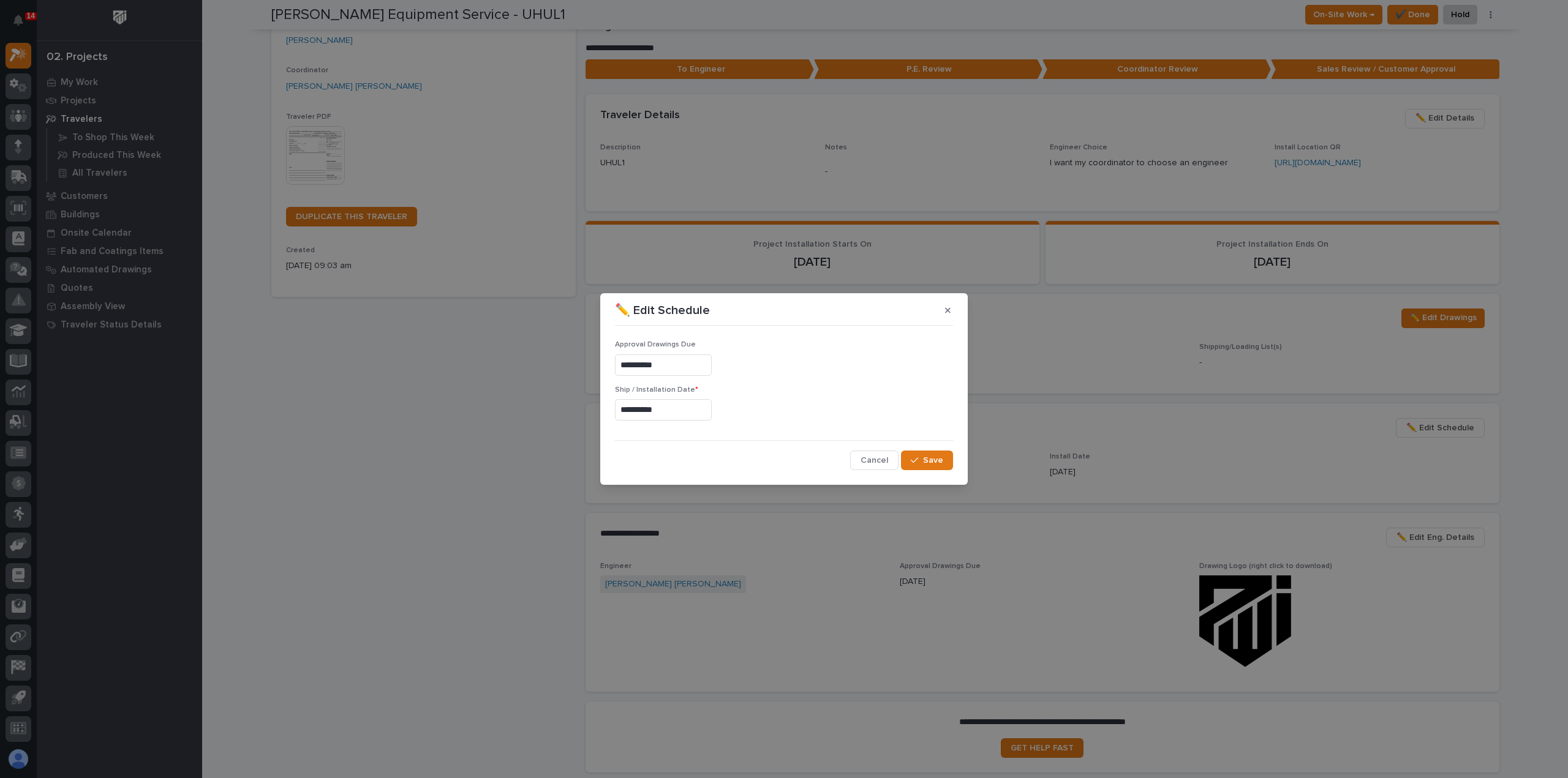
click at [680, 416] on input "**********" at bounding box center [663, 410] width 97 height 22
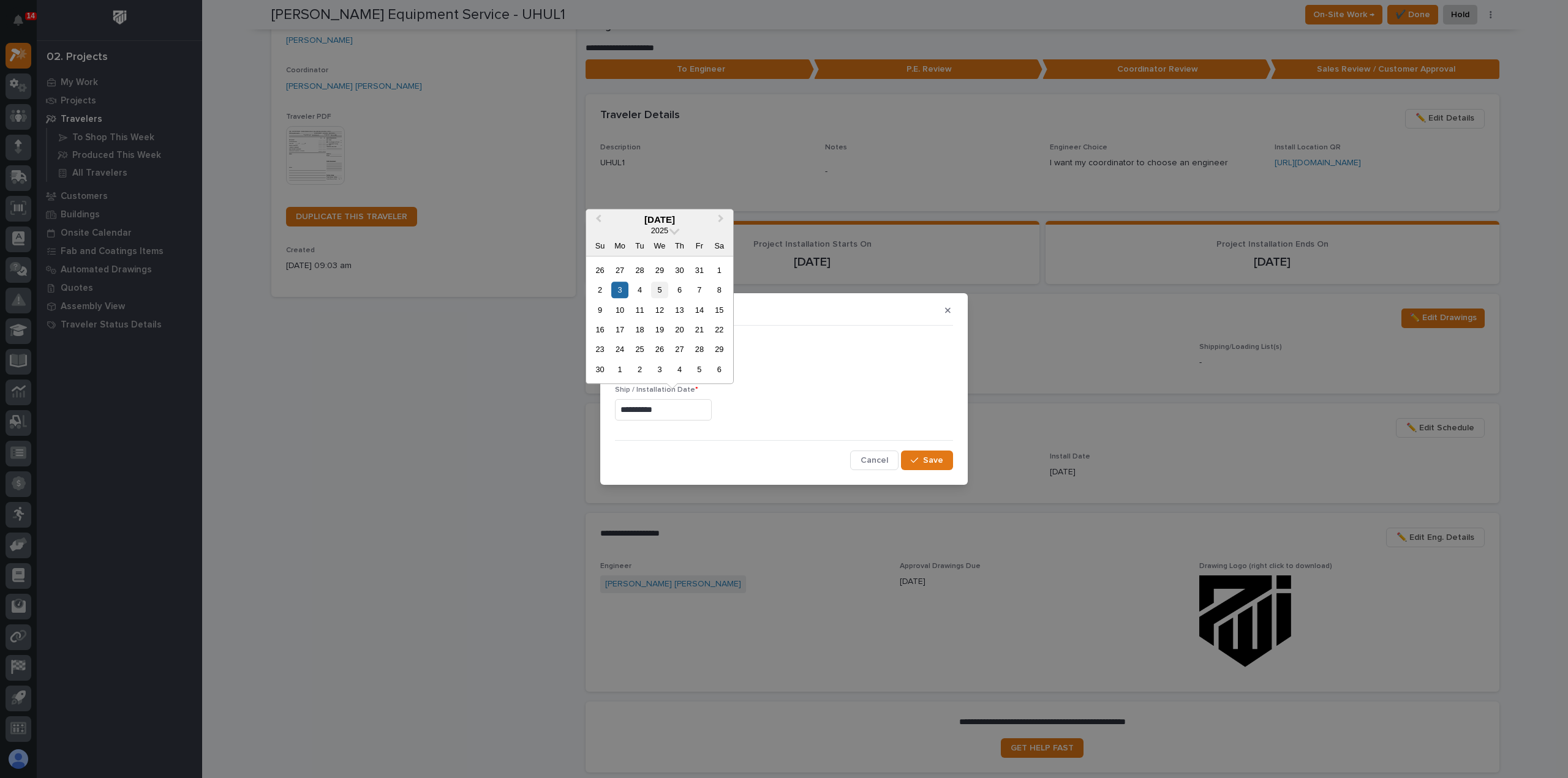
click at [661, 292] on div "5" at bounding box center [659, 290] width 16 height 16
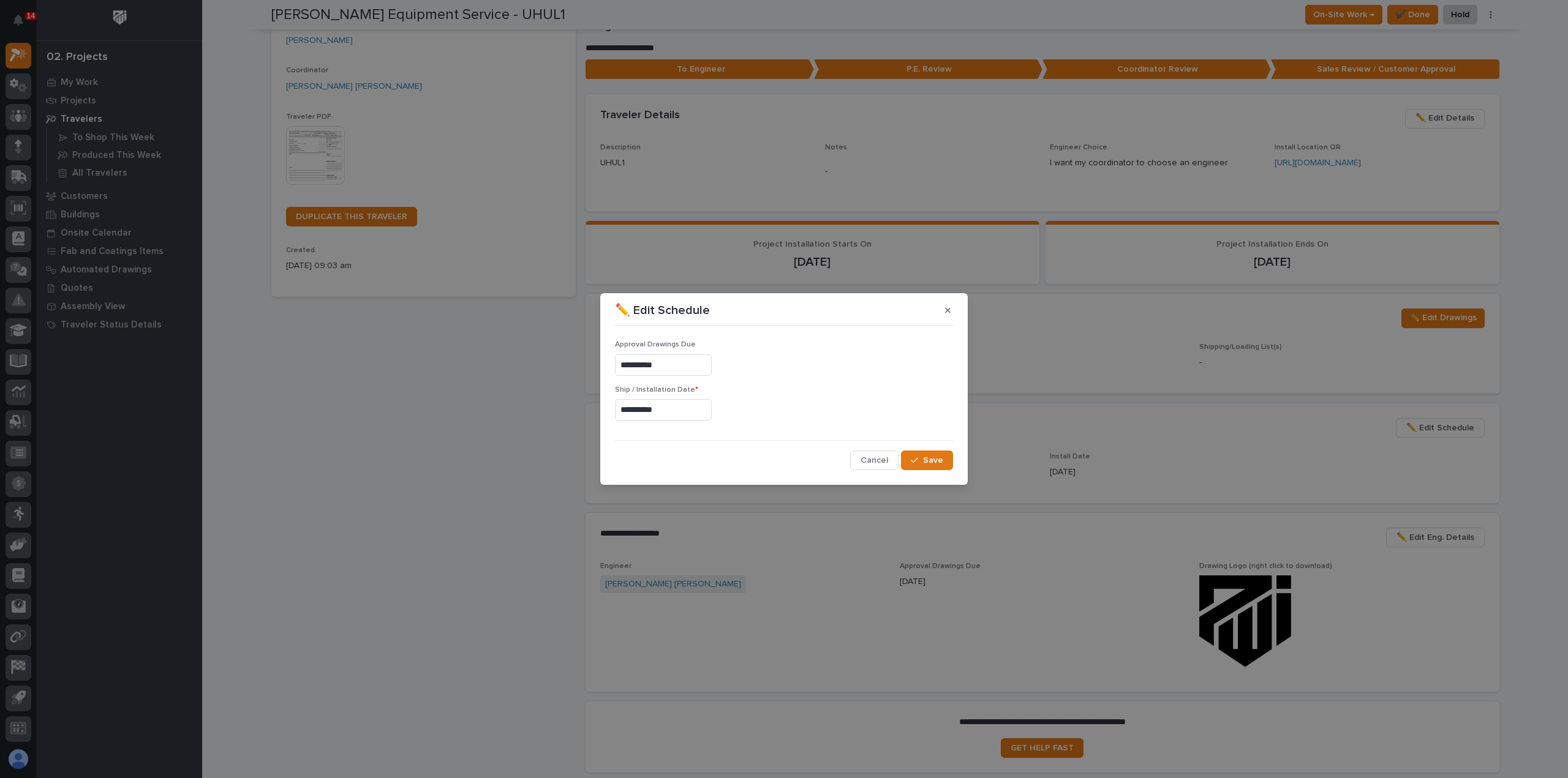
type input "**********"
click at [922, 465] on button "Save" at bounding box center [927, 460] width 52 height 19
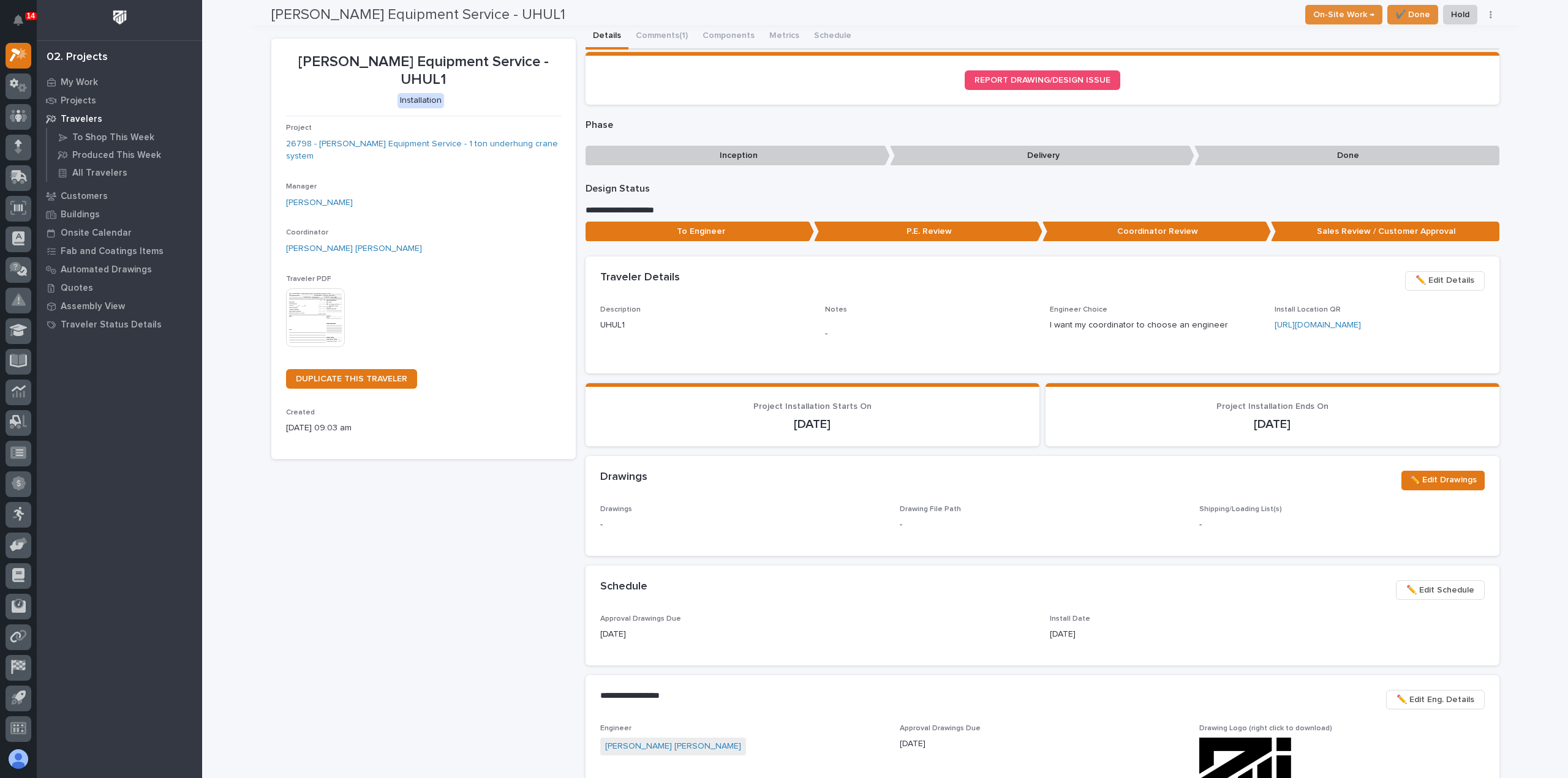
scroll to position [0, 0]
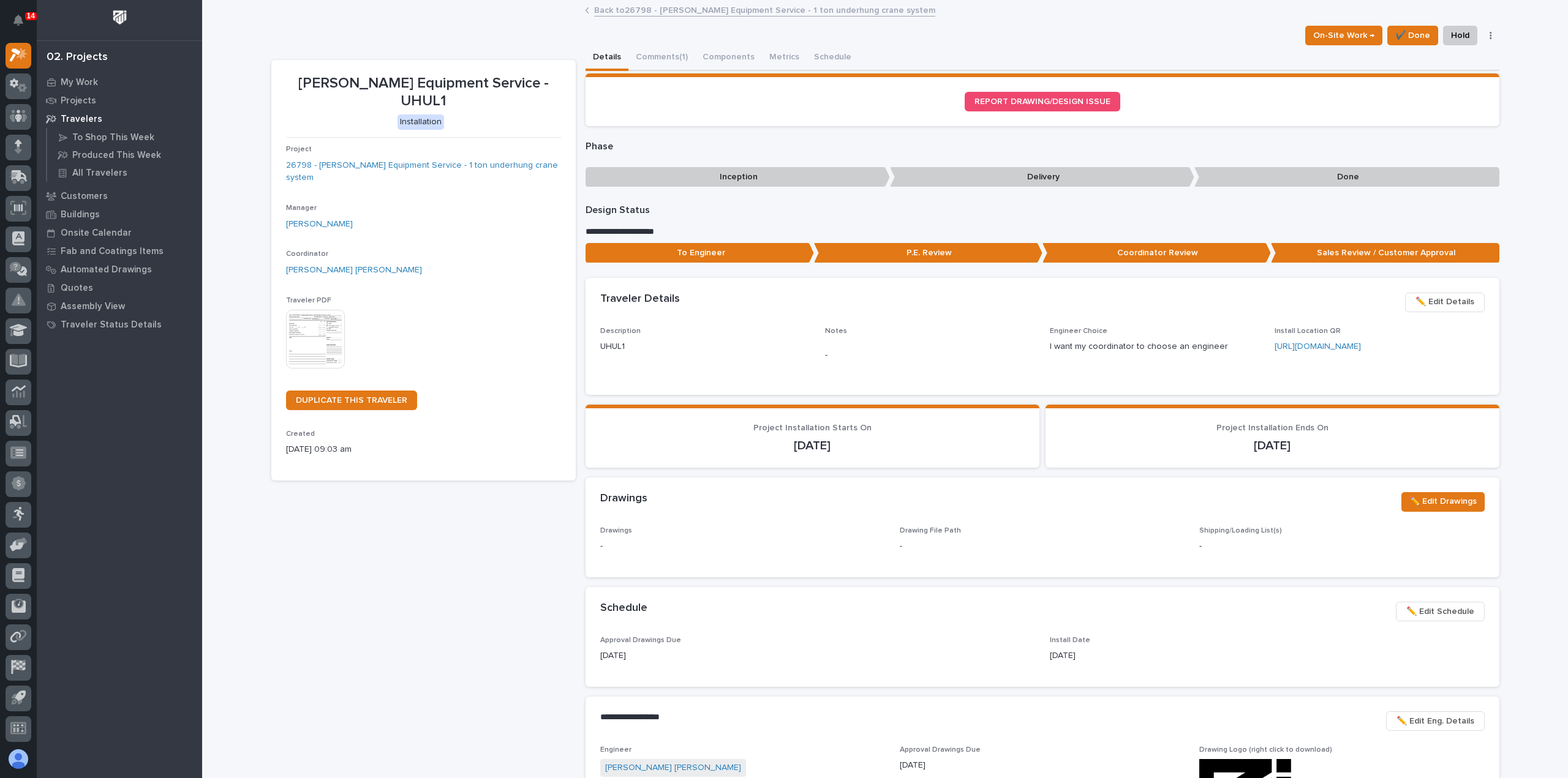
click at [668, 10] on link "Back to 26798 - Canfield Equipment Service - 1 ton underhung crane system" at bounding box center [764, 9] width 341 height 14
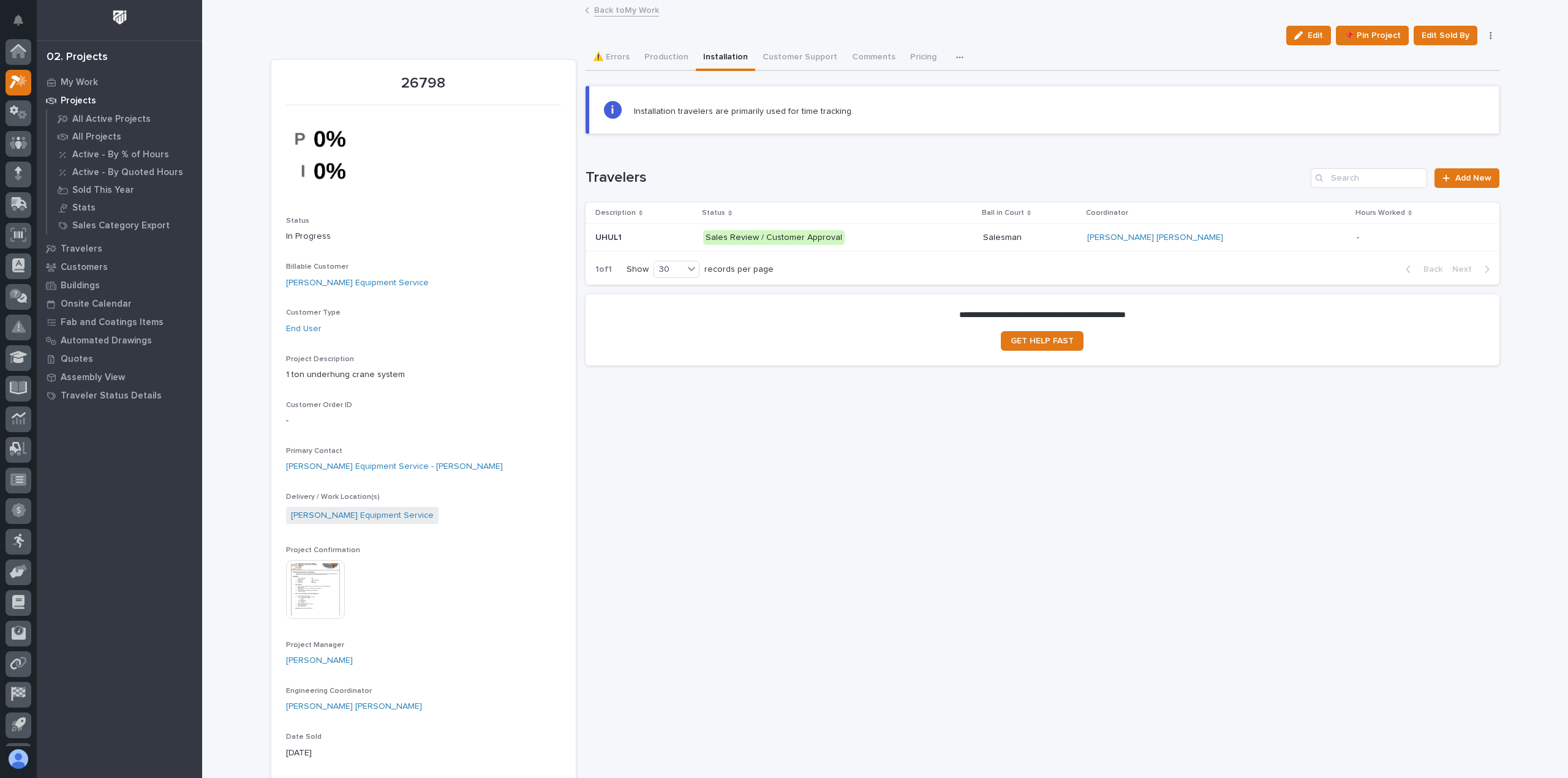
scroll to position [27, 0]
click at [652, 59] on button "Production" at bounding box center [666, 58] width 59 height 26
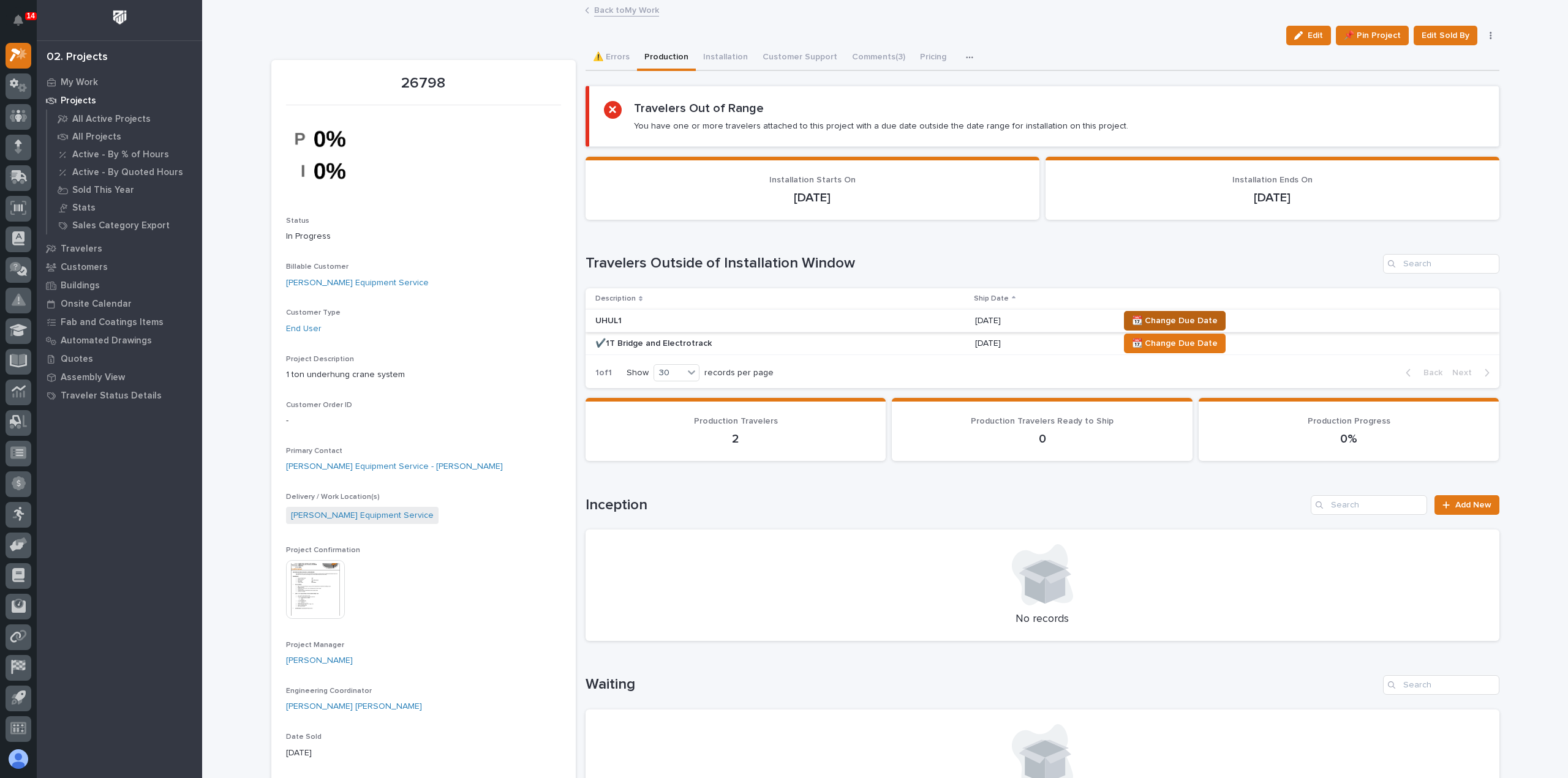
click at [1167, 316] on span "📆 Change Due Date" at bounding box center [1174, 321] width 85 height 15
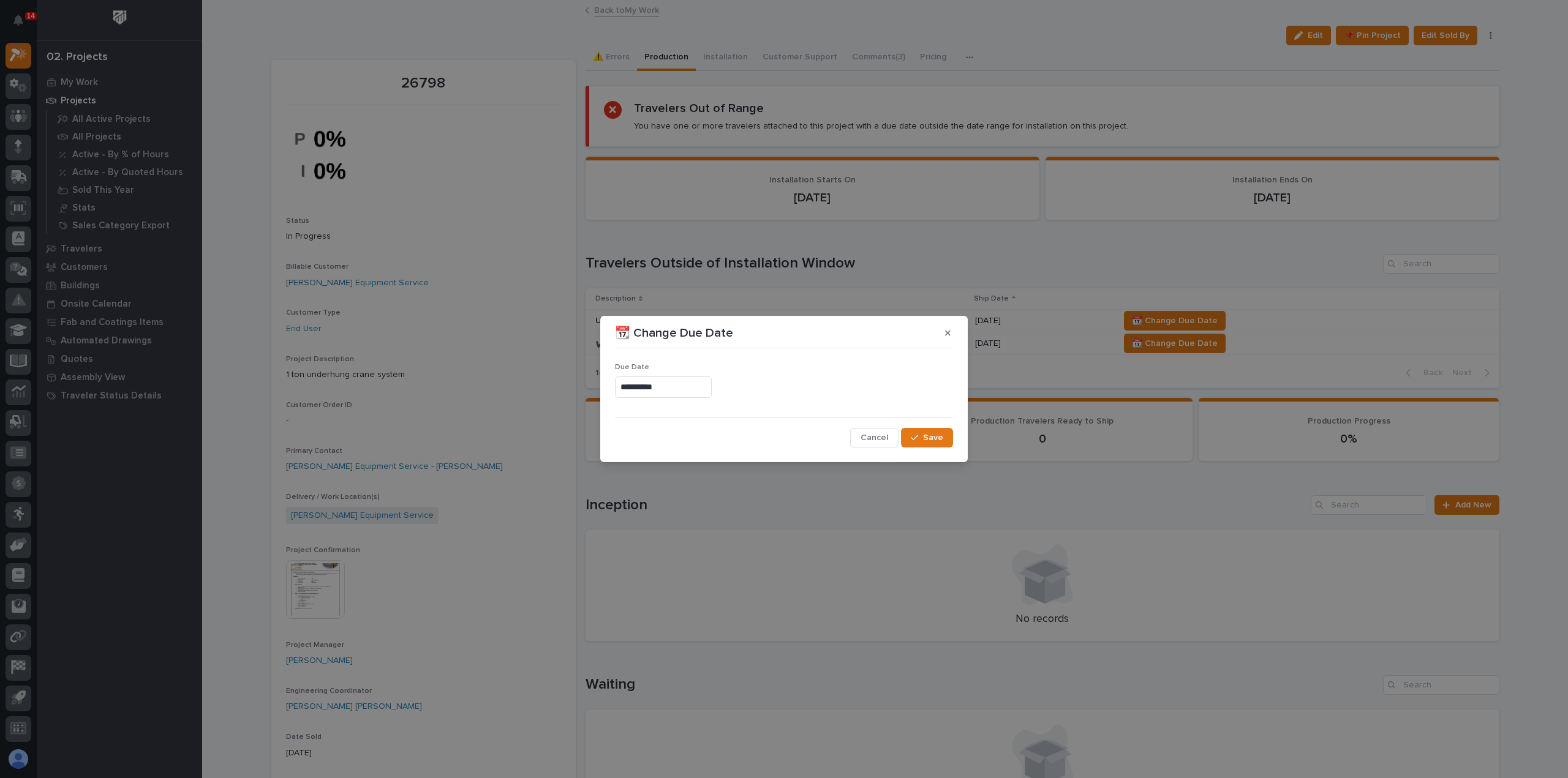
click at [675, 386] on input "**********" at bounding box center [663, 387] width 97 height 22
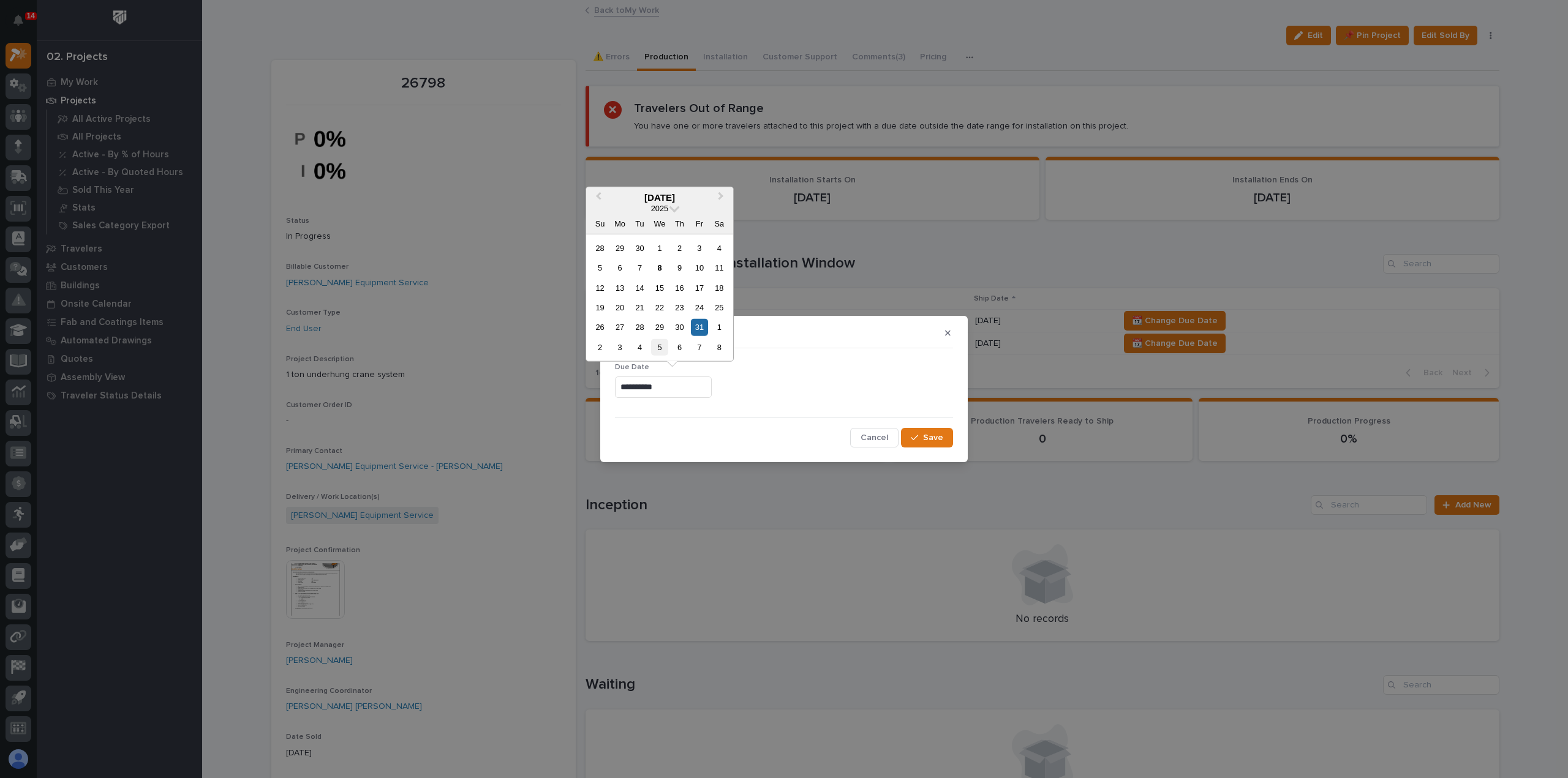
click at [663, 348] on div "5" at bounding box center [659, 347] width 16 height 16
type input "**********"
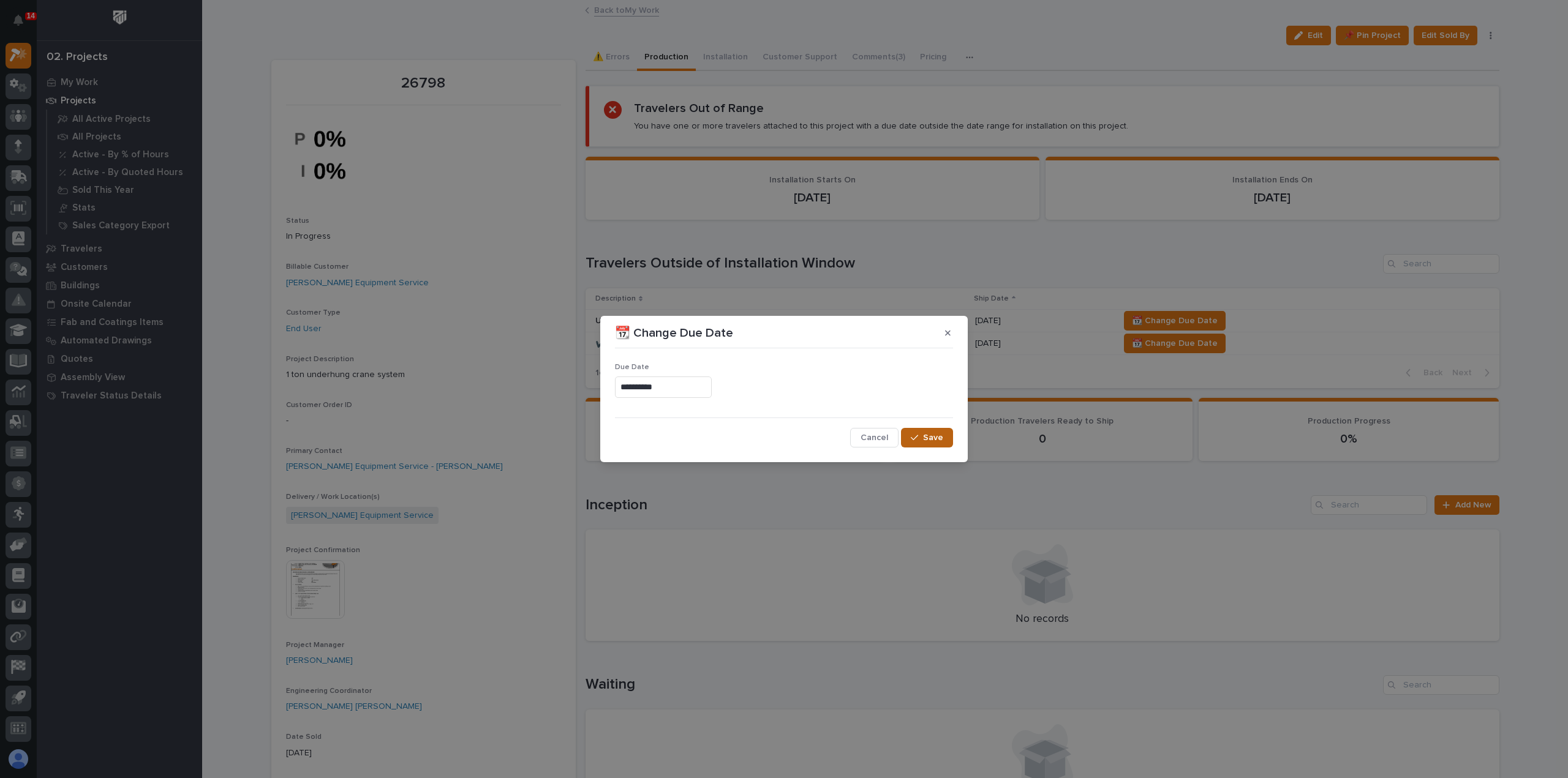
click at [923, 435] on div "button" at bounding box center [917, 438] width 12 height 9
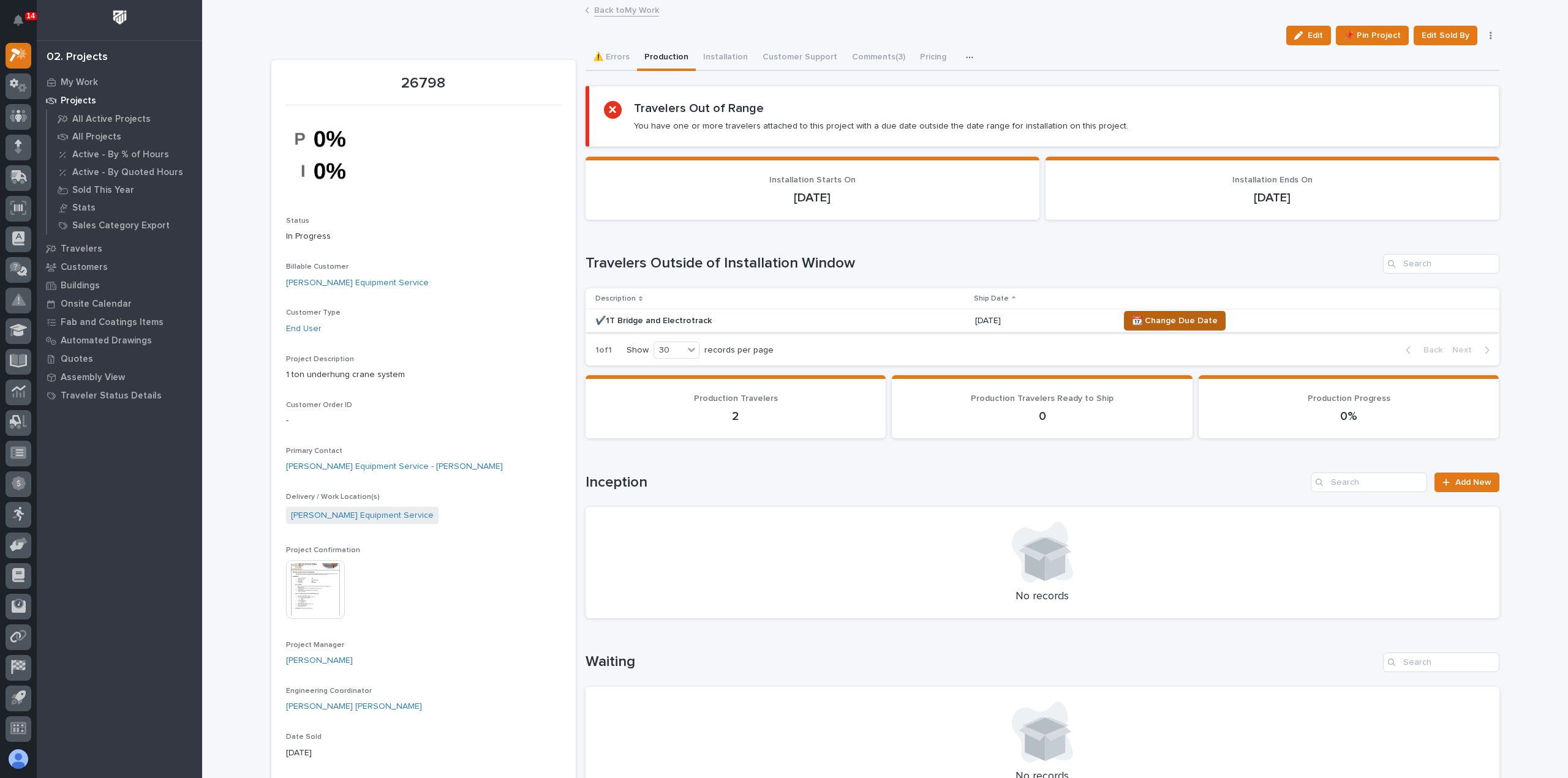
click at [1150, 324] on span "📆 Change Due Date" at bounding box center [1174, 321] width 85 height 15
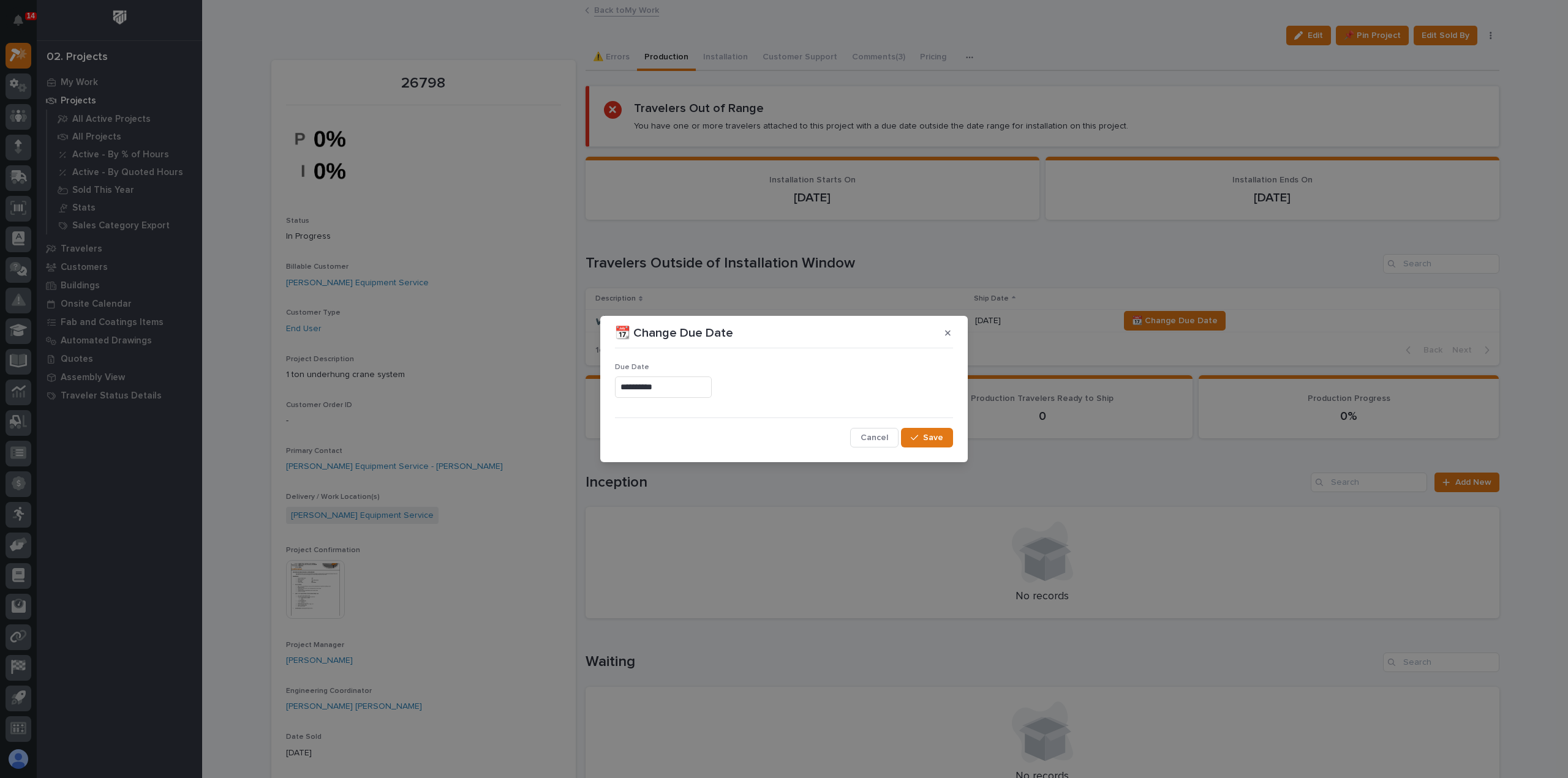
click at [680, 379] on input "**********" at bounding box center [663, 387] width 97 height 22
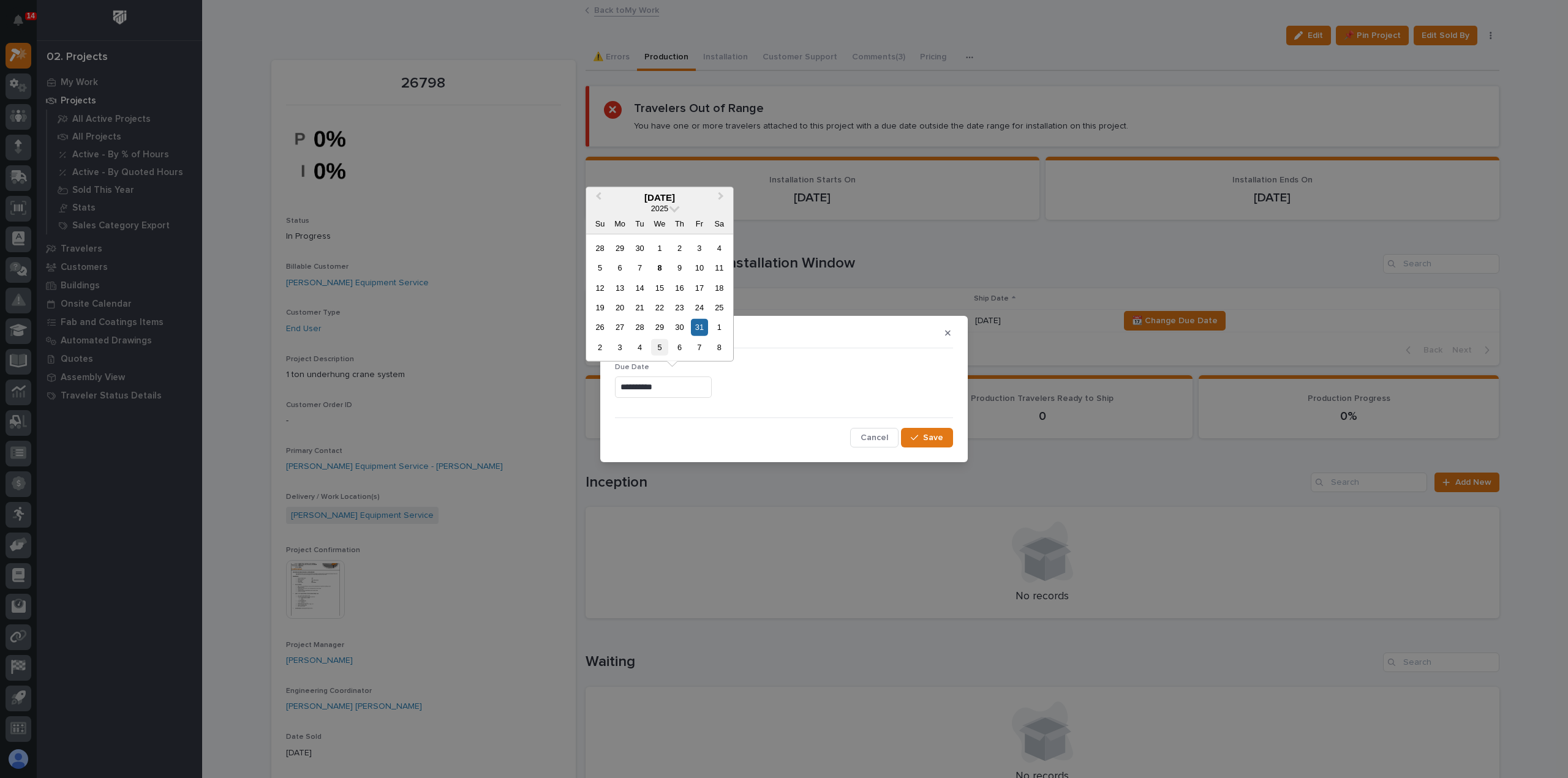
click at [657, 350] on div "5" at bounding box center [659, 347] width 16 height 16
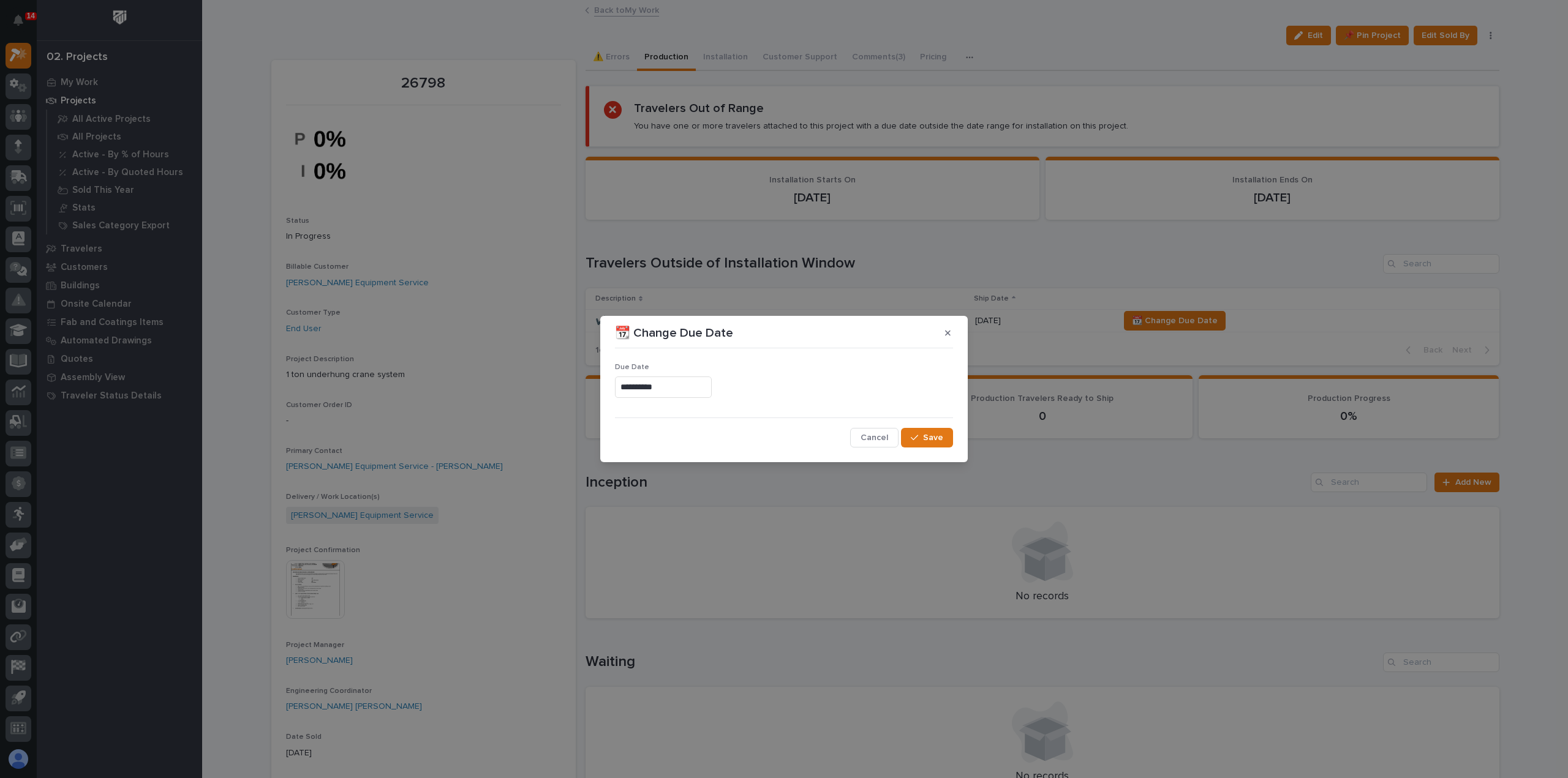
type input "**********"
click at [927, 437] on span "Save" at bounding box center [932, 437] width 20 height 11
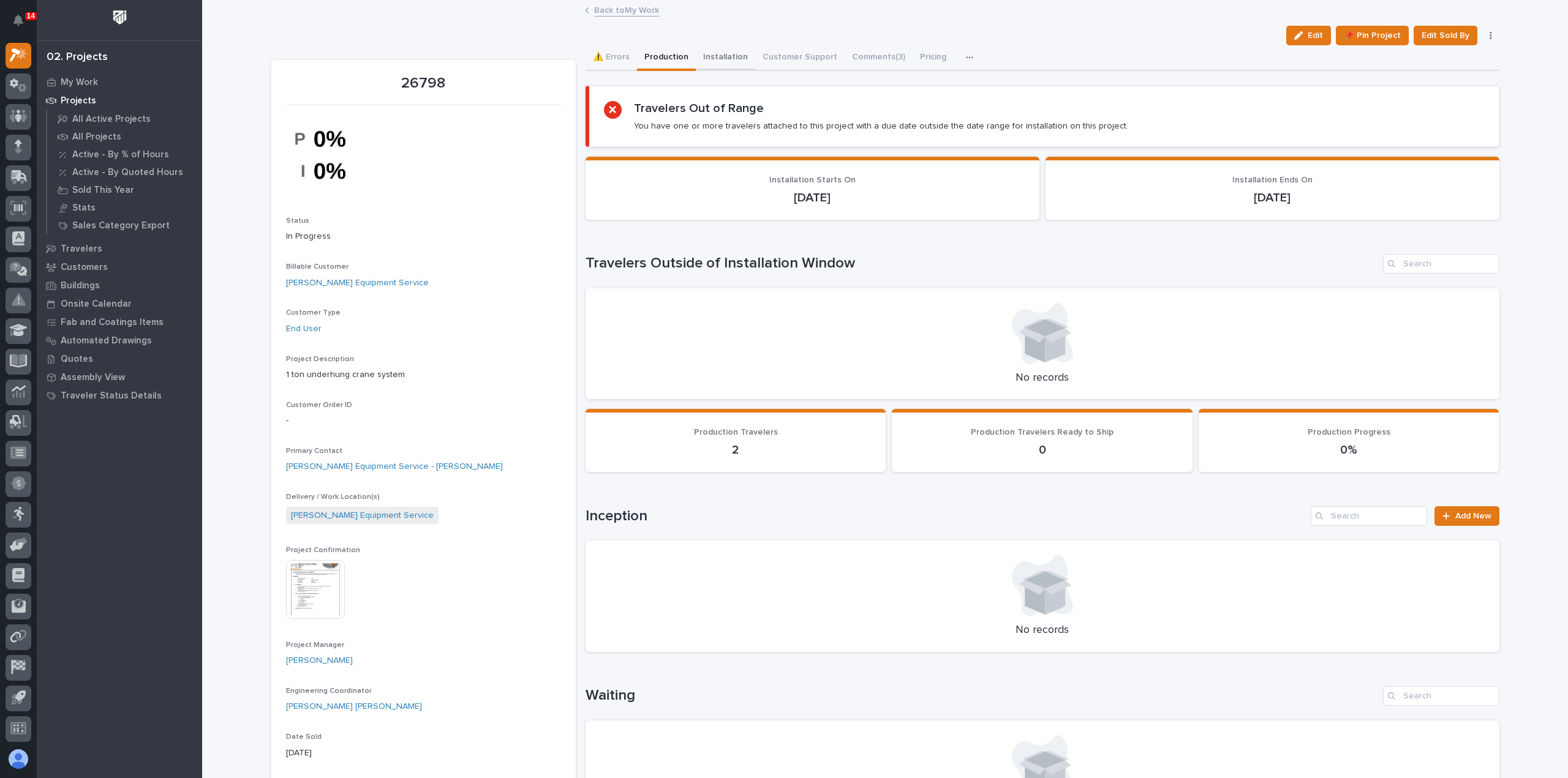
click at [726, 65] on button "Installation" at bounding box center [726, 58] width 59 height 26
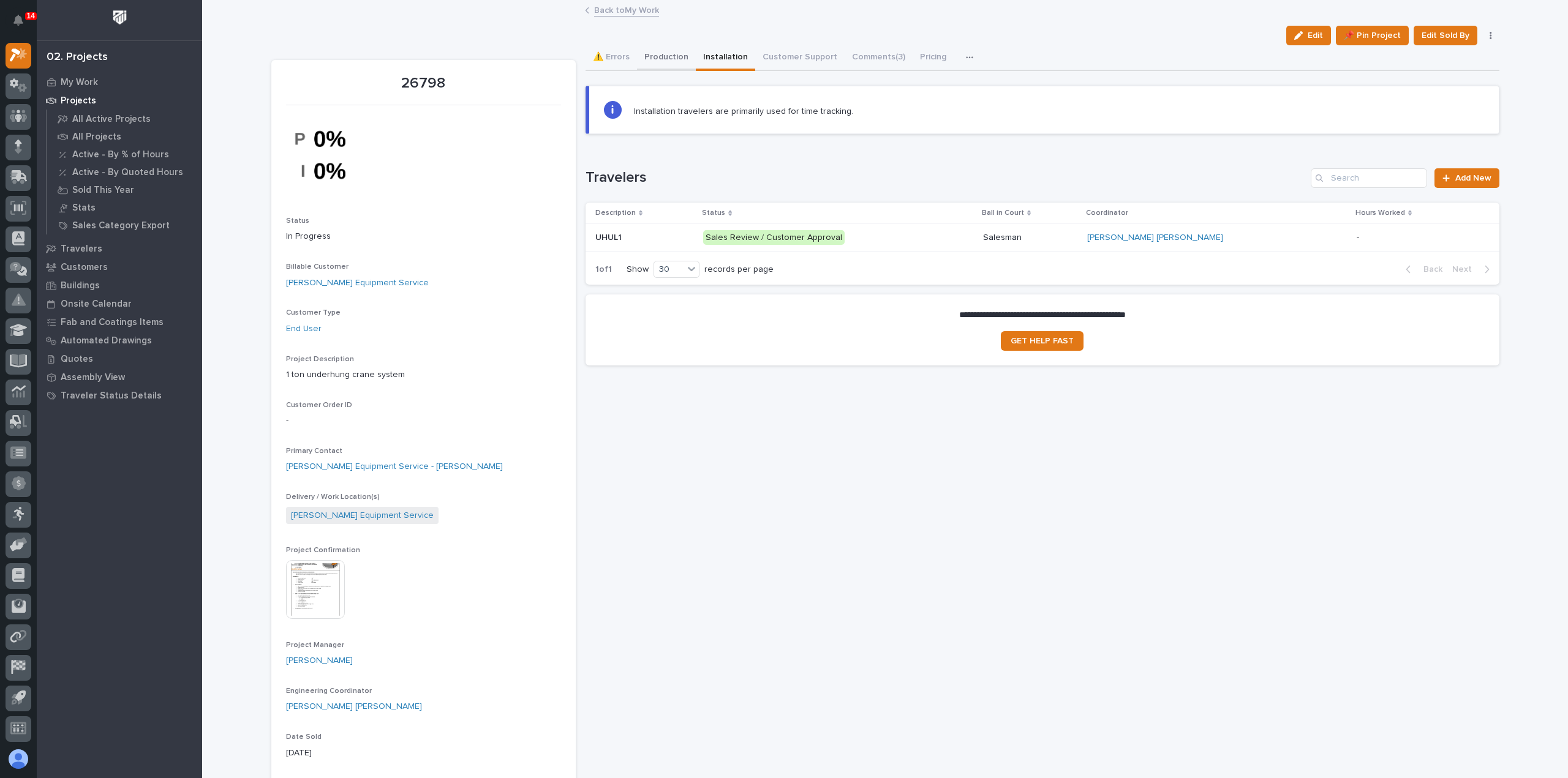
click at [668, 62] on button "Production" at bounding box center [666, 58] width 59 height 26
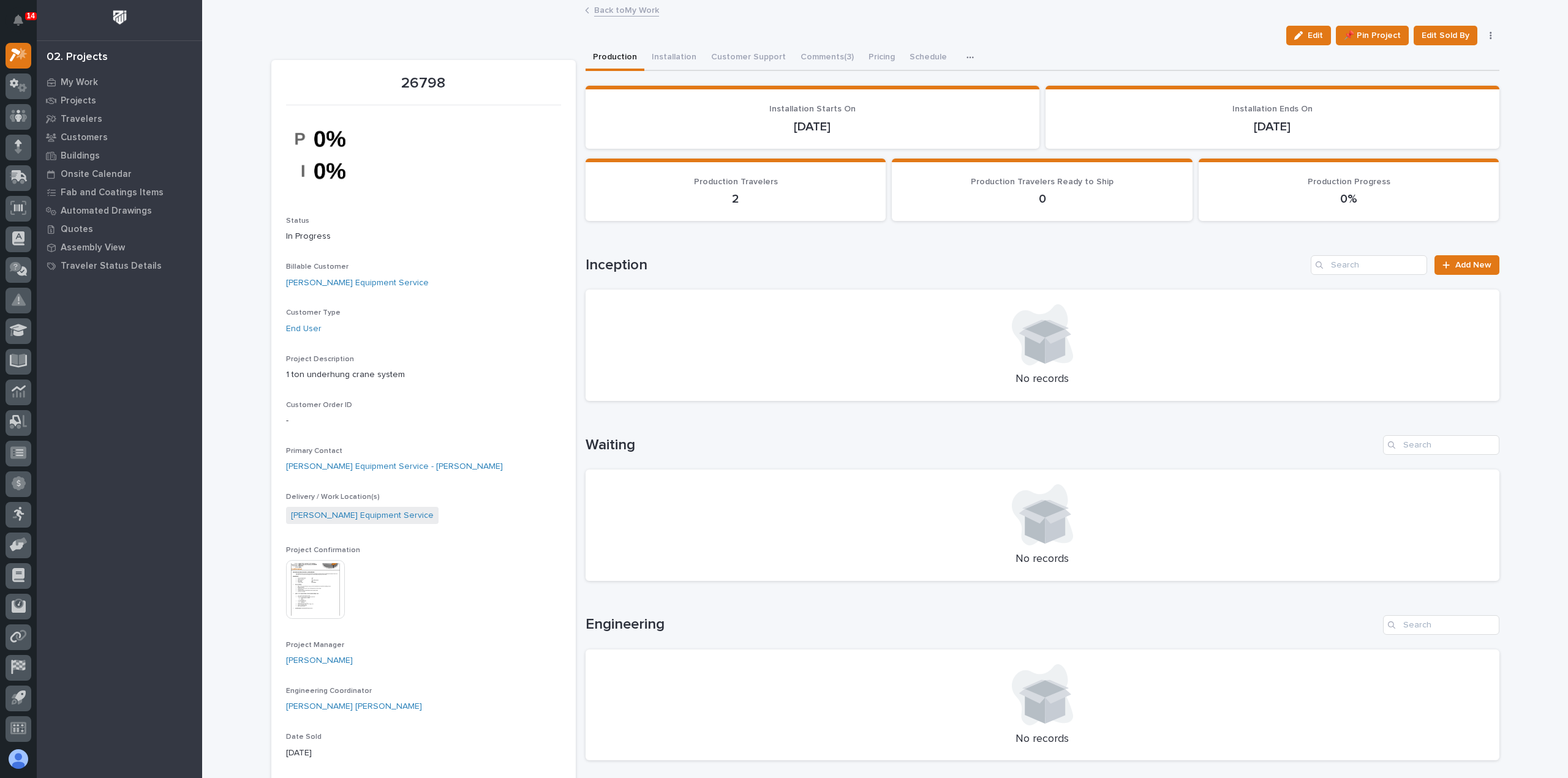
click at [607, 12] on link "Back to My Work" at bounding box center [626, 9] width 65 height 14
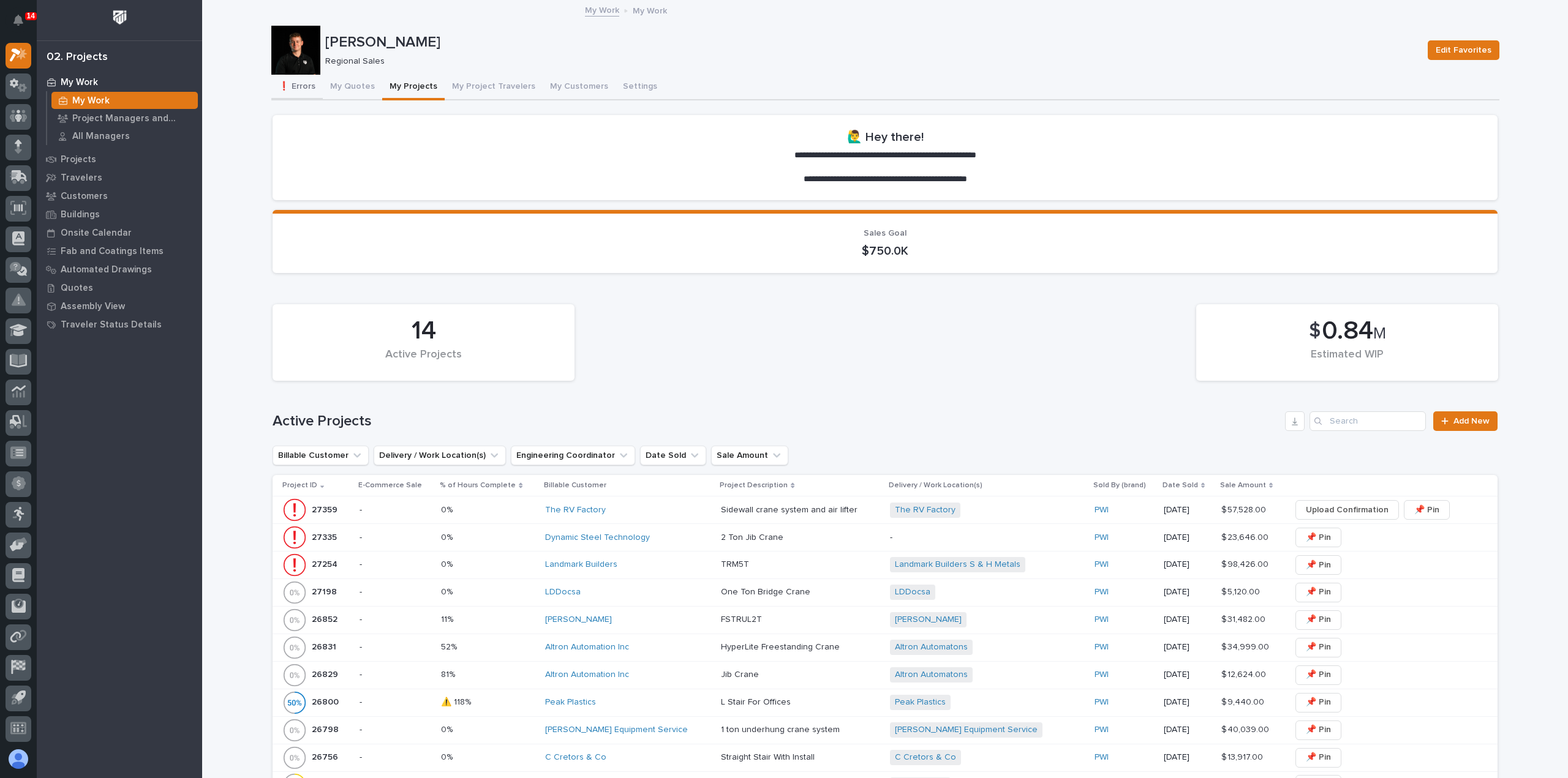
click at [306, 89] on button "❗ Errors" at bounding box center [296, 88] width 51 height 26
